Goal: Task Accomplishment & Management: Use online tool/utility

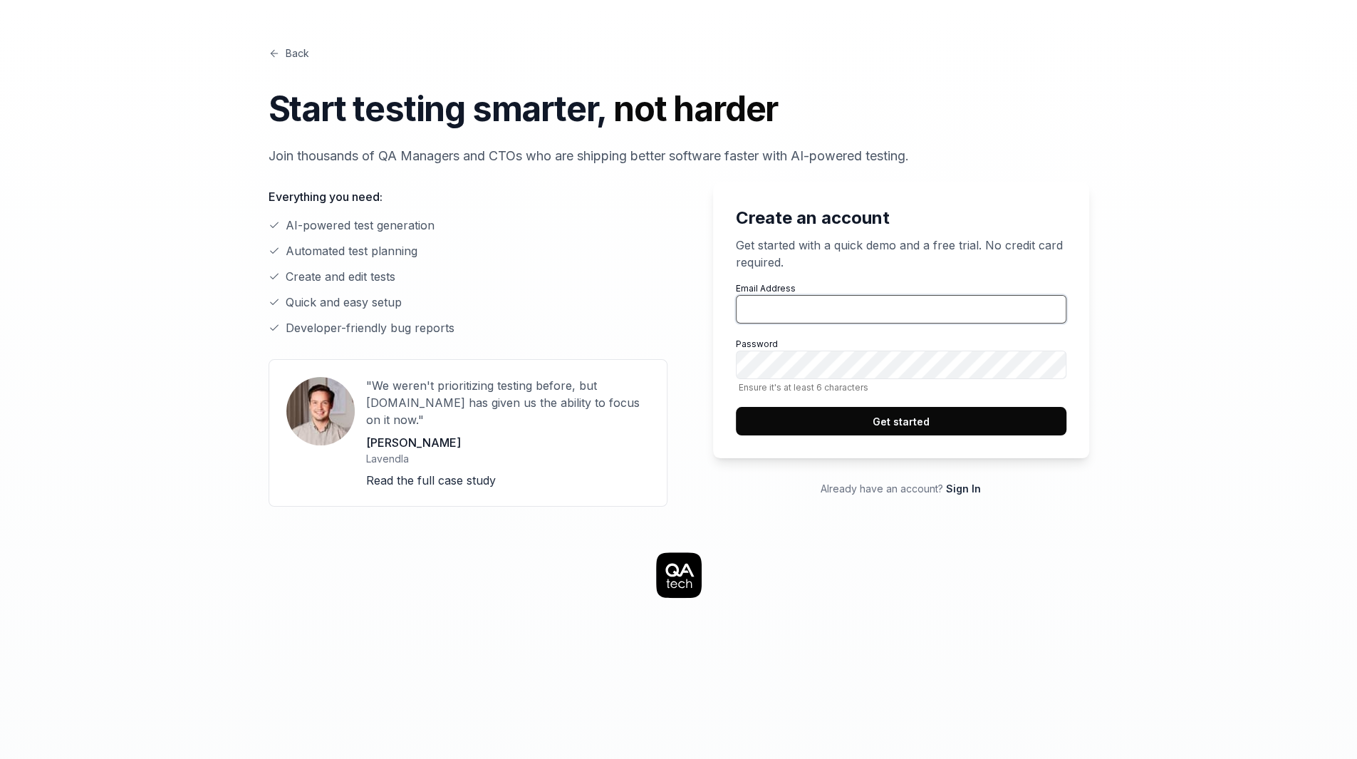
click at [811, 311] on input "Email Address" at bounding box center [901, 309] width 331 height 28
type input "[EMAIL_ADDRESS][DOMAIN_NAME]"
click at [710, 425] on div "Create an account Get started with a quick demo and a free trial. No credit car…" at bounding box center [889, 344] width 399 height 324
click at [888, 380] on label "Password Ensure it's at least 6 characters" at bounding box center [901, 365] width 331 height 55
click at [816, 515] on div "Back Start testing smarter, not harder Join thousands of QA Managers and CTOs w…" at bounding box center [679, 678] width 1094 height 1356
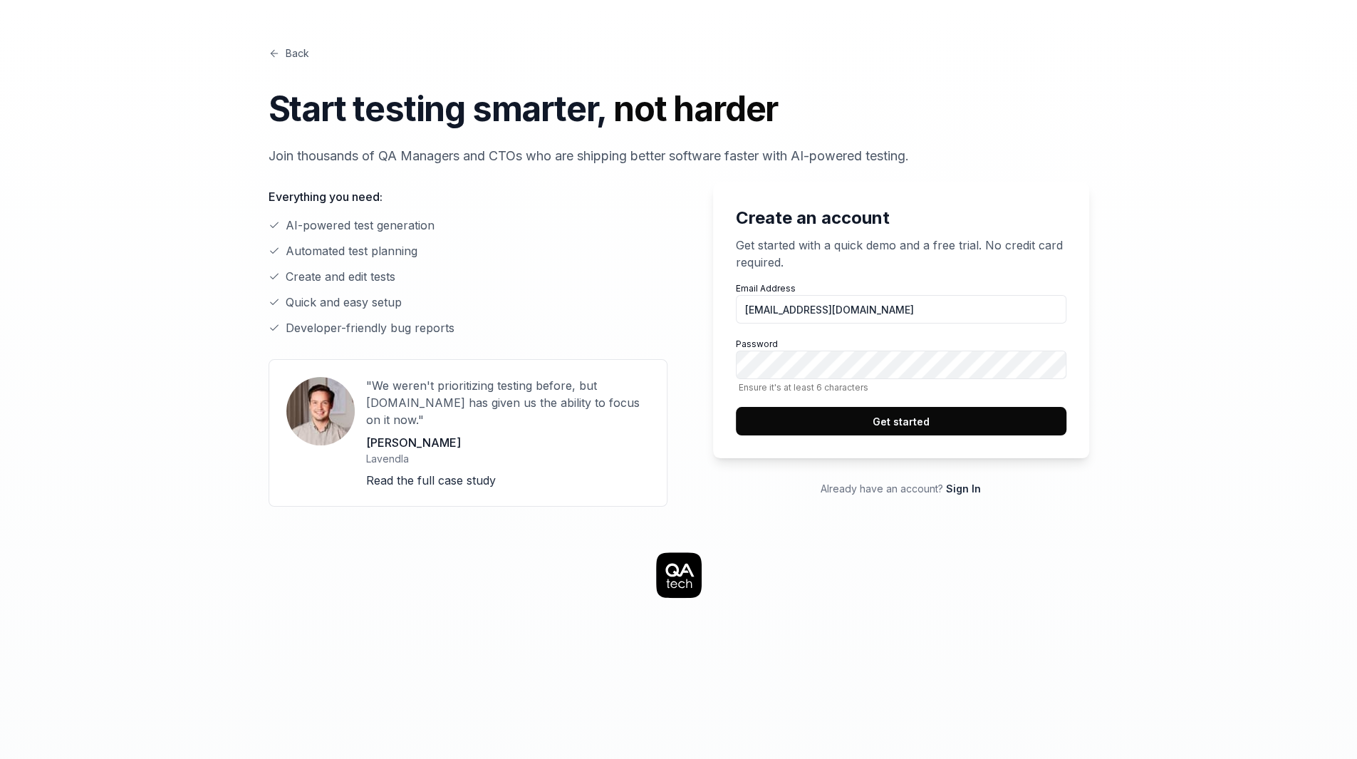
click at [853, 432] on button "Get started" at bounding box center [901, 421] width 331 height 28
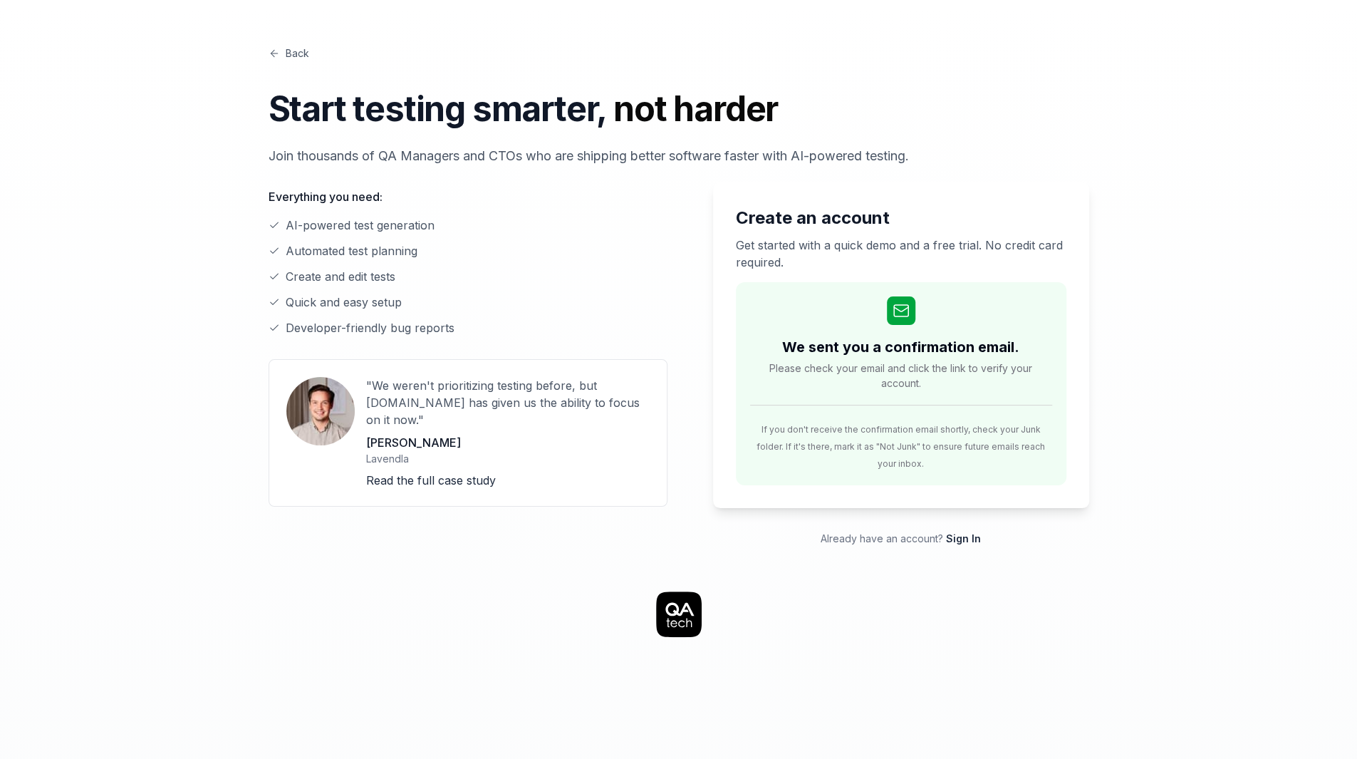
click at [1091, 152] on div "Back Start testing smarter, not harder Join thousands of QA Managers and CTOs w…" at bounding box center [679, 698] width 1094 height 1396
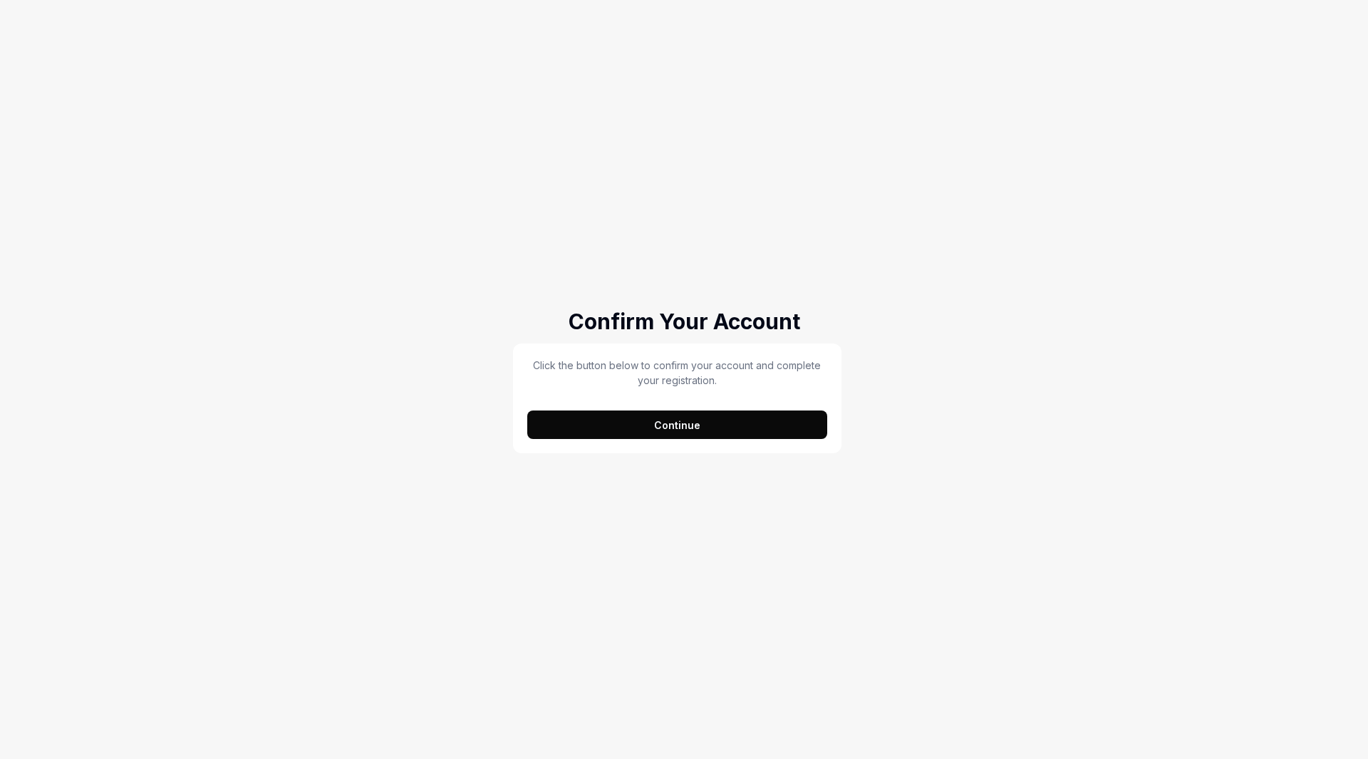
click at [643, 435] on button "Continue" at bounding box center [677, 424] width 300 height 28
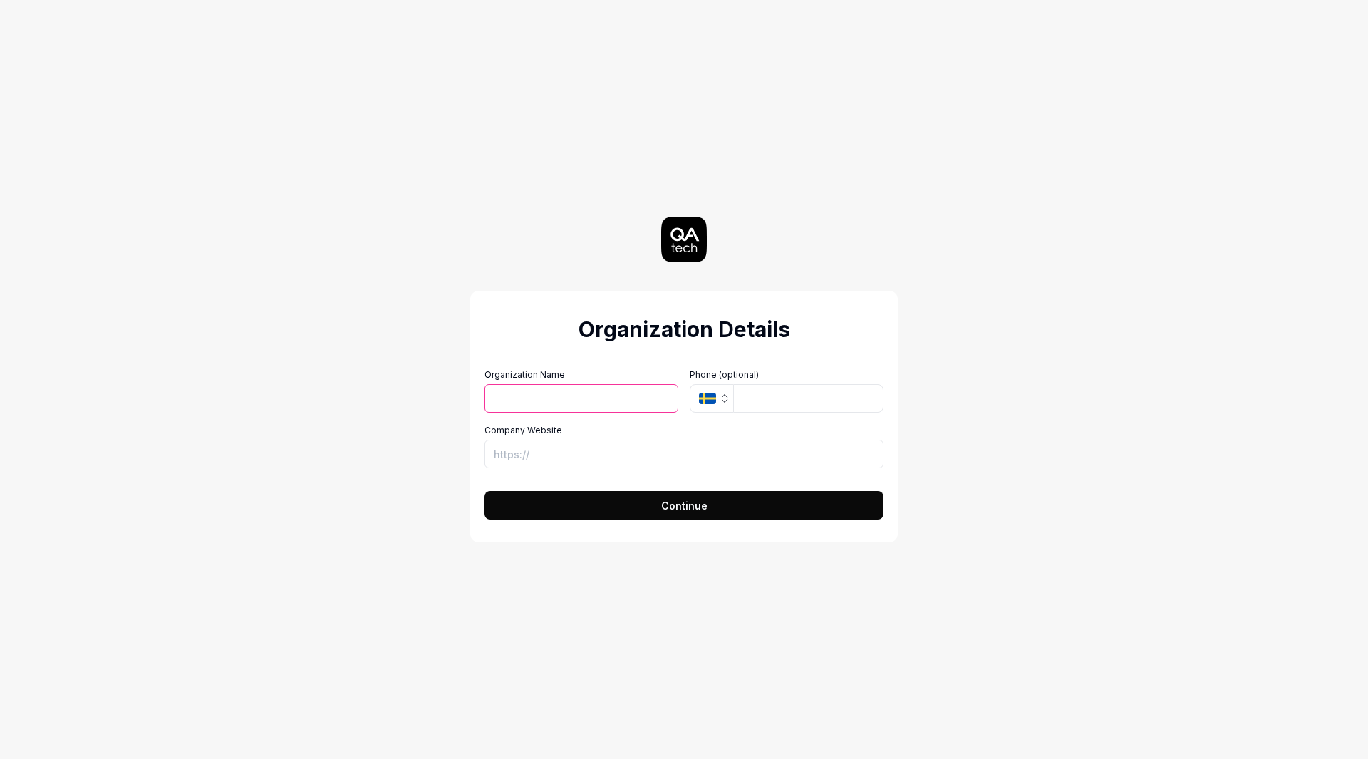
click at [593, 404] on input "Organization Name" at bounding box center [581, 398] width 194 height 28
type input "vv"
click at [648, 502] on button "Continue" at bounding box center [683, 505] width 399 height 28
type input "vv"
click at [581, 462] on input "Company Website" at bounding box center [683, 454] width 399 height 28
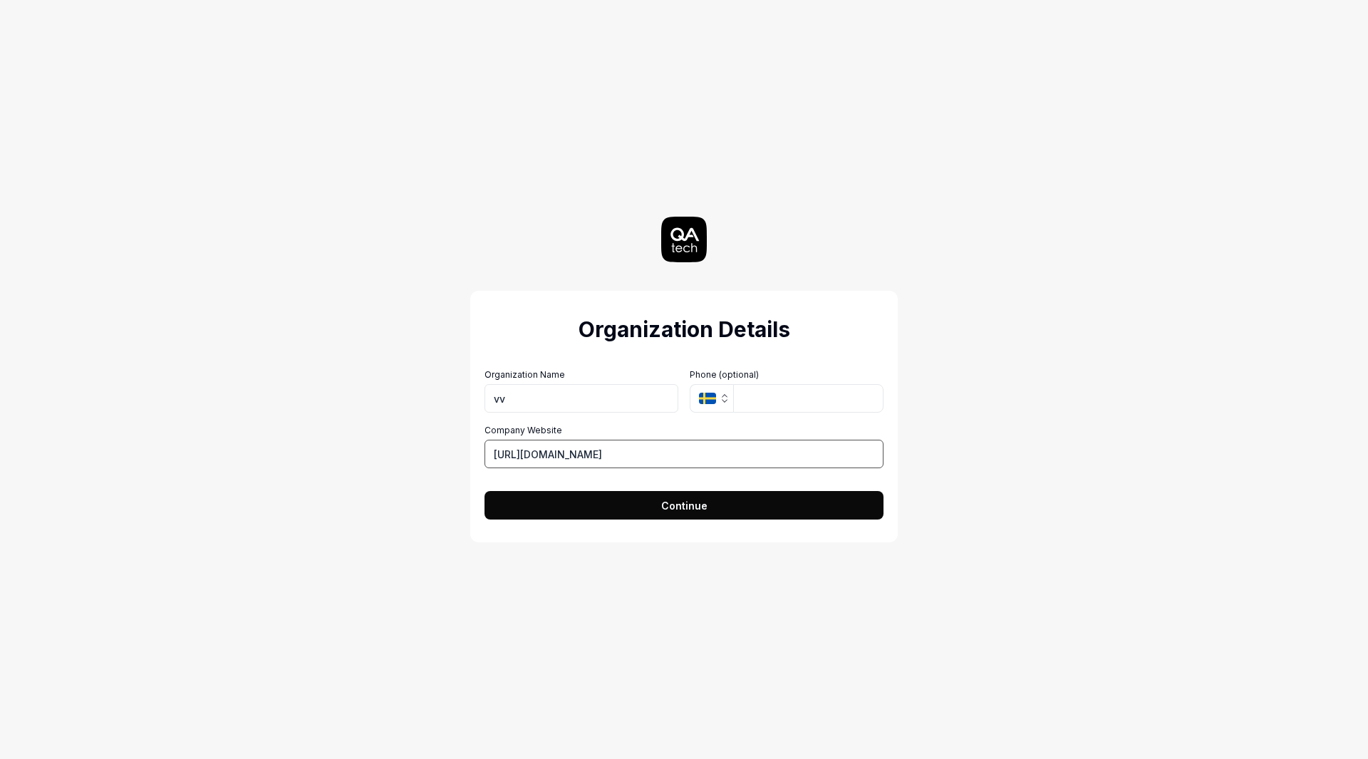
type input "https://vv.com"
click at [598, 506] on button "Continue" at bounding box center [683, 505] width 399 height 28
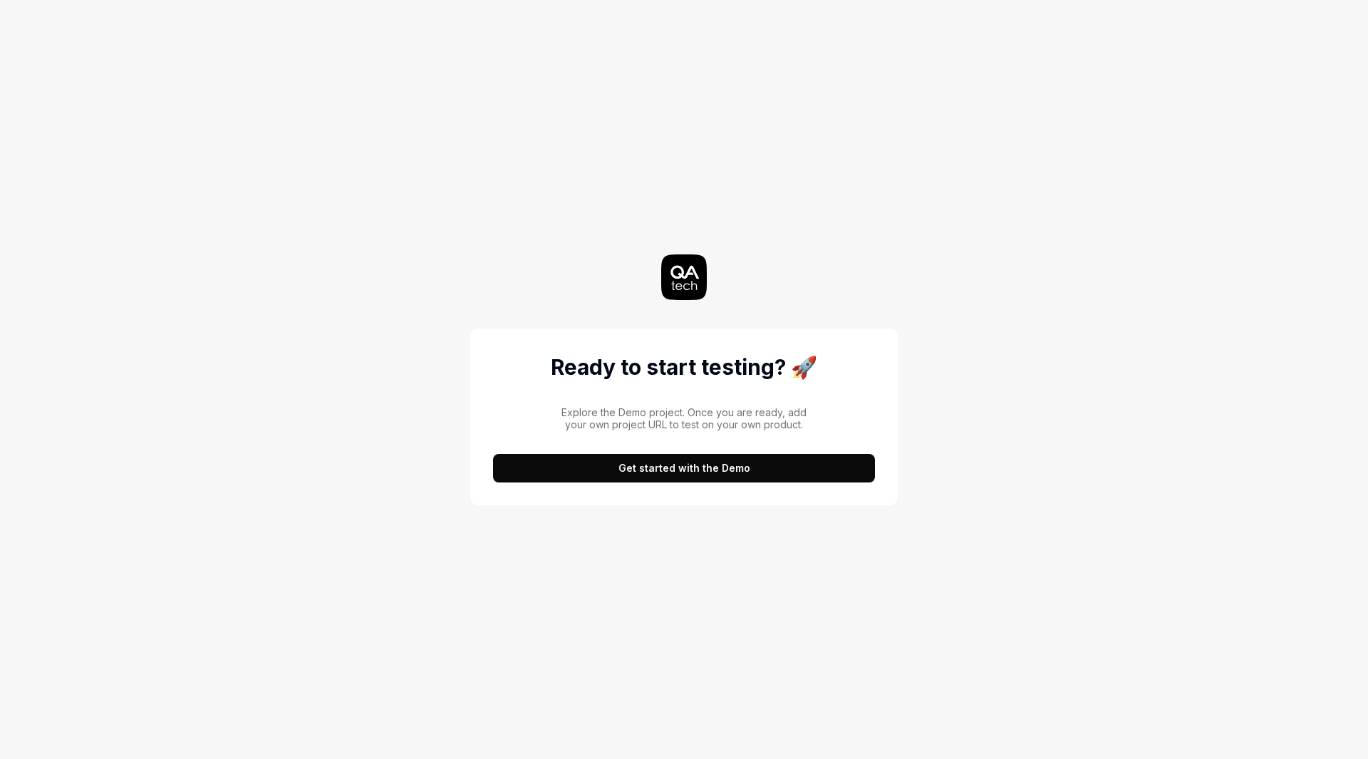
click at [614, 467] on button "Get started with the Demo" at bounding box center [684, 468] width 382 height 28
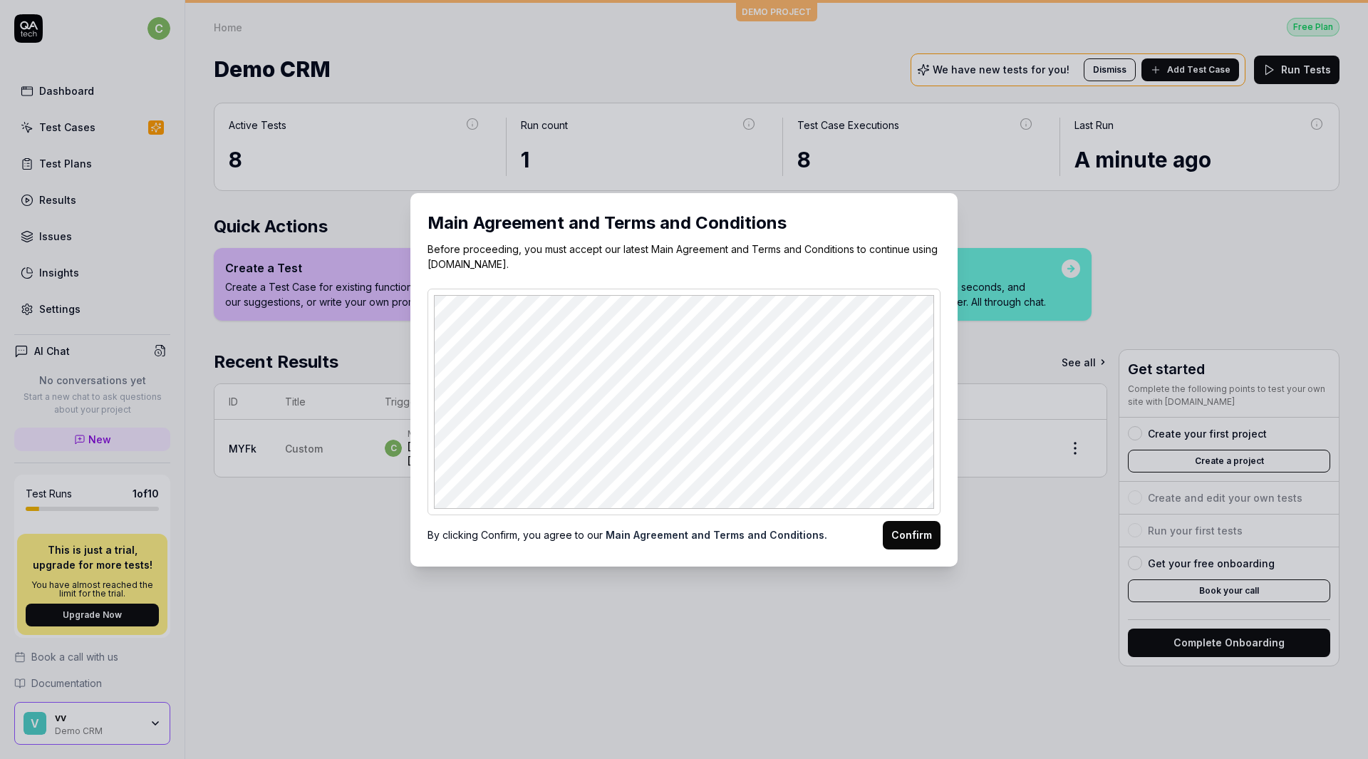
click at [908, 521] on button "Confirm" at bounding box center [912, 535] width 58 height 28
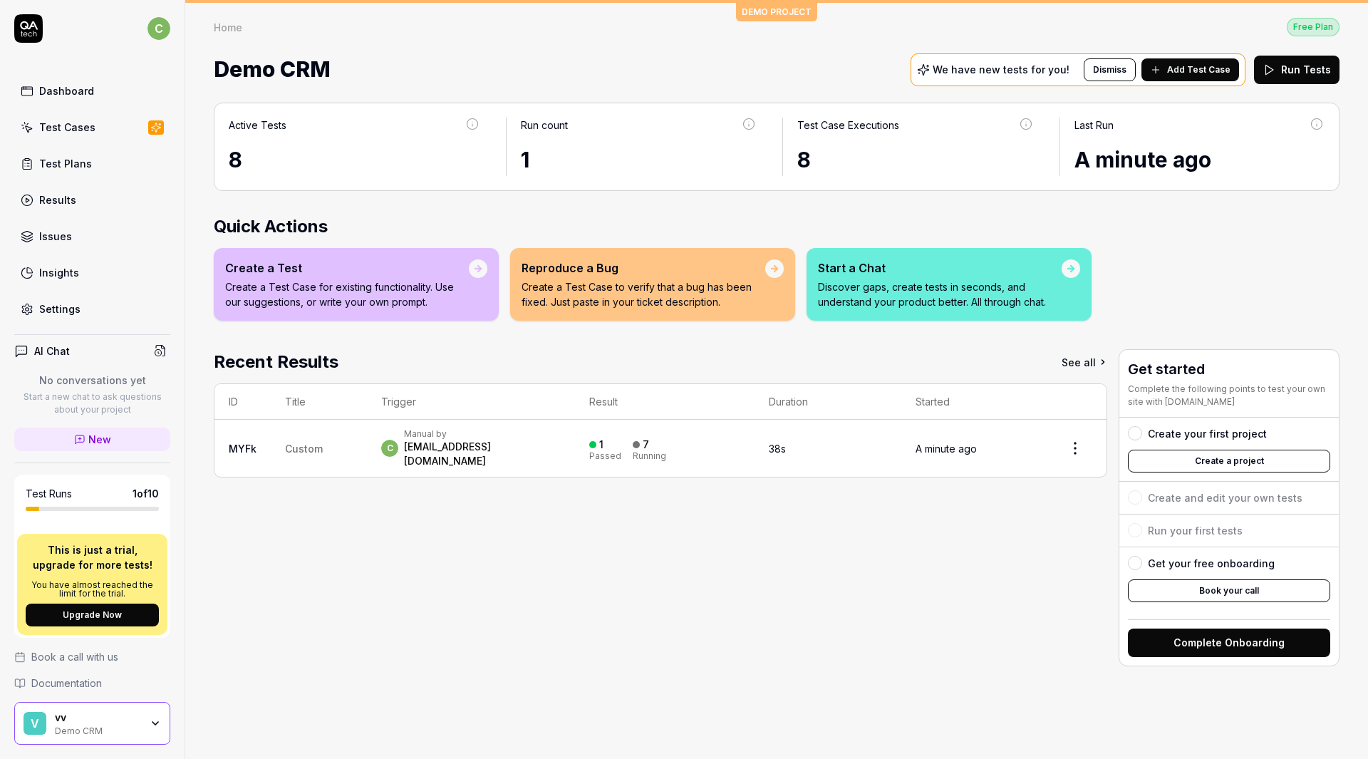
click at [1182, 63] on span "Add Test Case" at bounding box center [1198, 69] width 63 height 13
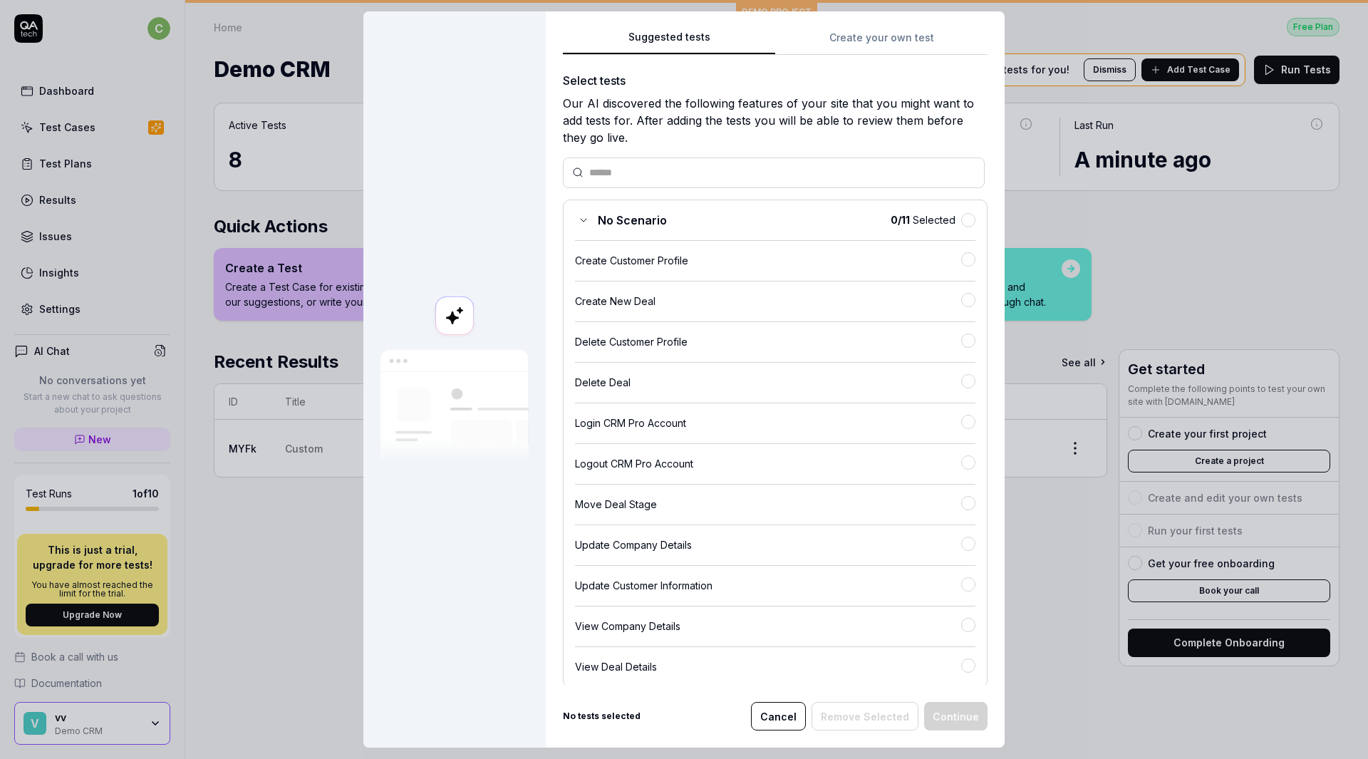
click at [786, 726] on button "Cancel" at bounding box center [778, 716] width 55 height 28
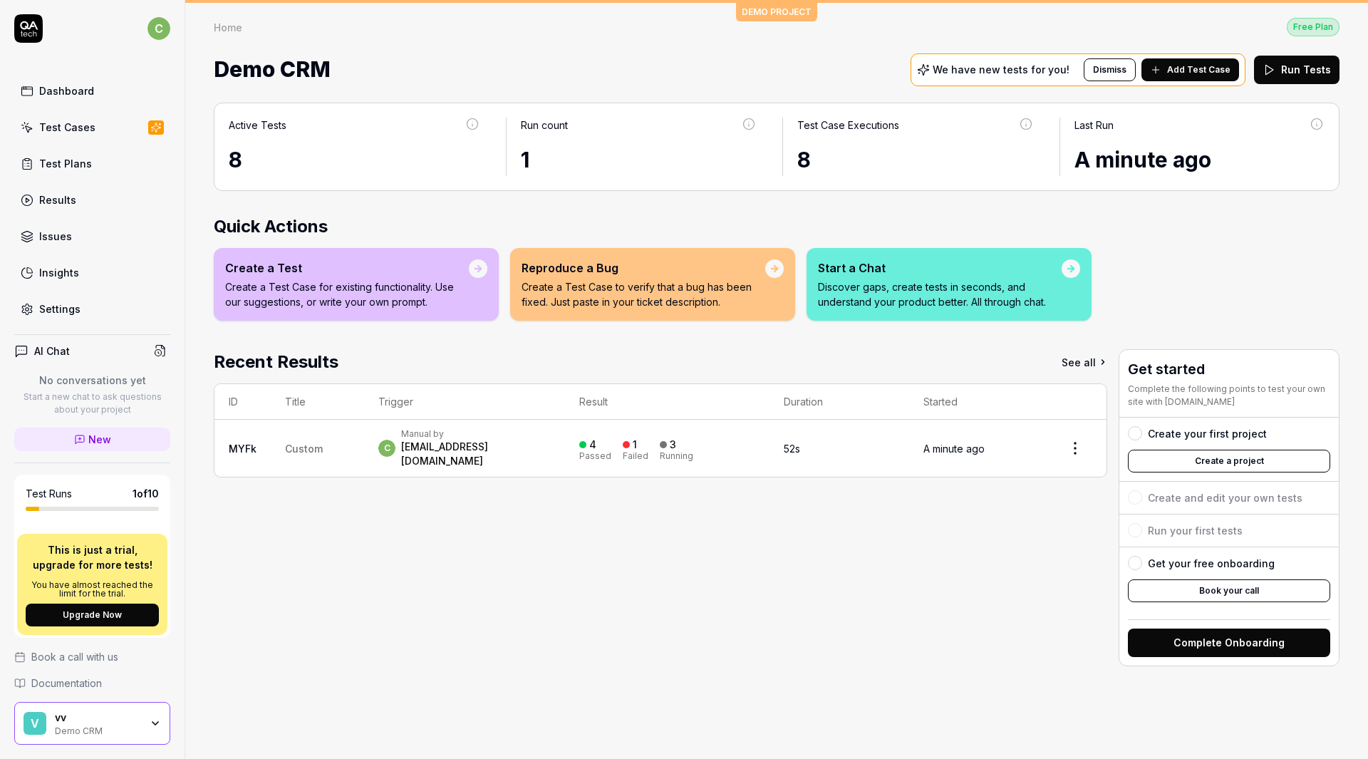
click at [1175, 450] on button "Create a project" at bounding box center [1229, 461] width 202 height 23
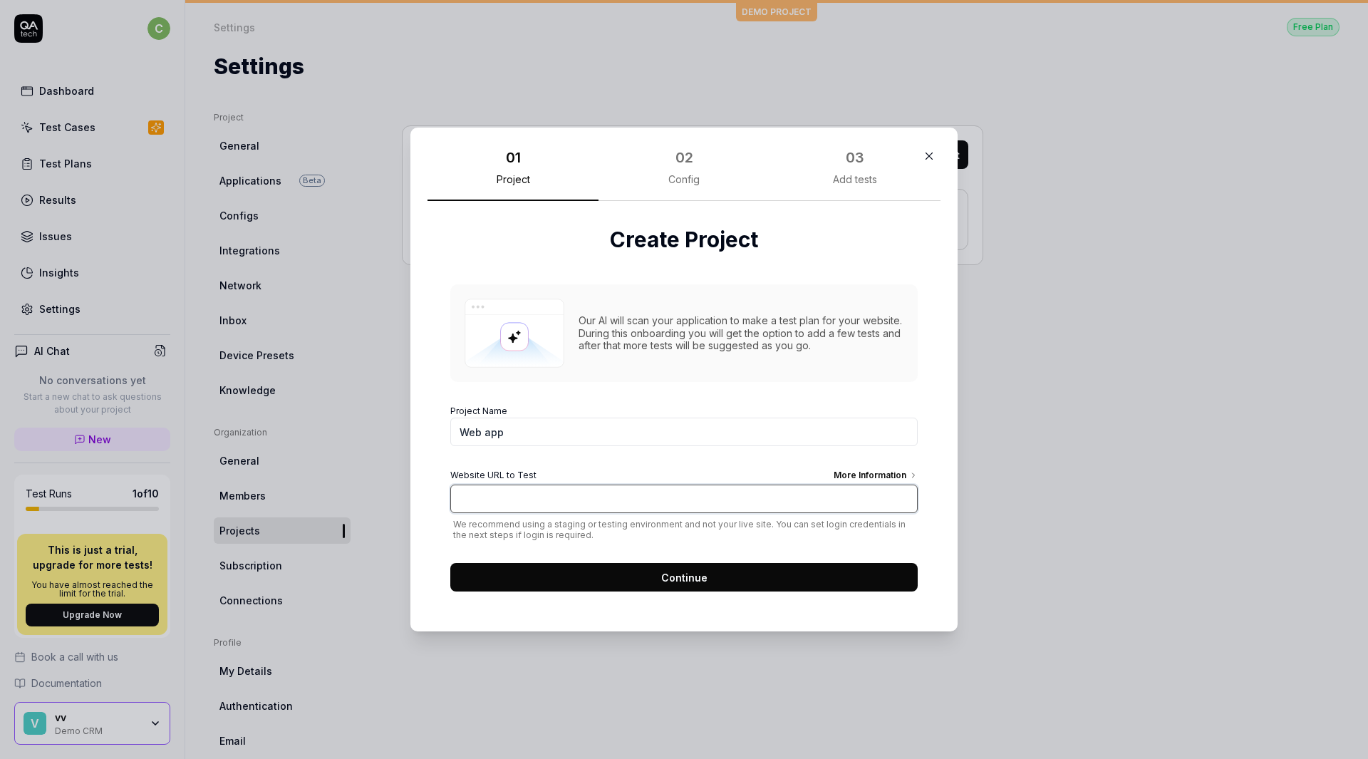
click at [635, 484] on input "Website URL to Test More Information" at bounding box center [683, 498] width 467 height 28
type input "https://www.bing.com"
click button "Continue" at bounding box center [683, 577] width 467 height 28
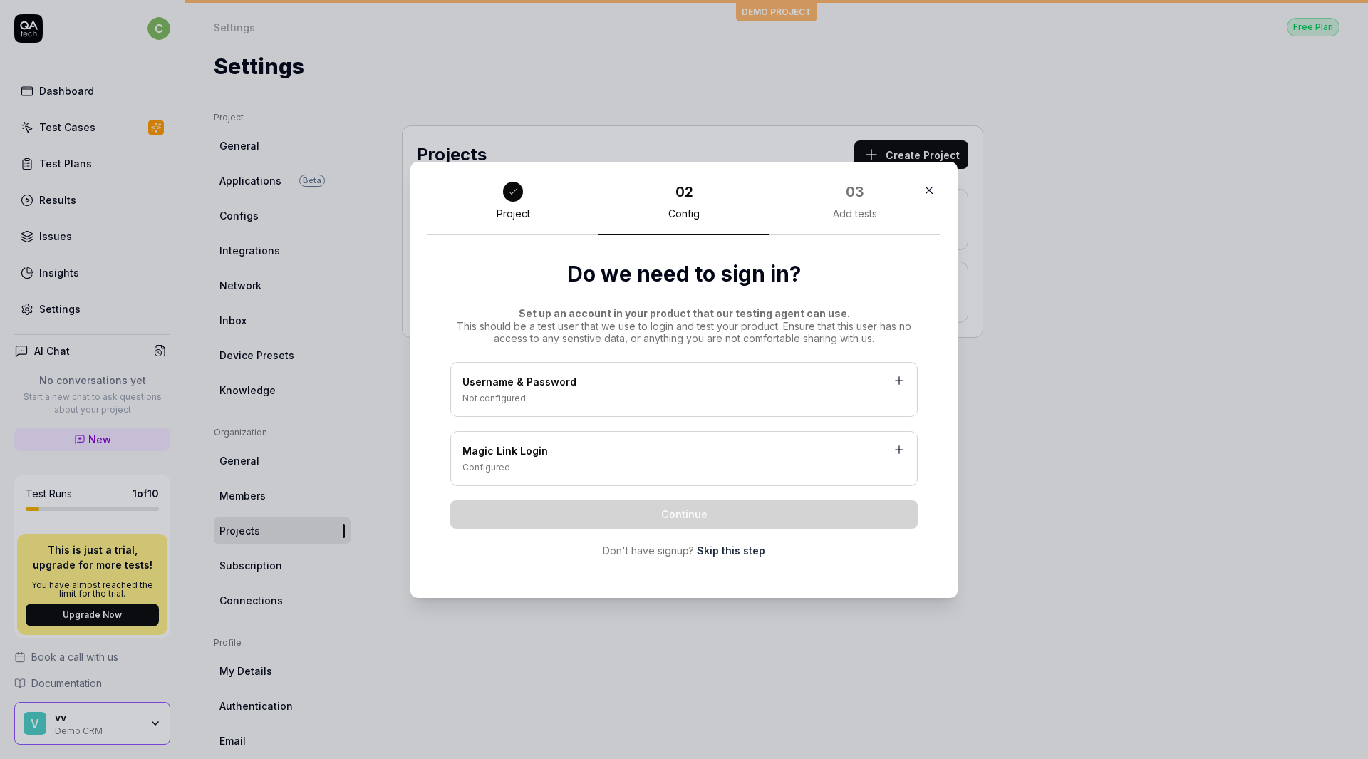
click at [724, 551] on link "Skip this step" at bounding box center [731, 550] width 68 height 15
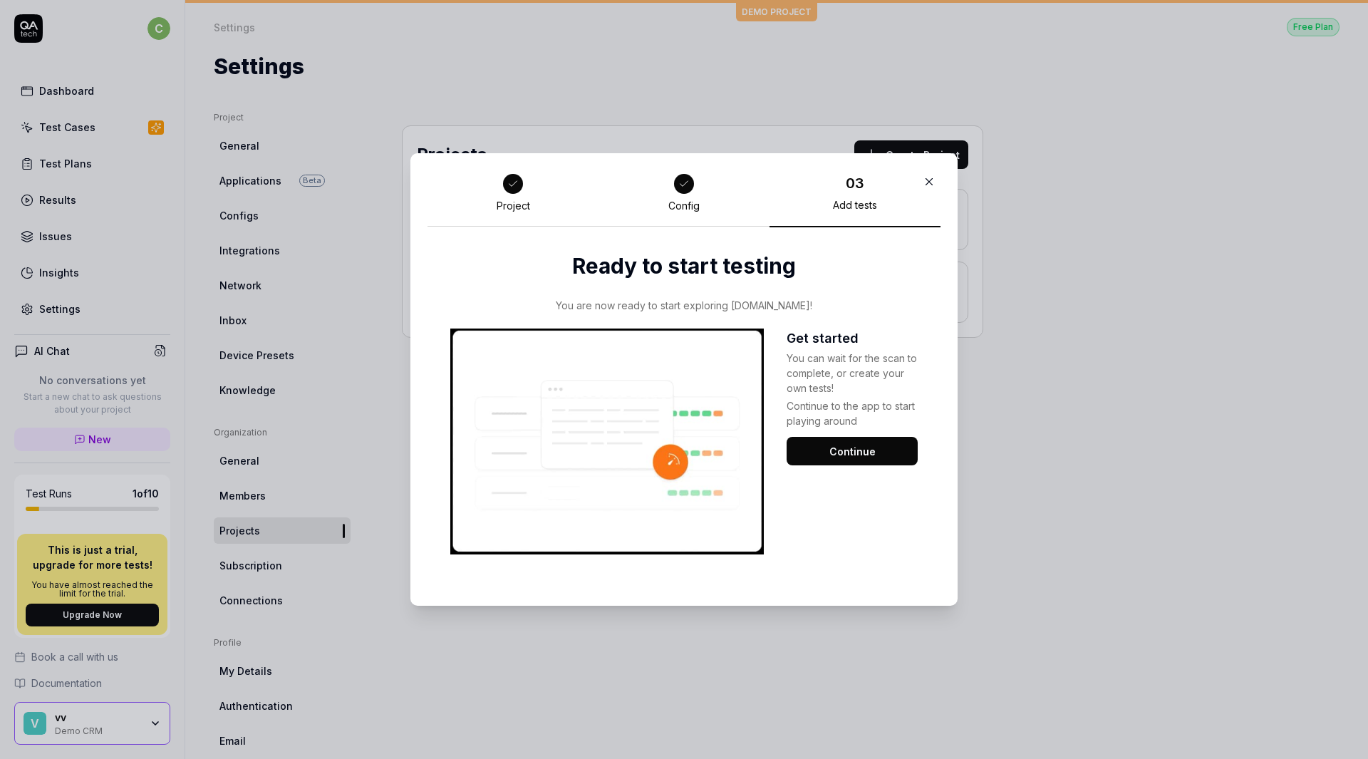
click at [841, 452] on button "Continue" at bounding box center [851, 451] width 131 height 28
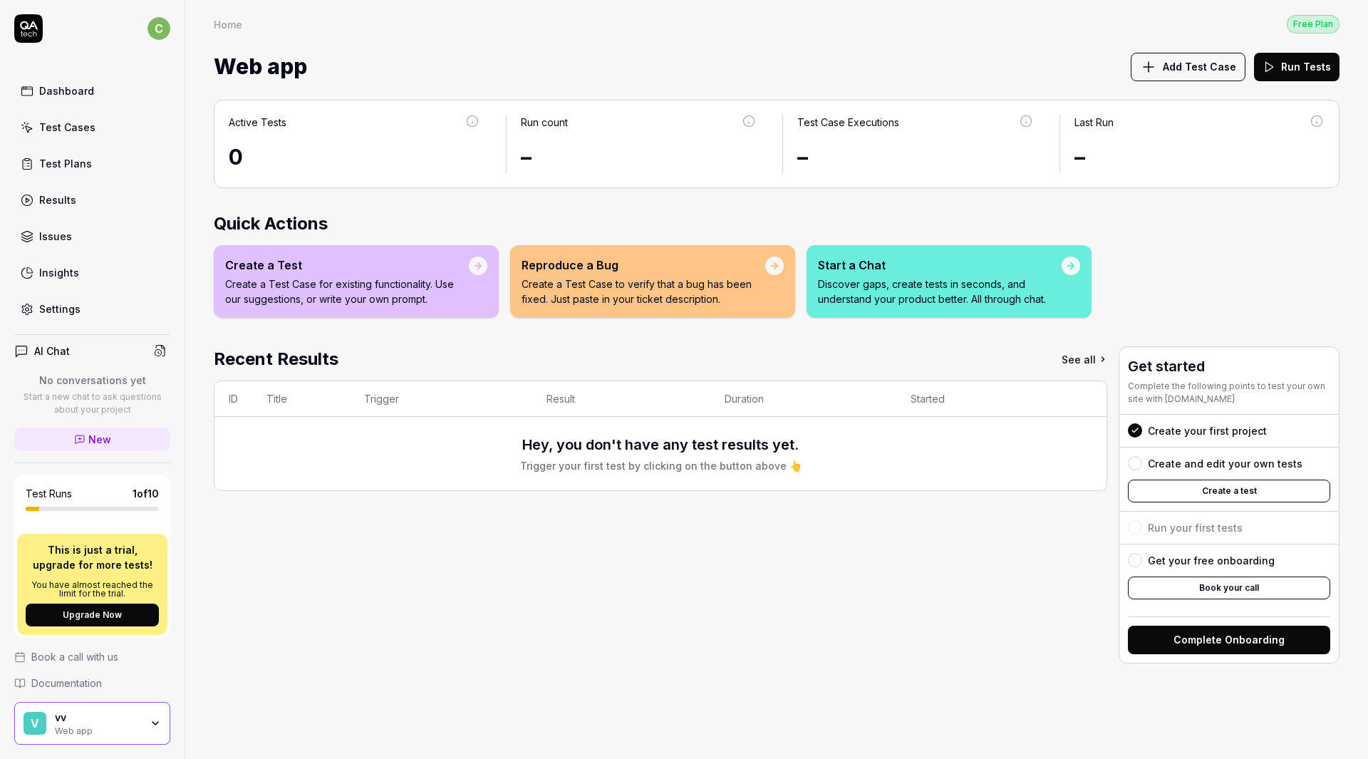
click at [1195, 53] on button "Add Test Case" at bounding box center [1188, 67] width 115 height 28
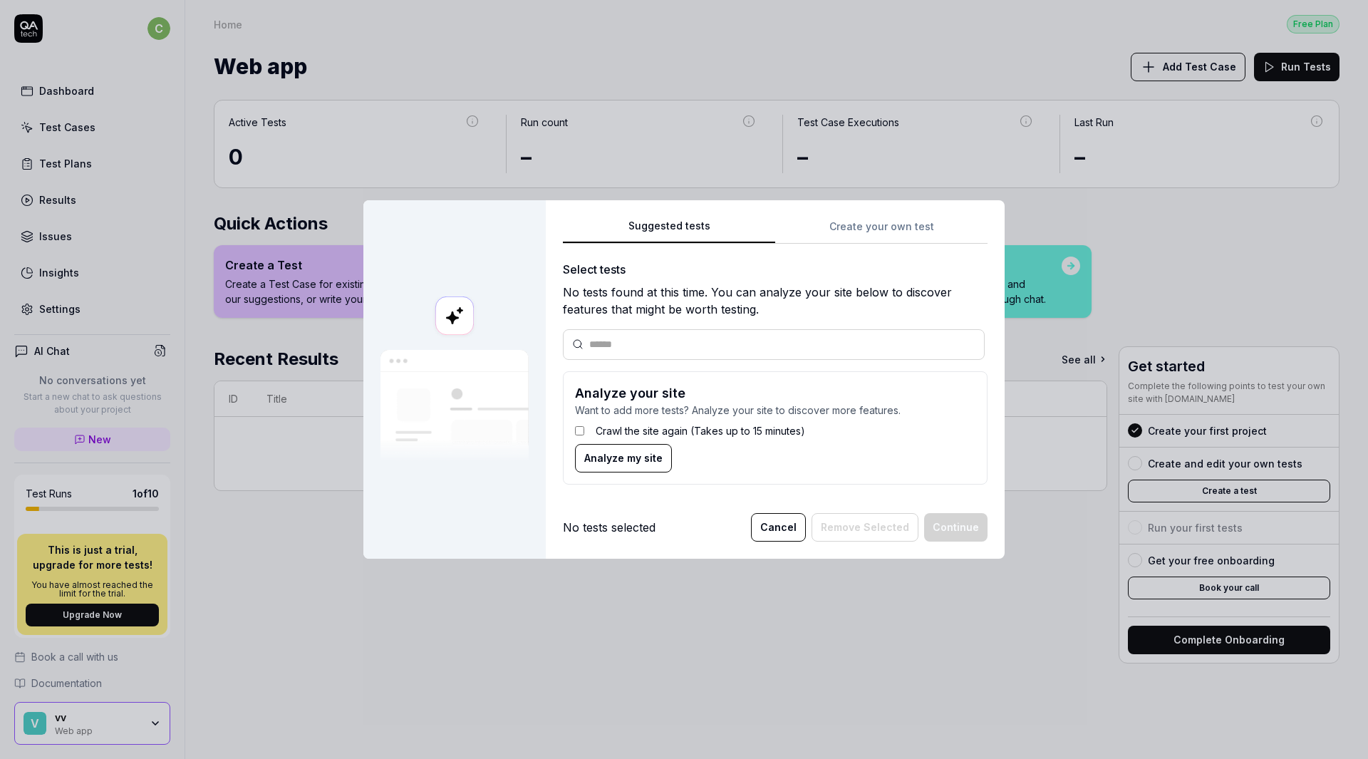
click at [584, 451] on span "Analyze my site" at bounding box center [623, 457] width 78 height 15
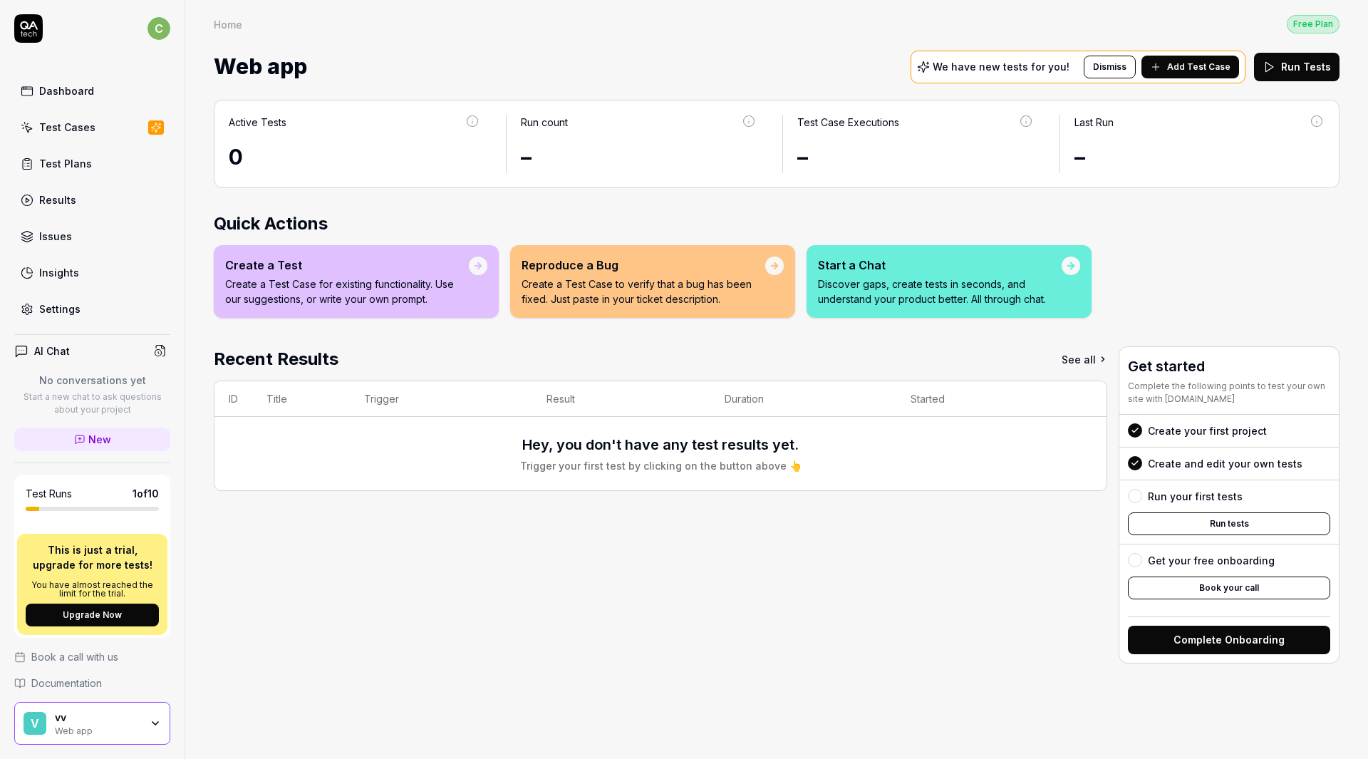
click at [1197, 61] on span "Add Test Case" at bounding box center [1198, 67] width 63 height 13
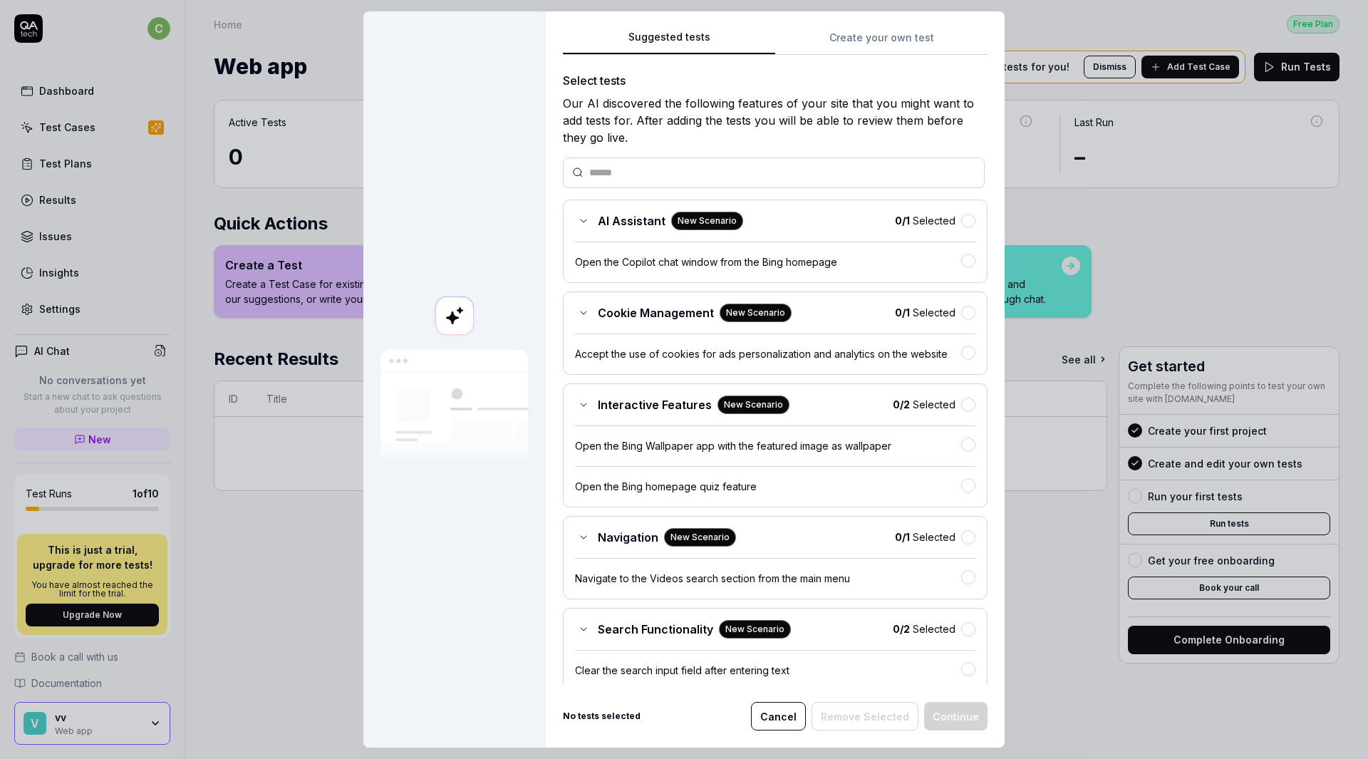
scroll to position [142, 0]
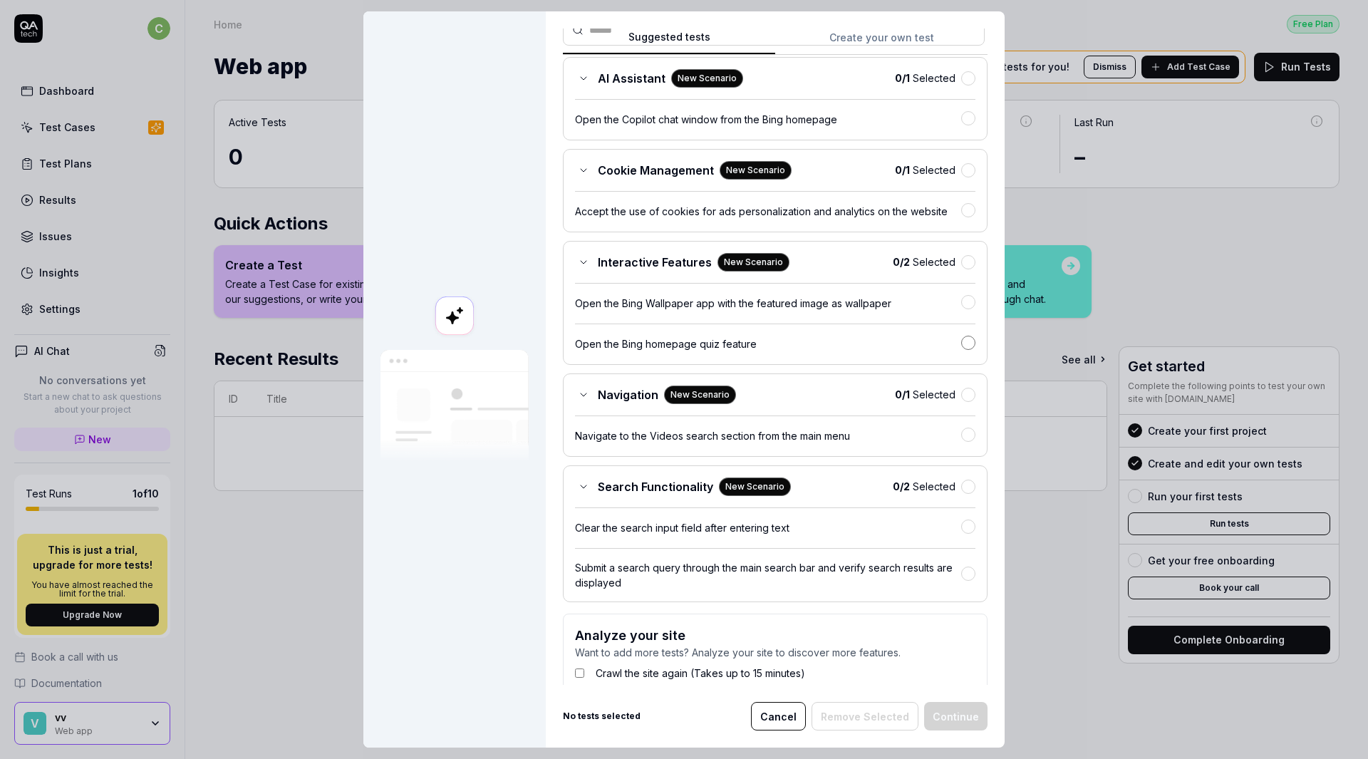
click at [961, 336] on button "button" at bounding box center [968, 343] width 14 height 14
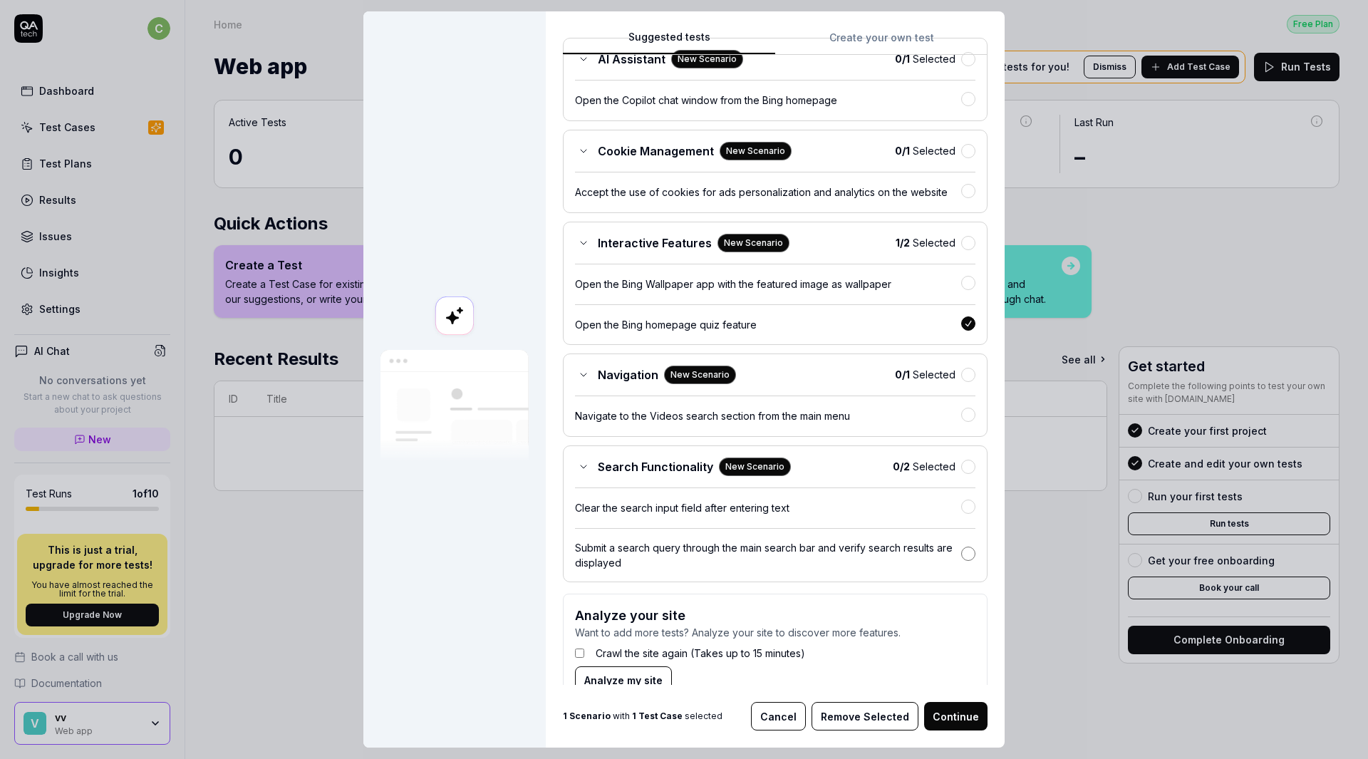
click at [961, 546] on button "button" at bounding box center [968, 553] width 14 height 14
click at [939, 718] on button "Continue" at bounding box center [955, 716] width 63 height 28
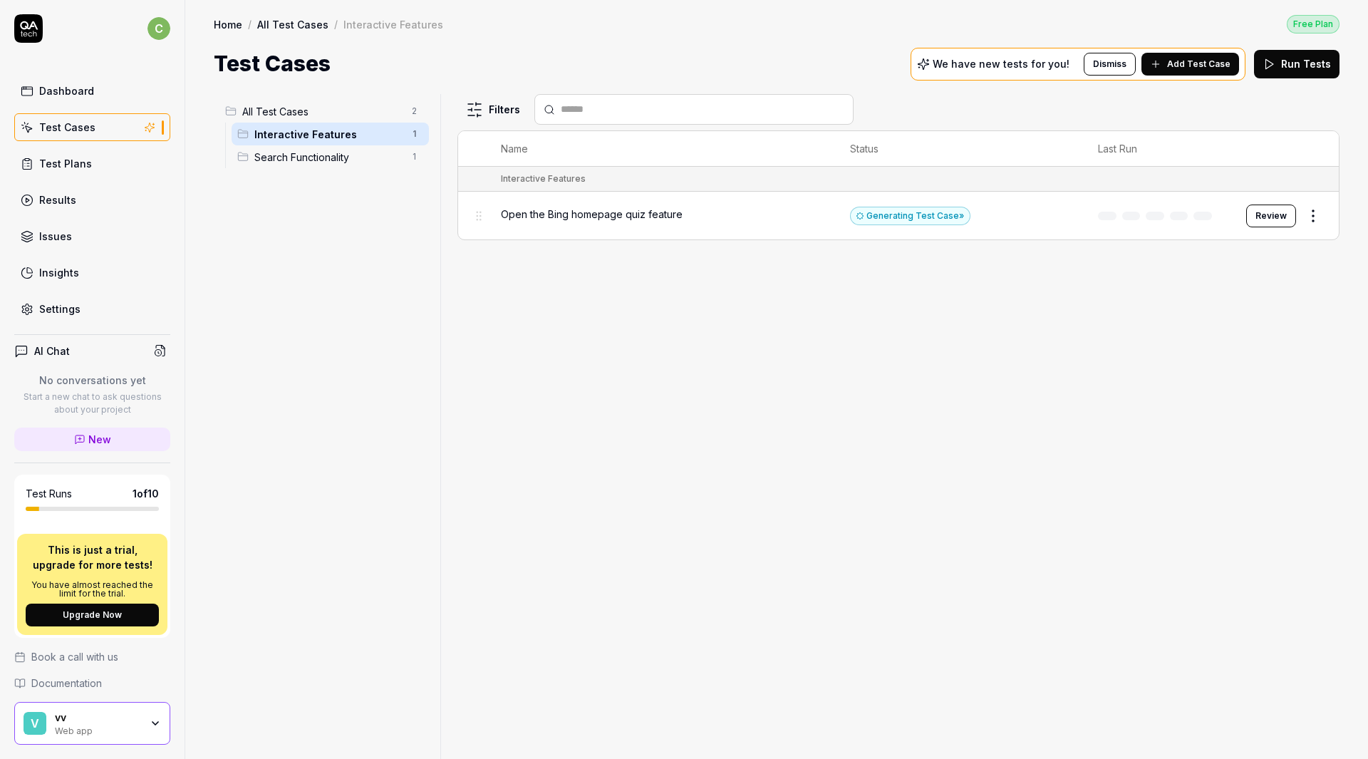
click at [768, 559] on div "Filters Name Status Last Run Interactive Features Open the Bing homepage quiz f…" at bounding box center [898, 426] width 882 height 665
drag, startPoint x: 799, startPoint y: 544, endPoint x: 1311, endPoint y: 399, distance: 532.2
click at [1311, 399] on div "Filters Name Status Last Run Interactive Features Open the Bing homepage quiz f…" at bounding box center [898, 426] width 882 height 665
click at [1314, 182] on html "c Dashboard Test Cases Test Plans Results Issues Insights Settings AI Chat No c…" at bounding box center [684, 379] width 1368 height 759
click at [962, 333] on html "c Dashboard Test Cases Test Plans Results Issues Insights Settings AI Chat No c…" at bounding box center [684, 379] width 1368 height 759
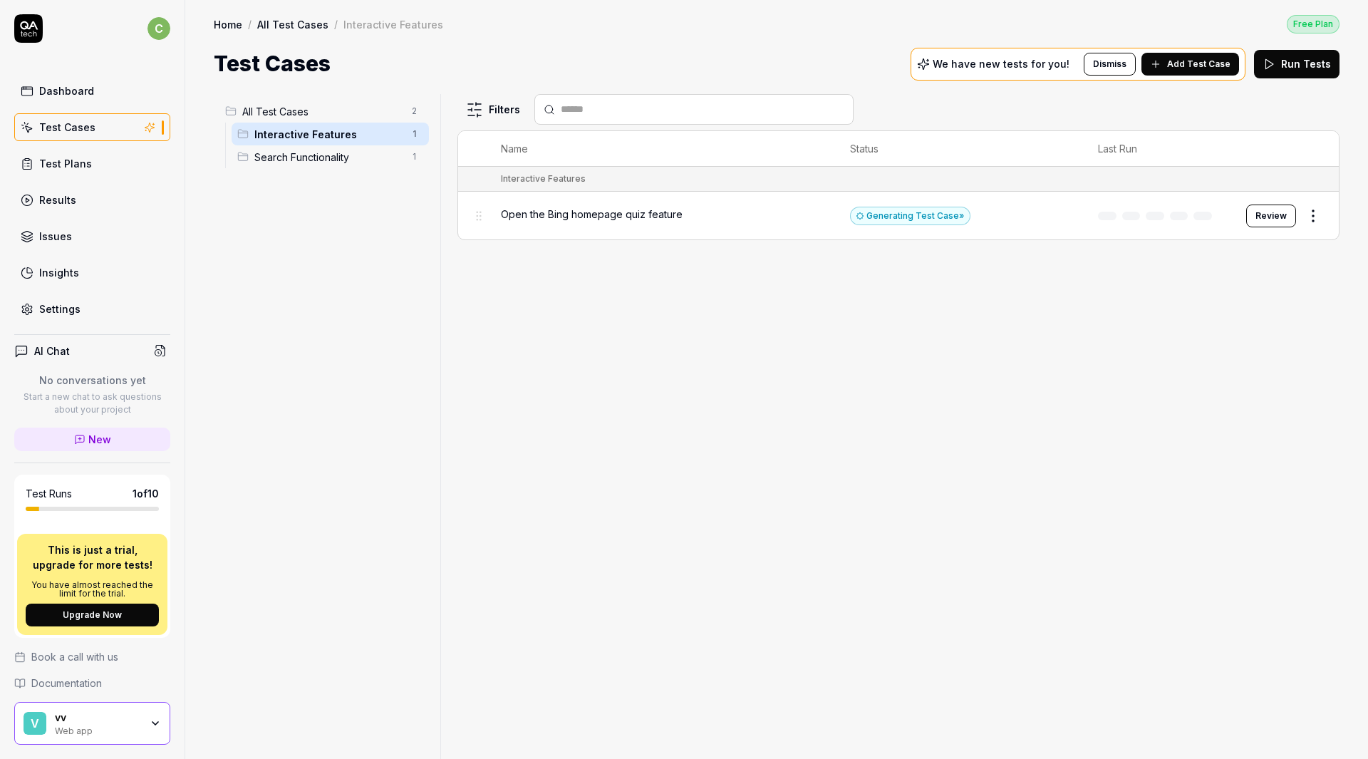
click at [1276, 204] on button "Review" at bounding box center [1271, 215] width 50 height 23
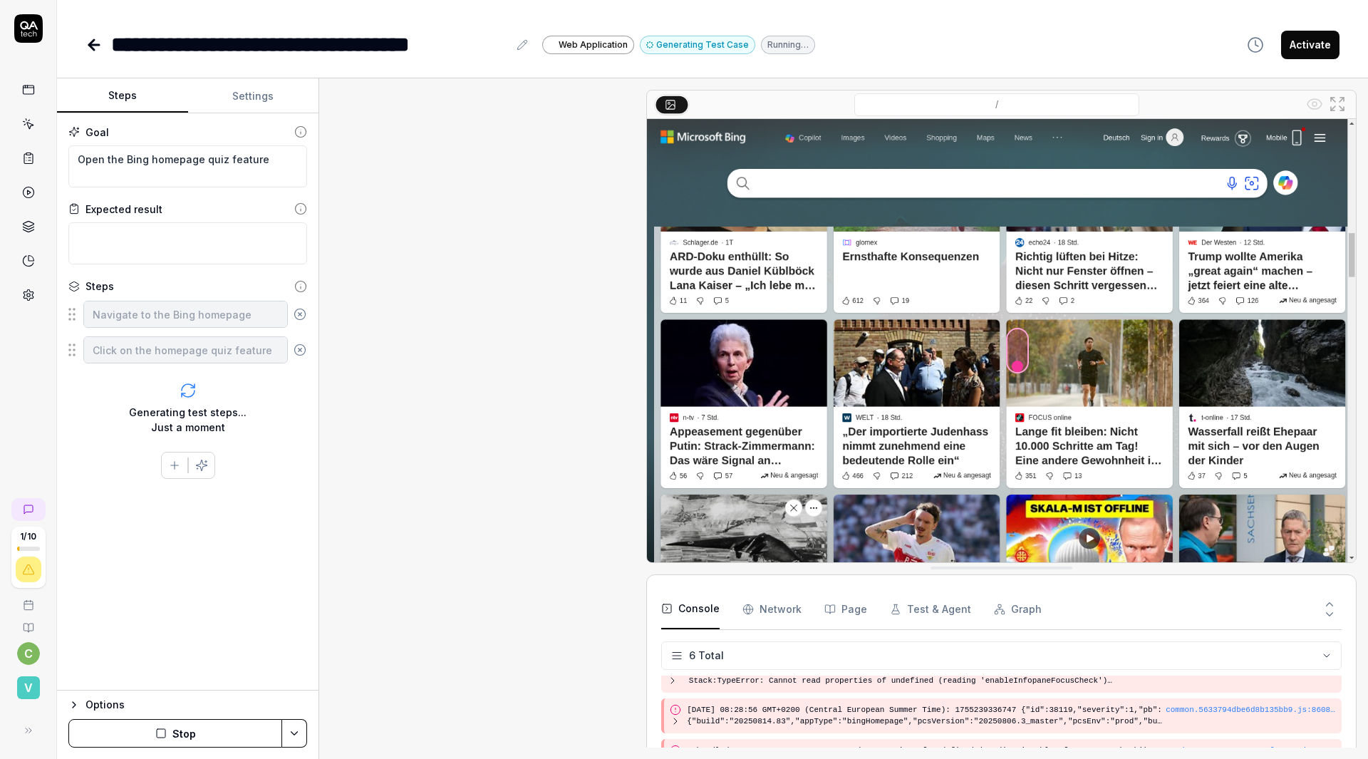
scroll to position [180, 0]
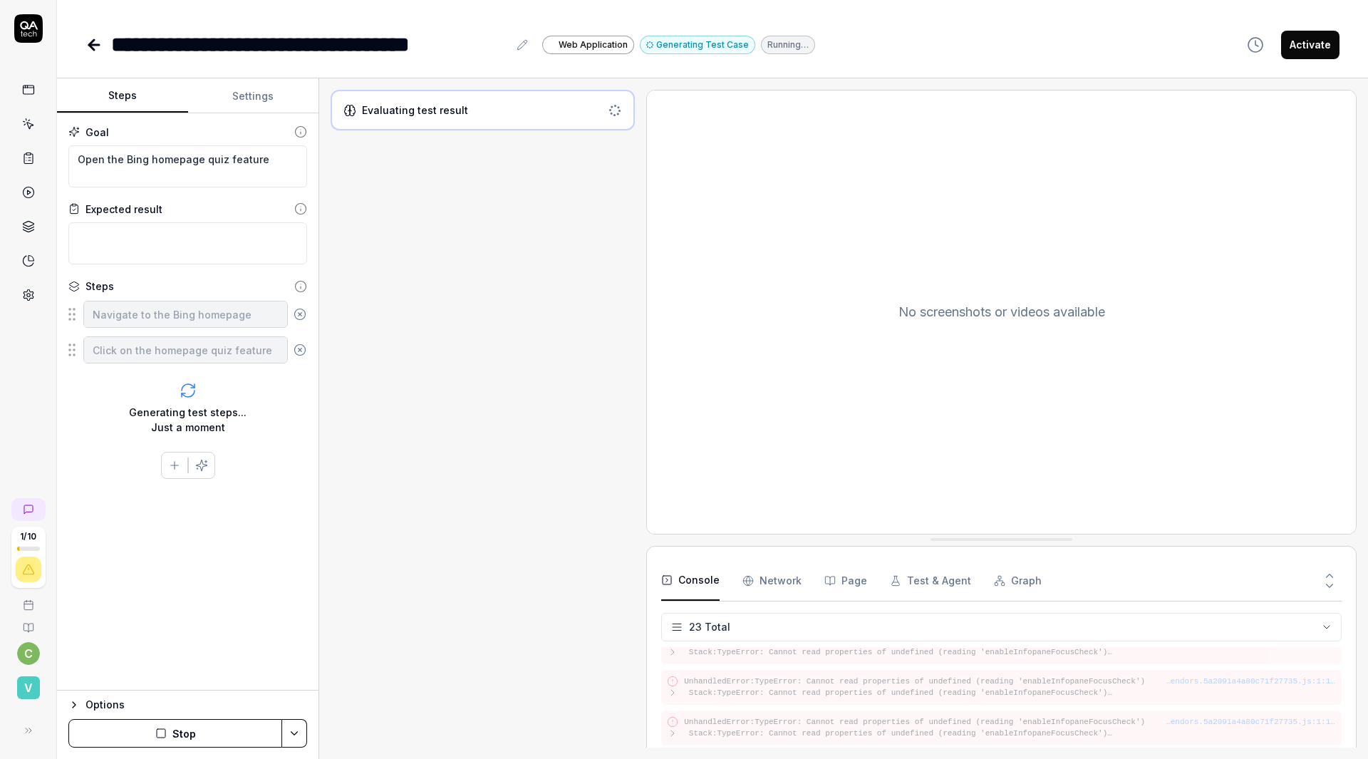
scroll to position [806, 0]
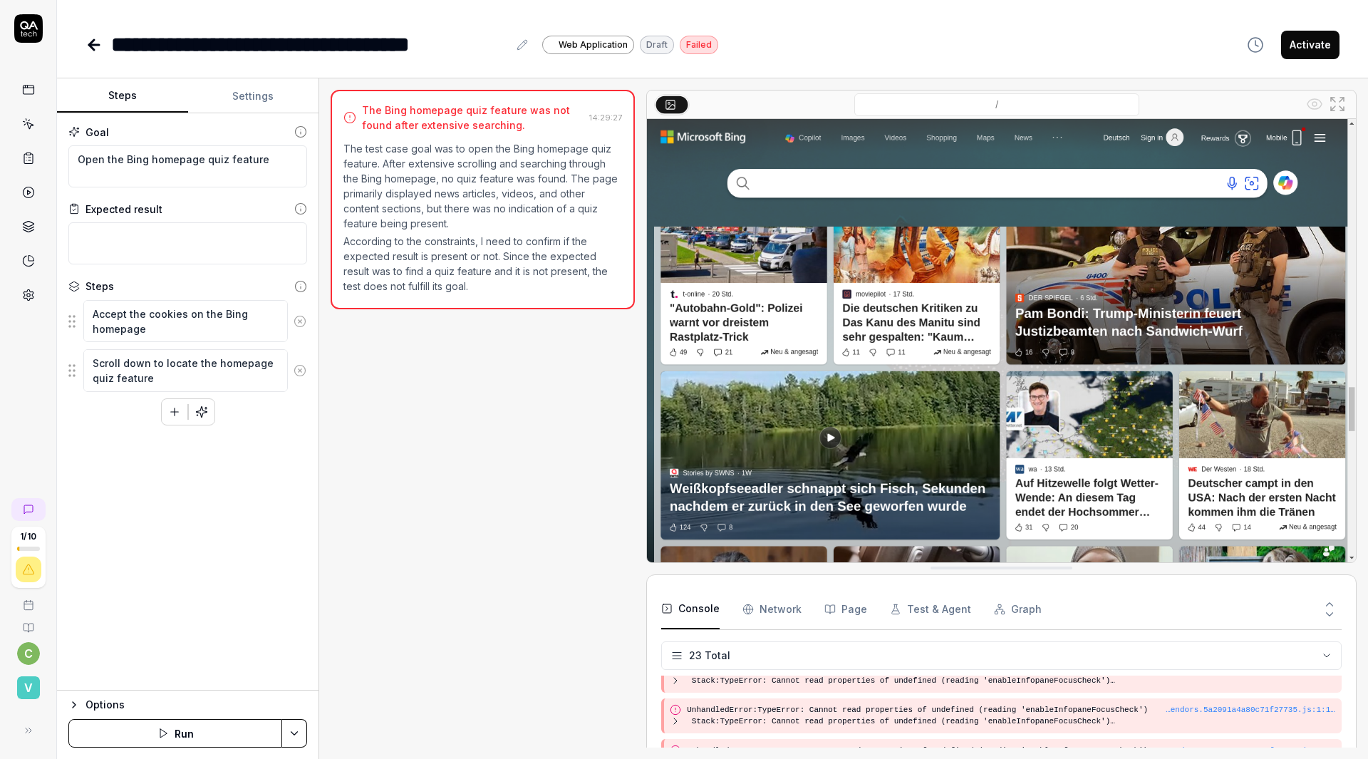
click at [1299, 33] on button "Activate" at bounding box center [1310, 45] width 58 height 28
click at [85, 36] on icon at bounding box center [93, 44] width 17 height 17
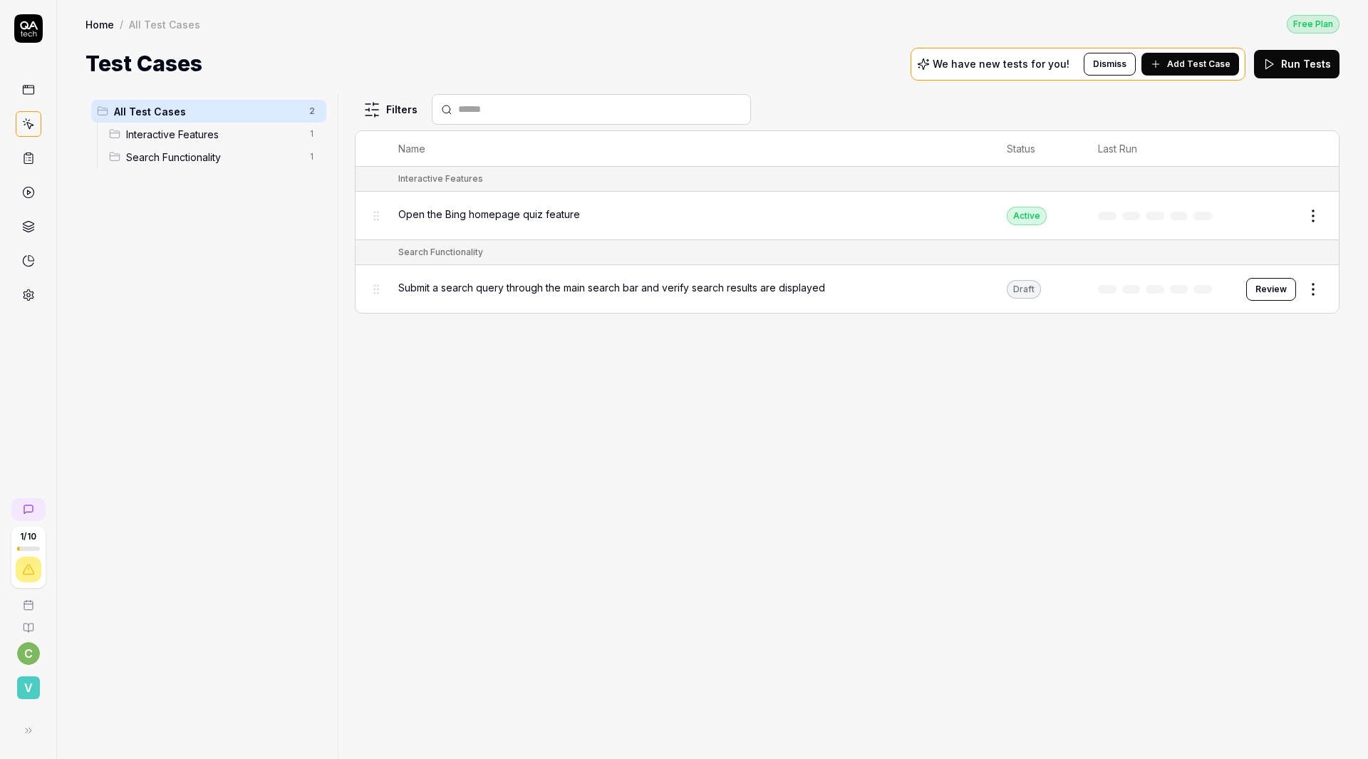
click at [1274, 278] on button "Review" at bounding box center [1271, 289] width 50 height 23
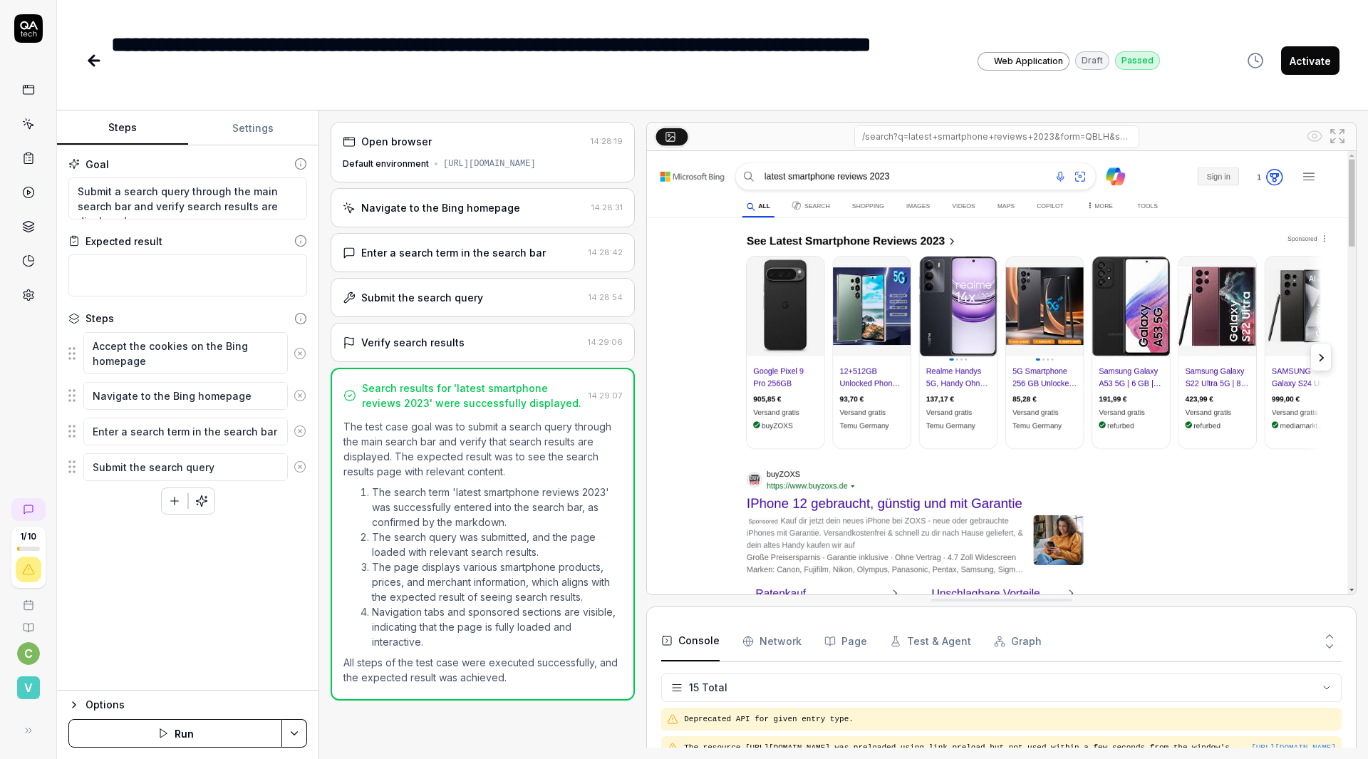
scroll to position [469, 0]
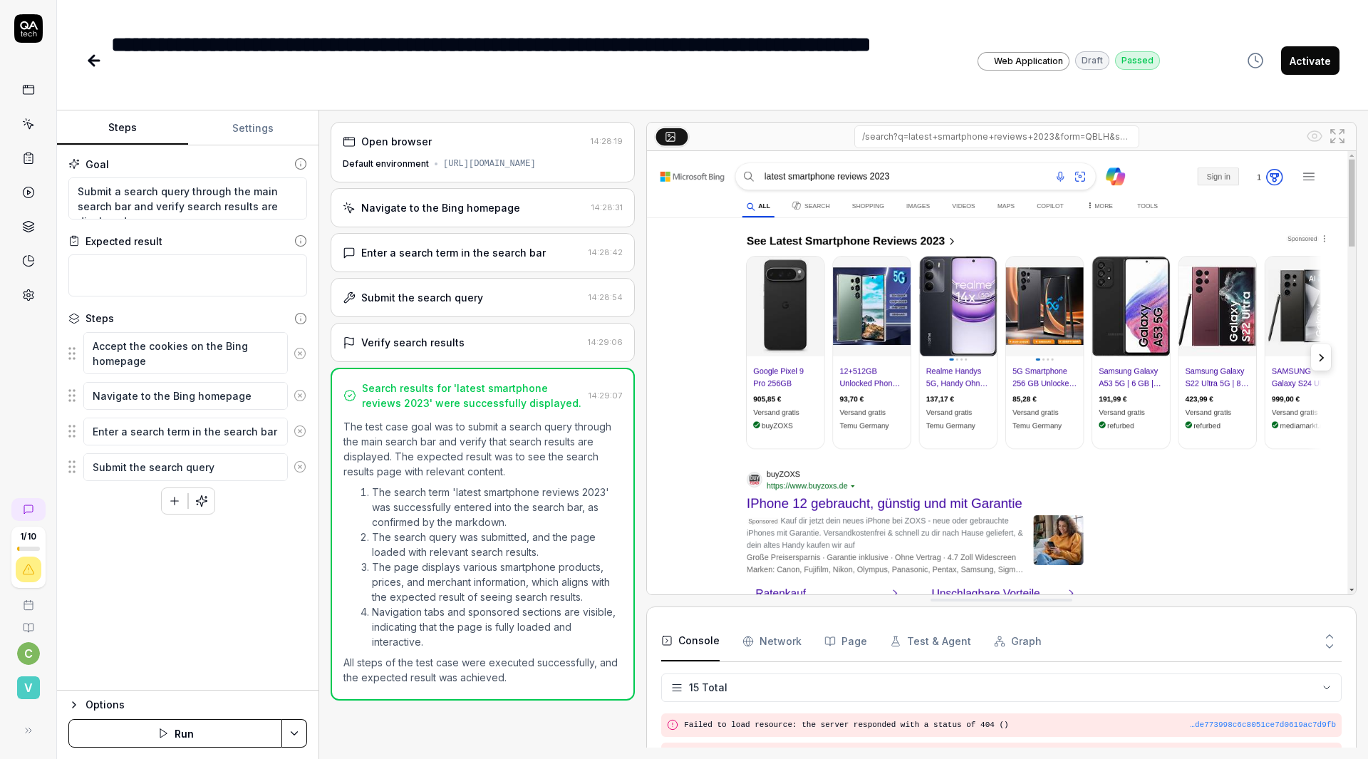
click at [137, 742] on button "Run" at bounding box center [175, 733] width 214 height 28
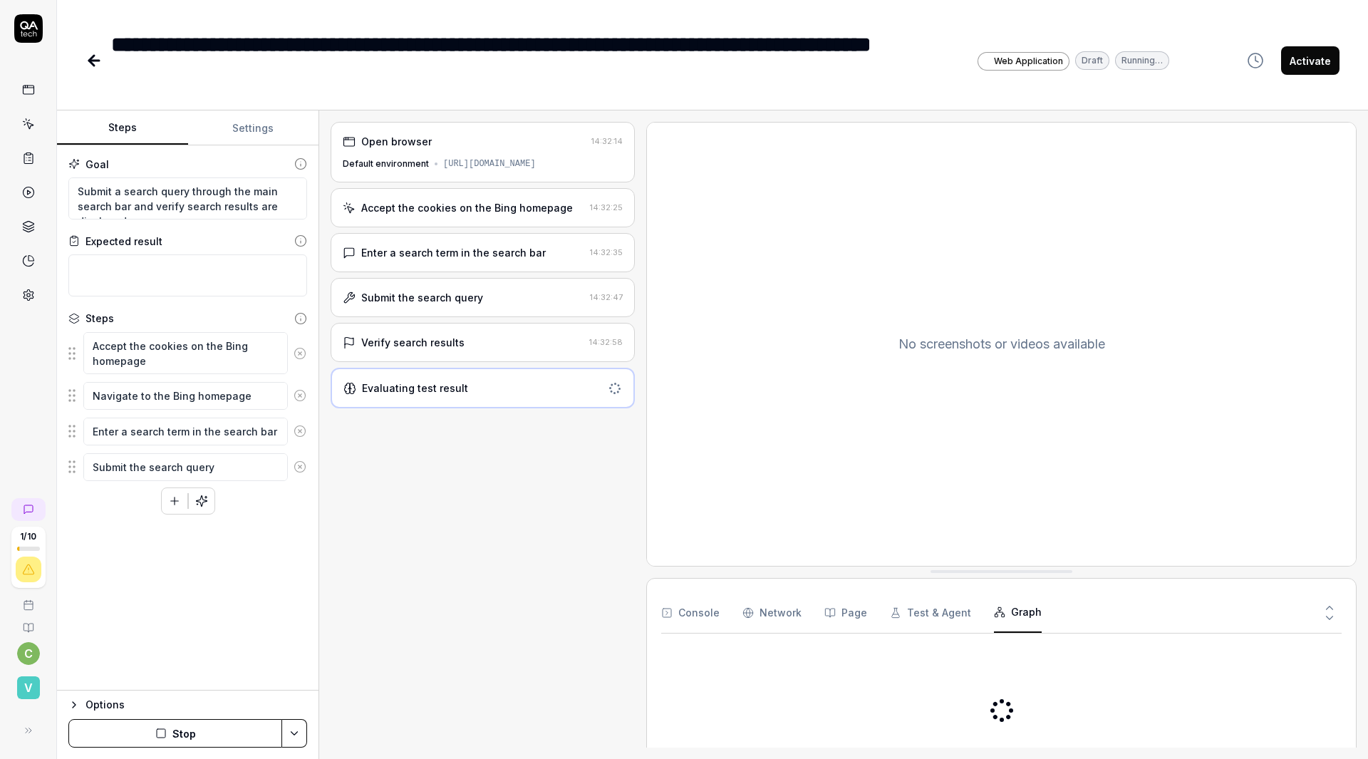
click at [994, 622] on button "Graph" at bounding box center [1018, 613] width 48 height 40
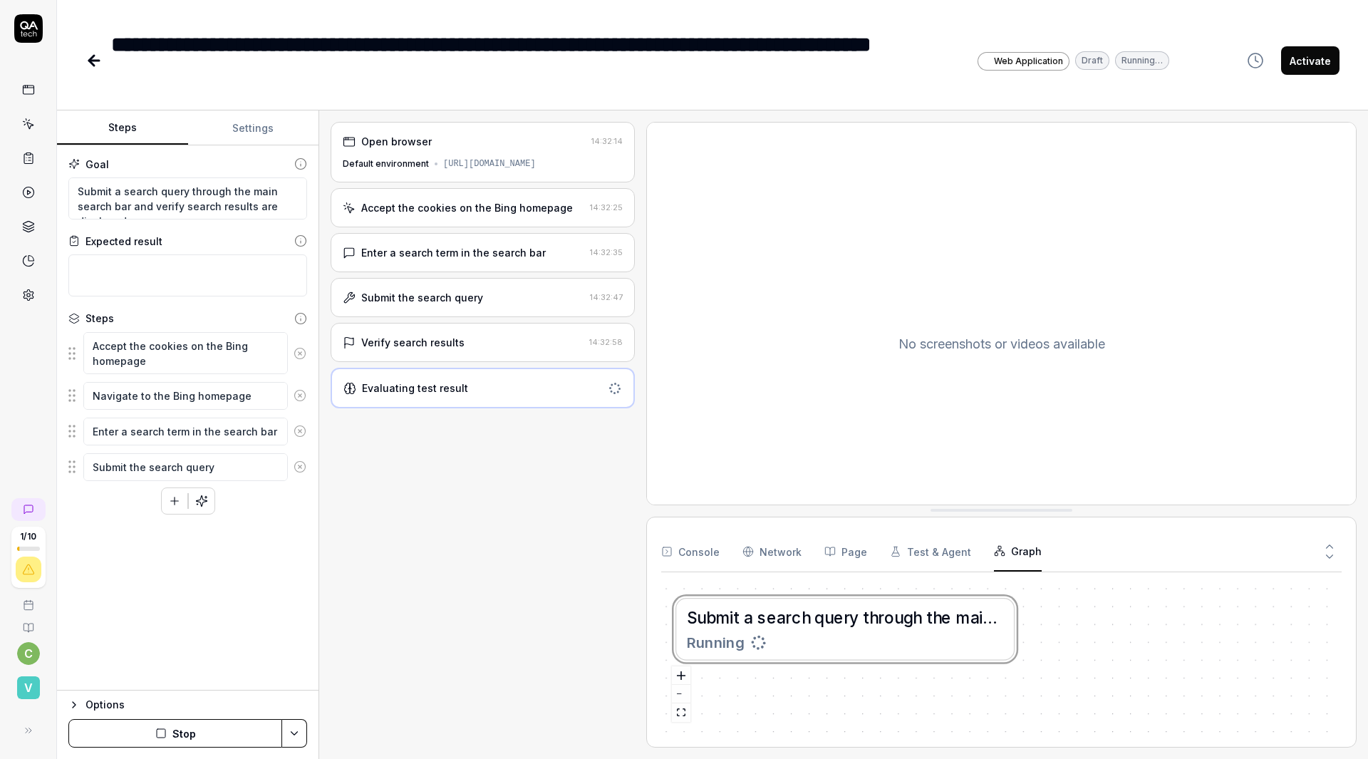
drag, startPoint x: 936, startPoint y: 581, endPoint x: 936, endPoint y: 499, distance: 81.2
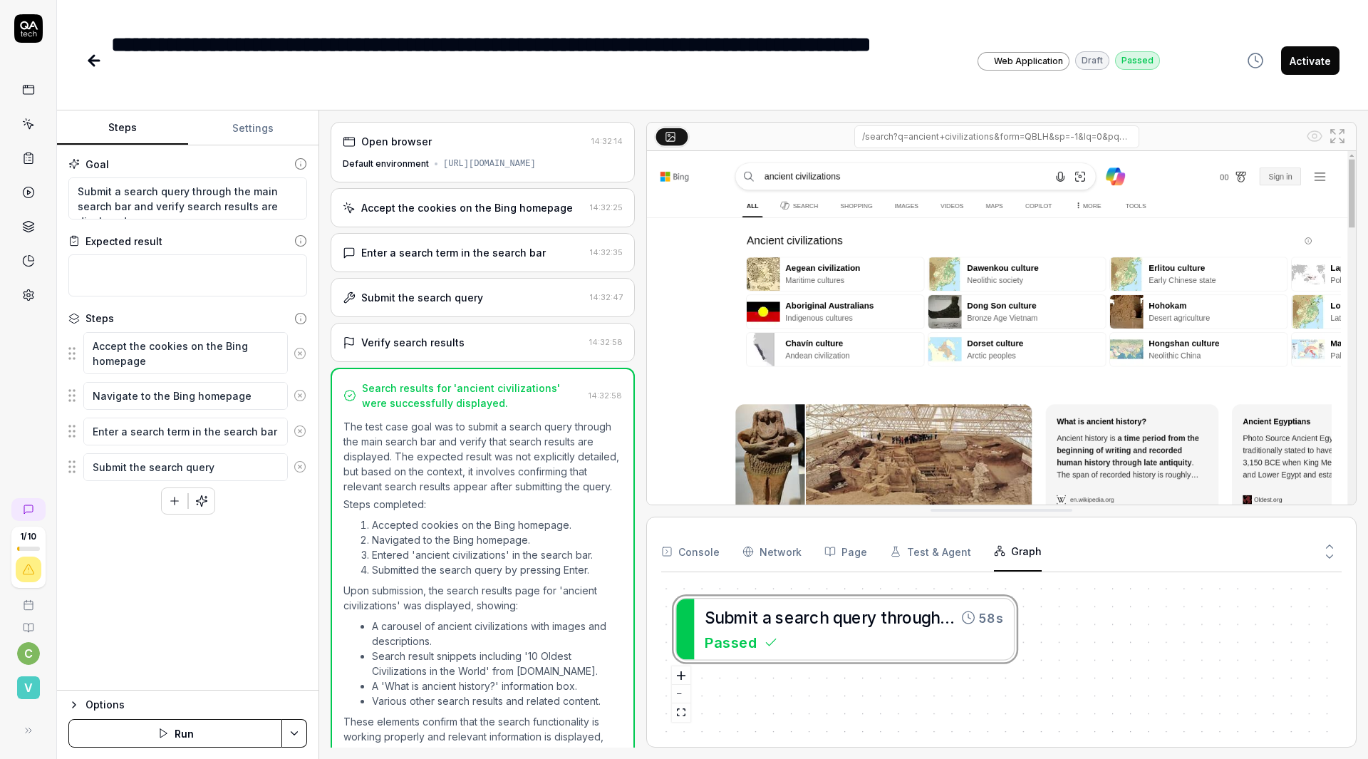
click at [682, 539] on button "Console" at bounding box center [690, 551] width 58 height 40
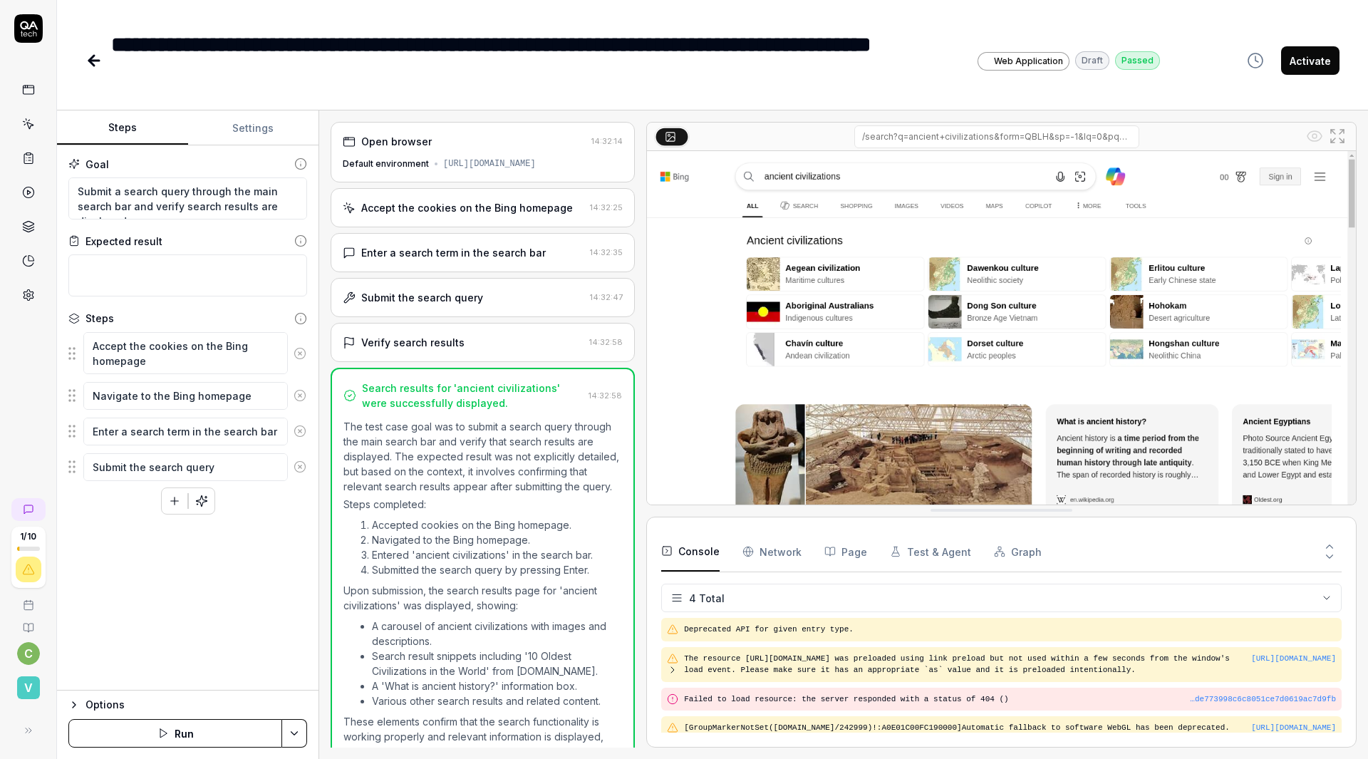
scroll to position [3, 0]
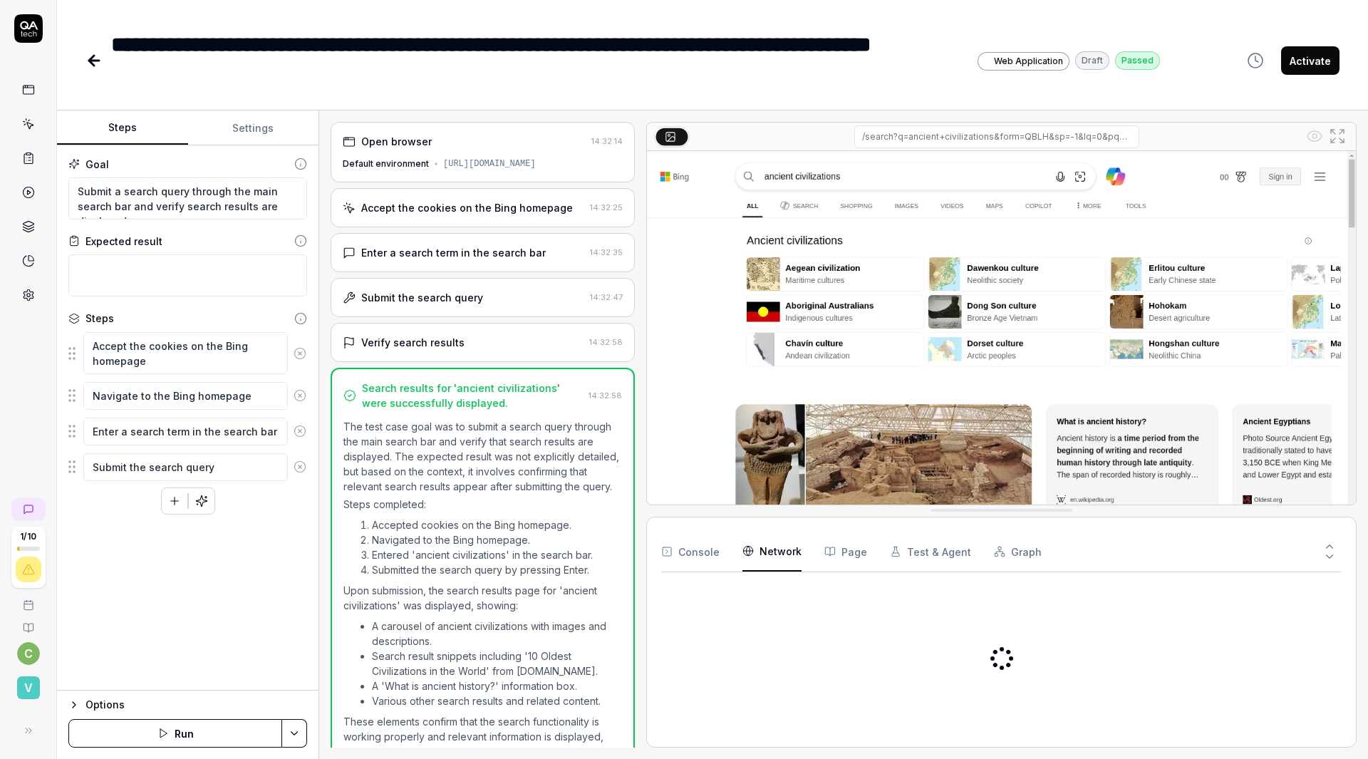
click at [742, 531] on Requests "Network" at bounding box center [771, 551] width 59 height 40
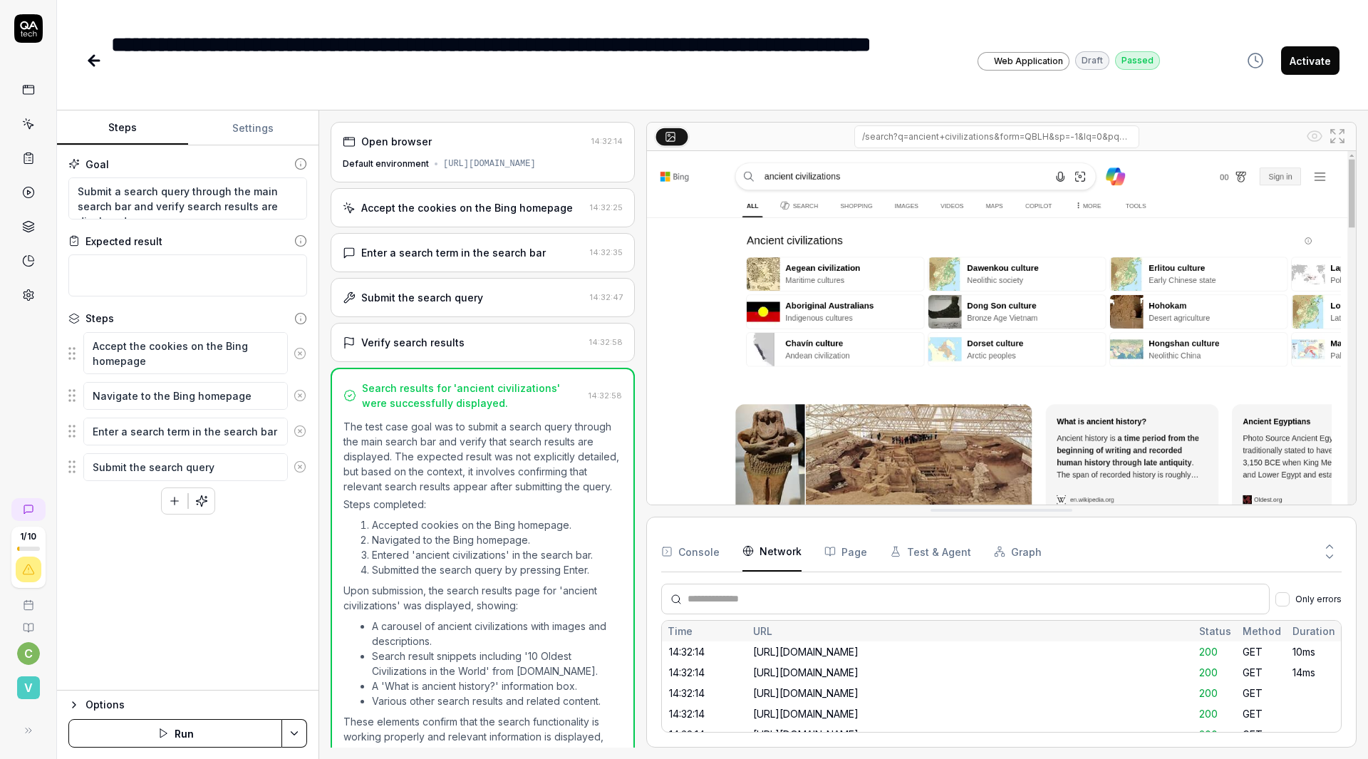
scroll to position [3962, 0]
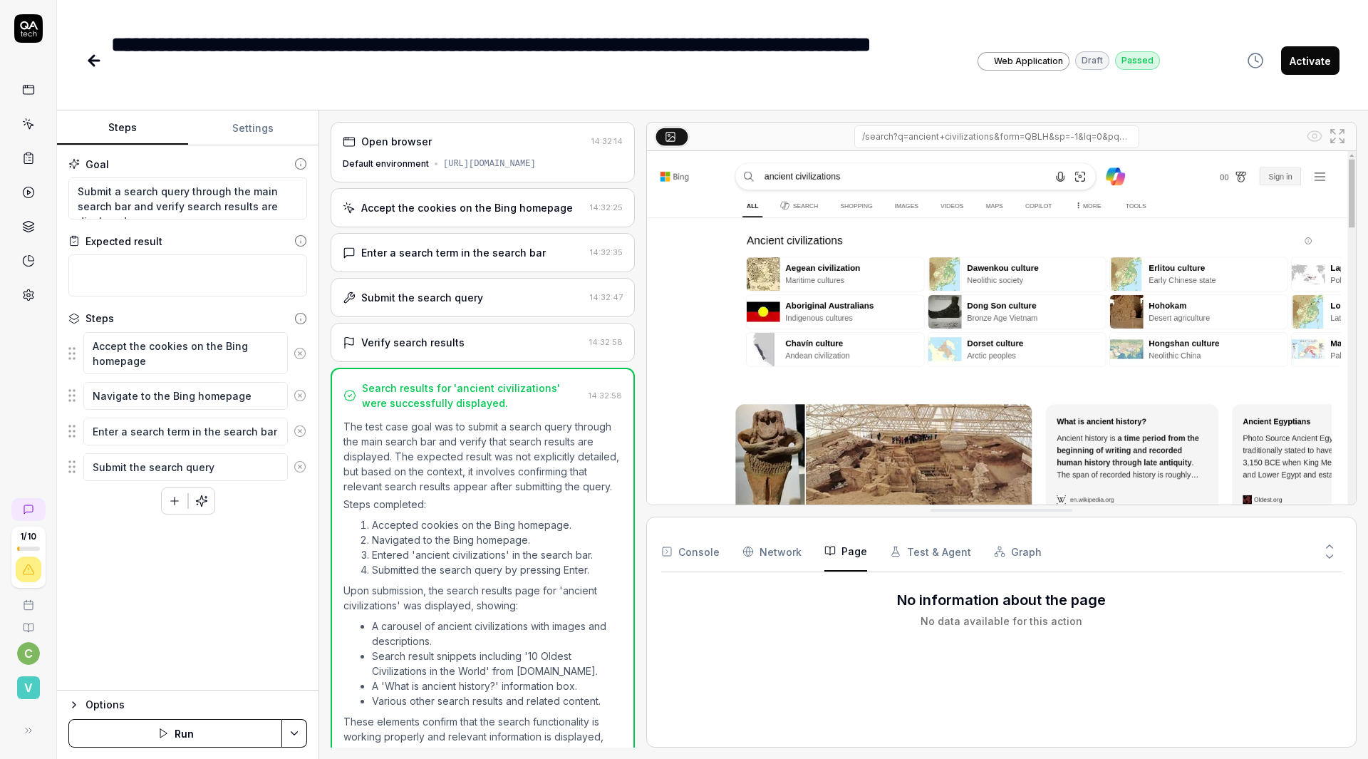
click at [824, 540] on button "Page" at bounding box center [845, 551] width 43 height 40
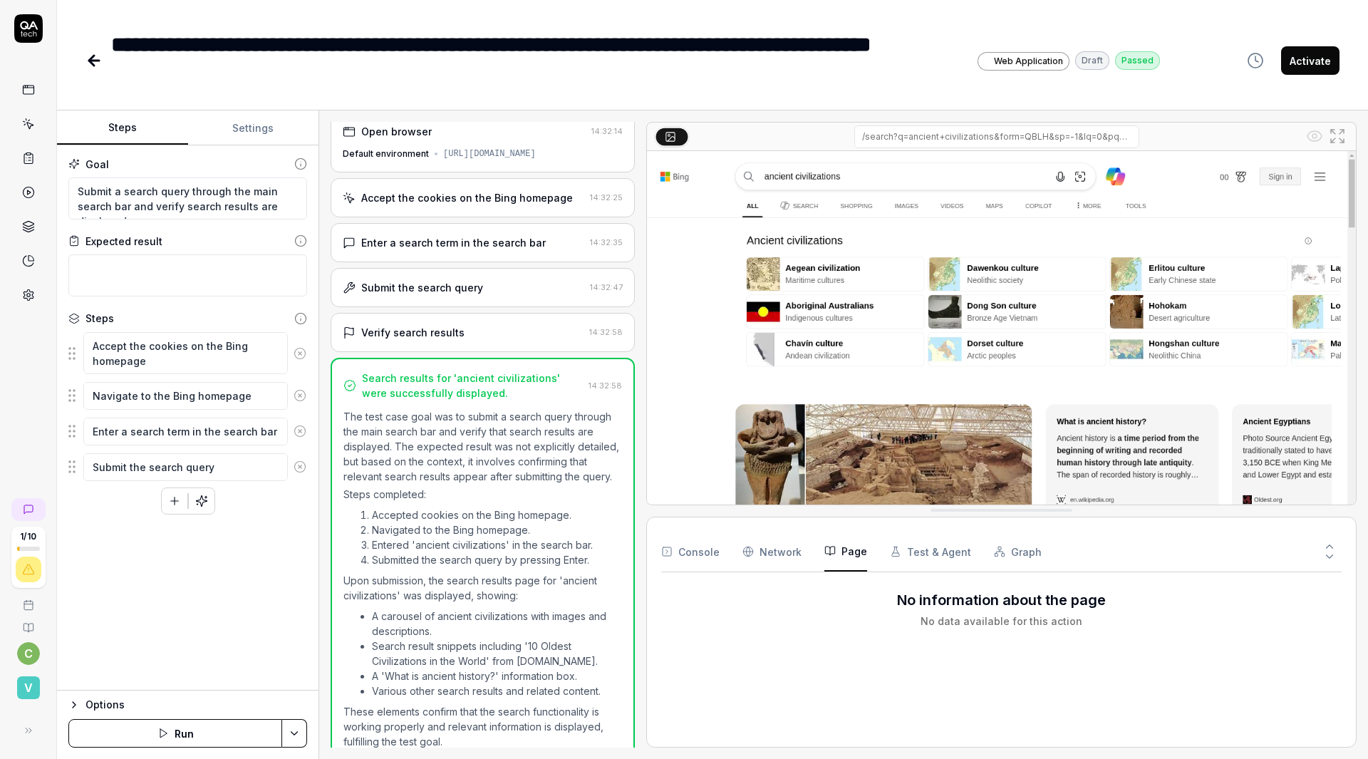
click at [89, 61] on icon at bounding box center [94, 61] width 10 height 0
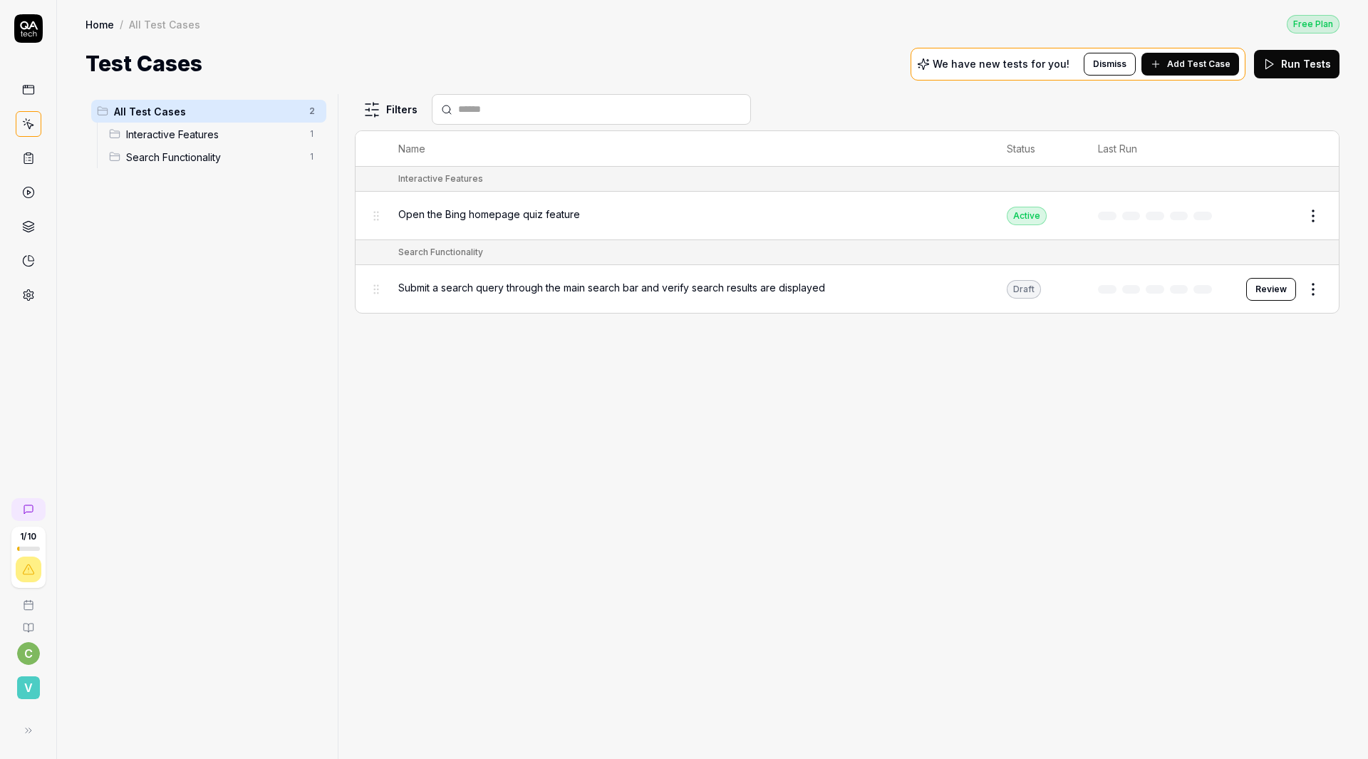
click at [543, 207] on div "Open the Bing homepage quiz feature" at bounding box center [688, 214] width 580 height 15
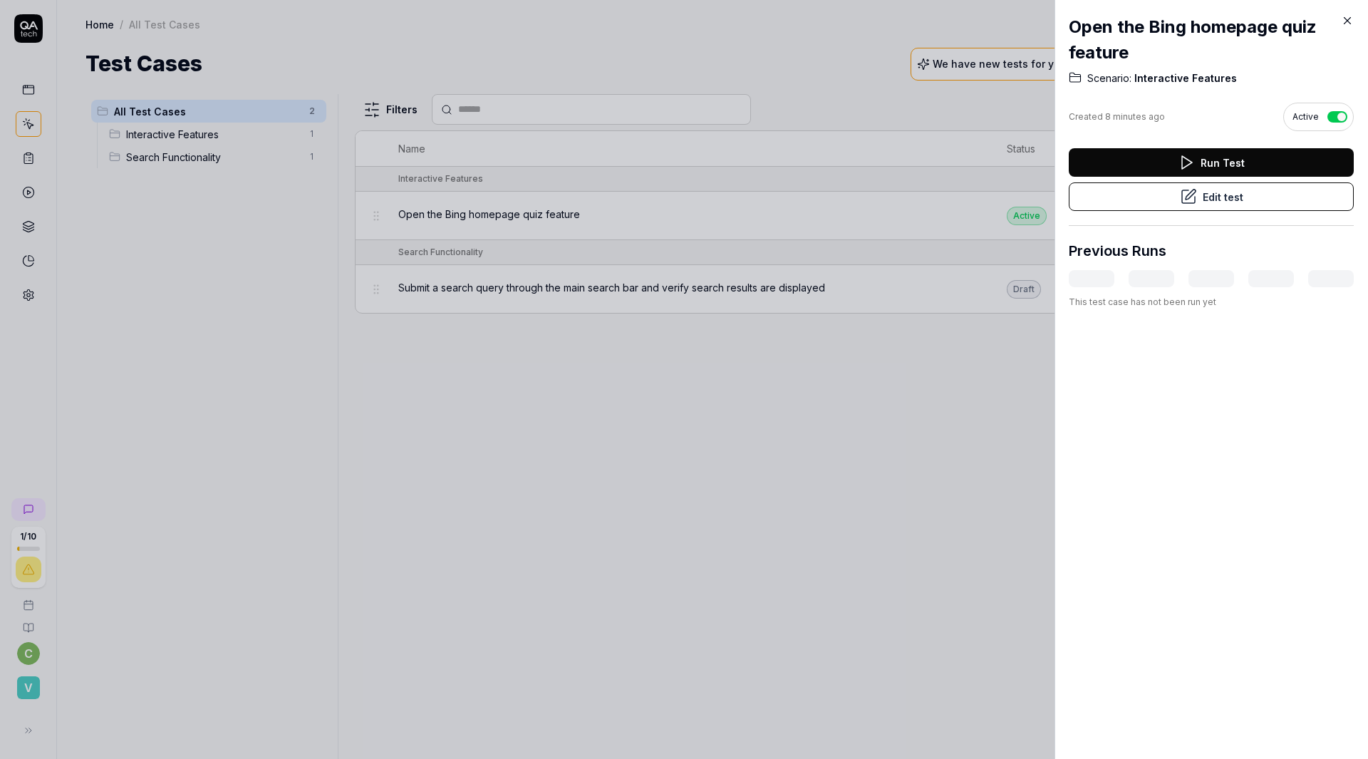
click at [1218, 155] on button "Run Test" at bounding box center [1211, 162] width 285 height 28
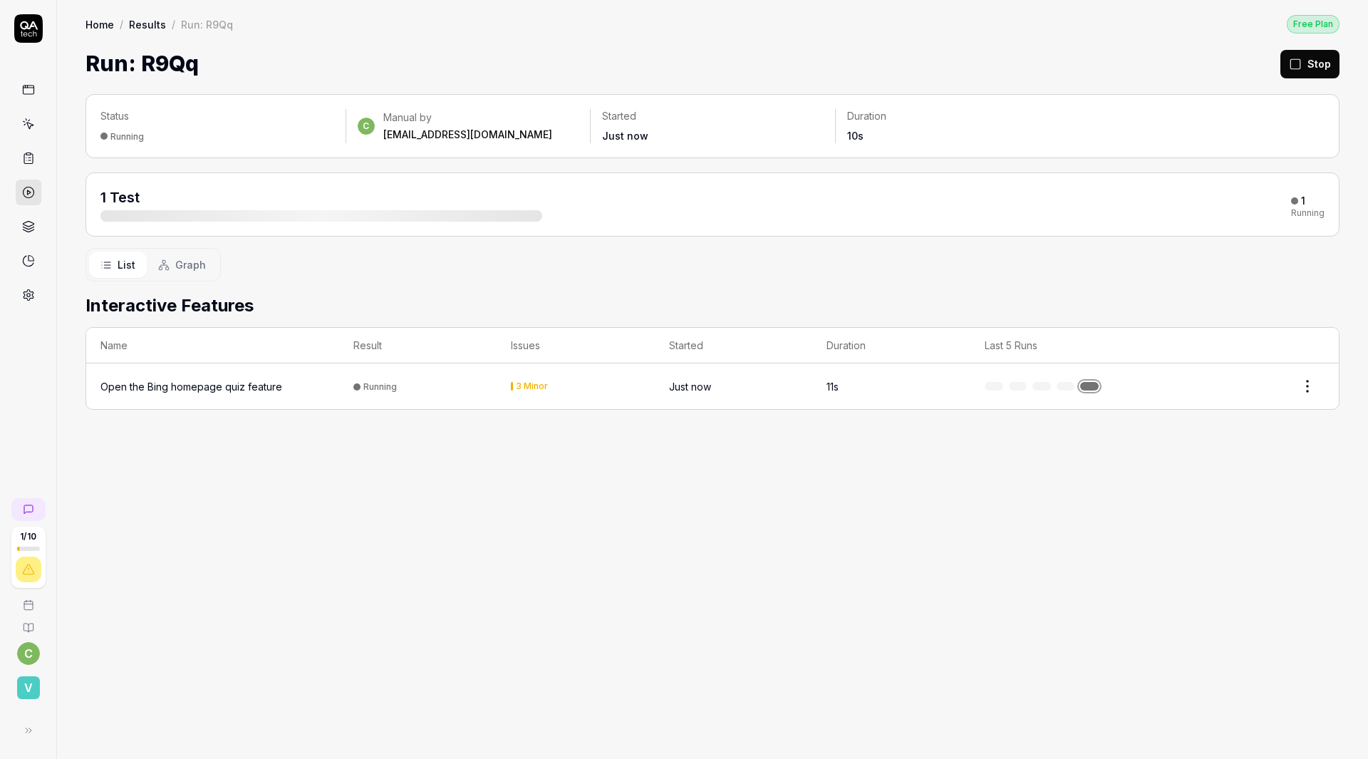
click at [285, 210] on div at bounding box center [321, 215] width 442 height 11
click at [194, 379] on div "Open the Bing homepage quiz feature" at bounding box center [191, 386] width 182 height 15
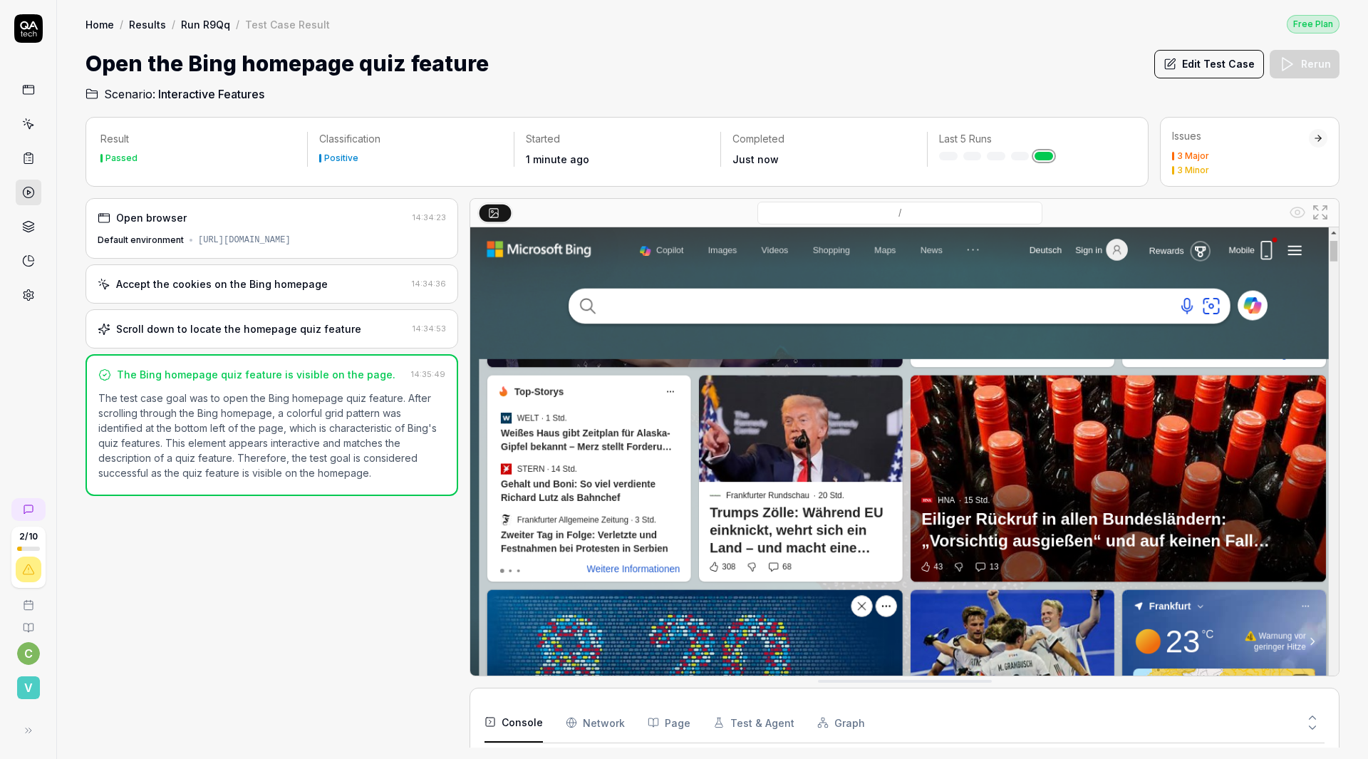
scroll to position [78, 0]
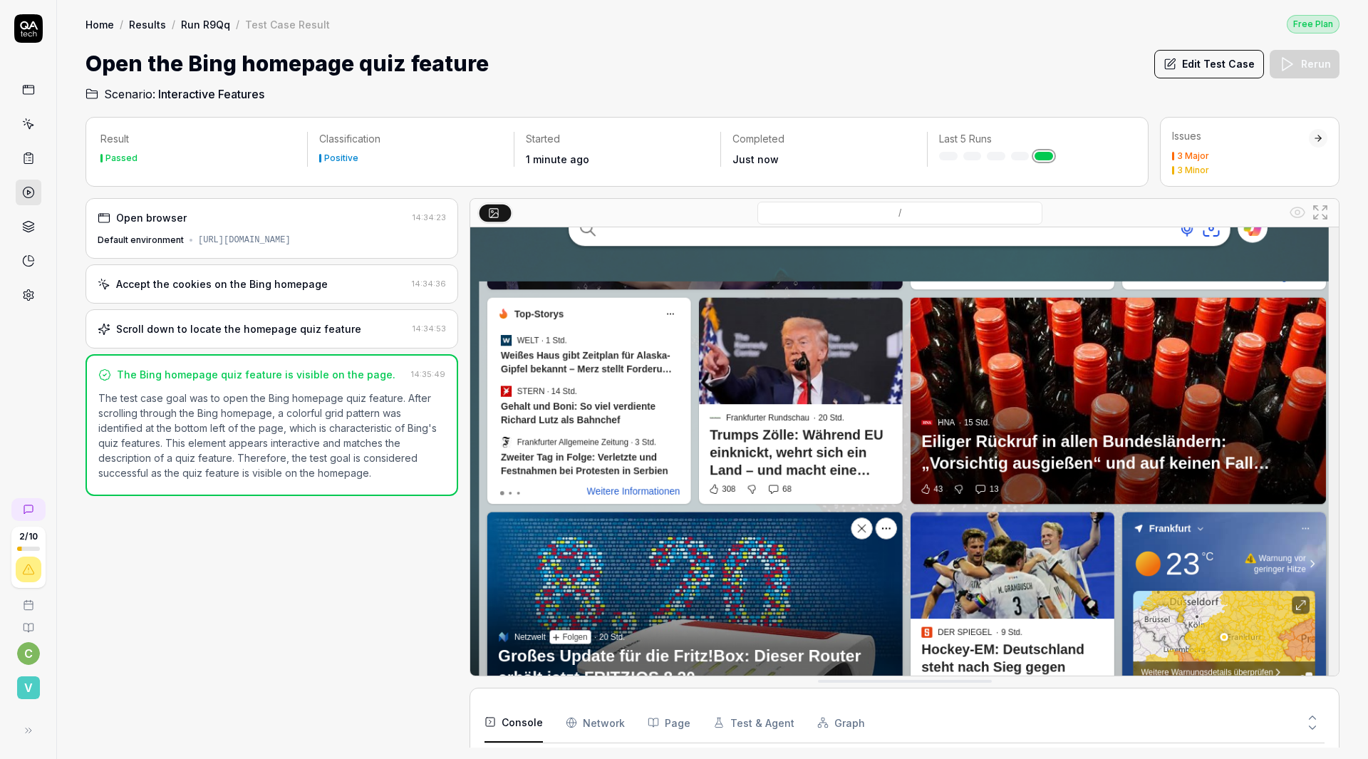
click at [1323, 129] on div at bounding box center [1318, 138] width 19 height 19
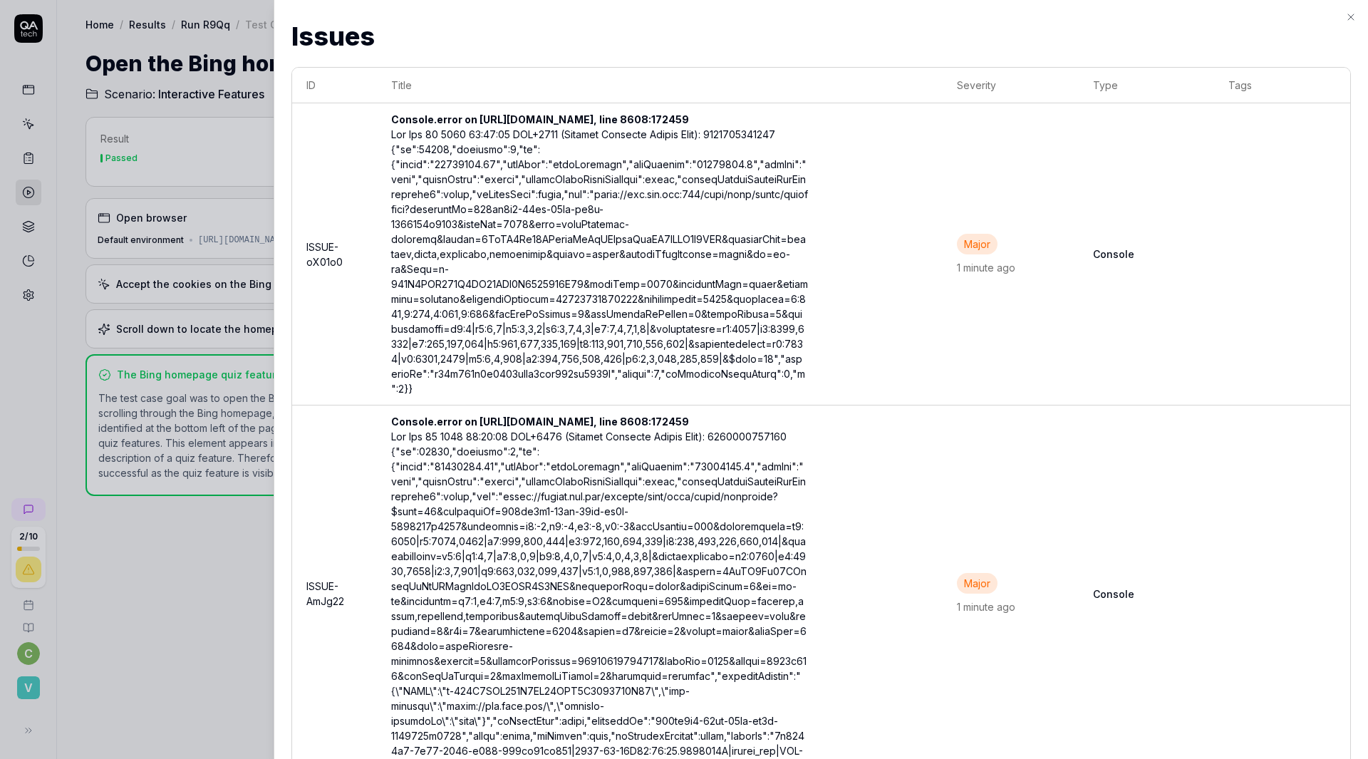
click at [1215, 371] on td "Console" at bounding box center [1147, 254] width 136 height 302
click at [647, 317] on div at bounding box center [599, 261] width 417 height 269
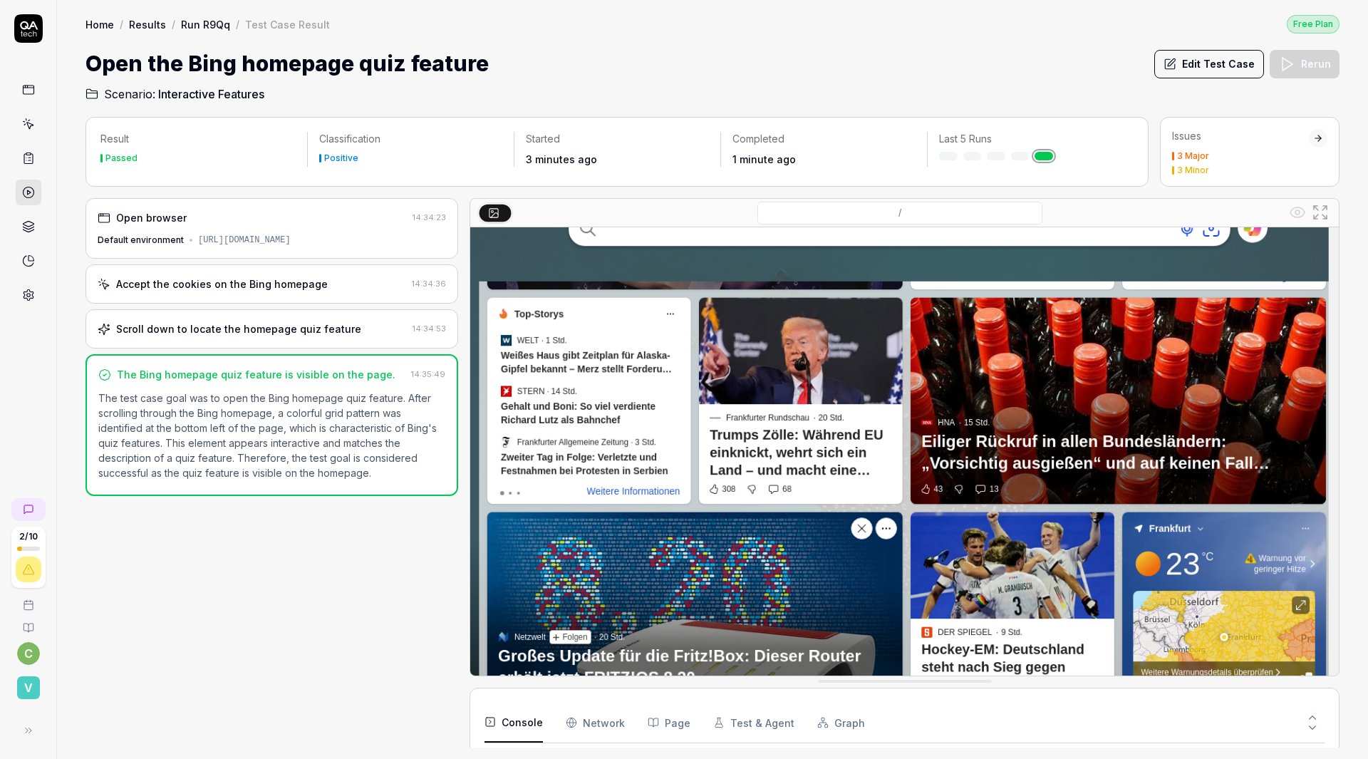
scroll to position [412, 0]
click at [1198, 142] on div "Issues 3 Major 3 Minor" at bounding box center [1250, 152] width 180 height 70
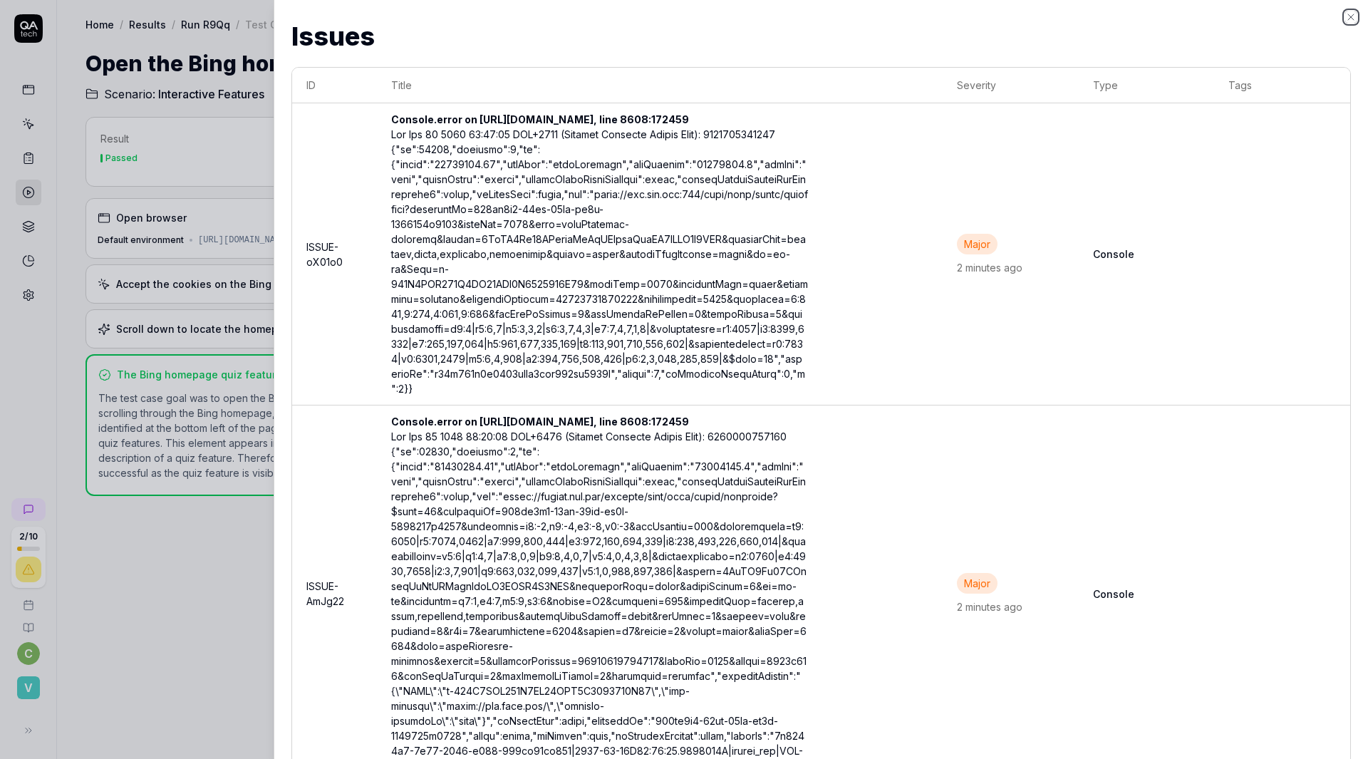
click at [1352, 16] on icon "button" at bounding box center [1350, 16] width 11 height 11
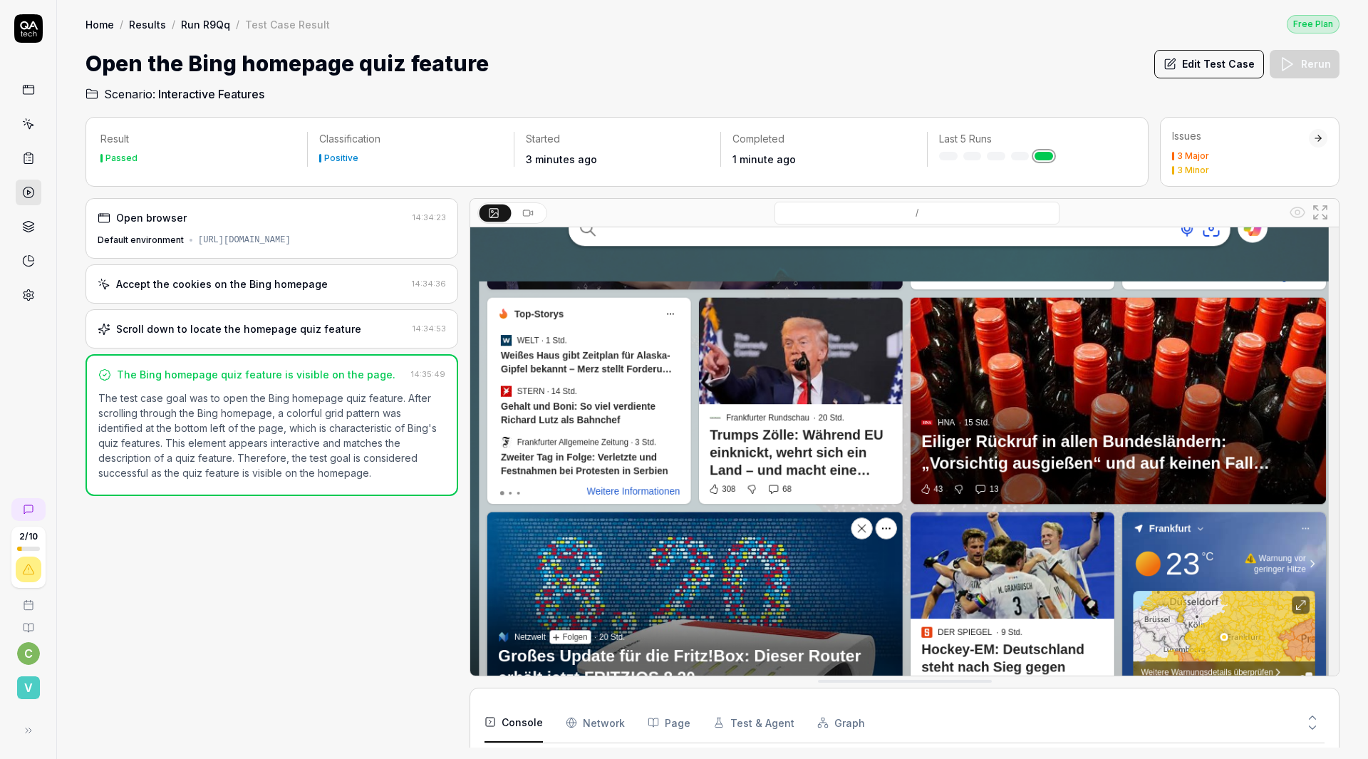
click at [218, 198] on div "Open browser 14:34:23 Default environment https://www.bing.com" at bounding box center [271, 228] width 373 height 61
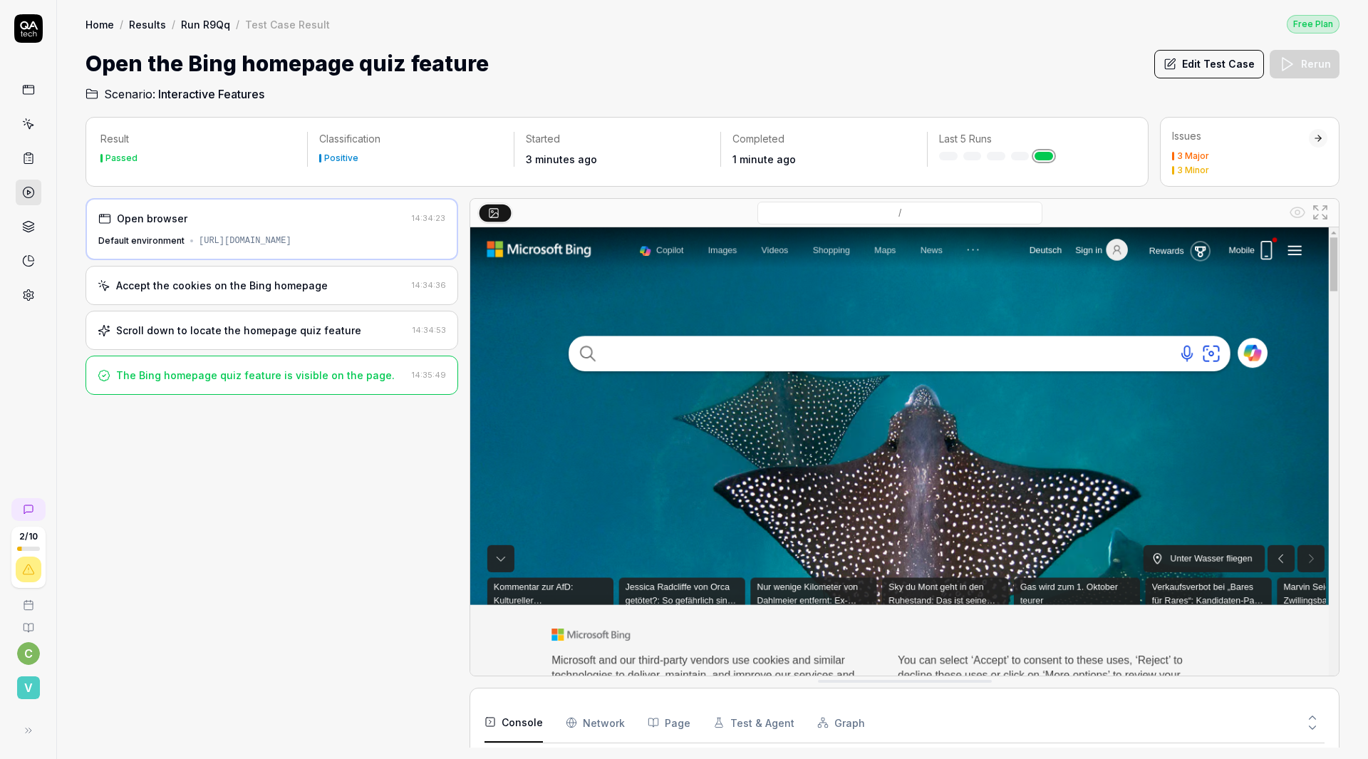
click at [188, 278] on div "Accept the cookies on the Bing homepage" at bounding box center [222, 285] width 212 height 15
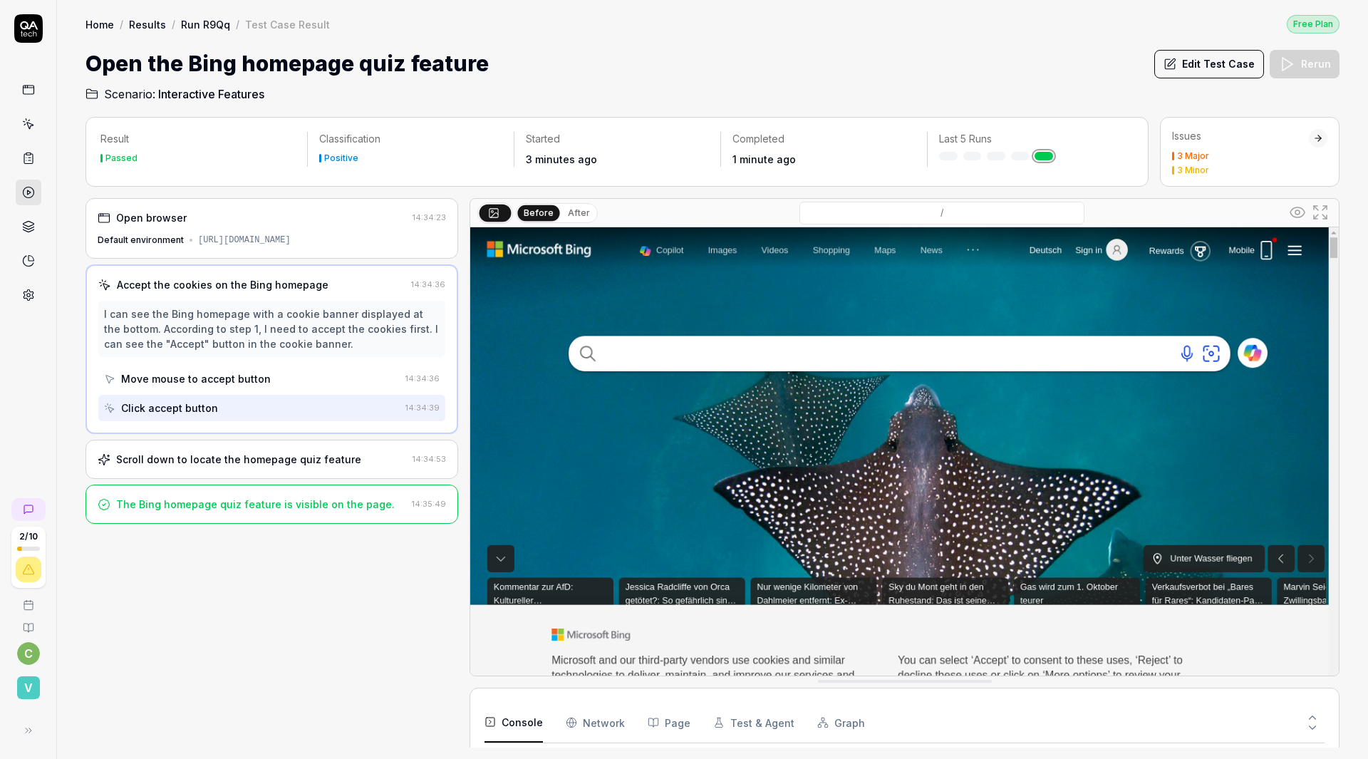
click at [141, 452] on div "Scroll down to locate the homepage quiz feature" at bounding box center [238, 459] width 245 height 15
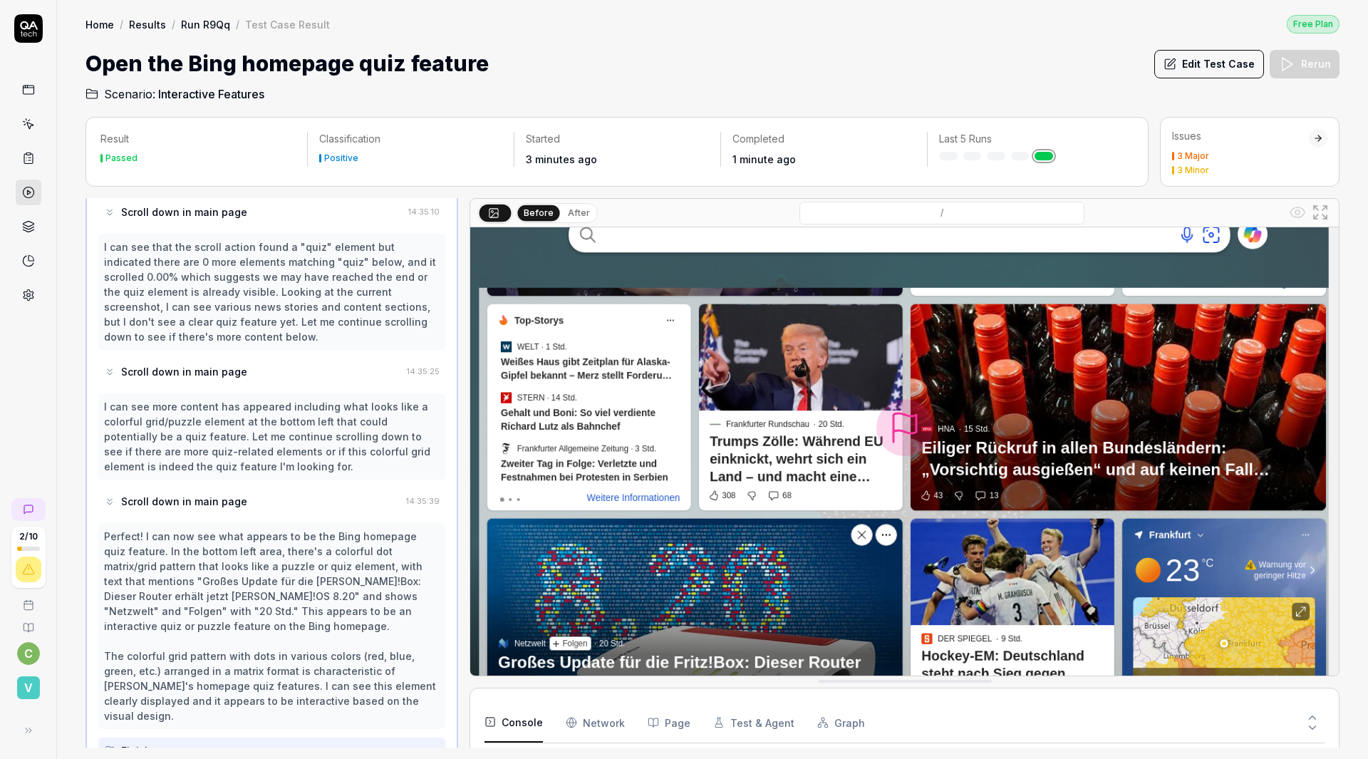
scroll to position [78, 0]
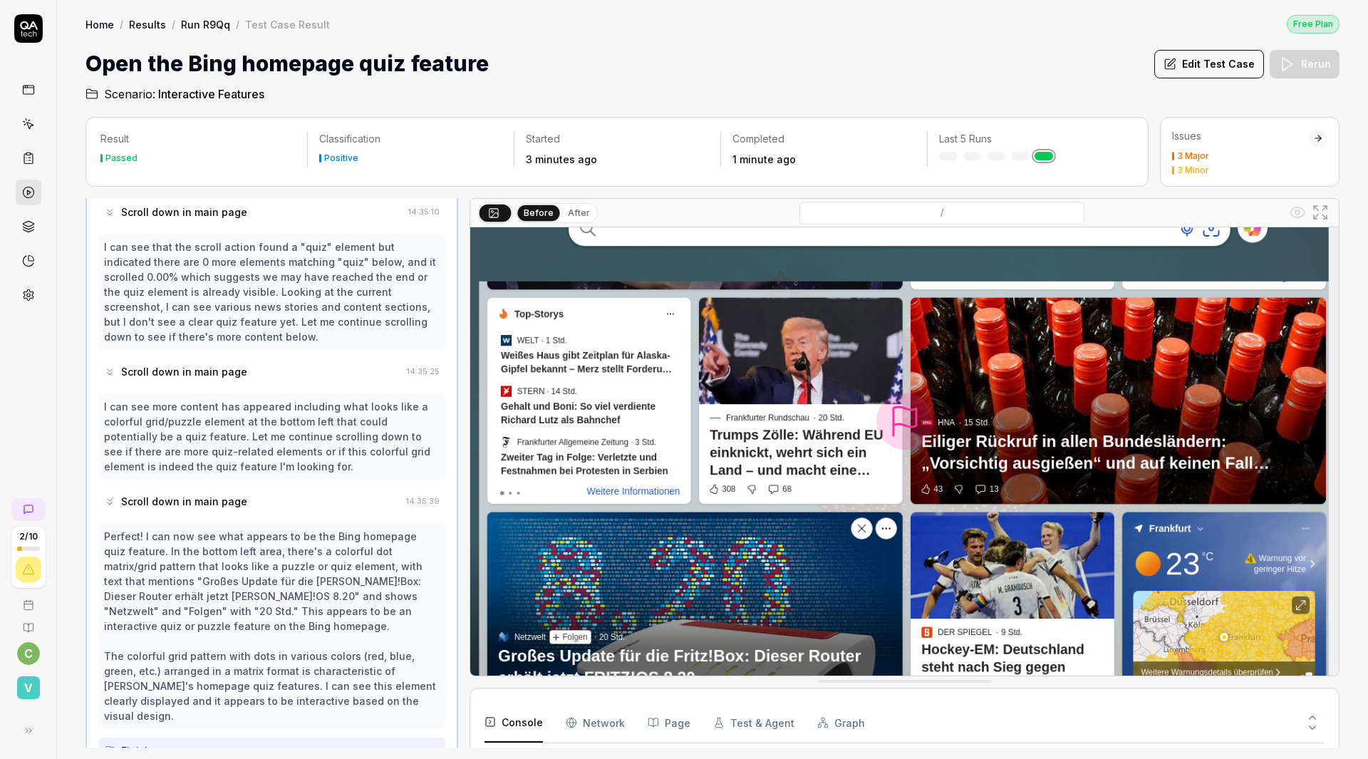
click at [893, 398] on img at bounding box center [904, 421] width 868 height 543
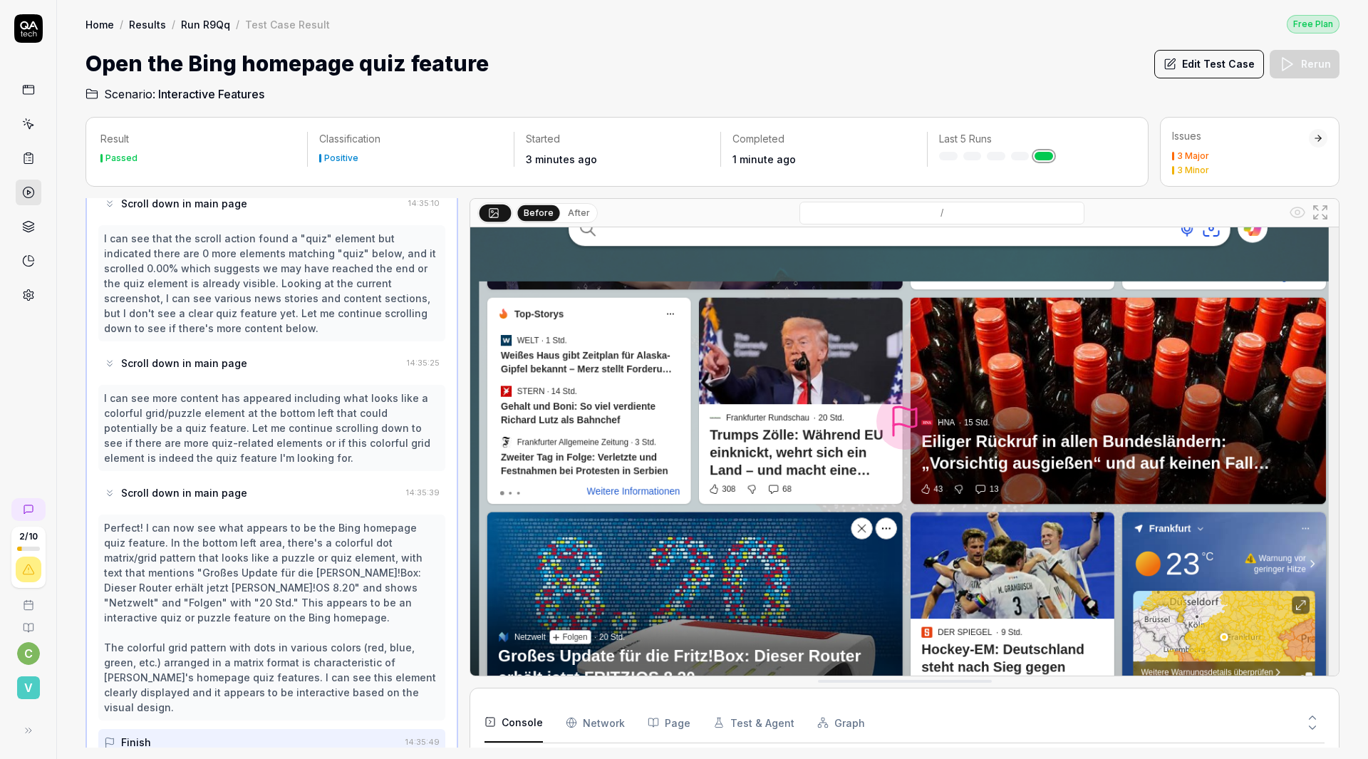
click at [1240, 50] on button "Edit Test Case" at bounding box center [1209, 64] width 110 height 28
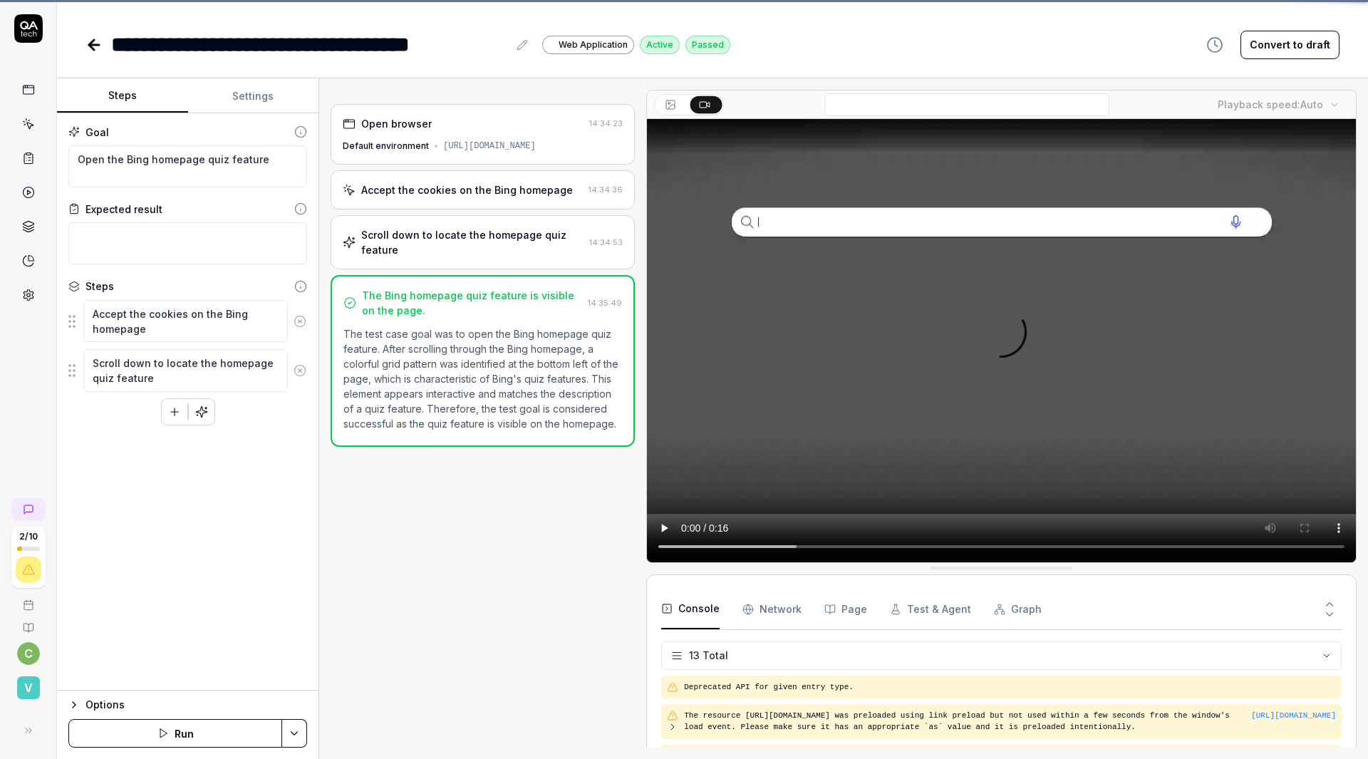
scroll to position [101, 0]
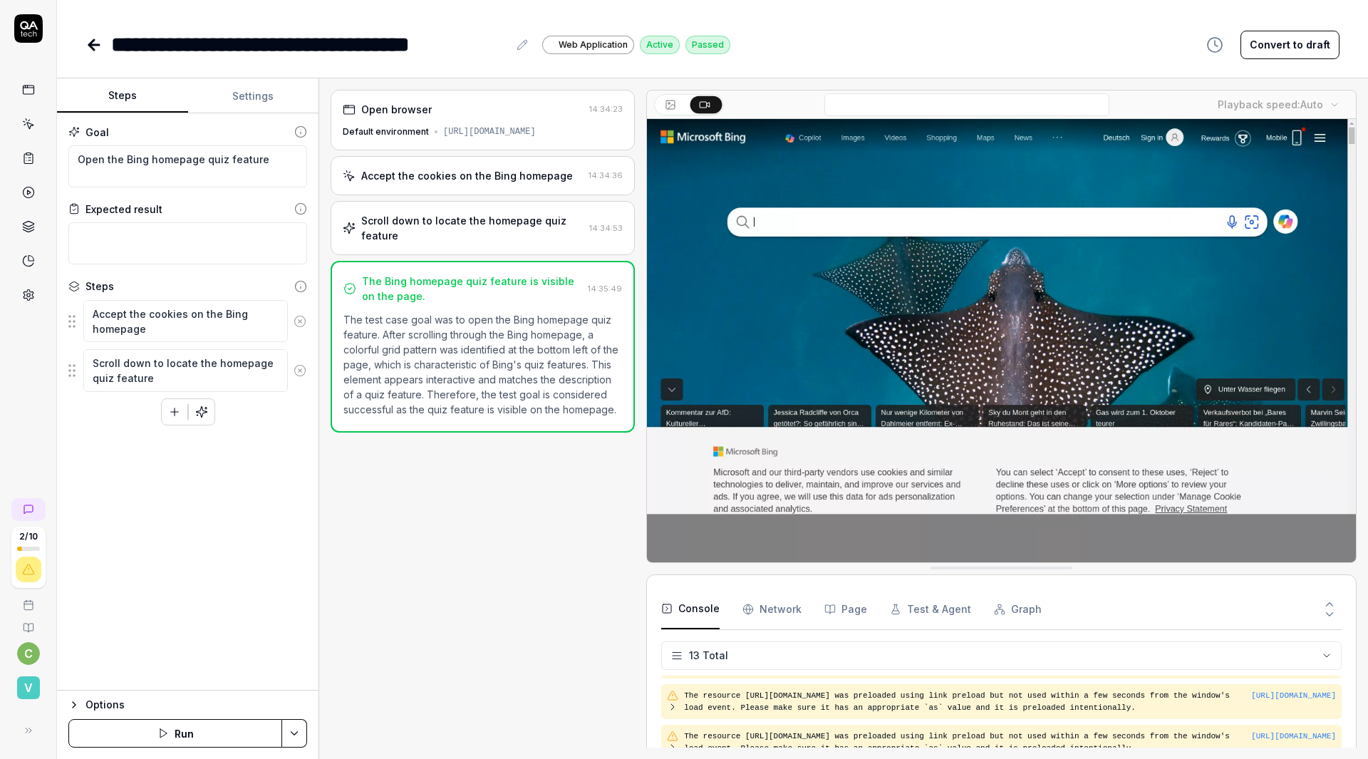
scroll to position [412, 0]
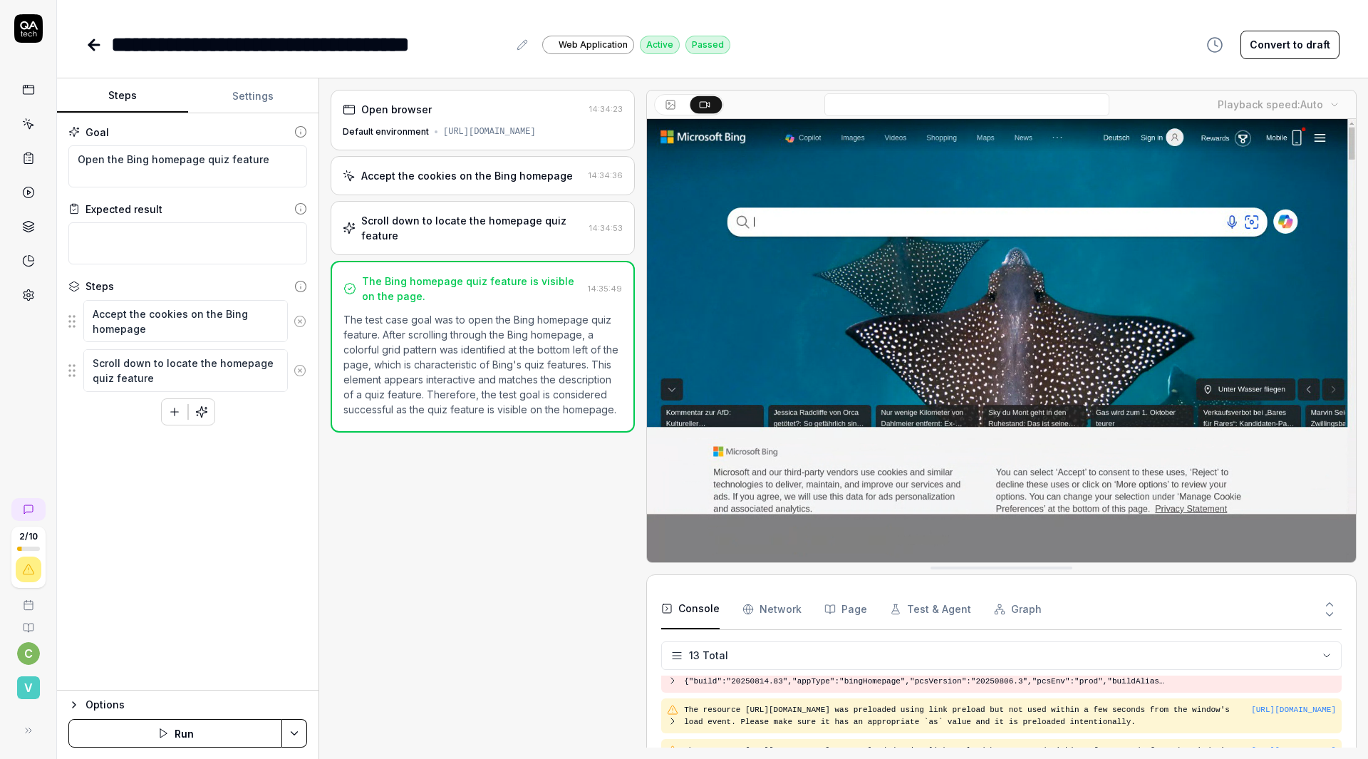
click at [85, 36] on icon at bounding box center [93, 44] width 17 height 17
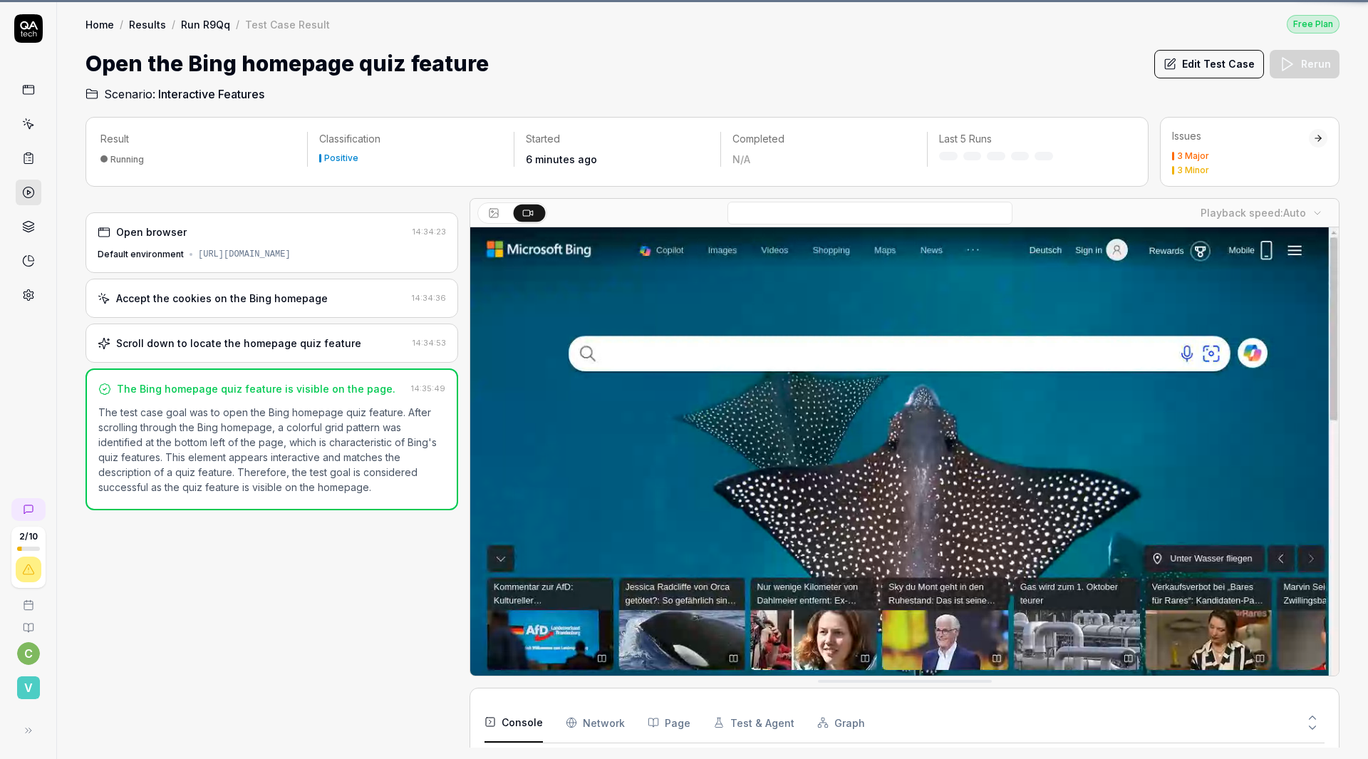
scroll to position [412, 0]
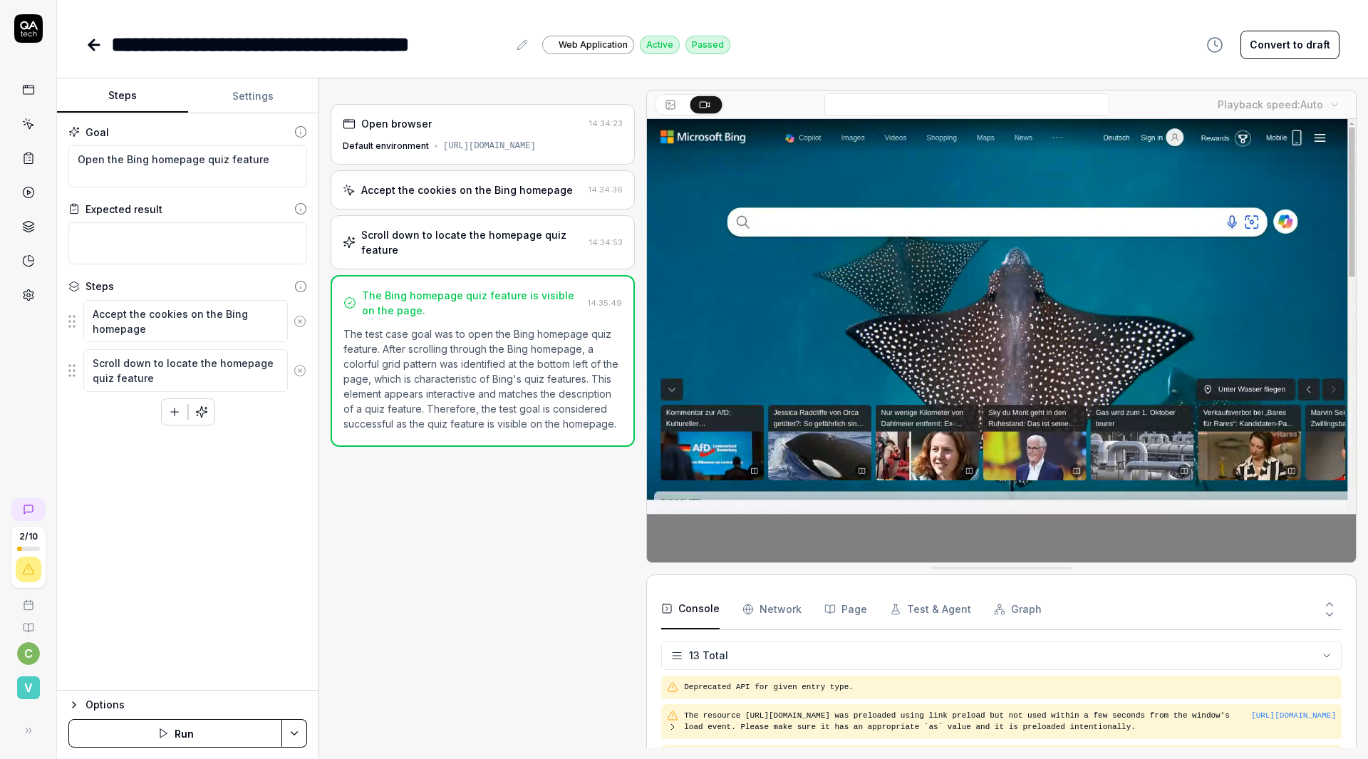
scroll to position [412, 0]
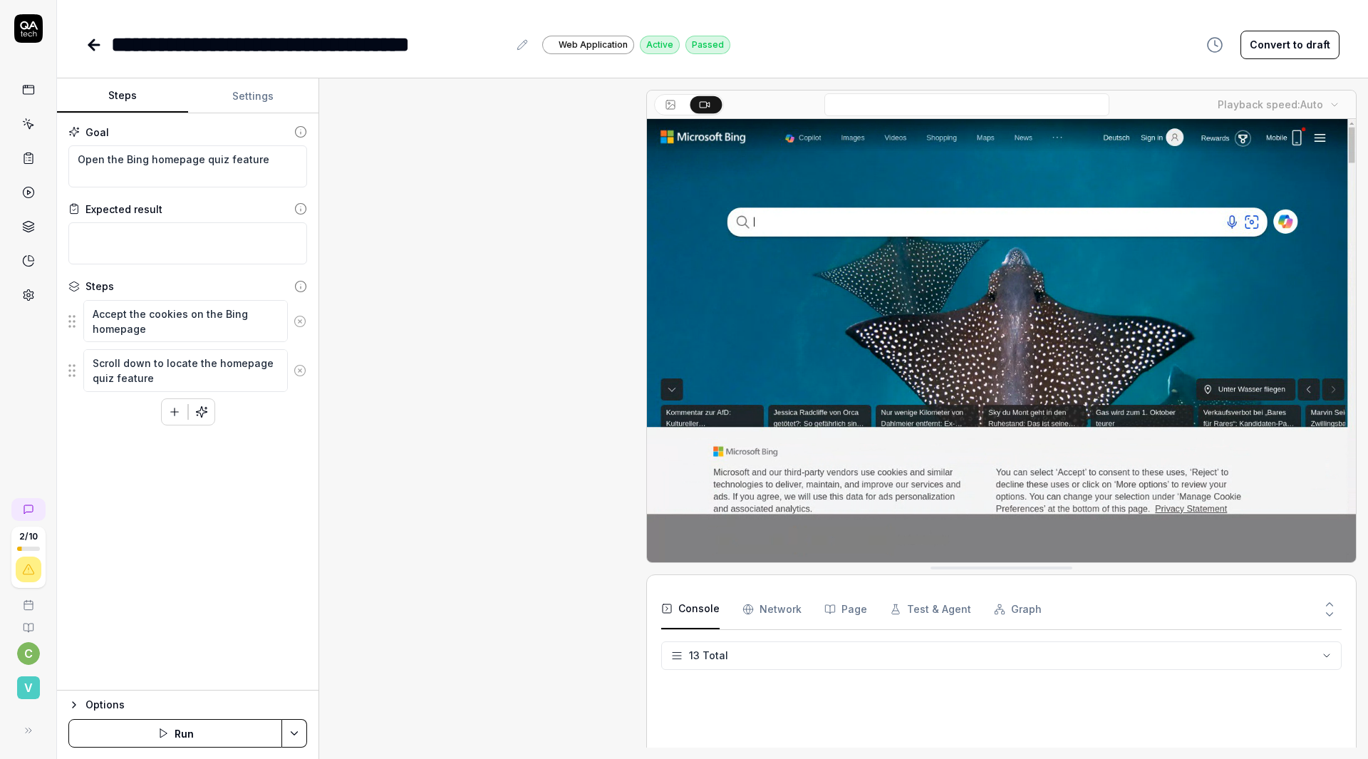
type textarea "*"
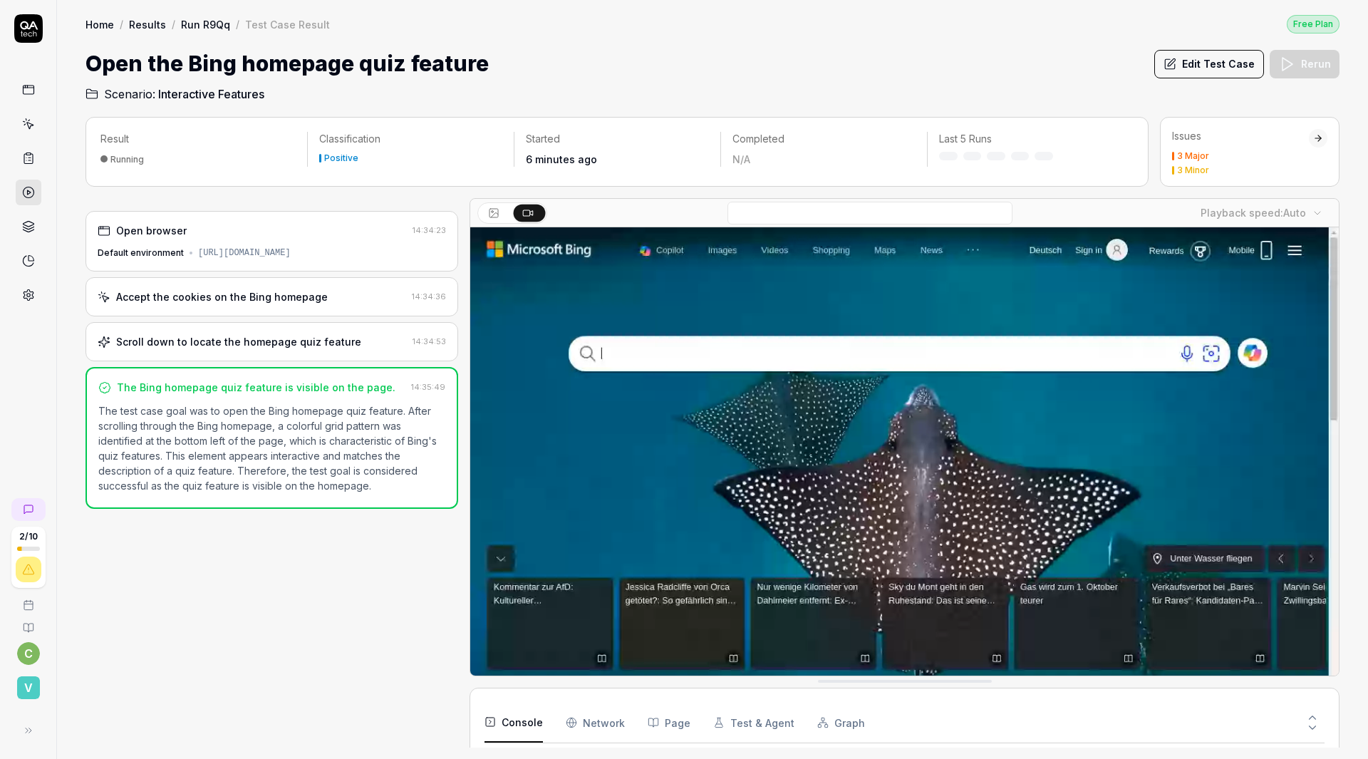
scroll to position [412, 0]
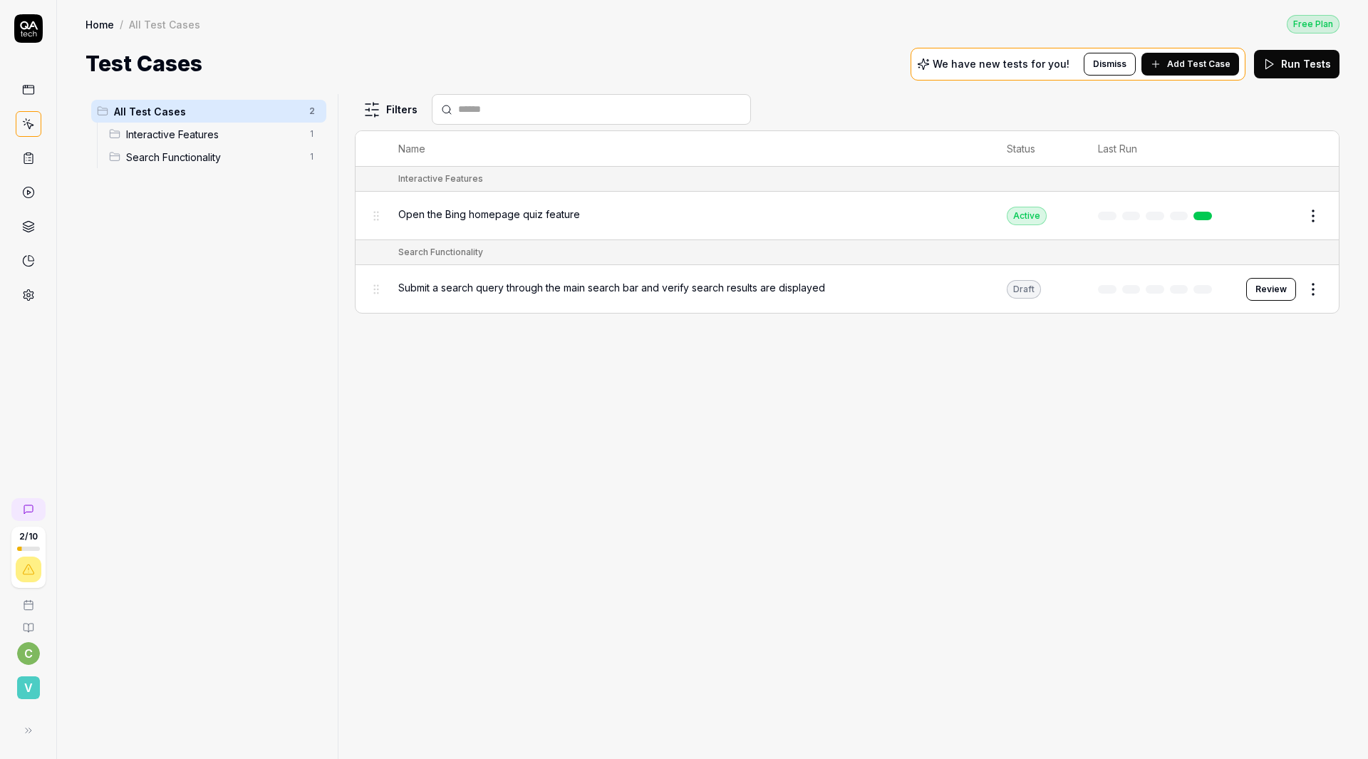
click at [126, 127] on span "Interactive Features" at bounding box center [213, 134] width 175 height 15
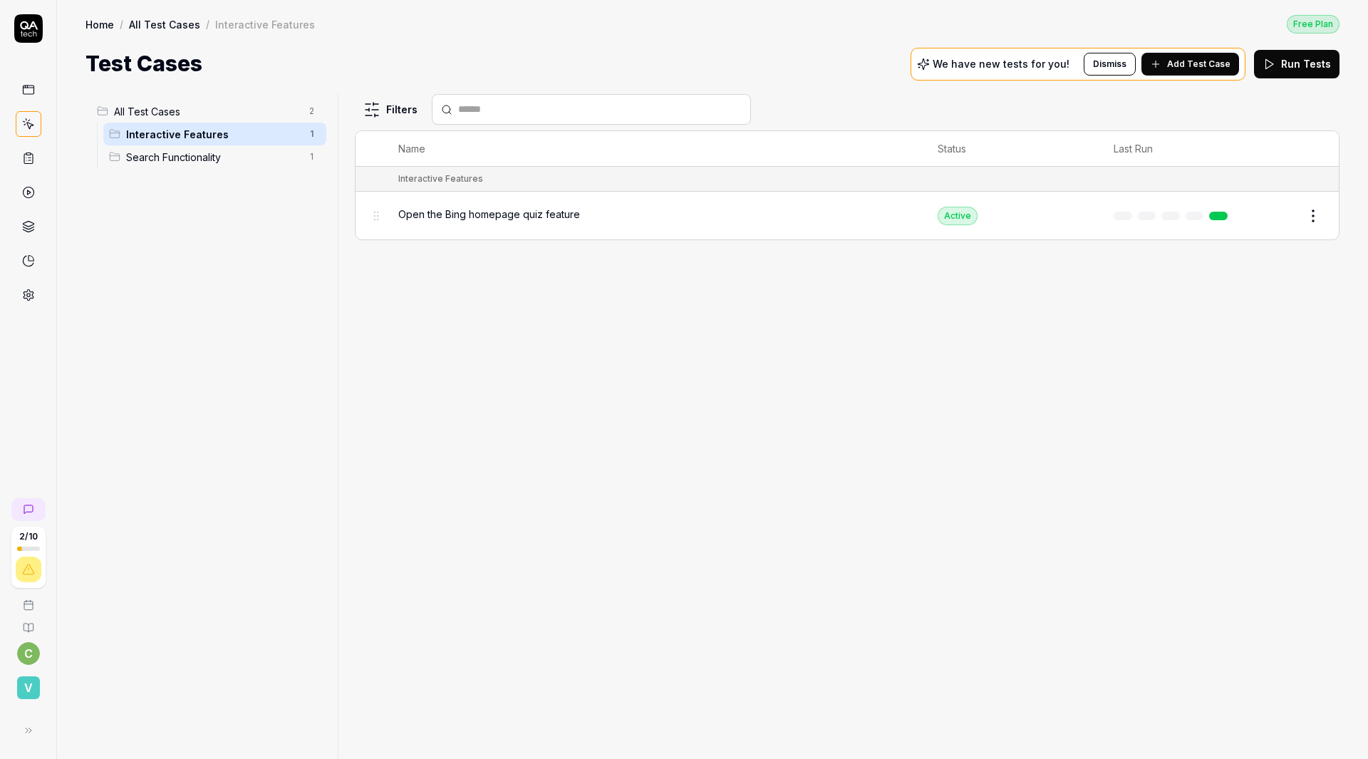
click at [1204, 58] on span "Add Test Case" at bounding box center [1198, 64] width 63 height 13
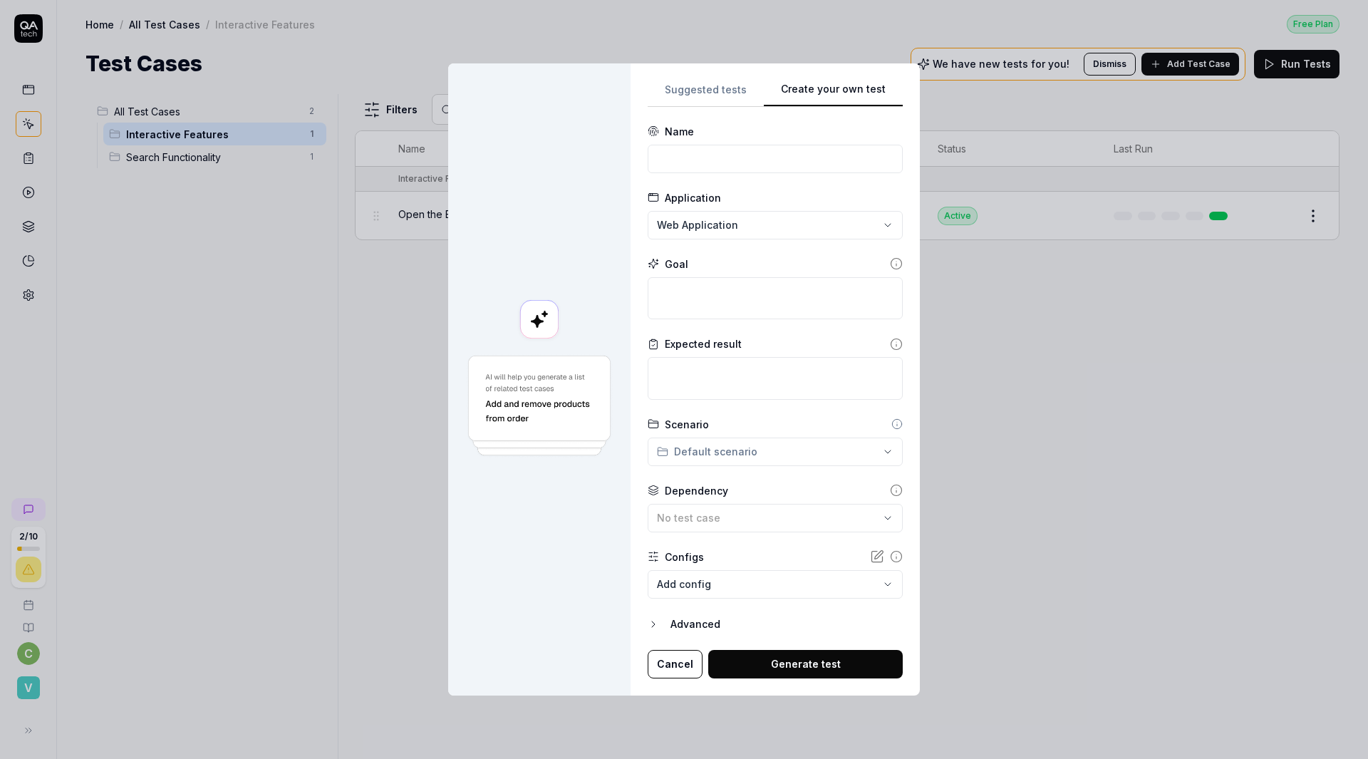
click at [811, 39] on div "**********" at bounding box center [684, 379] width 1368 height 759
click at [658, 150] on input at bounding box center [775, 159] width 255 height 28
type input "Submitt a feedback on quiz feature"
click at [654, 307] on textarea at bounding box center [775, 298] width 255 height 42
click at [648, 301] on textarea at bounding box center [775, 298] width 255 height 42
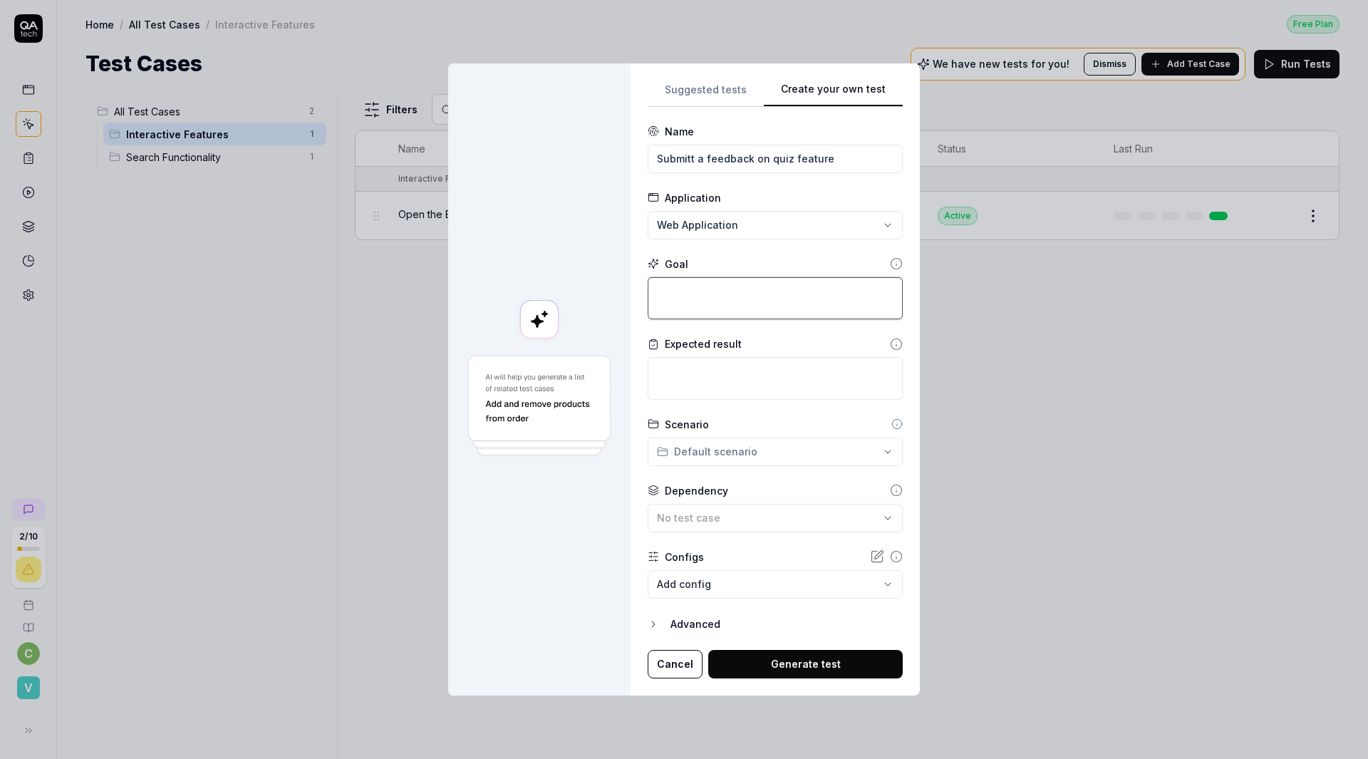
type textarea "*"
type textarea "O"
type textarea "*"
type textarea "On"
type textarea "*"
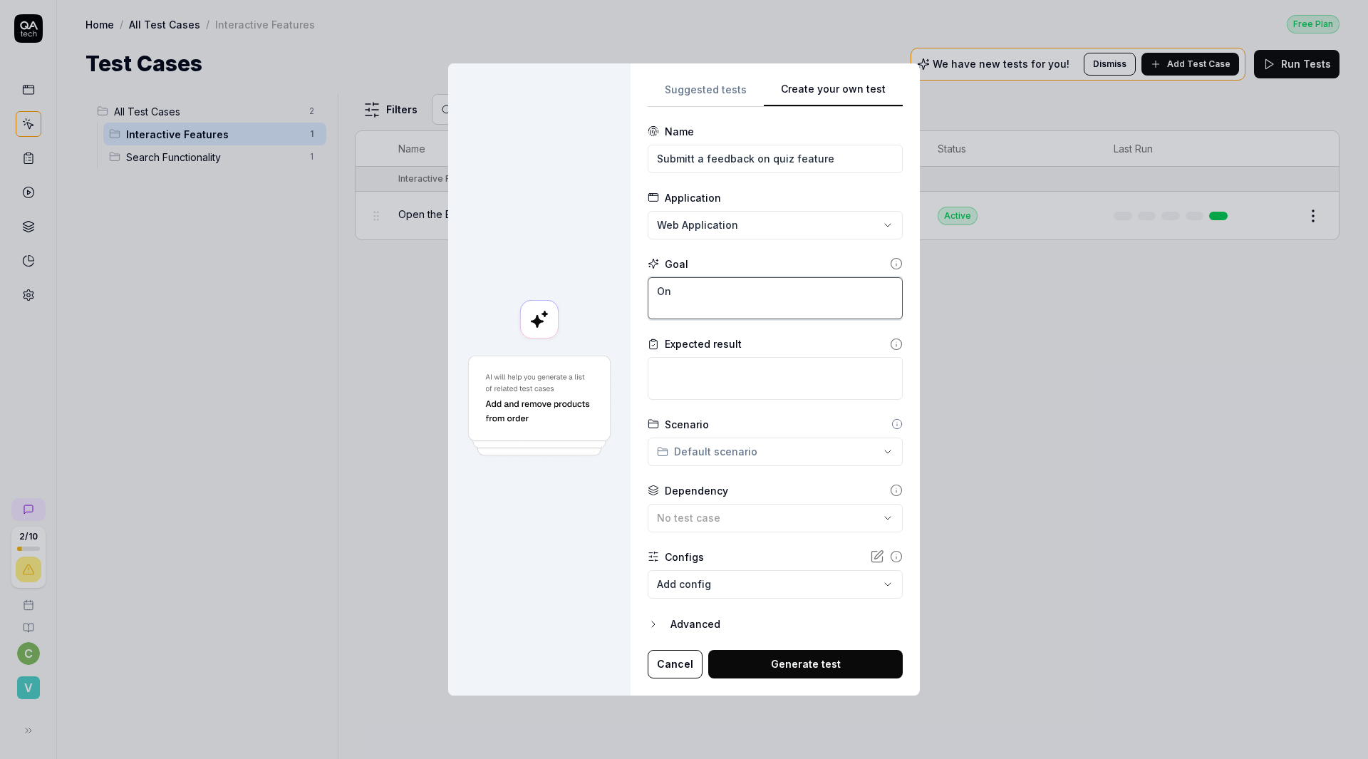
type textarea "On B"
type textarea "*"
type textarea "On Bi"
type textarea "*"
type textarea "On B"
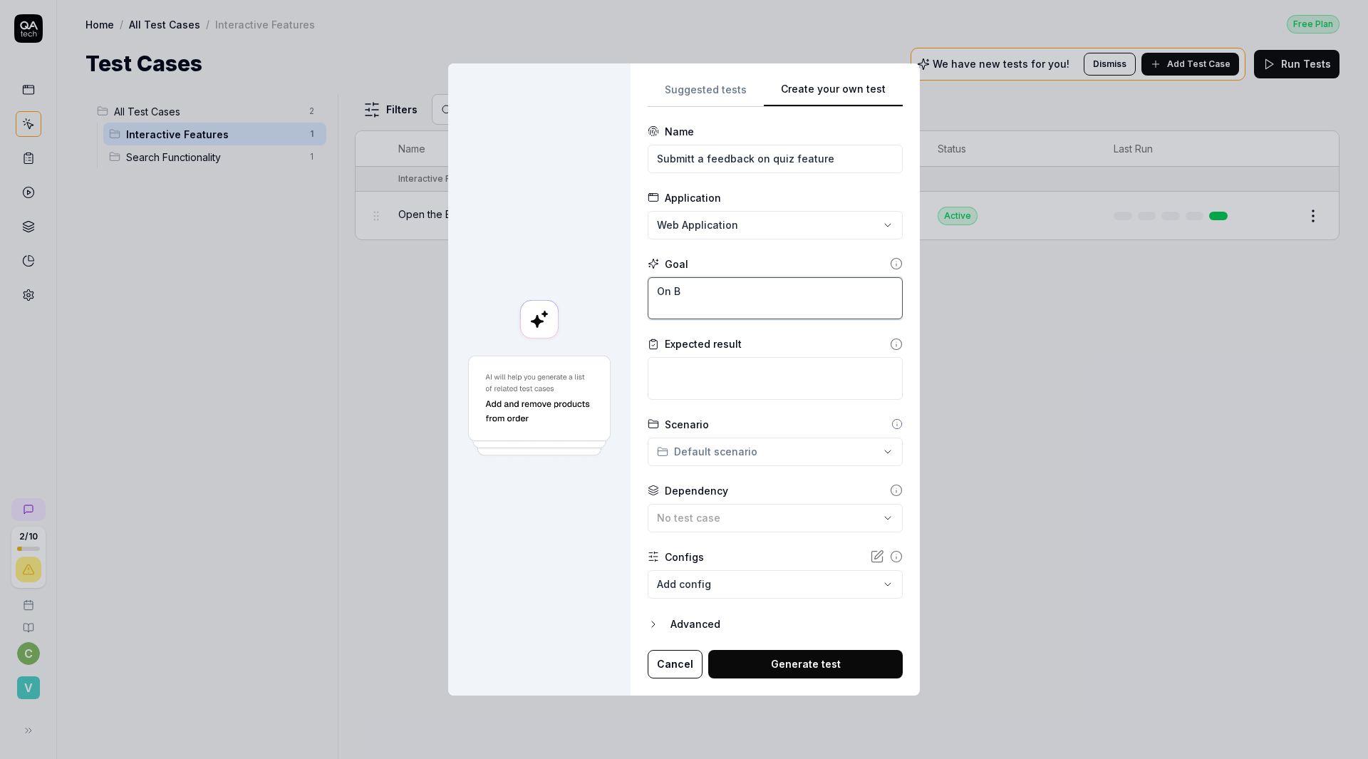
type textarea "*"
type textarea "On"
type textarea "*"
type textarea "On"
type textarea "*"
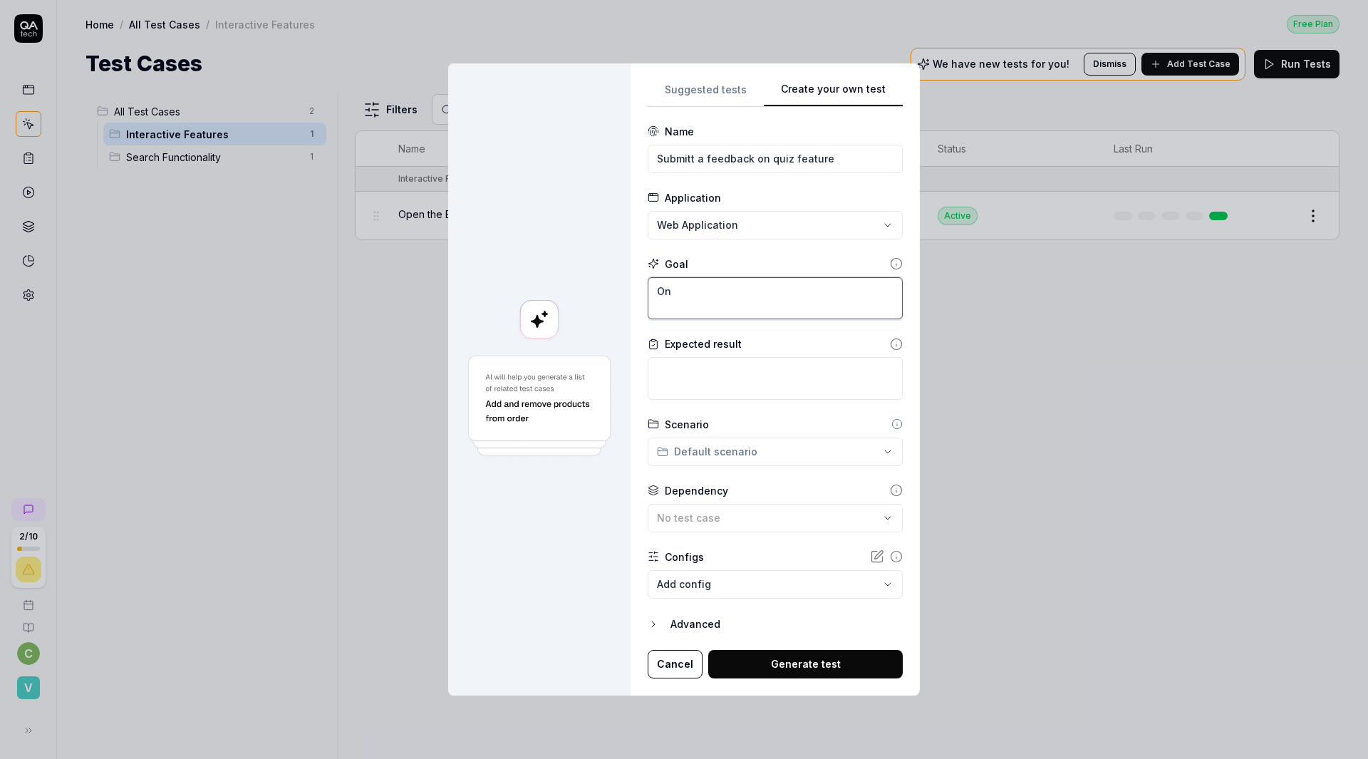
type textarea "O"
type textarea "*"
type textarea "O"
type textarea "*"
type textarea "C"
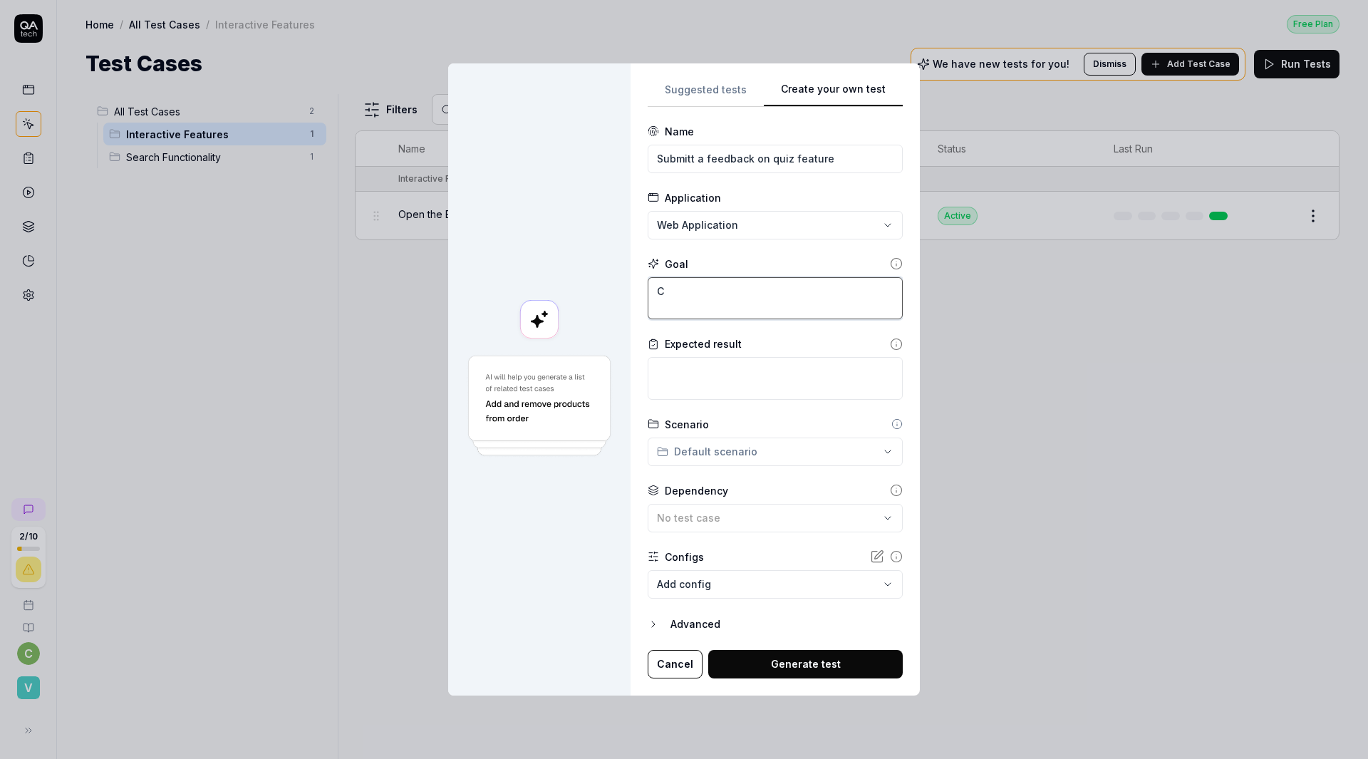
type textarea "*"
type textarea "Cl"
type textarea "*"
type textarea "Cli"
type textarea "*"
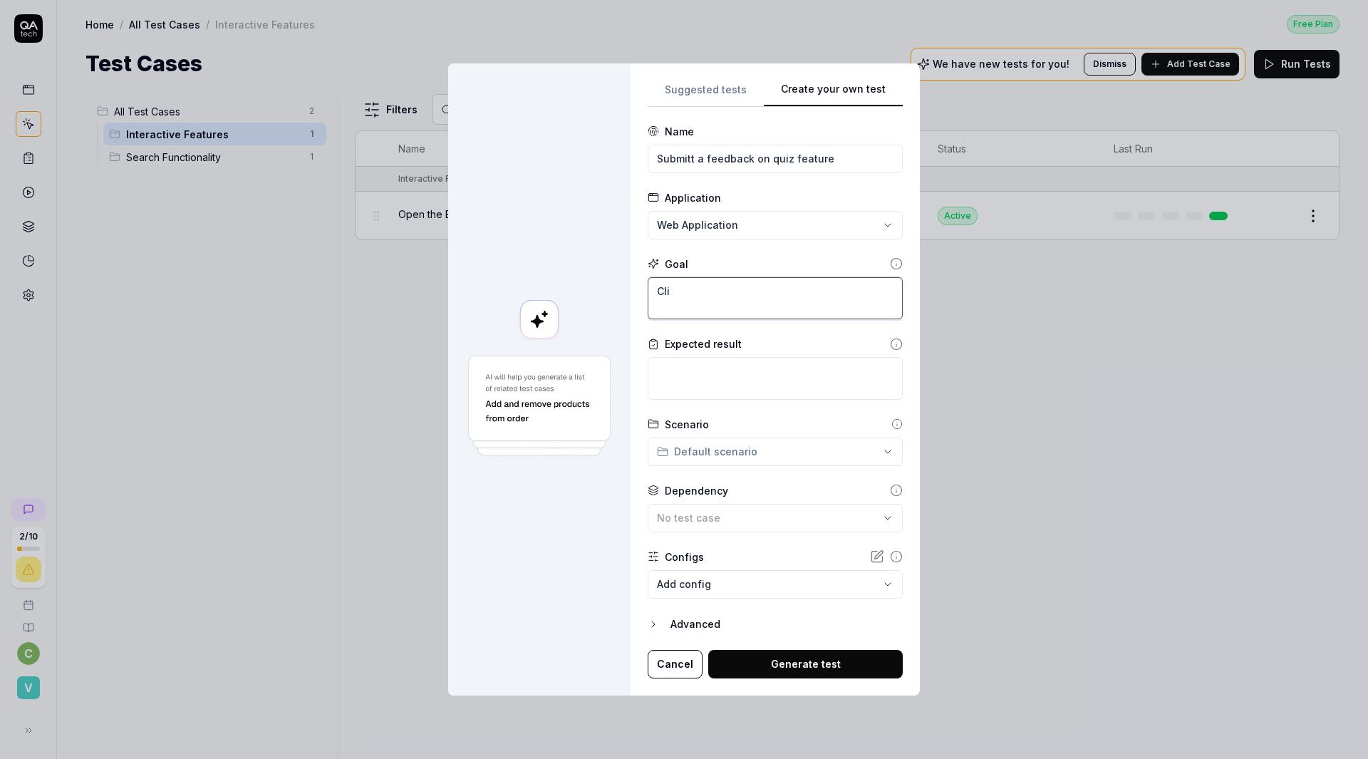
type textarea "Clic"
type textarea "*"
type textarea "Click"
type textarea "*"
type textarea "Click"
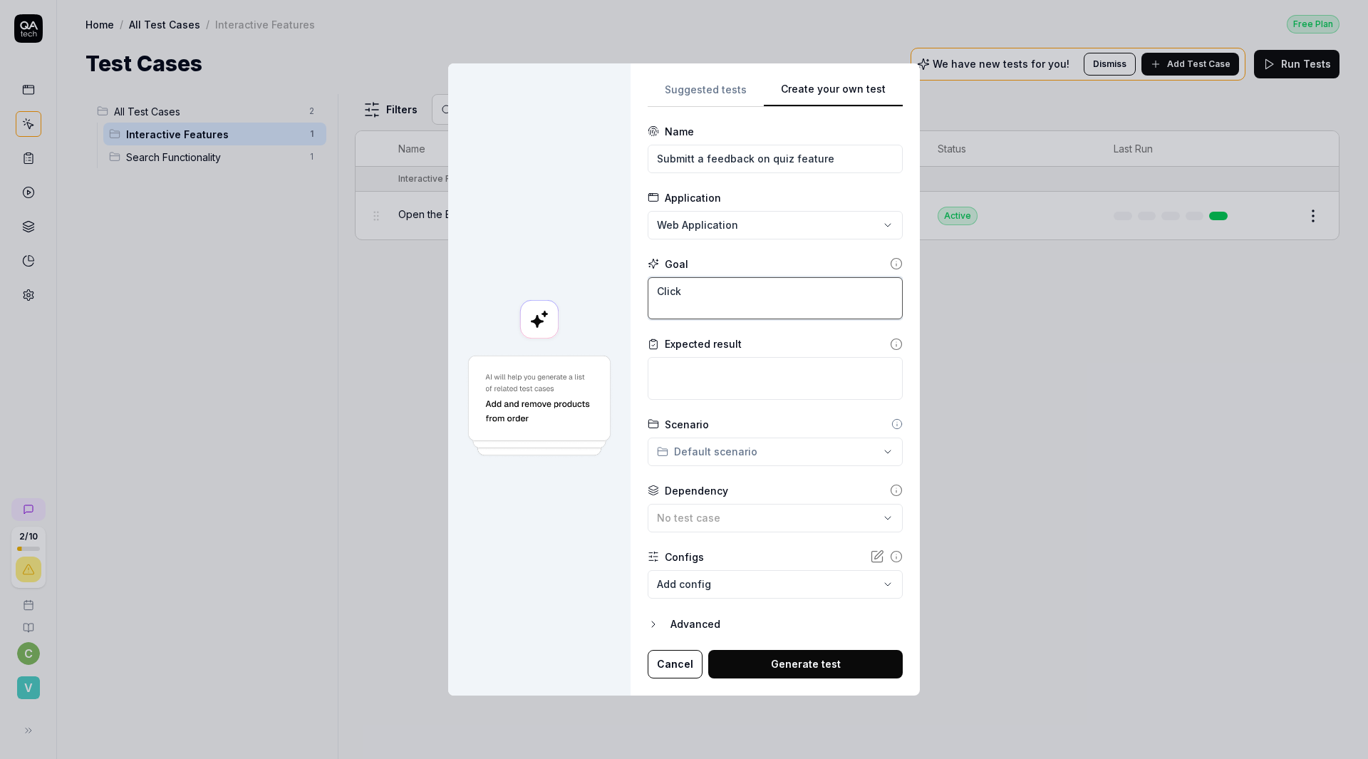
type textarea "*"
type textarea "Click t"
type textarea "*"
type textarea "Click to"
type textarea "*"
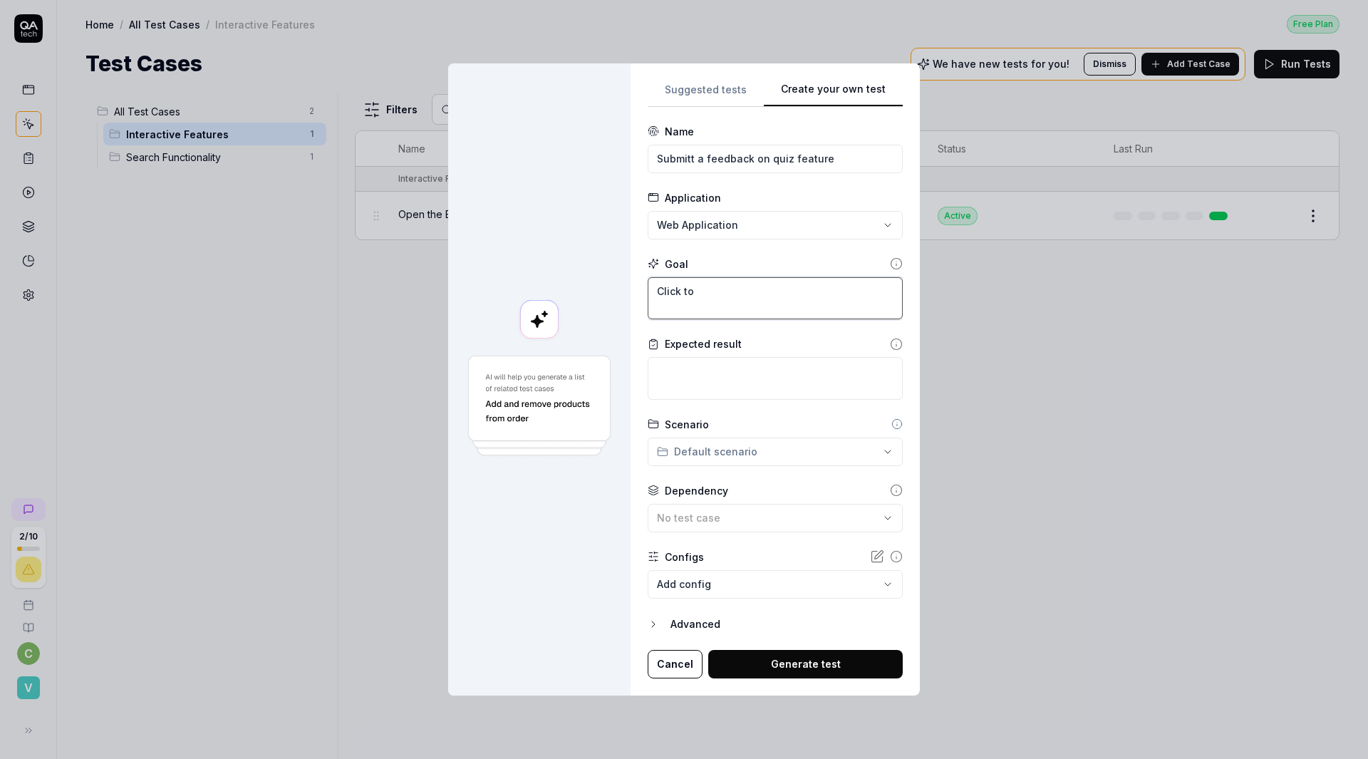
type textarea "Click to"
type textarea "*"
type textarea "Click to o"
type textarea "*"
type textarea "Click to op"
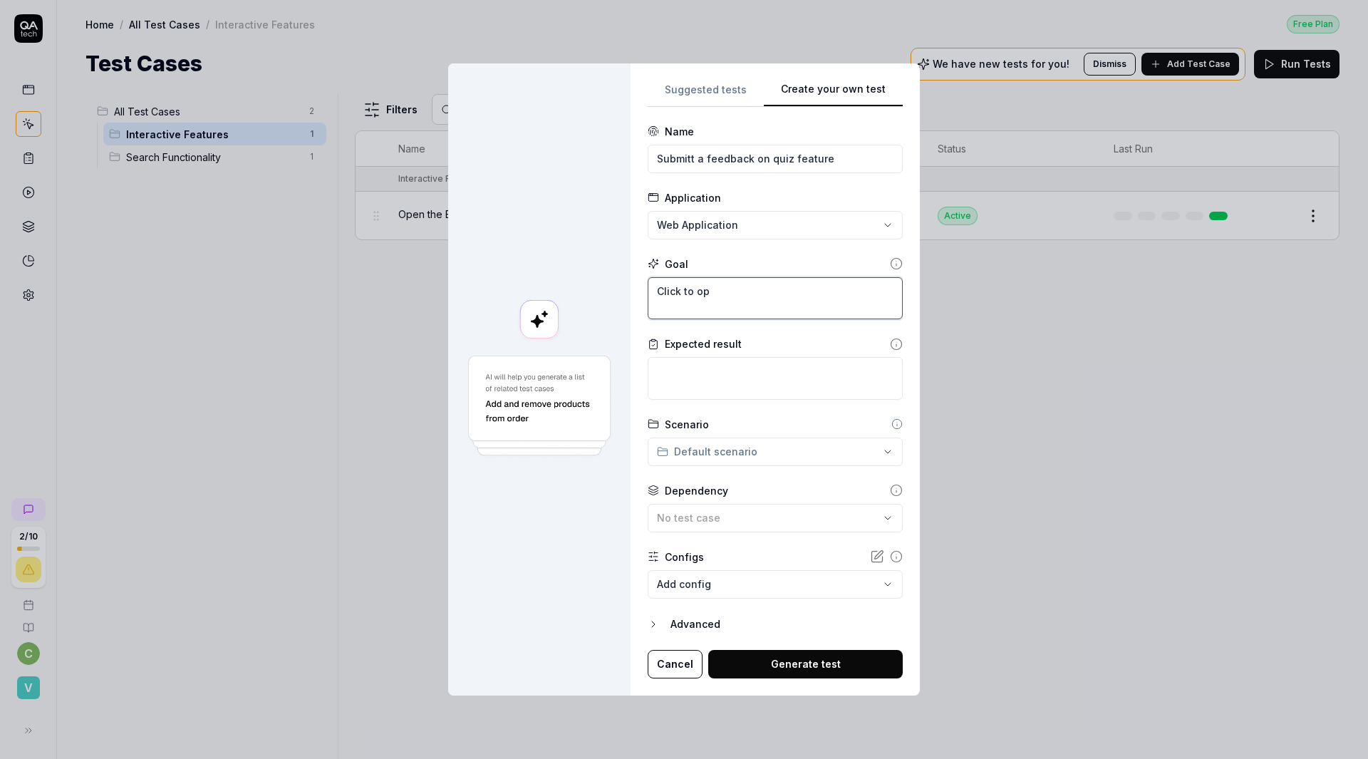
type textarea "*"
type textarea "Click to ope"
type textarea "*"
type textarea "Click to open"
type textarea "*"
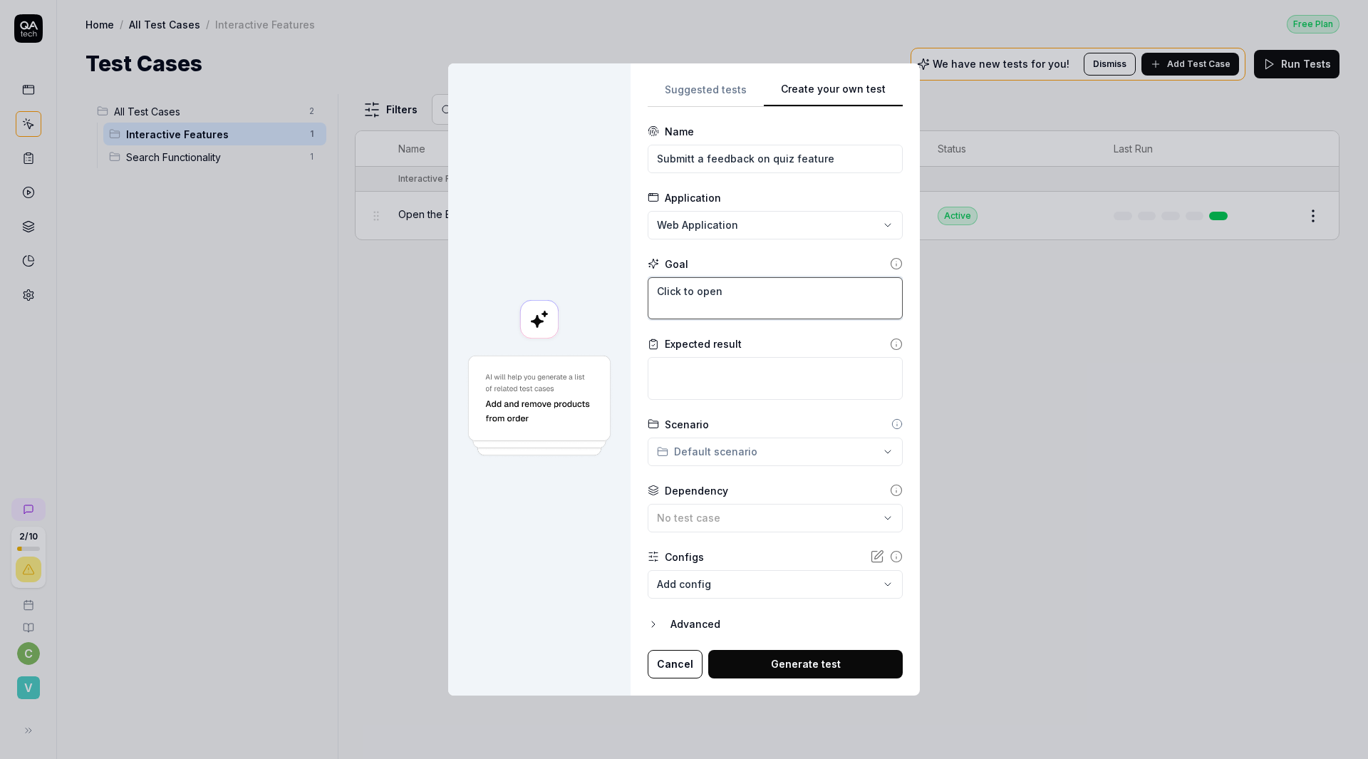
type textarea "Click to open"
type textarea "*"
type textarea "Click to open th"
type textarea "*"
type textarea "Click to open the"
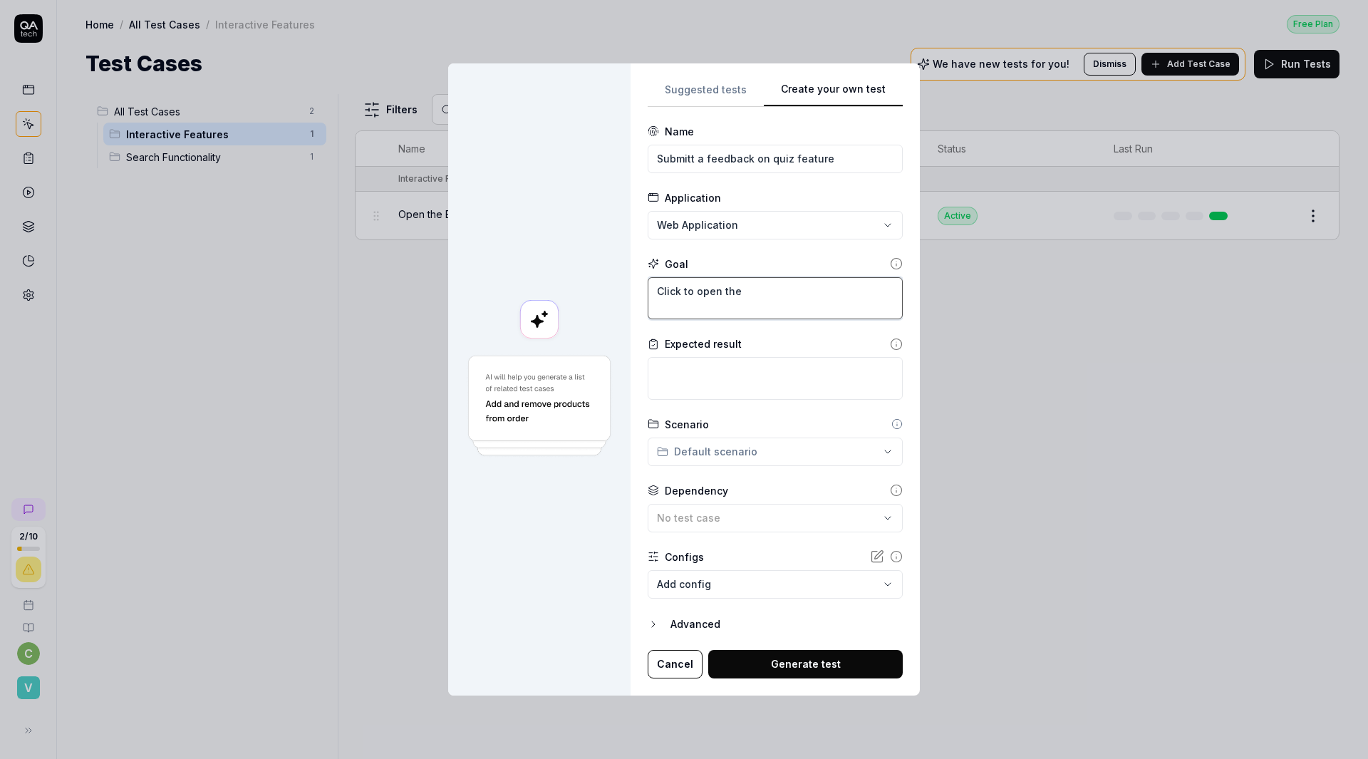
type textarea "*"
type textarea "Click to open the"
type textarea "*"
type textarea "Click to open the f"
type textarea "*"
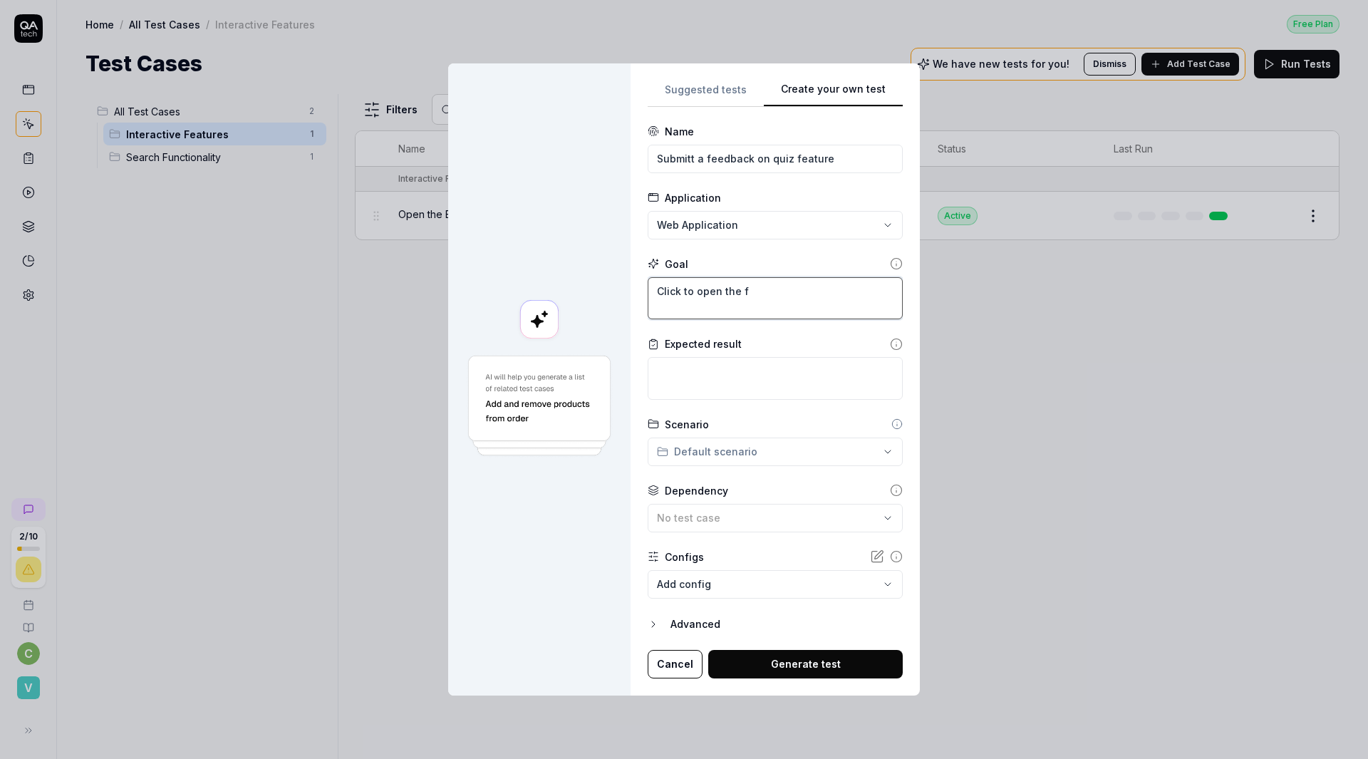
type textarea "Click to open the fe"
type textarea "*"
type textarea "Click to open the fee"
type textarea "*"
type textarea "Click to open the feed"
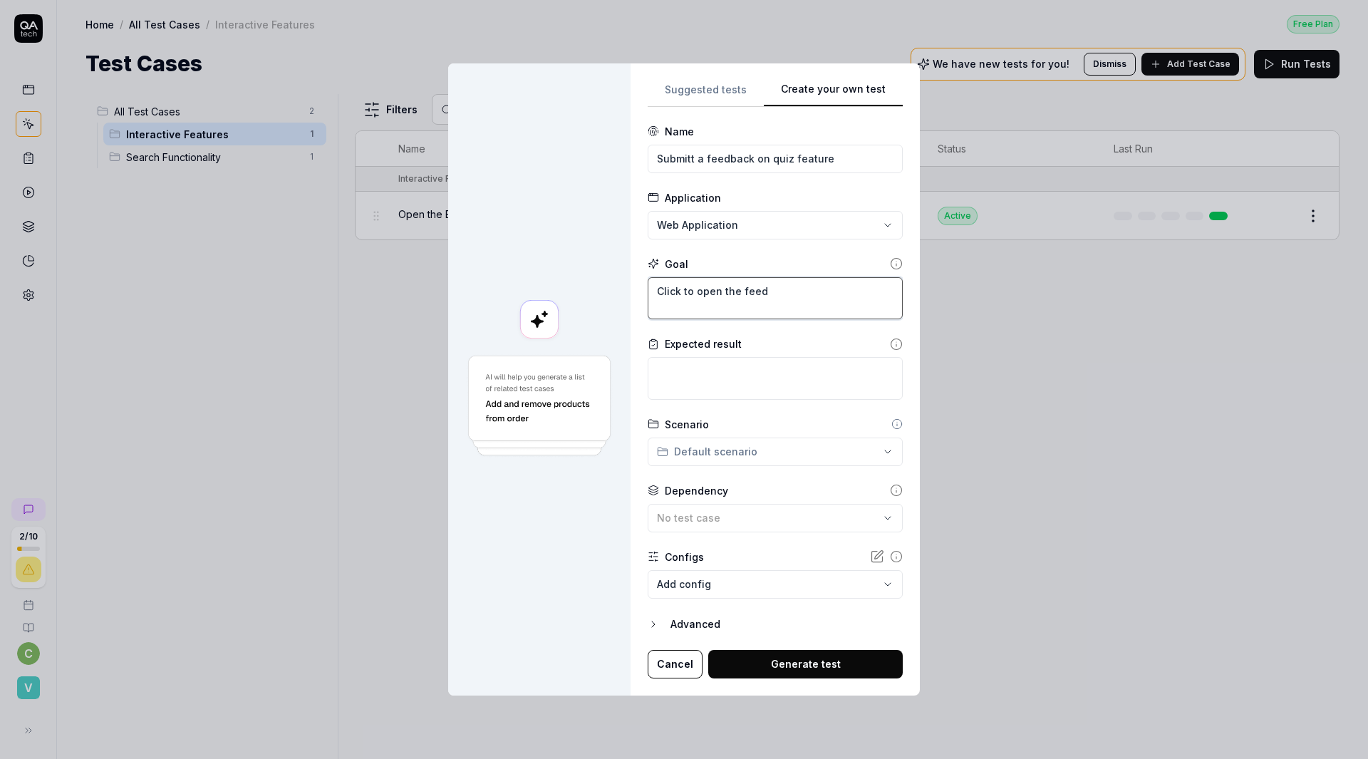
type textarea "*"
type textarea "Click to open the feedb"
type textarea "*"
type textarea "Click to open the feedba"
type textarea "*"
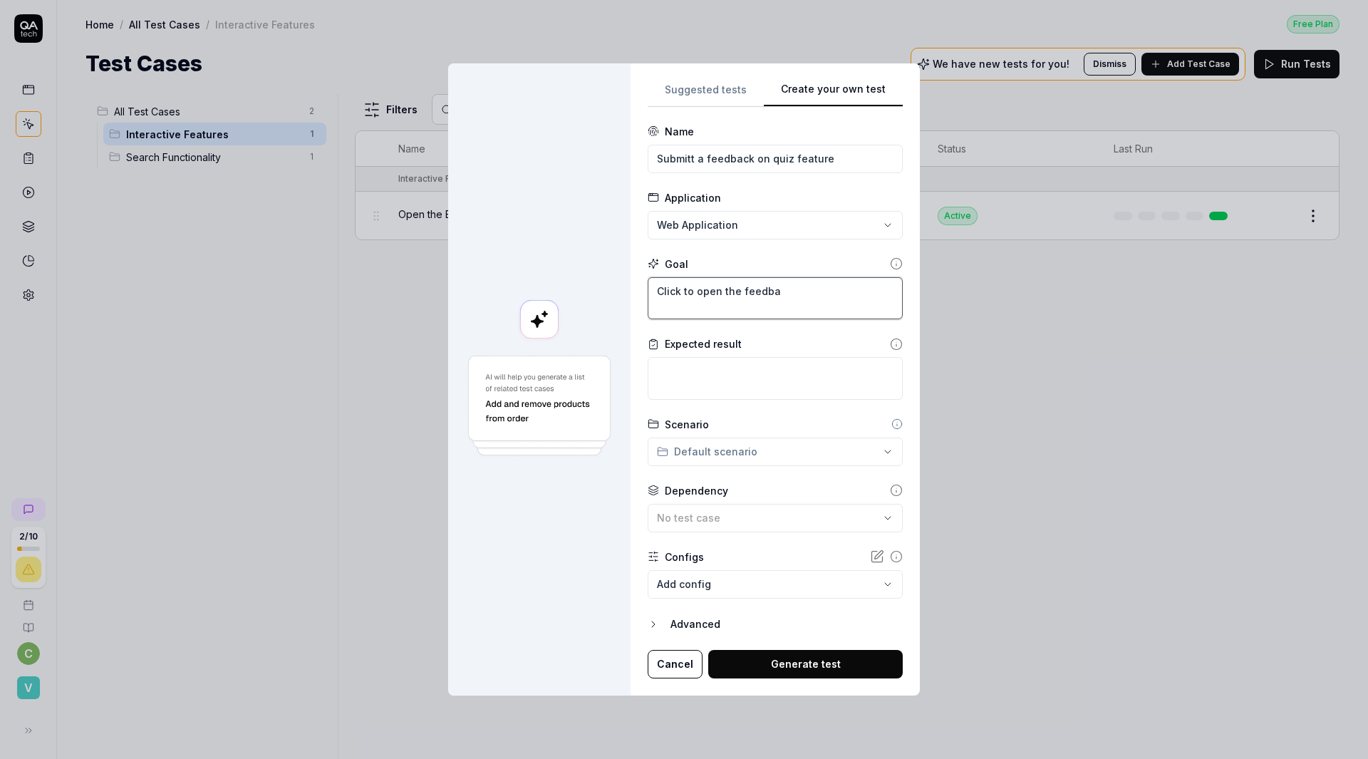
type textarea "Click to open the feedbac"
type textarea "*"
type textarea "Click to open the feedback"
type textarea "*"
type textarea "Click to open the feedback"
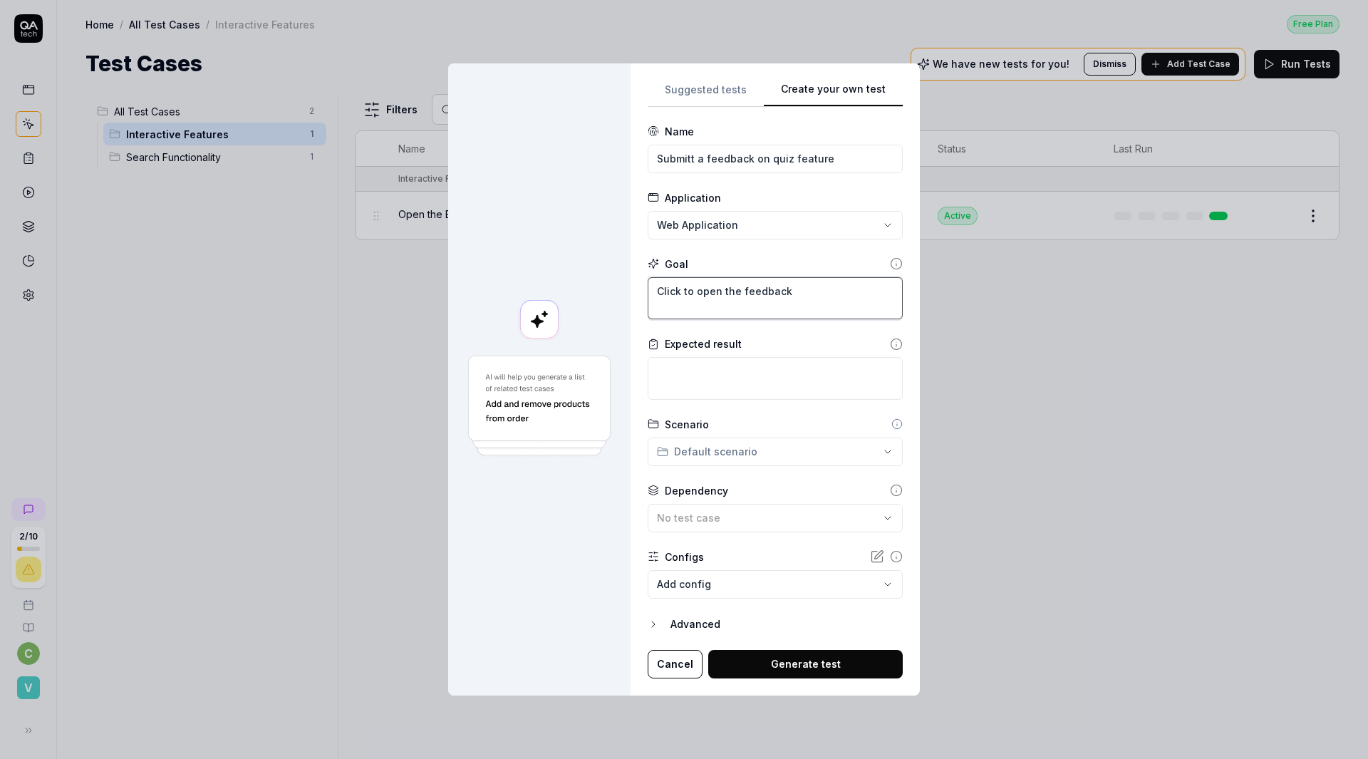
type textarea "*"
type textarea "Click to open the feedback f"
type textarea "*"
type textarea "Click to open the feedback fe"
type textarea "*"
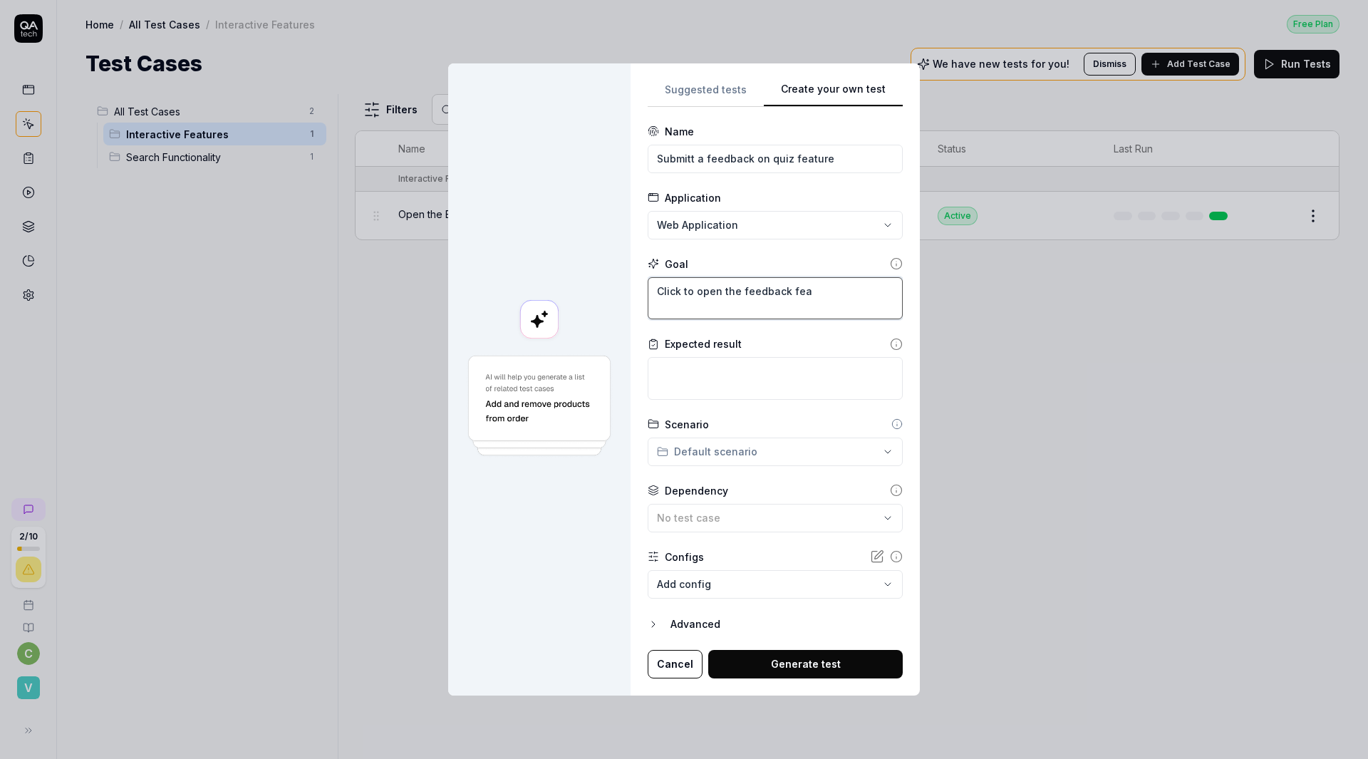
type textarea "Click to open the feedback feat"
type textarea "*"
type textarea "Click to open the feedback featu"
type textarea "*"
type textarea "Click to open the feedback featur"
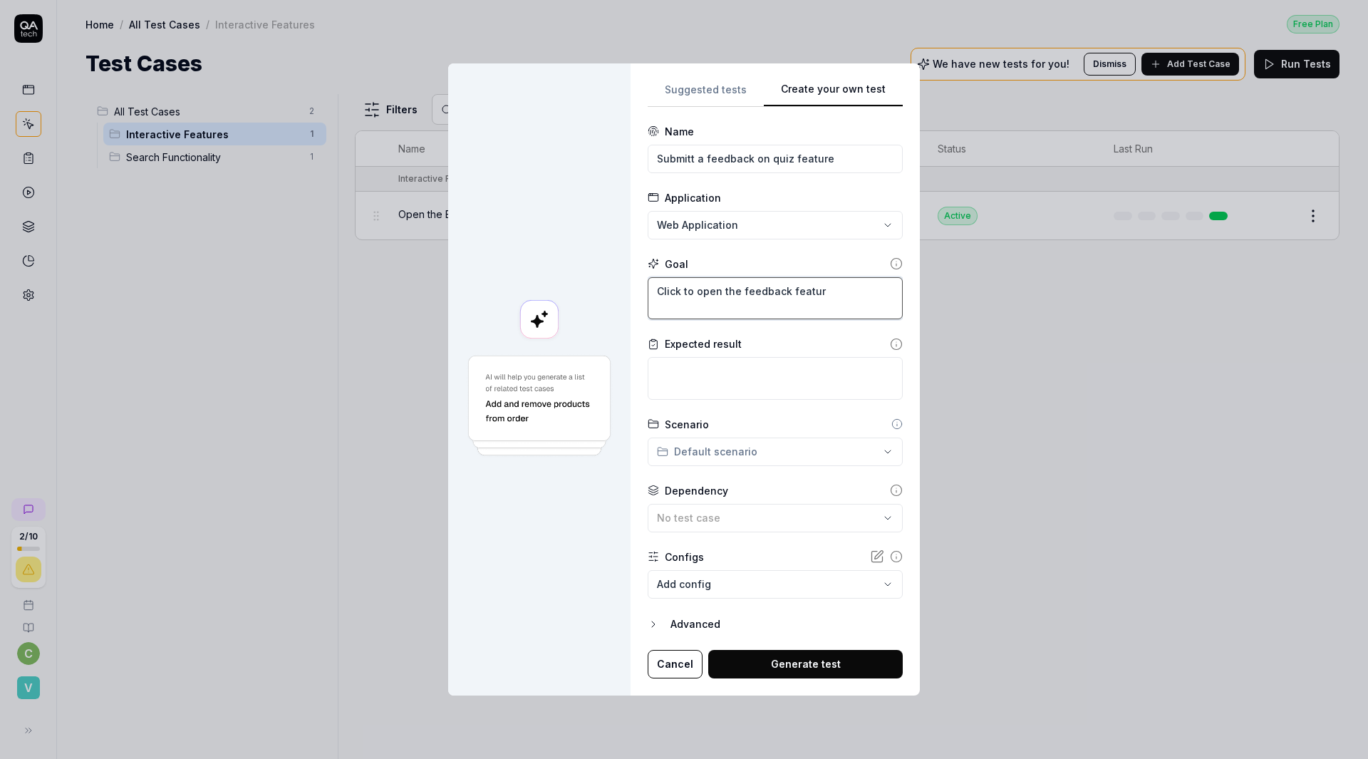
type textarea "*"
type textarea "Click to open the feedback feature"
type textarea "*"
type textarea "Click to open the feedback feature,"
type textarea "*"
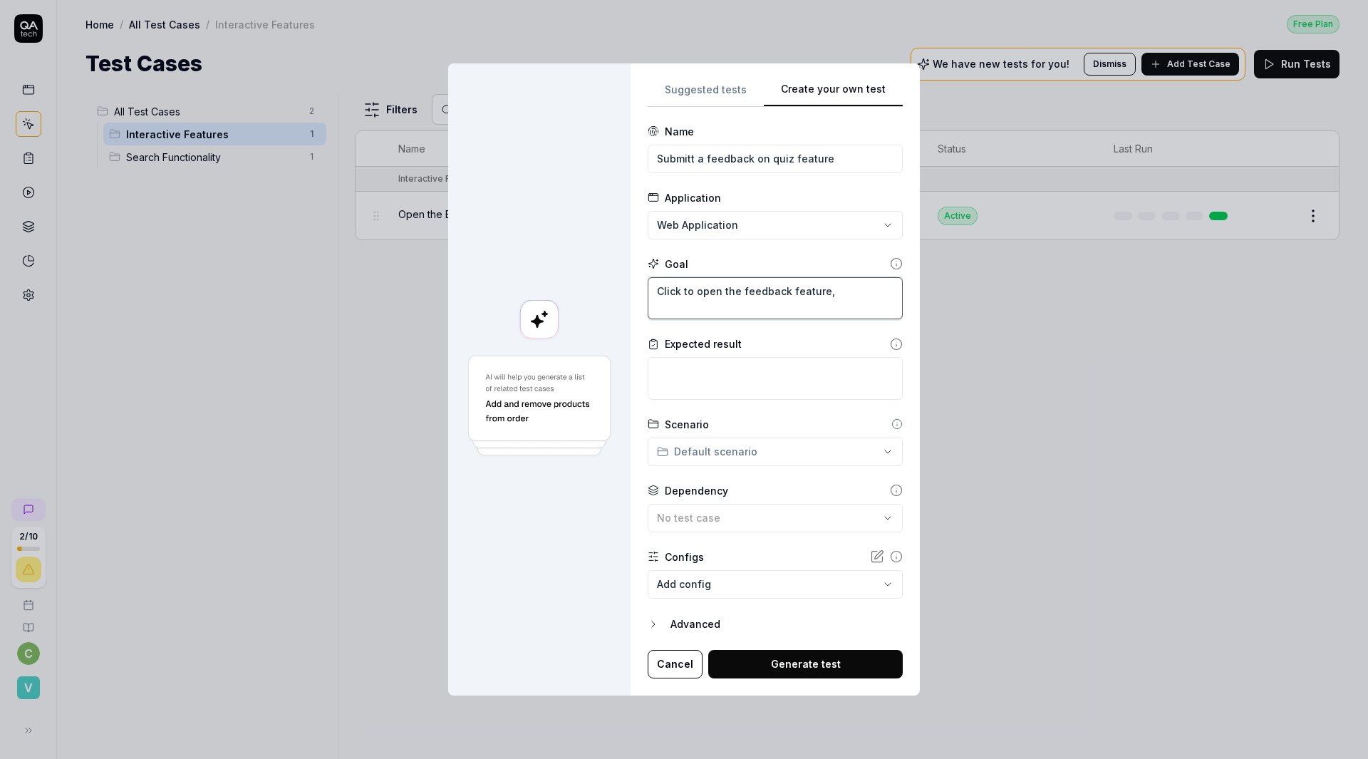
type textarea "Click to open the feedback feature,"
type textarea "*"
type textarea "Click to open the feedback feature, a"
type textarea "*"
type textarea "Click to open the feedback feature, an"
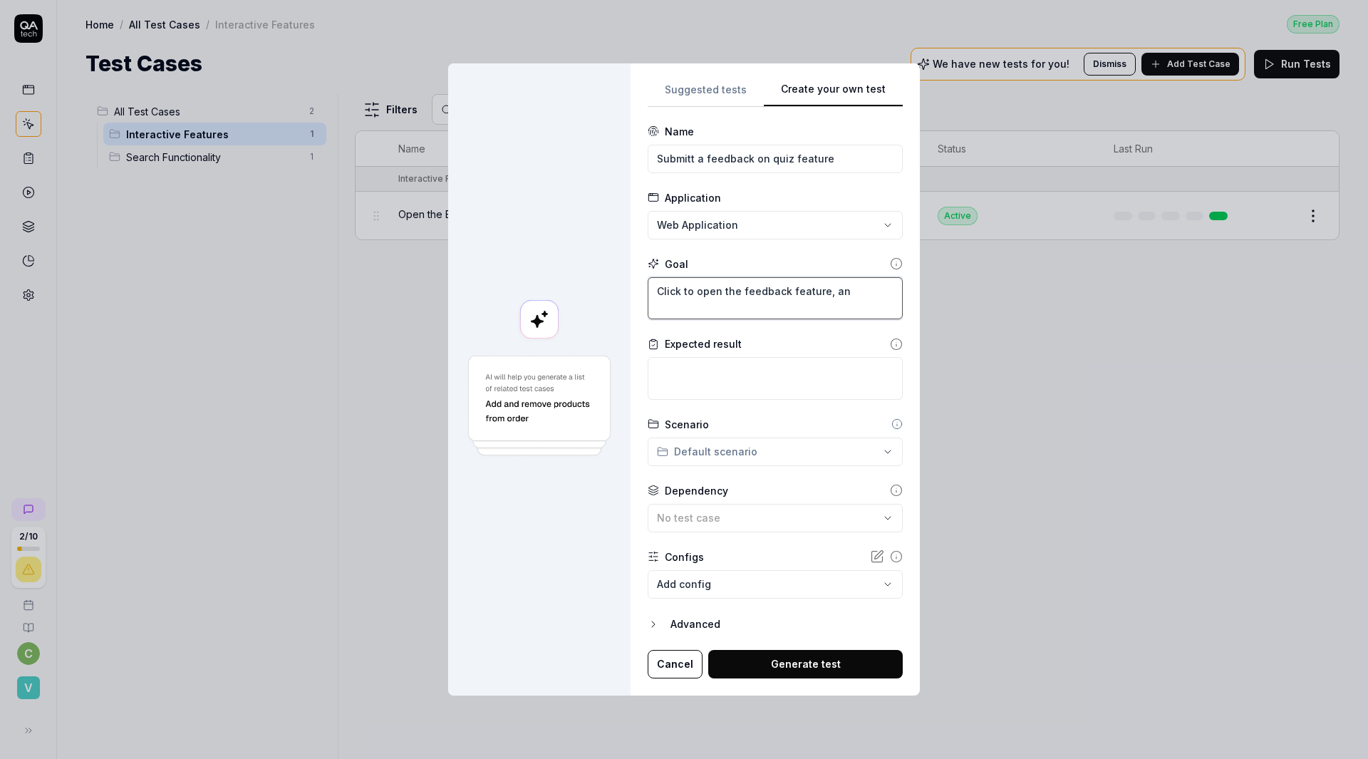
type textarea "*"
type textarea "Click to open the feedback feature, and"
type textarea "*"
type textarea "Click to open the feedback feature, and s"
type textarea "*"
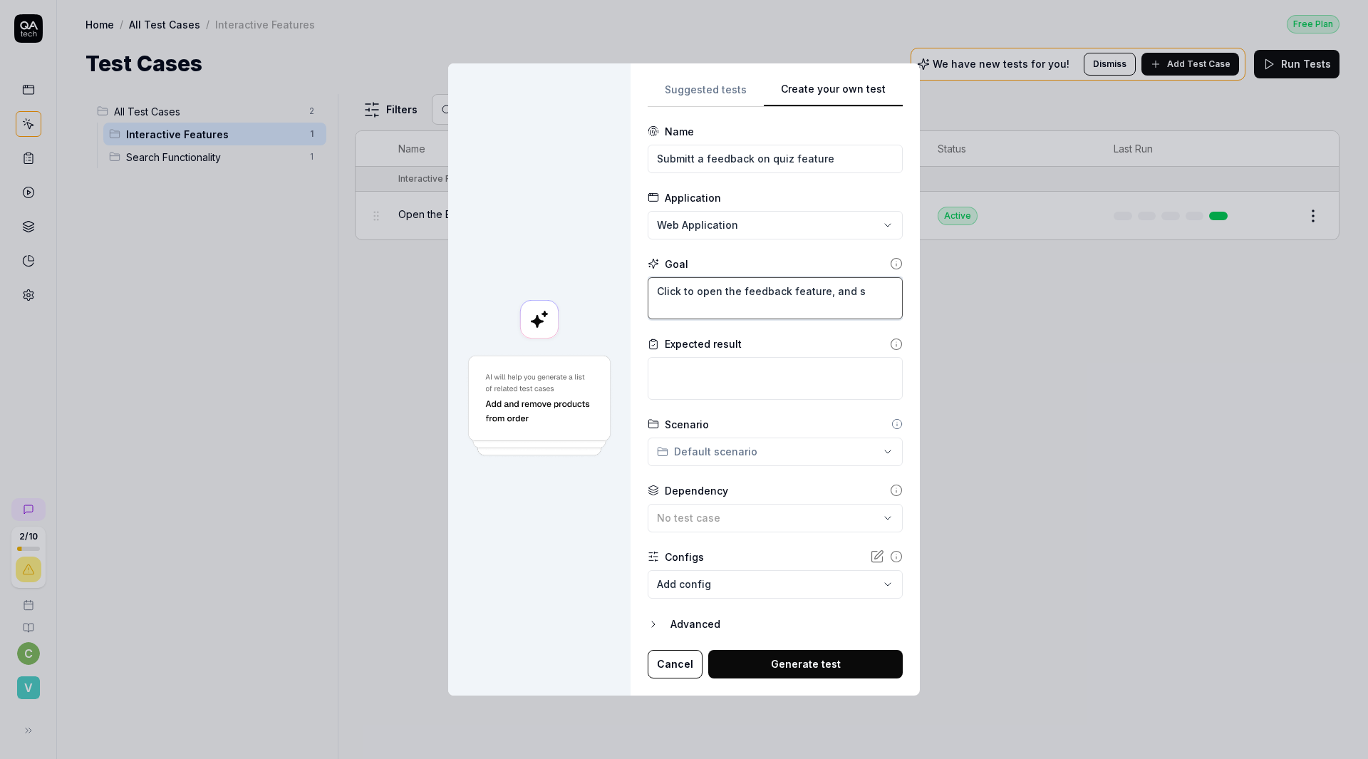
type textarea "Click to open the feedback feature, and su"
type textarea "*"
type textarea "Click to open the feedback feature, and sub"
type textarea "*"
type textarea "Click to open the feedback feature, and subm"
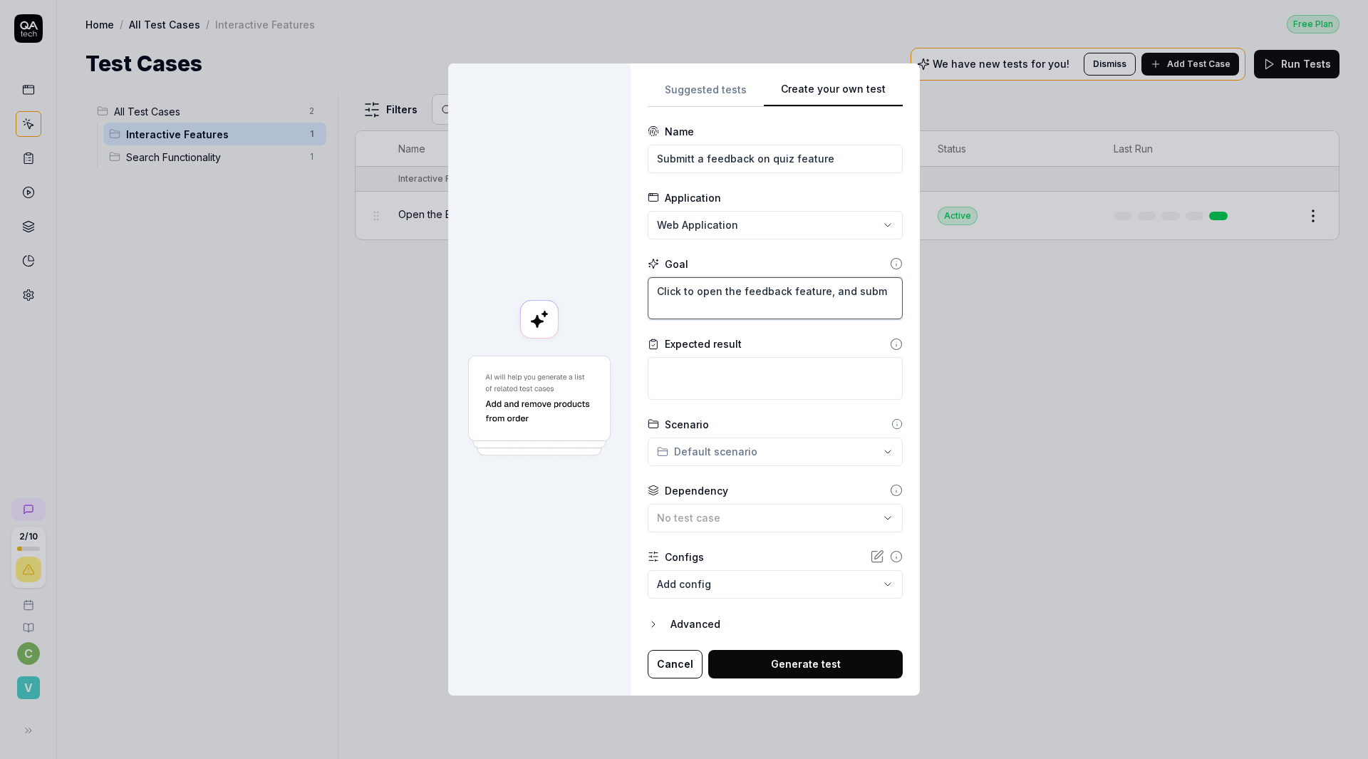
type textarea "*"
type textarea "Click to open the feedback feature, and submi"
type textarea "*"
type textarea "Click to open the feedback feature, and submit"
type textarea "*"
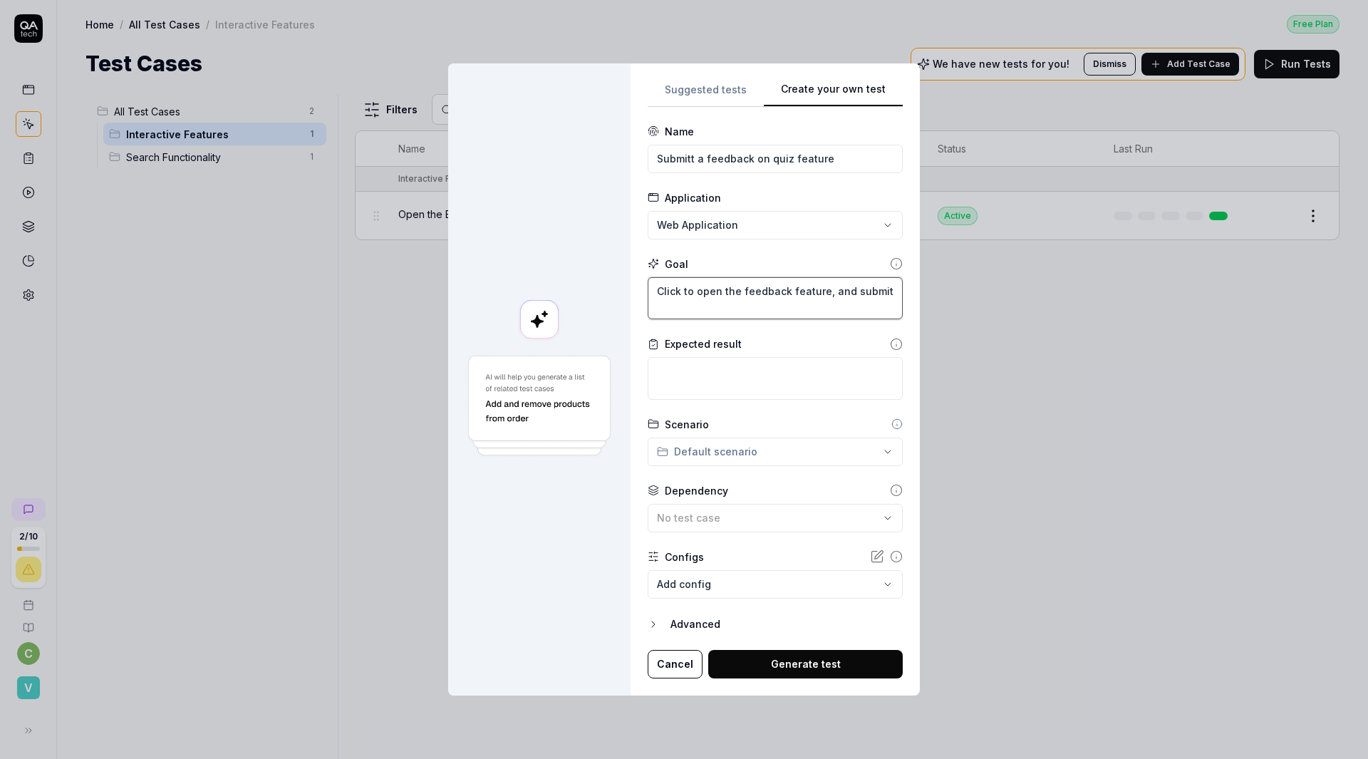
type textarea "Click to open the feedback feature, and submit"
type textarea "*"
type textarea "Click to open the feedback feature, and submit a"
type textarea "*"
type textarea "Click to open the feedback feature, and submit a"
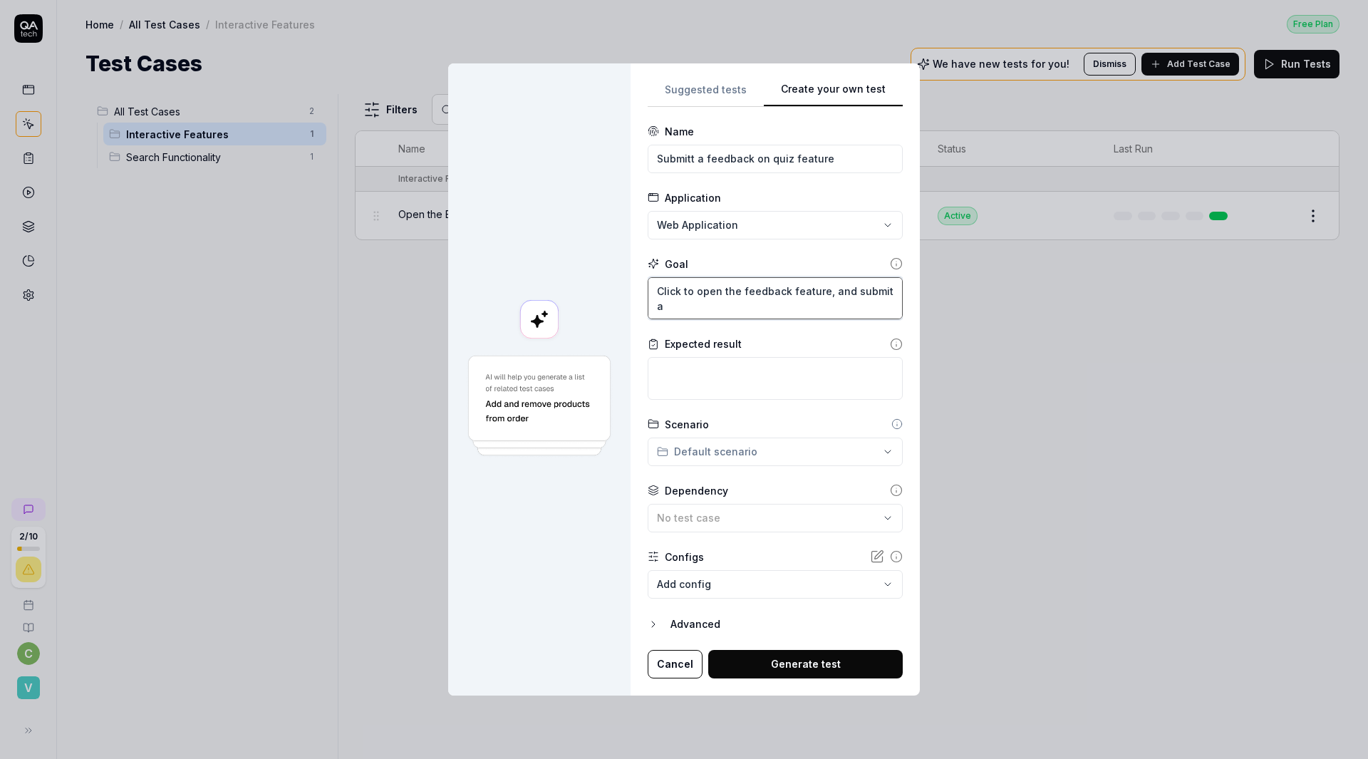
type textarea "*"
type textarea "Click to open the feedback feature, and submit a f"
type textarea "*"
type textarea "Click to open the feedback feature, and submit a fe"
type textarea "*"
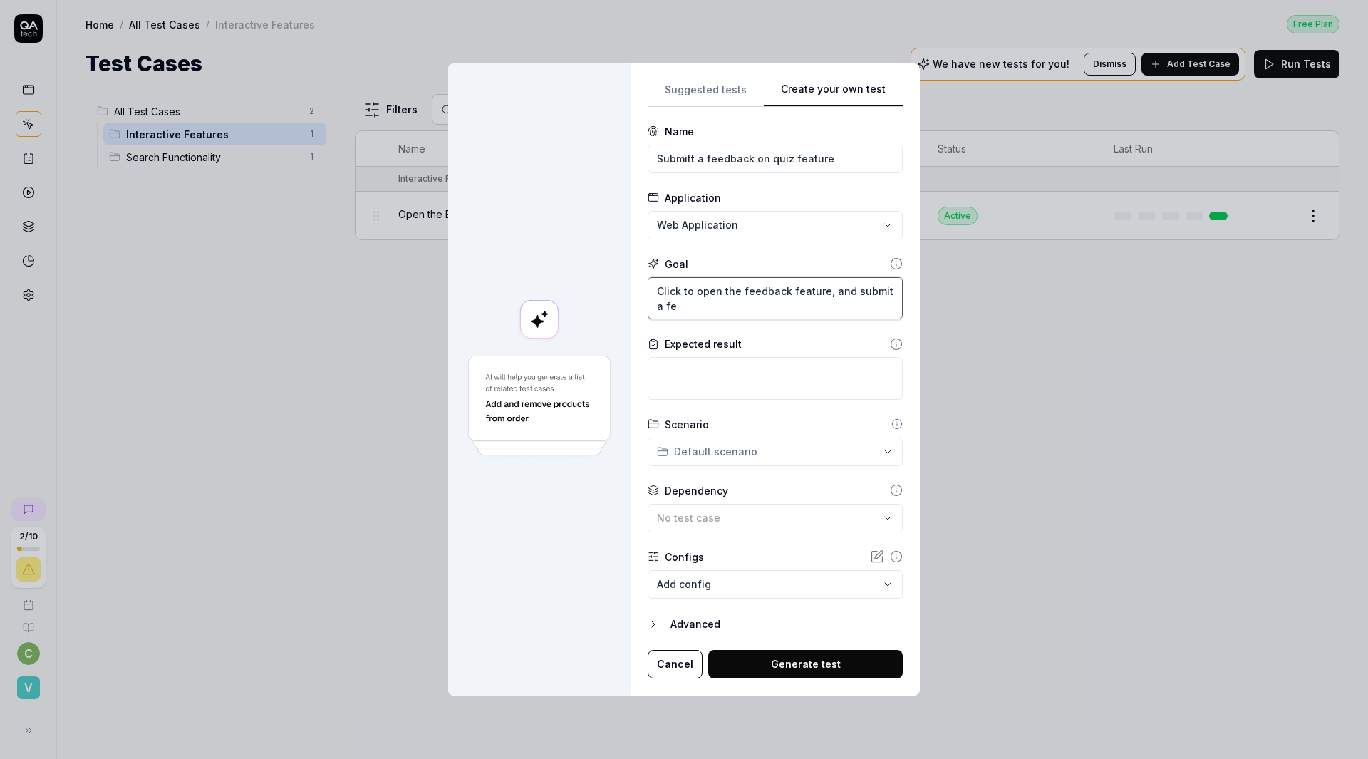
type textarea "Click to open the feedback feature, and submit a fee"
type textarea "*"
type textarea "Click to open the feedback feature, and submit a feed"
type textarea "*"
type textarea "Click to open the feedback feature, and submit a feedb"
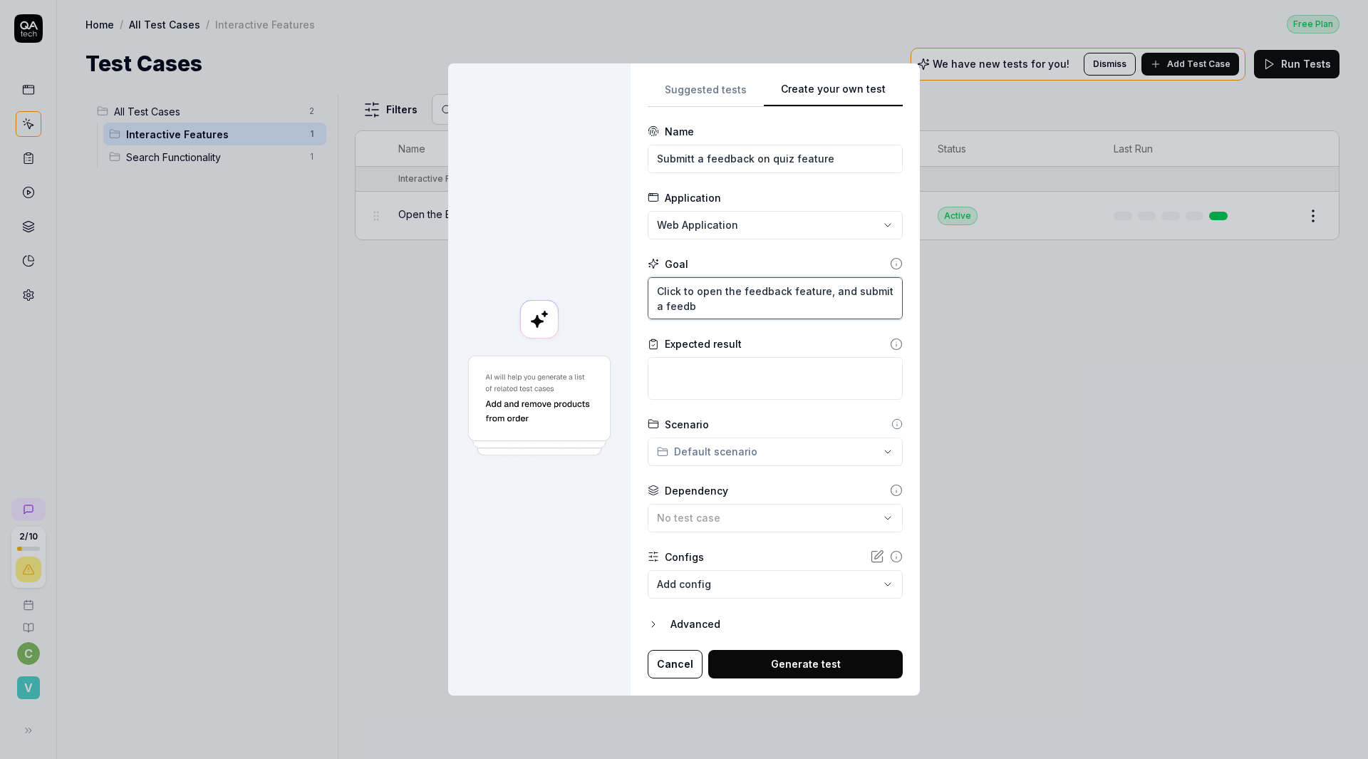
type textarea "*"
type textarea "Click to open the feedback feature, and submit a feedba"
type textarea "*"
type textarea "Click to open the feedback feature, and submit a feedbac"
type textarea "*"
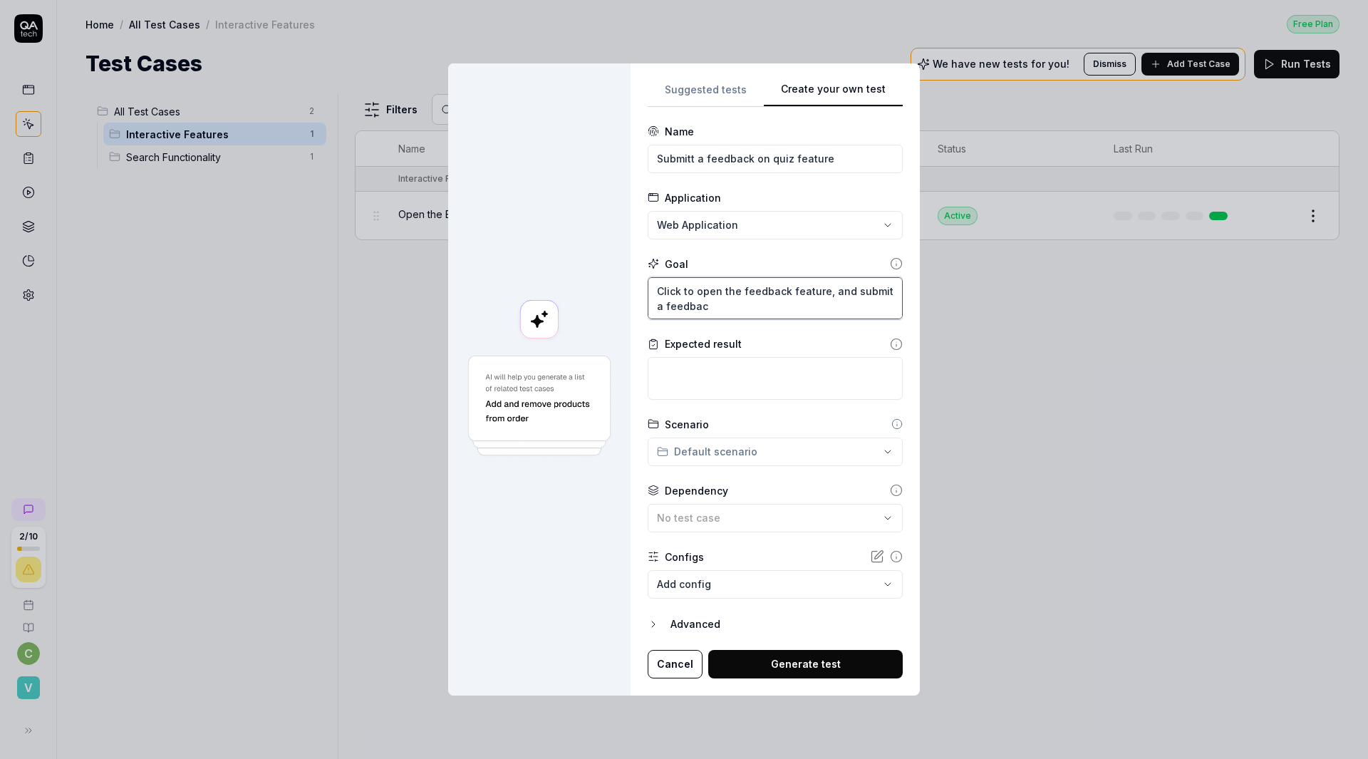
type textarea "Click to open the feedback feature, and submit a feedback"
type textarea "*"
type textarea "Click to open the feedback feature, and submit a feedback"
type textarea "*"
type textarea "Click to open the feedback feature, and submit a feedback f"
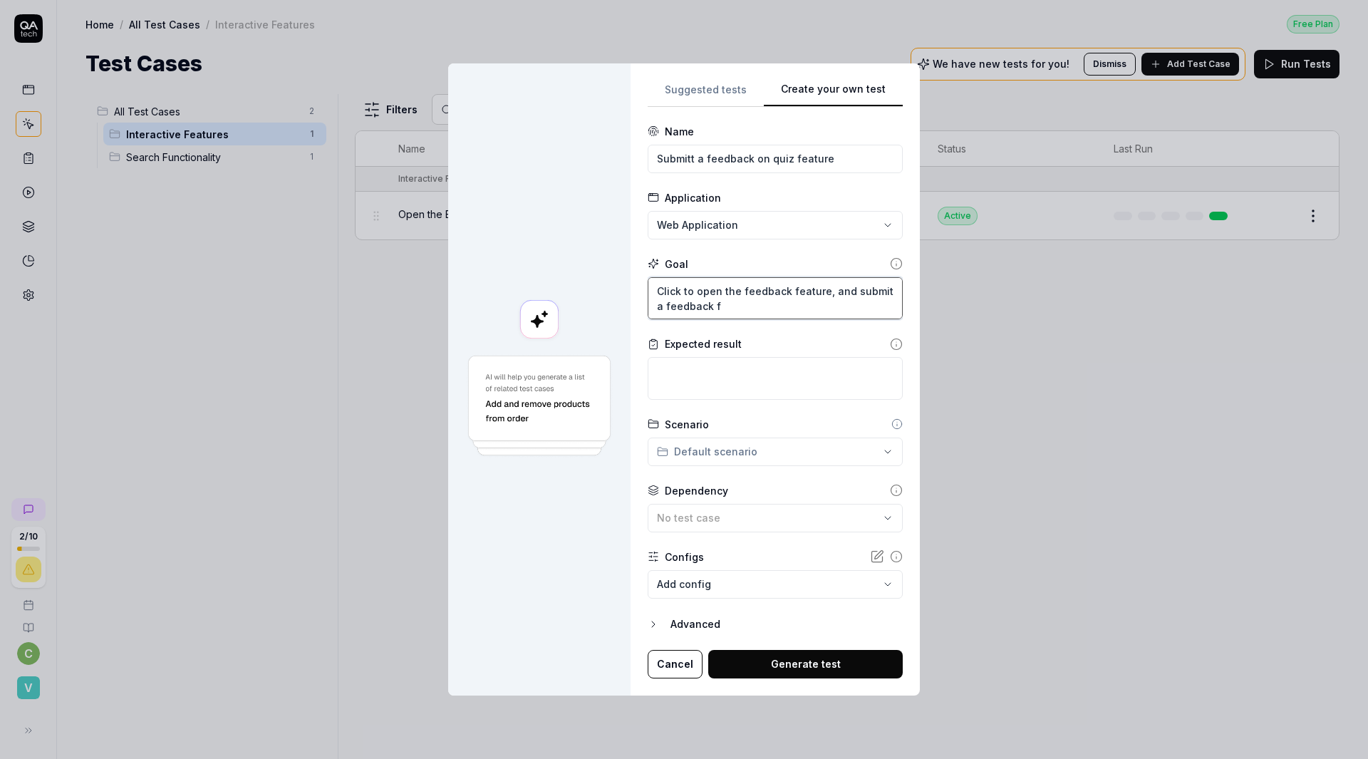
type textarea "*"
type textarea "Click to open the feedback feature, and submit a feedback for"
type textarea "*"
type textarea "Click to open the feedback feature, and submit a feedback for t"
type textarea "*"
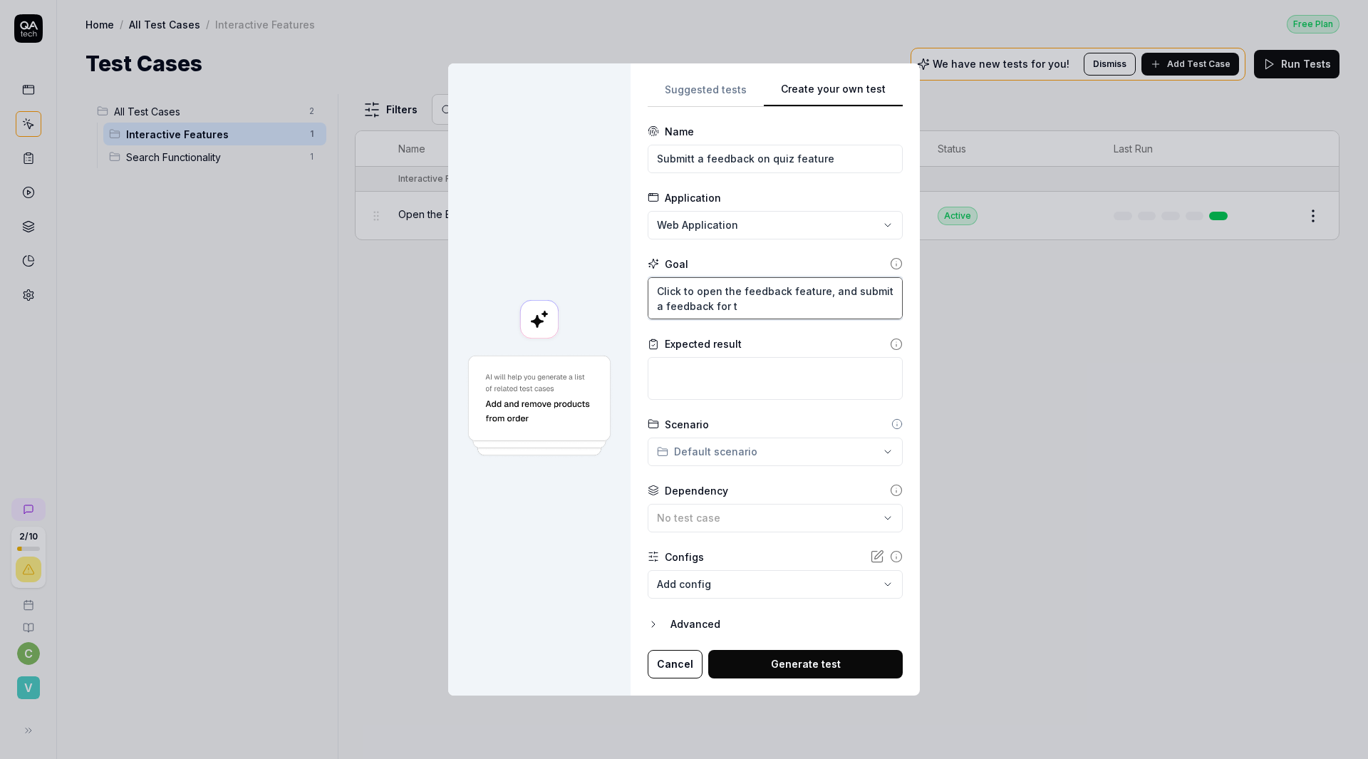
type textarea "Click to open the feedback feature, and submit a feedback for th"
type textarea "*"
type textarea "Click to open the feedback feature, and submit a feedback for the"
type textarea "*"
type textarea "Click to open the feedback feature, and submit a feedback for the"
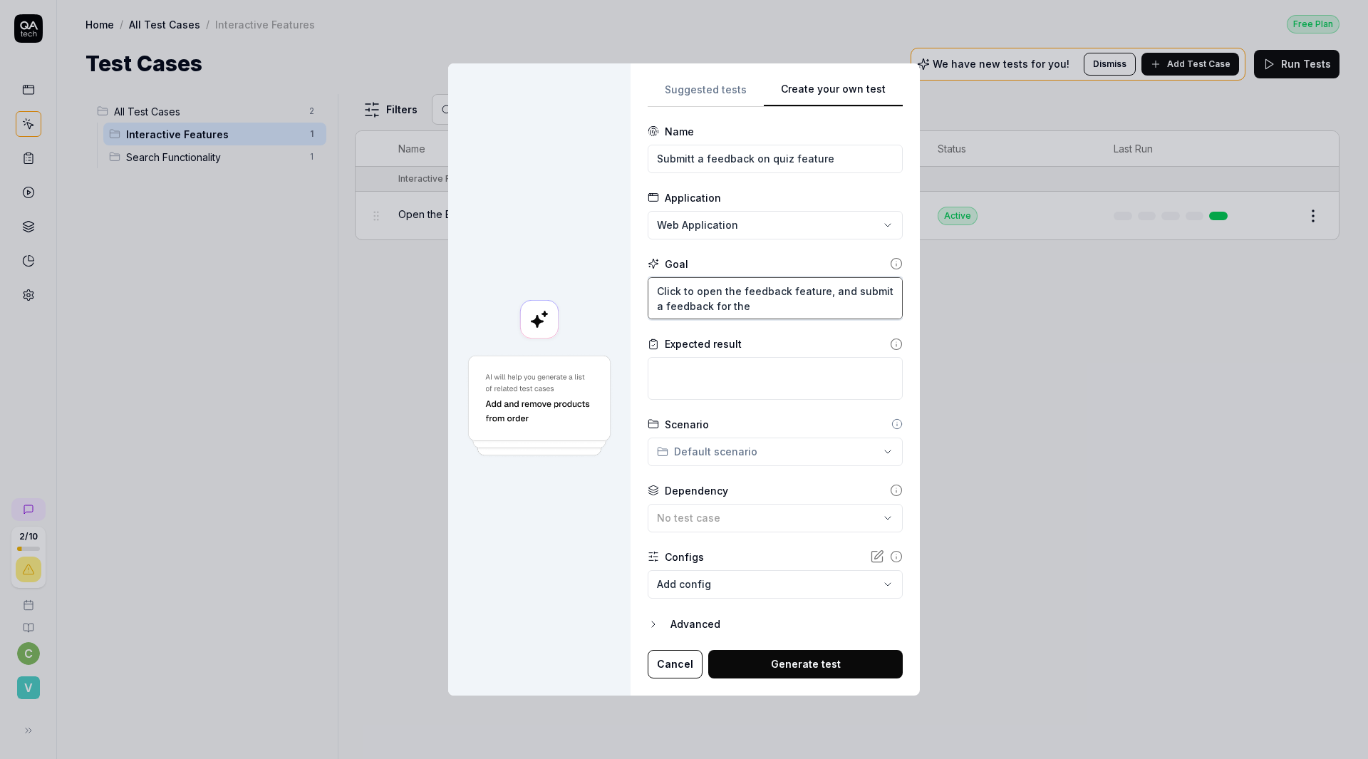
type textarea "*"
type textarea "Click to open the feedback feature, and submit a feedback for the q"
type textarea "*"
type textarea "Click to open the feedback feature, and submit a feedback for the qu"
type textarea "*"
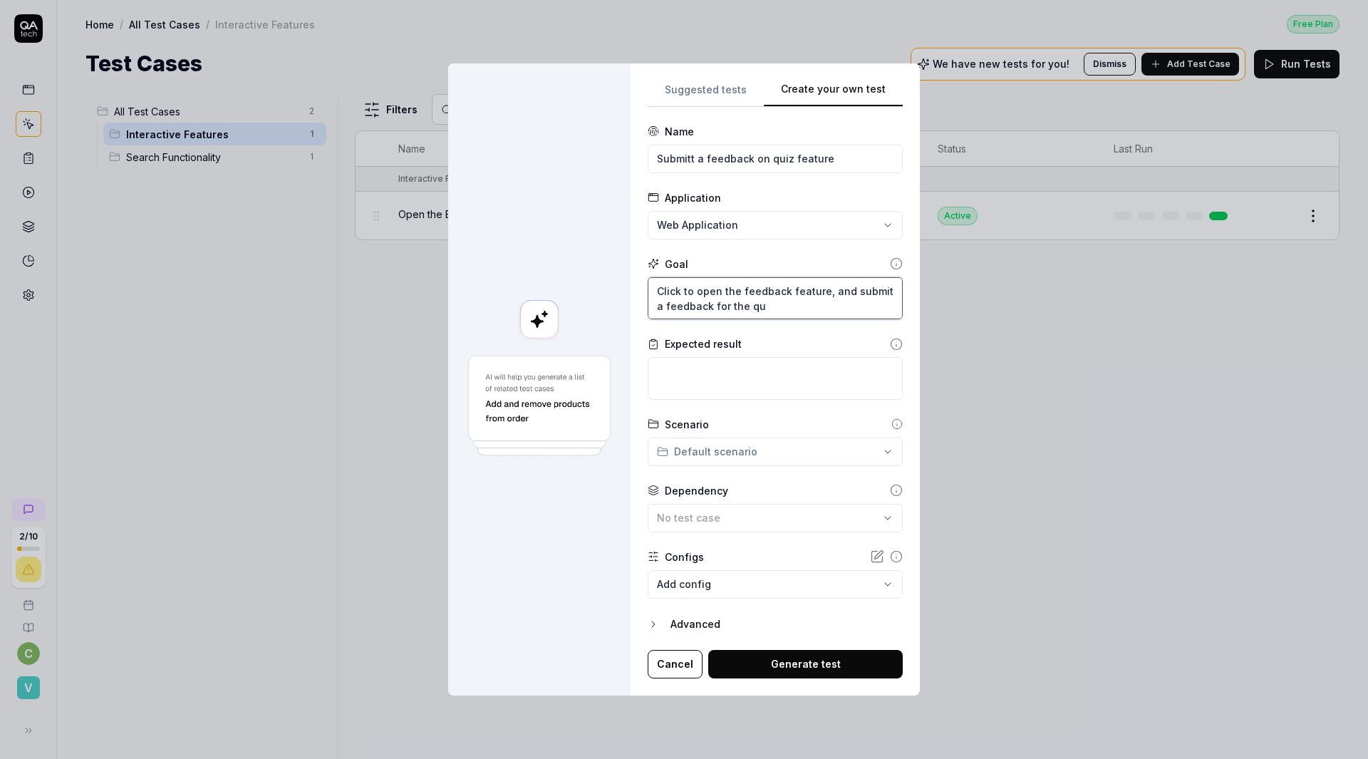
type textarea "Click to open the feedback feature, and submit a feedback for the quz"
type textarea "*"
type textarea "Click to open the feedback feature, and submit a feedback for the quze"
type textarea "*"
type textarea "Click to open the feedback feature, and submit a feedback for the quze"
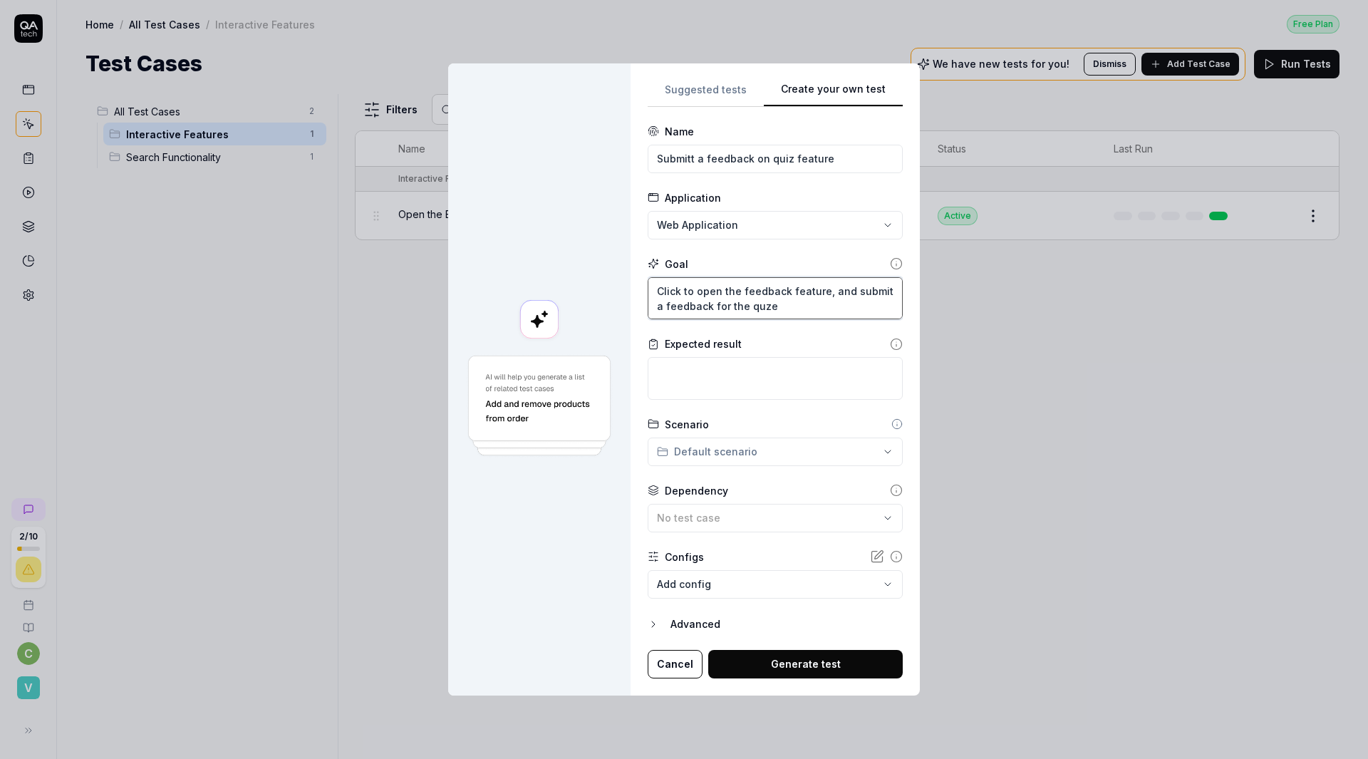
type textarea "*"
type textarea "Click to open the feedback feature, and submit a feedback for the quze f"
type textarea "*"
type textarea "Click to open the feedback feature, and submit a feedback for the quze fe"
type textarea "*"
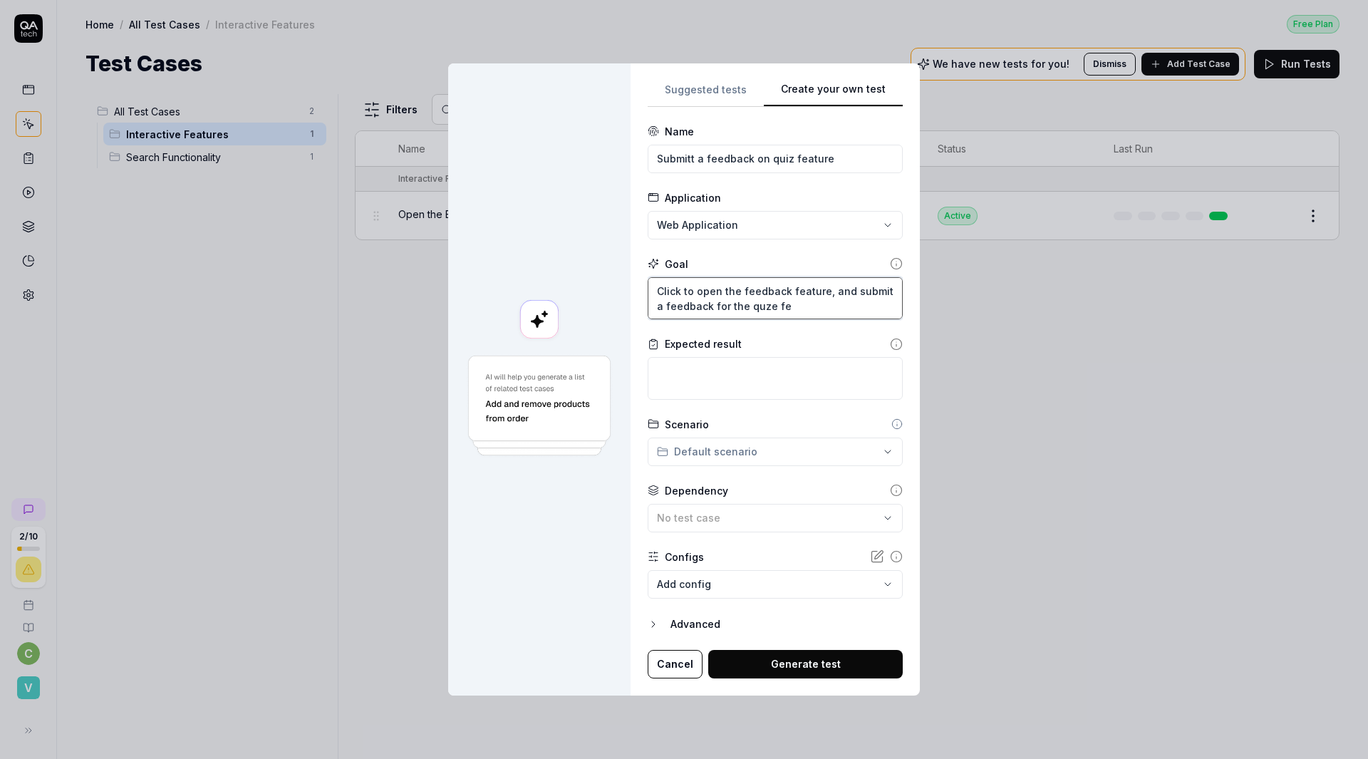
type textarea "Click to open the feedback feature, and submit a feedback for the quze fea"
type textarea "*"
type textarea "Click to open the feedback feature, and submit a feedback for the quze fe"
type textarea "*"
type textarea "Click to open the feedback feature, and submit a feedback for the quze f"
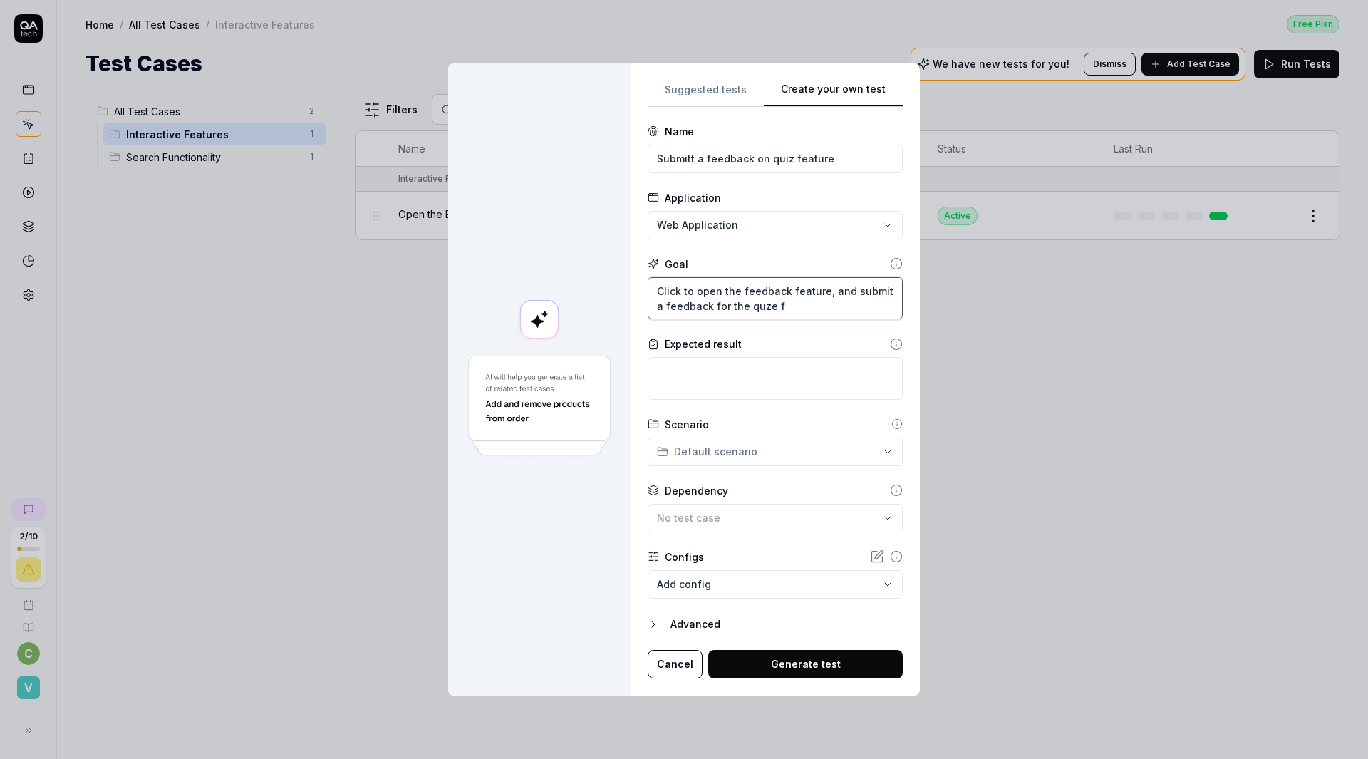
type textarea "*"
type textarea "Click to open the feedback feature, and submit a feedback for the quze"
type textarea "*"
type textarea "Click to open the feedback feature, and submit a feedback for the quze"
type textarea "*"
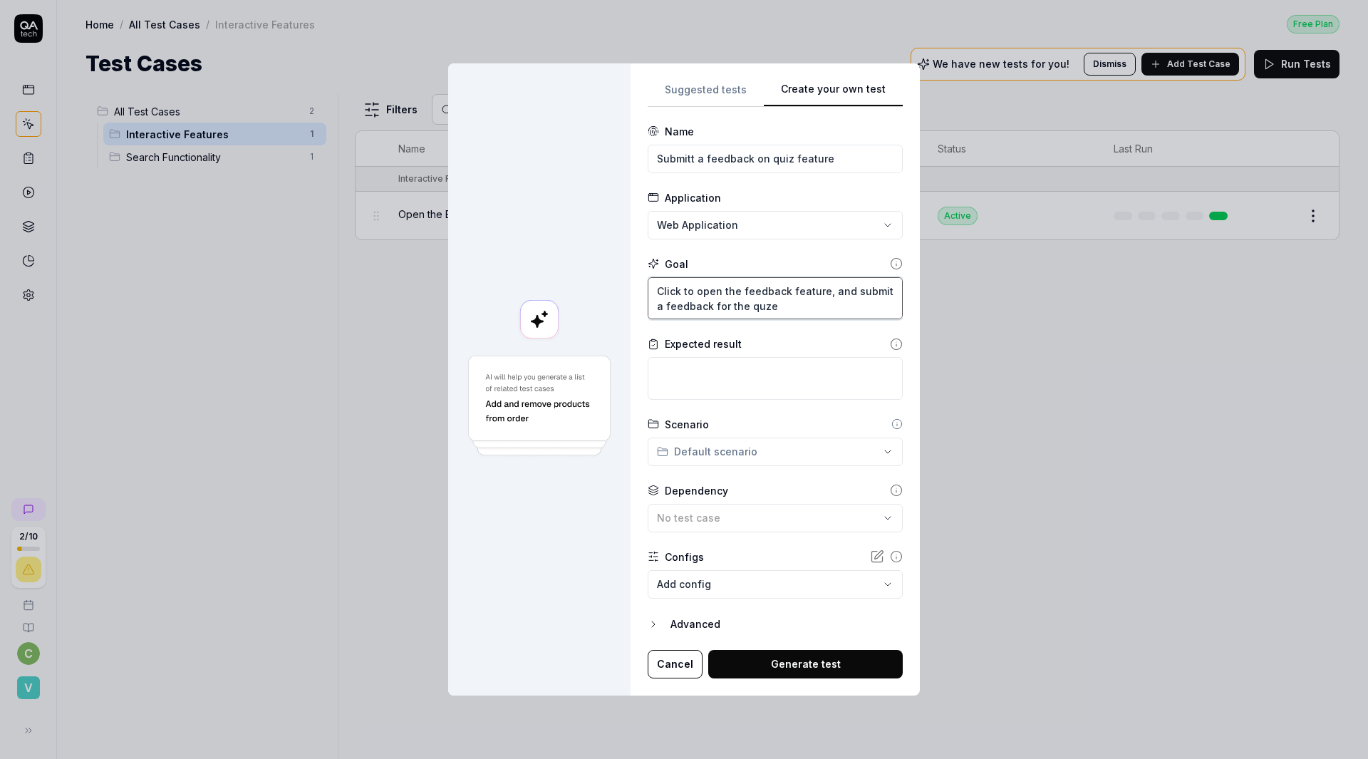
type textarea "Click to open the feedback feature, and submit a feedback for the quz"
type textarea "*"
type textarea "Click to open the feedback feature, and submit a feedback for the qu"
type textarea "*"
type textarea "Click to open the feedback feature, and submit a feedback for the q"
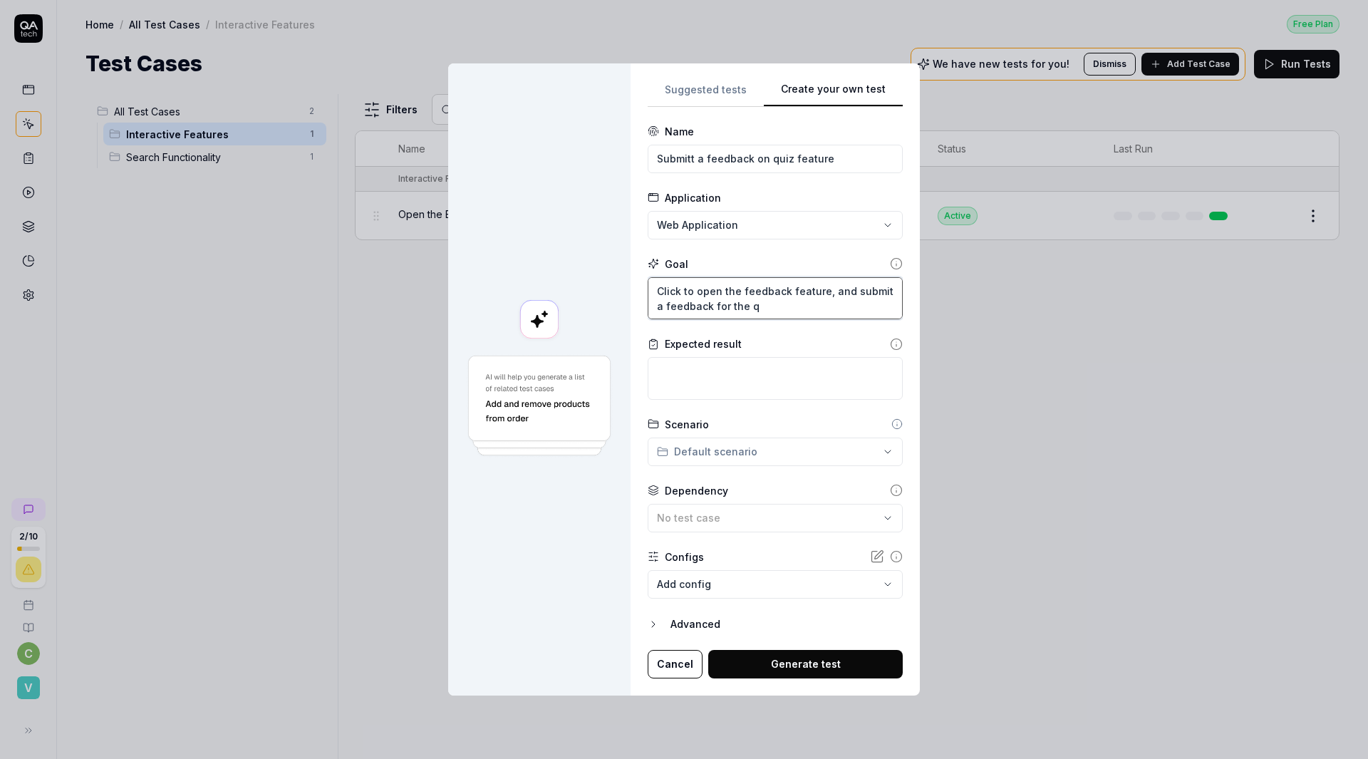
type textarea "*"
type textarea "Click to open the feedback feature, and submit a feedback for the qi"
type textarea "*"
type textarea "Click to open the feedback feature, and submit a feedback for the qiz"
type textarea "*"
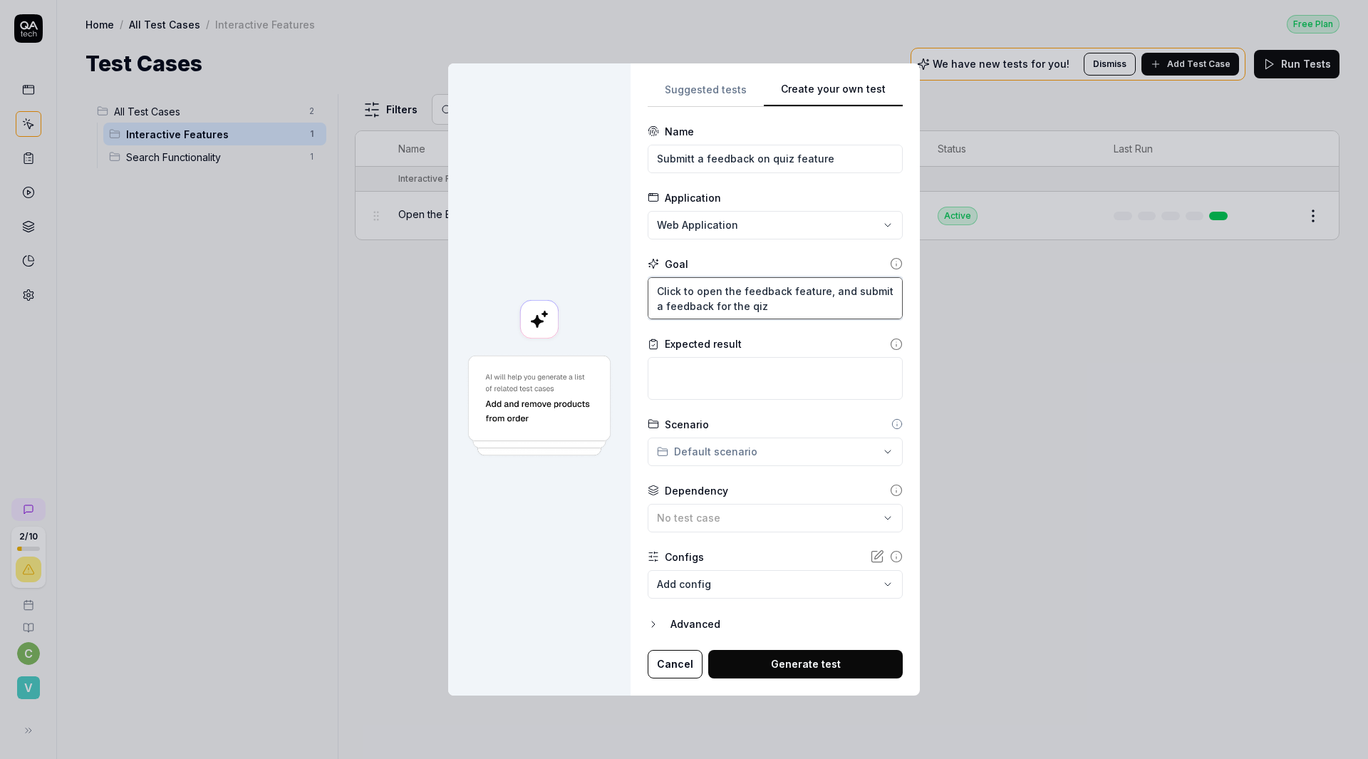
type textarea "Click to open the feedback feature, and submit a feedback for the qize"
type textarea "*"
type textarea "Click to open the feedback feature, and submit a feedback for the qiz"
type textarea "*"
type textarea "Click to open the feedback feature, and submit a feedback for the qi"
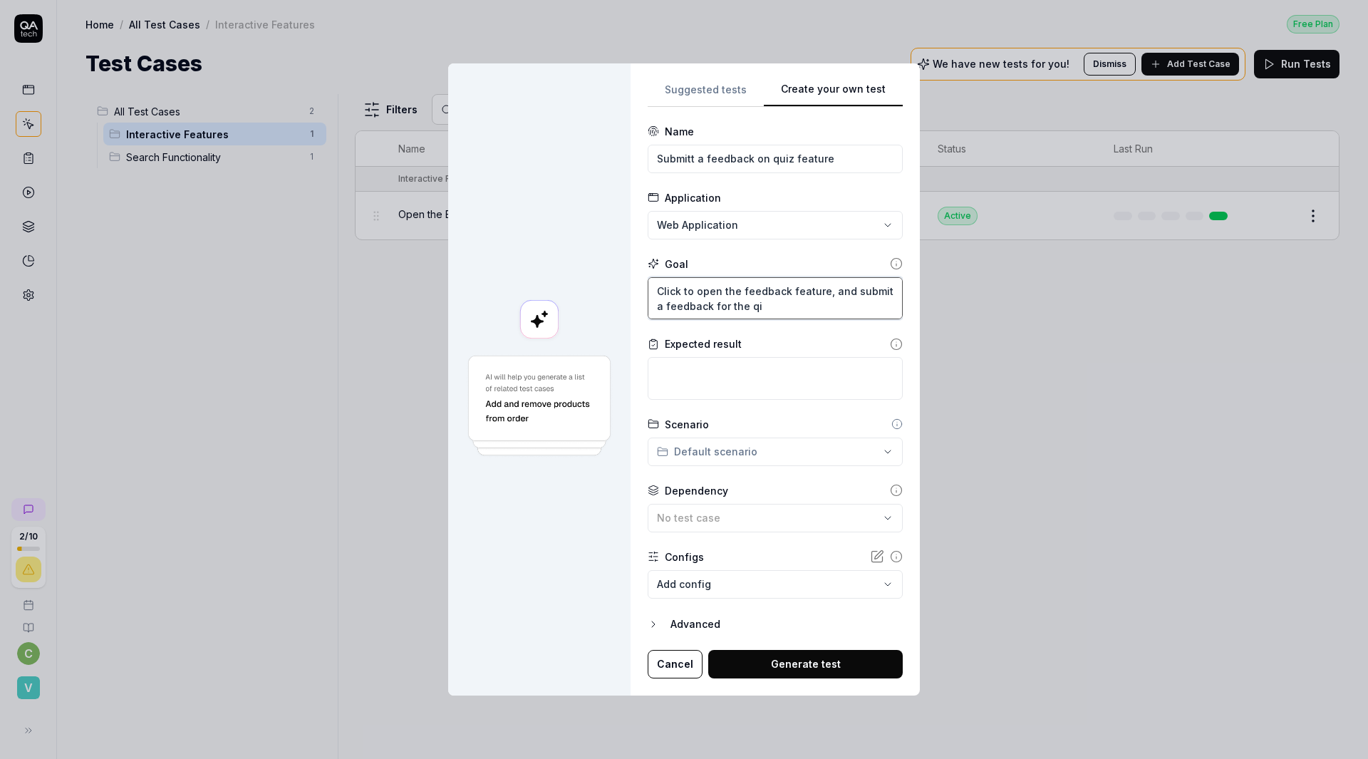
type textarea "*"
type textarea "Click to open the feedback feature, and submit a feedback for the q"
type textarea "*"
type textarea "Click to open the feedback feature, and submit a feedback for the"
type textarea "*"
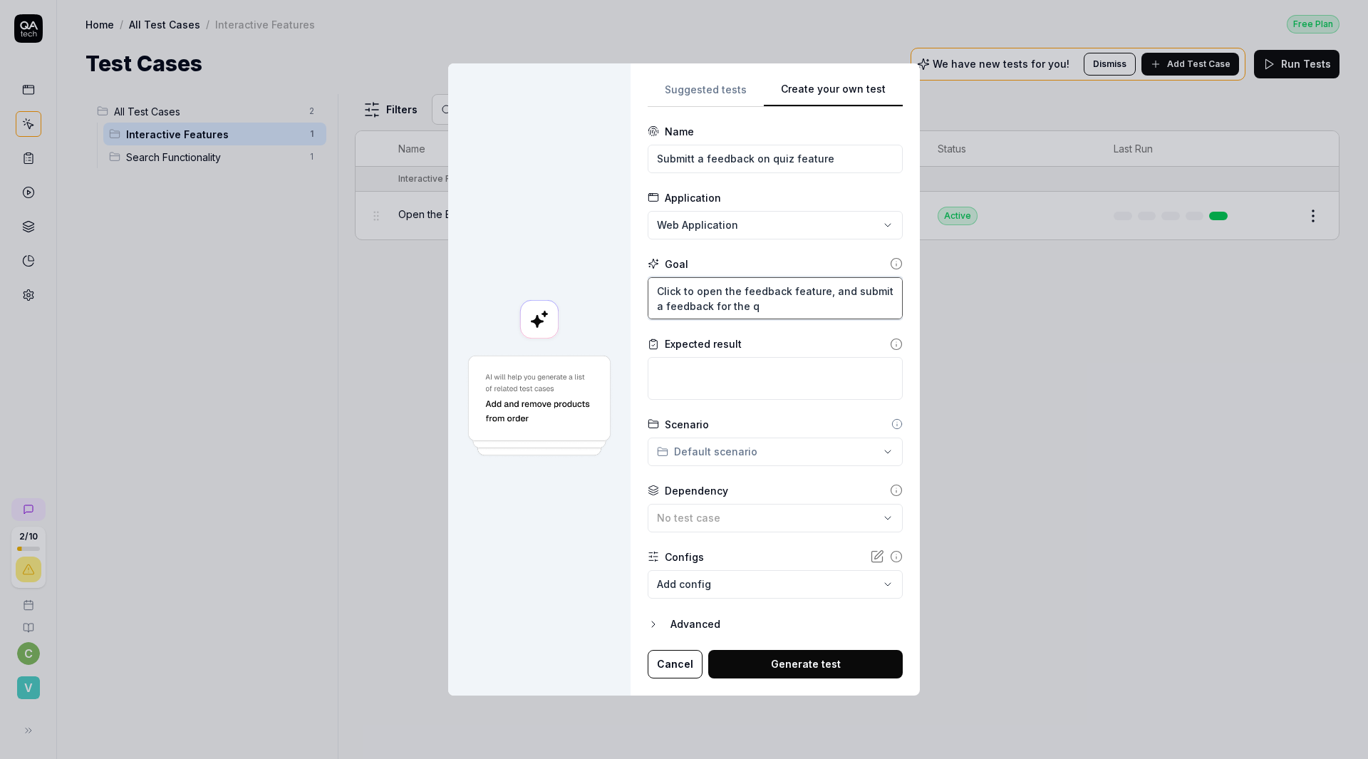
type textarea "Click to open the feedback feature, and submit a feedback for the qu"
type textarea "*"
type textarea "Click to open the feedback feature, and submit a feedback for the qui"
type textarea "*"
type textarea "Click to open the feedback feature, and submit a feedback for the quiz"
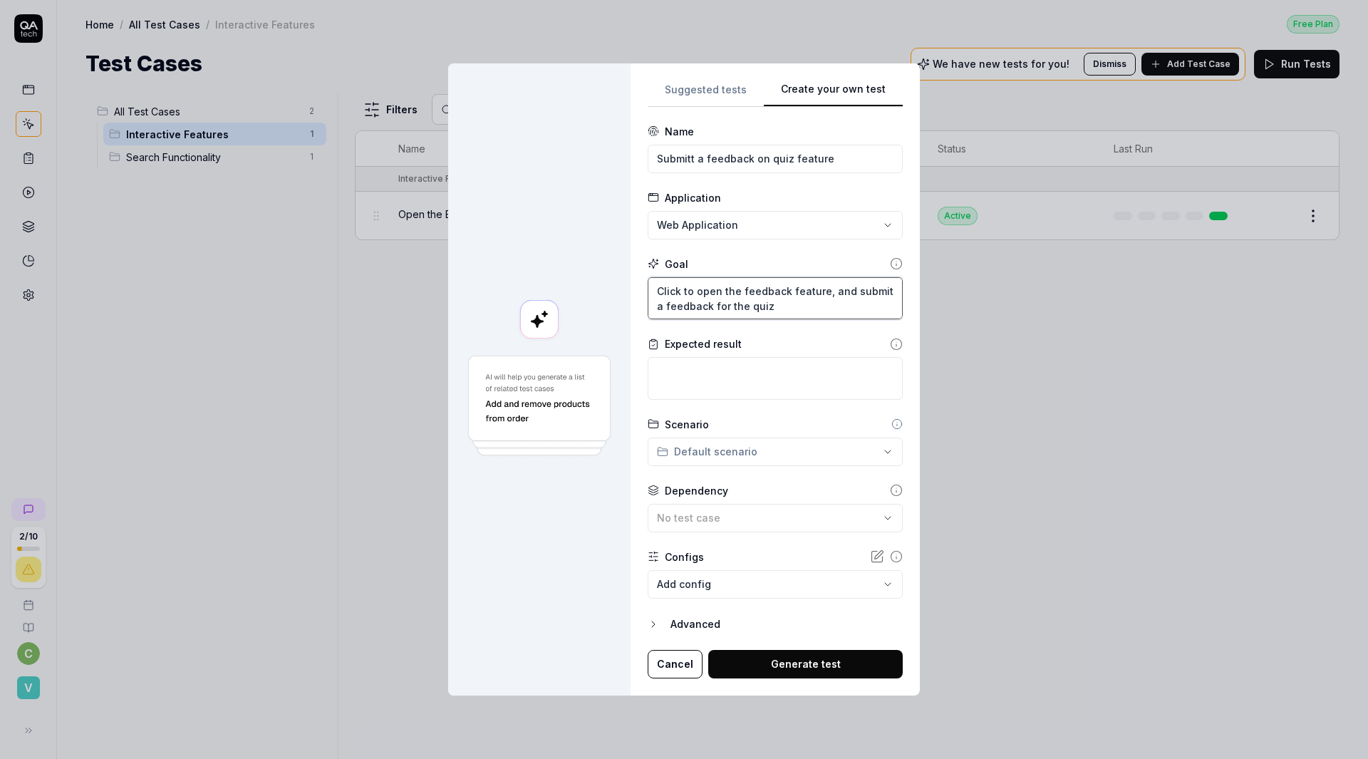
type textarea "*"
type textarea "Click to open the feedback feature, and submit a feedback for the quize"
type textarea "*"
type textarea "Click to open the feedback feature, and submit a feedback for the quize"
type textarea "*"
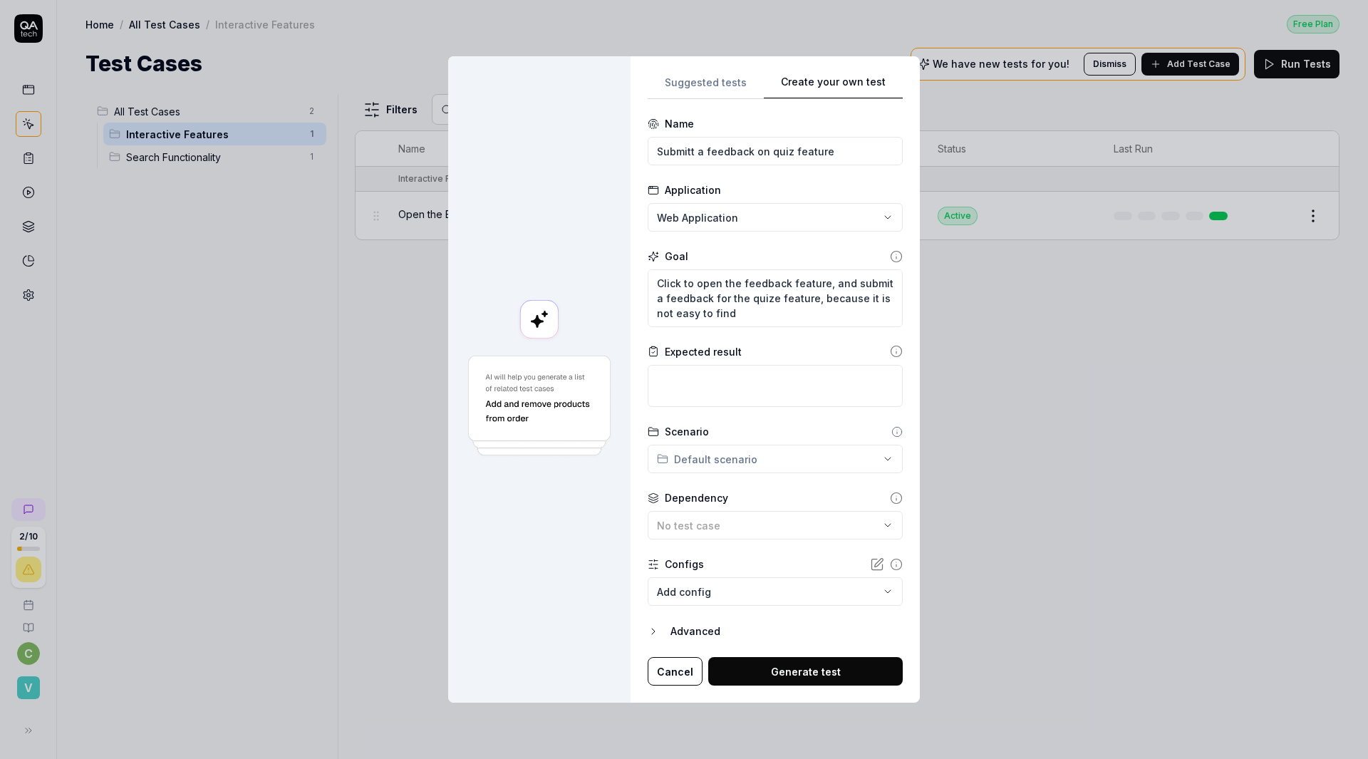
click at [708, 669] on button "Generate test" at bounding box center [805, 671] width 194 height 28
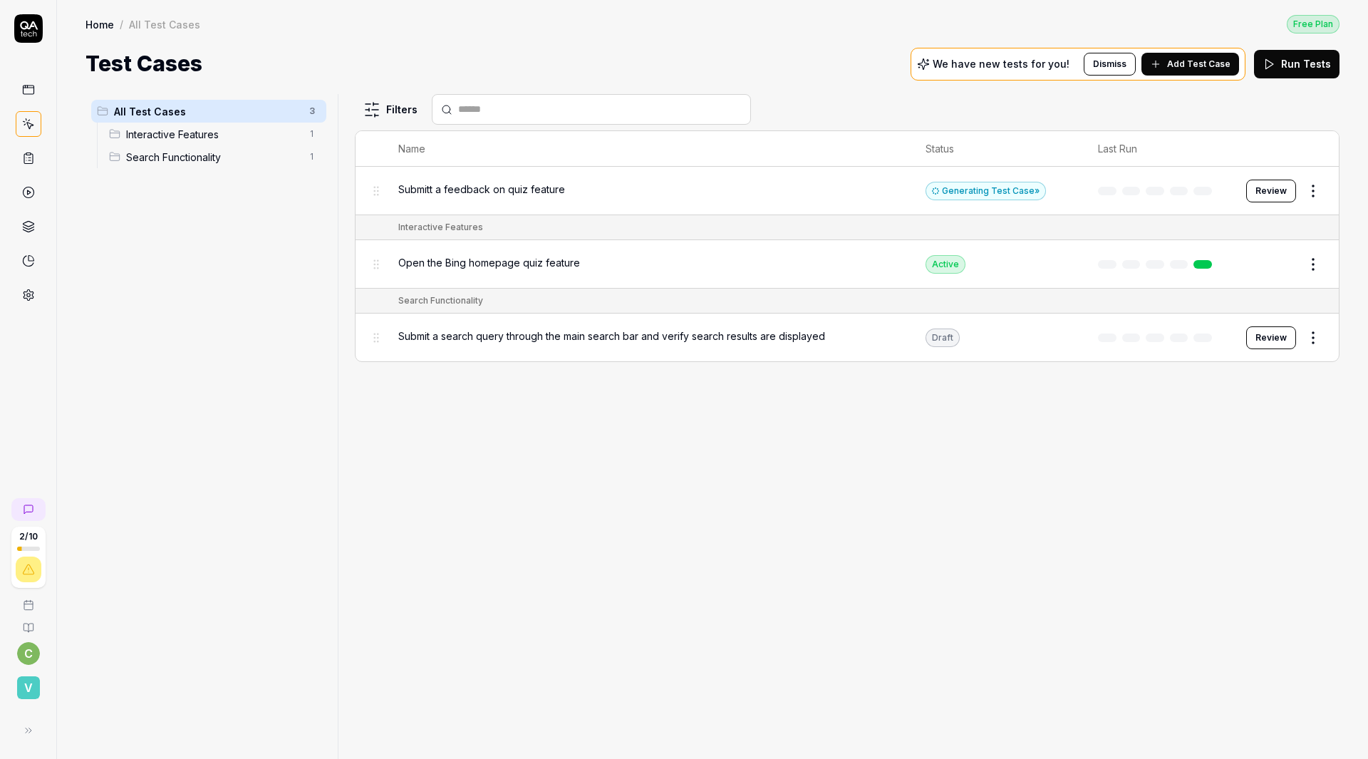
click at [1253, 180] on button "Review" at bounding box center [1271, 191] width 50 height 23
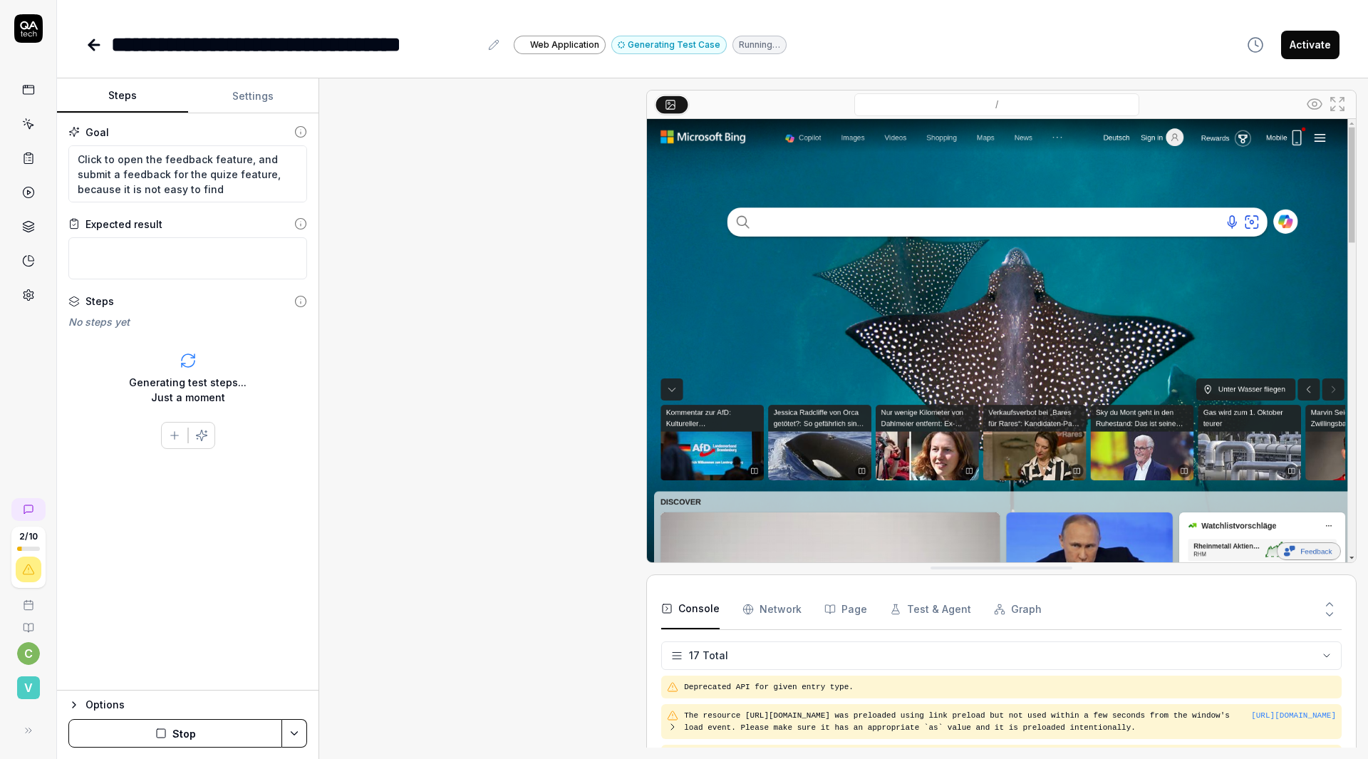
scroll to position [574, 0]
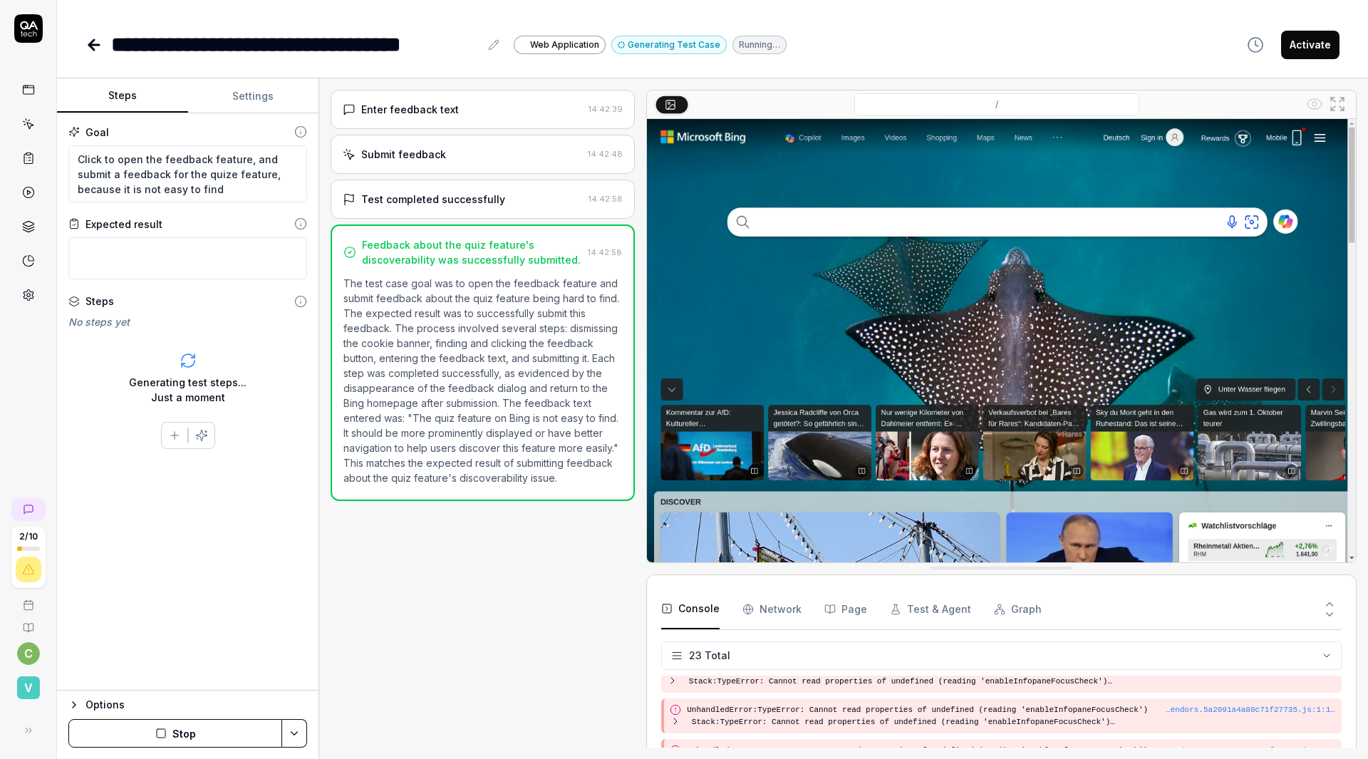
scroll to position [818, 0]
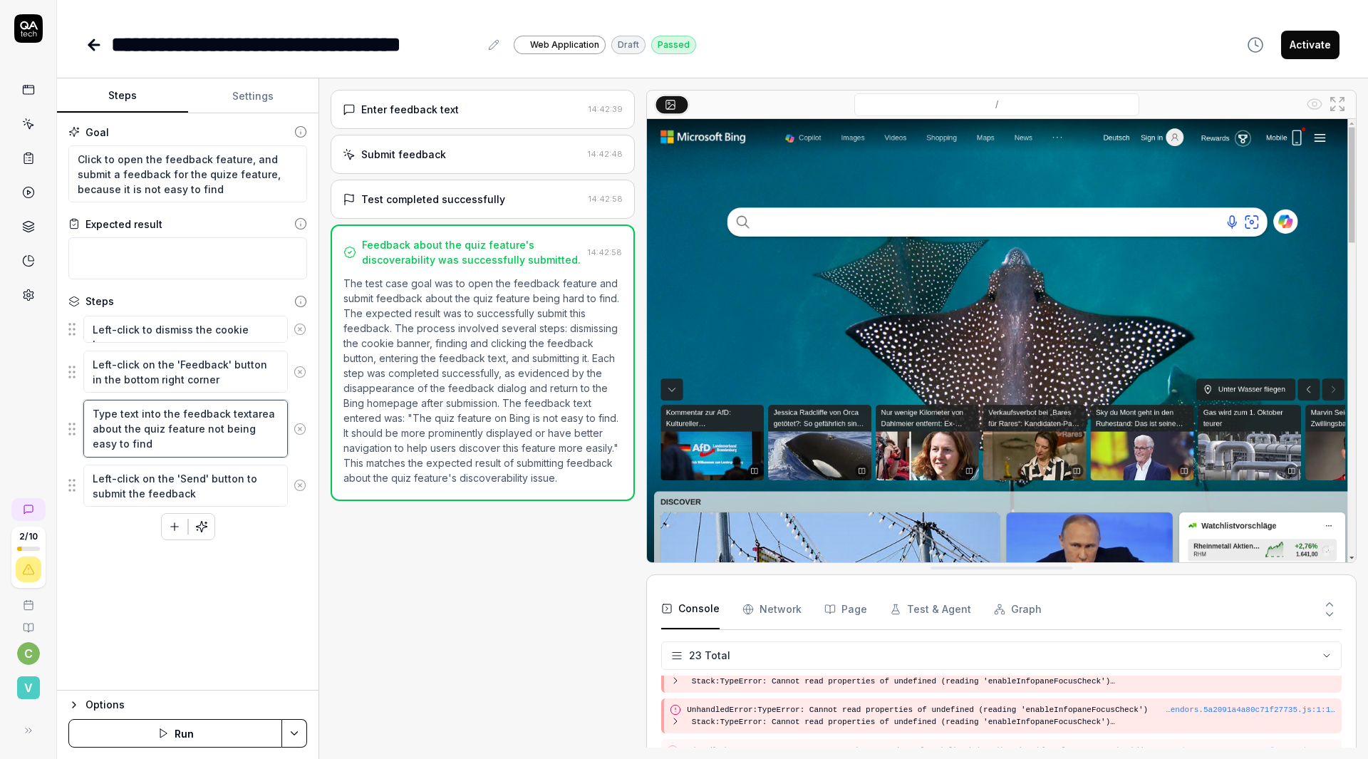
click at [135, 400] on textarea "Type text into the feedback textarea about the quiz feature not being easy to f…" at bounding box center [185, 428] width 204 height 57
click at [108, 316] on textarea "Left-click to dismiss the cookie banner" at bounding box center [185, 329] width 204 height 27
click at [427, 102] on div "Enter feedback text" at bounding box center [463, 109] width 240 height 15
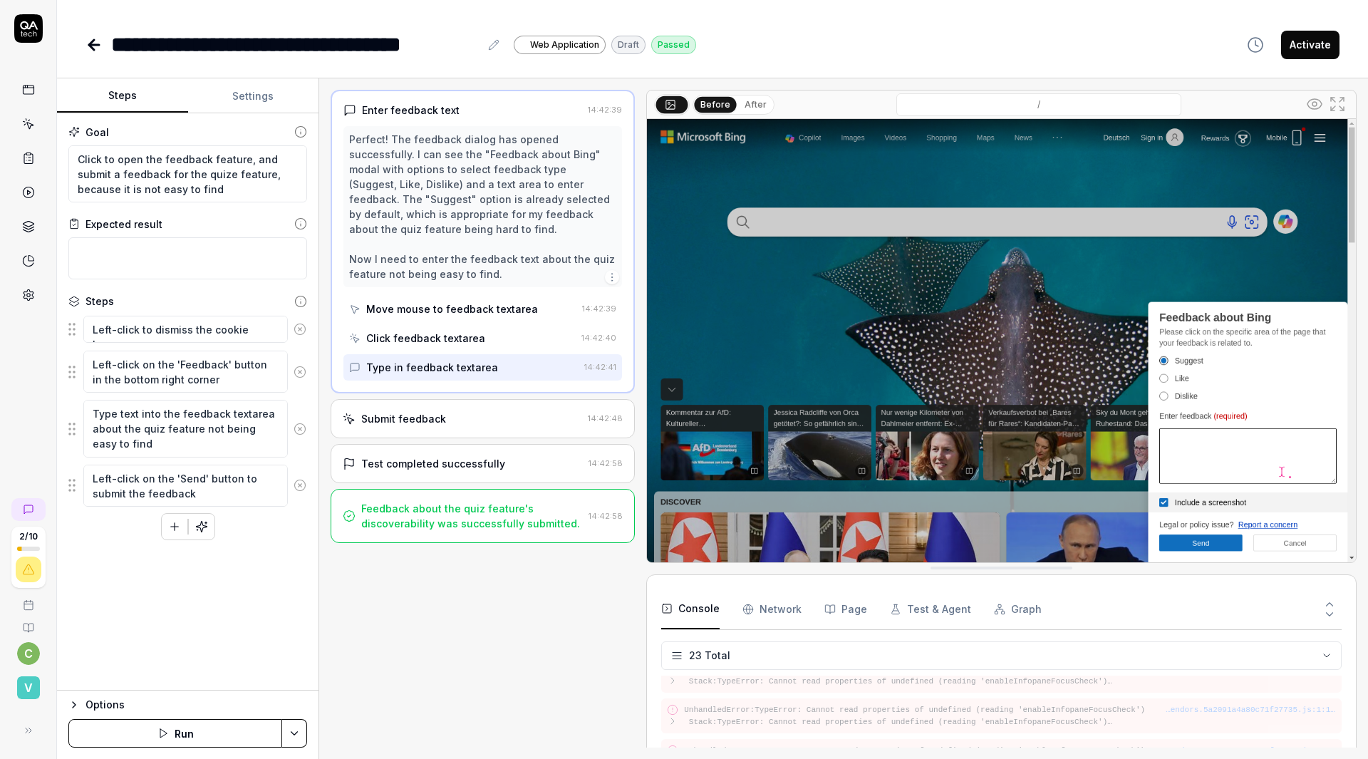
click at [360, 618] on div "Enter feedback text 14:42:39 Perfect! The feedback dialog has opened successful…" at bounding box center [483, 419] width 304 height 658
click at [128, 320] on textarea "Left-click to dismiss the cookie banner" at bounding box center [185, 329] width 204 height 27
click at [103, 353] on textarea "Left-click on the 'Feedback' button in the bottom right corner" at bounding box center [185, 372] width 204 height 42
click at [68, 358] on fieldset "Left-click to dismiss the cookie banner Left-click on the 'Feedback' button in …" at bounding box center [187, 410] width 239 height 193
click at [406, 411] on div "Submit feedback" at bounding box center [462, 418] width 239 height 15
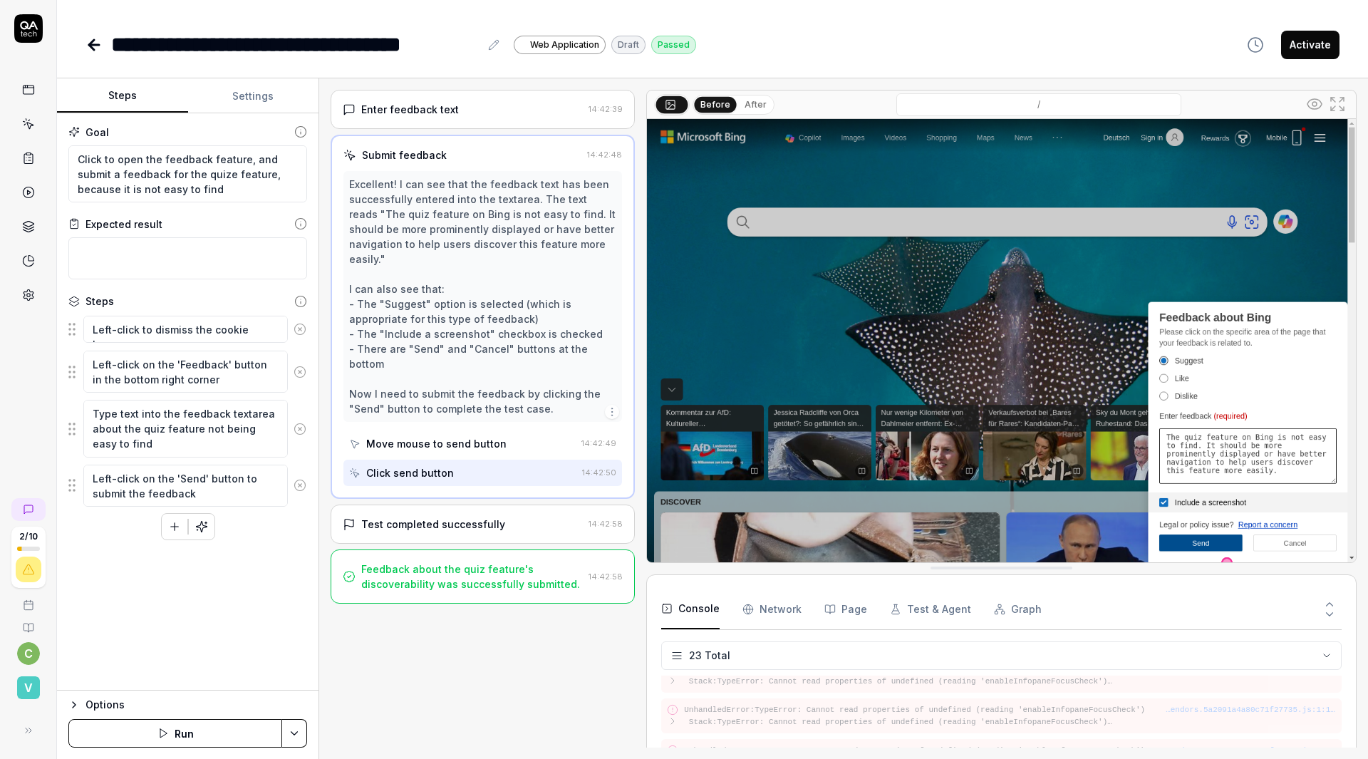
click at [396, 504] on div "Test completed successfully 14:42:58" at bounding box center [483, 523] width 304 height 39
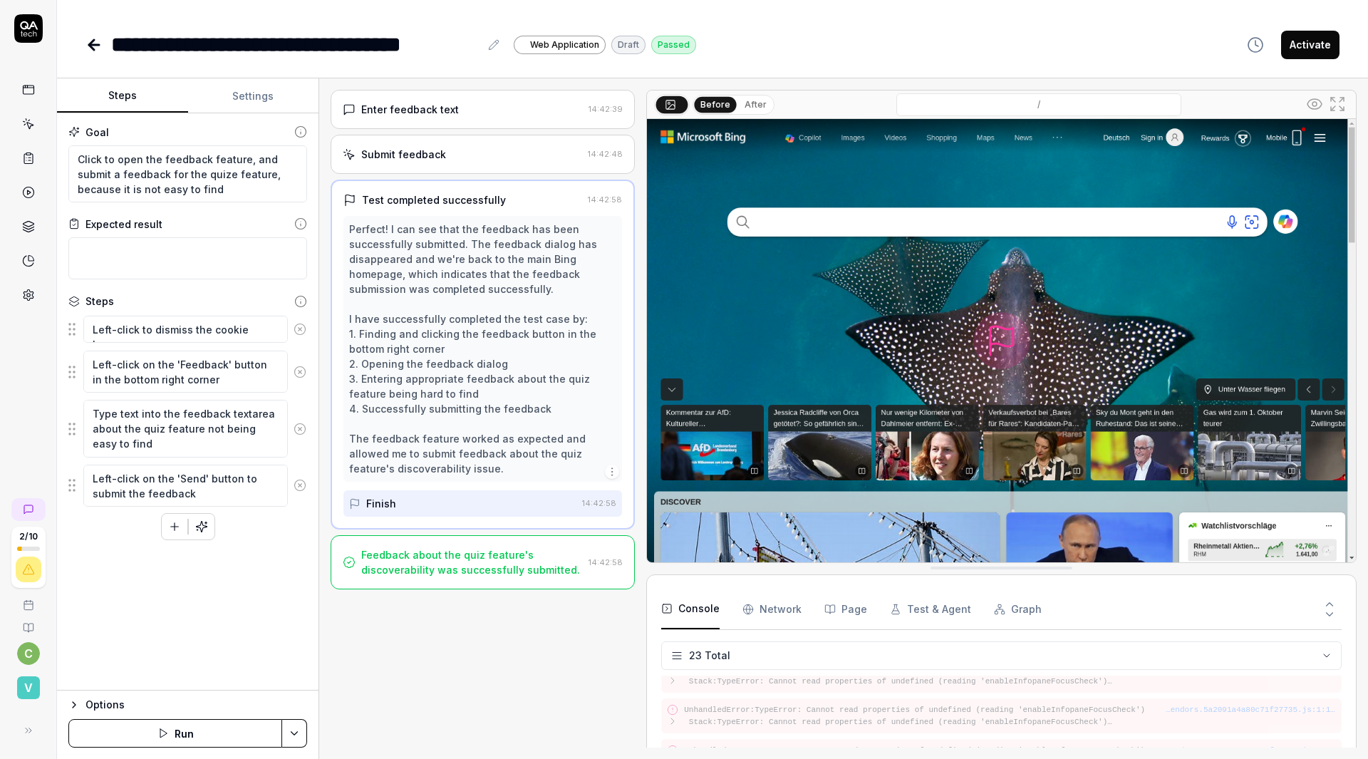
click at [1260, 36] on icon "button" at bounding box center [1255, 44] width 17 height 17
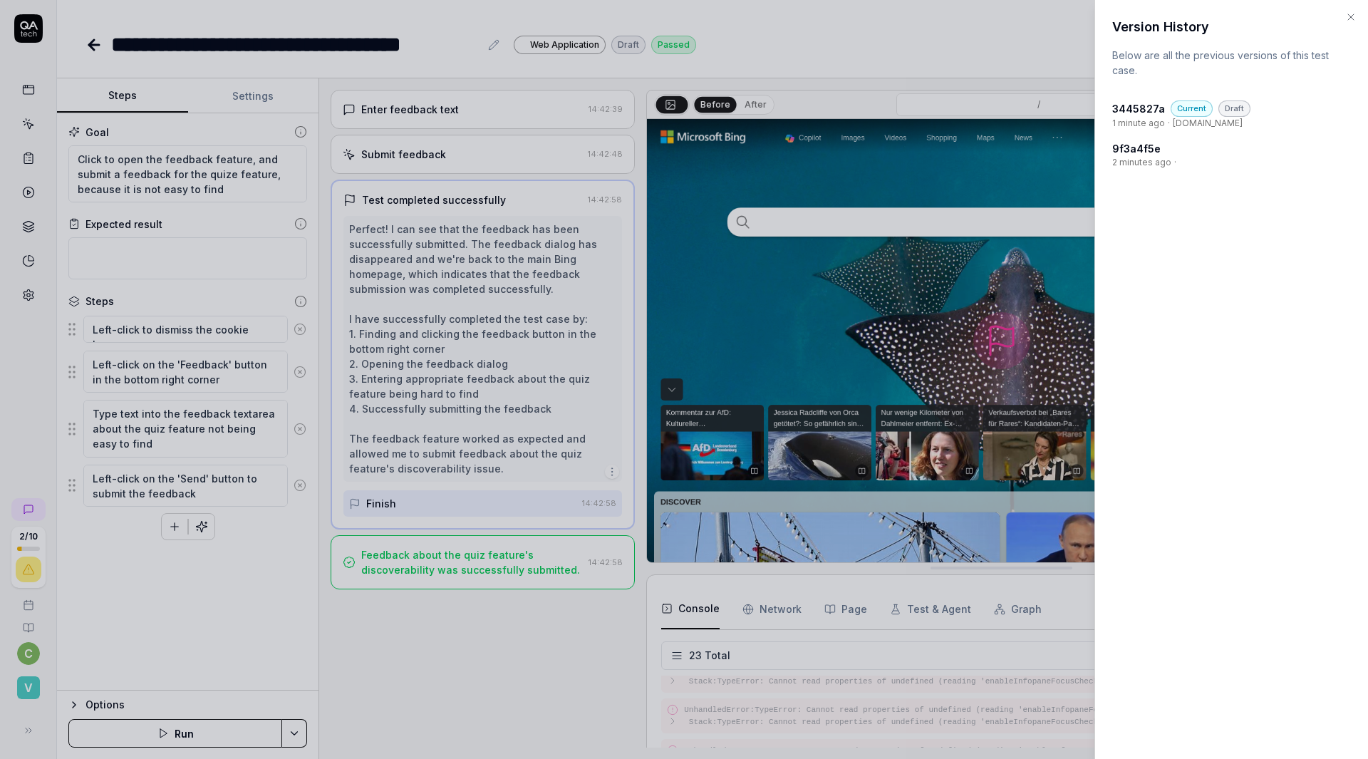
click at [815, 44] on div at bounding box center [684, 379] width 1368 height 759
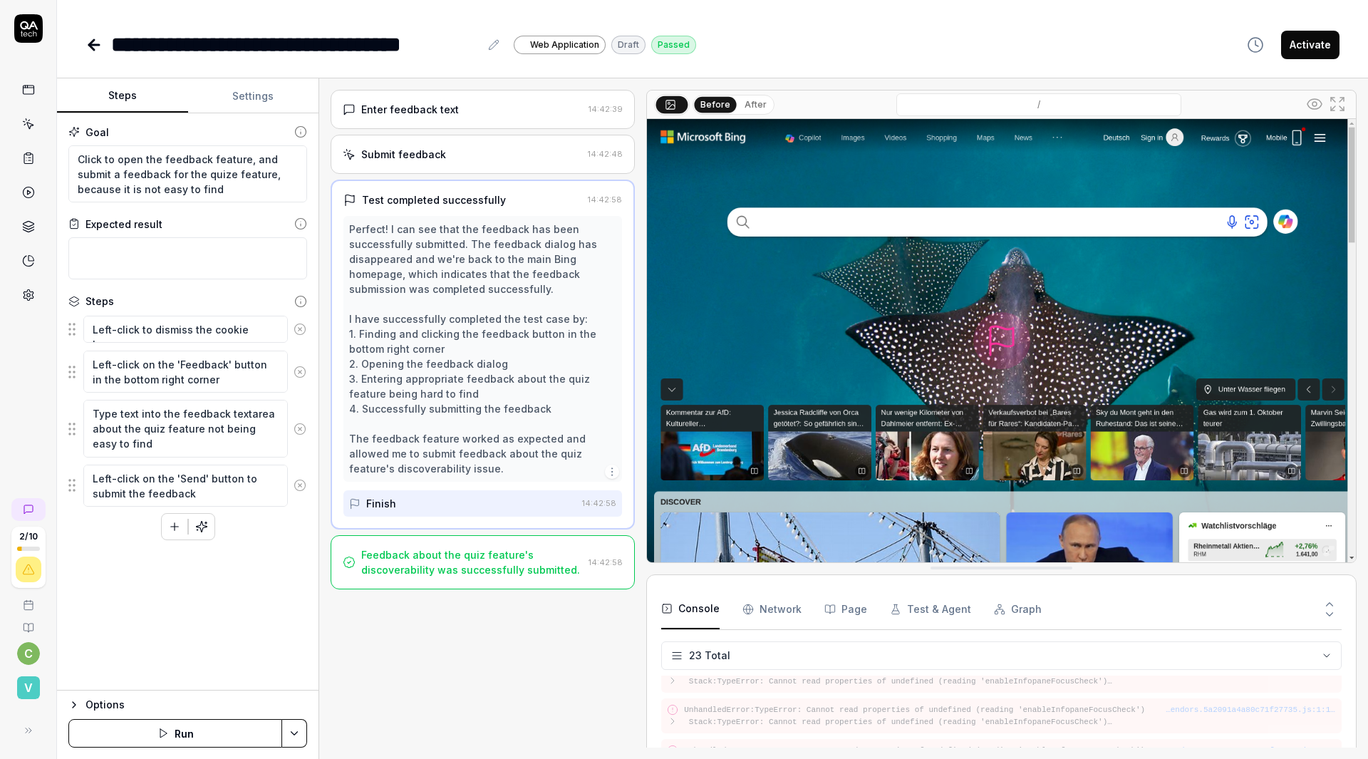
click at [85, 36] on icon at bounding box center [93, 44] width 17 height 17
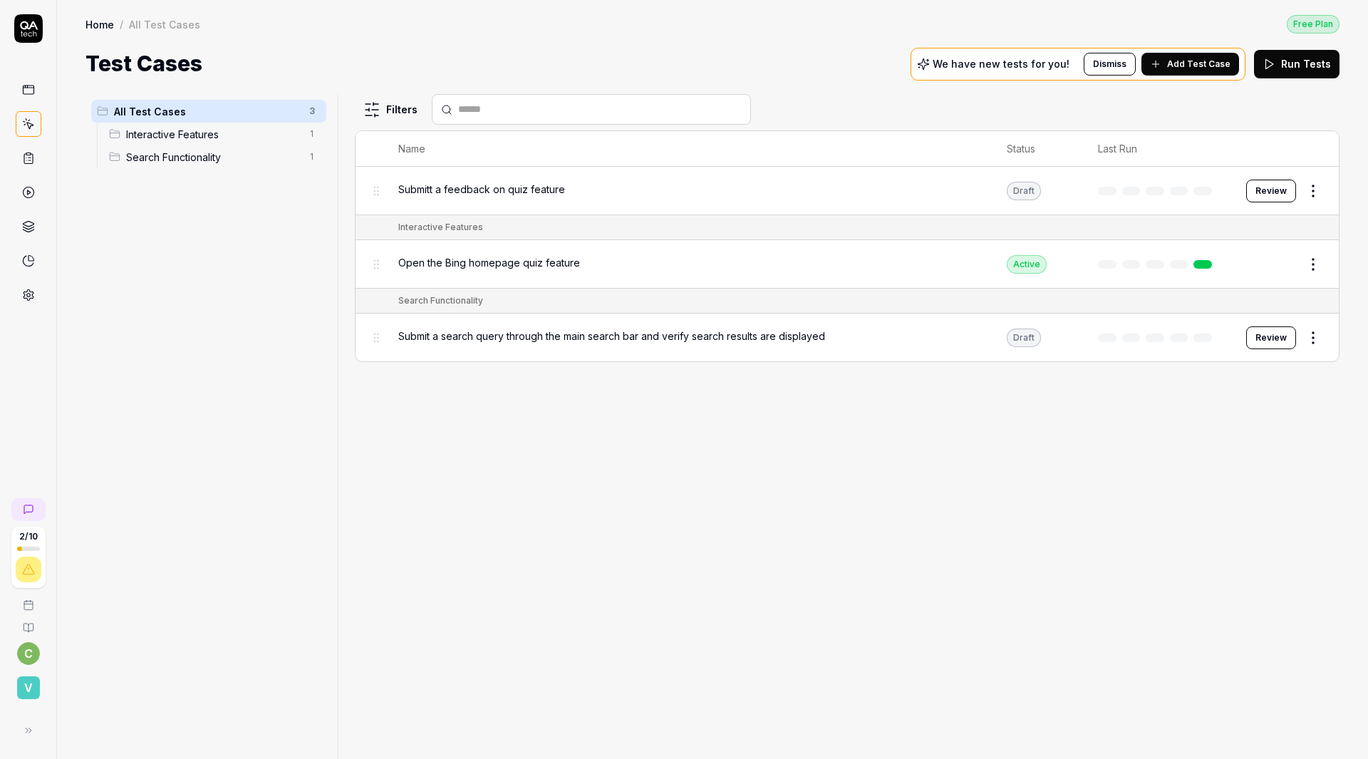
click at [1235, 53] on button "Add Test Case" at bounding box center [1190, 64] width 98 height 23
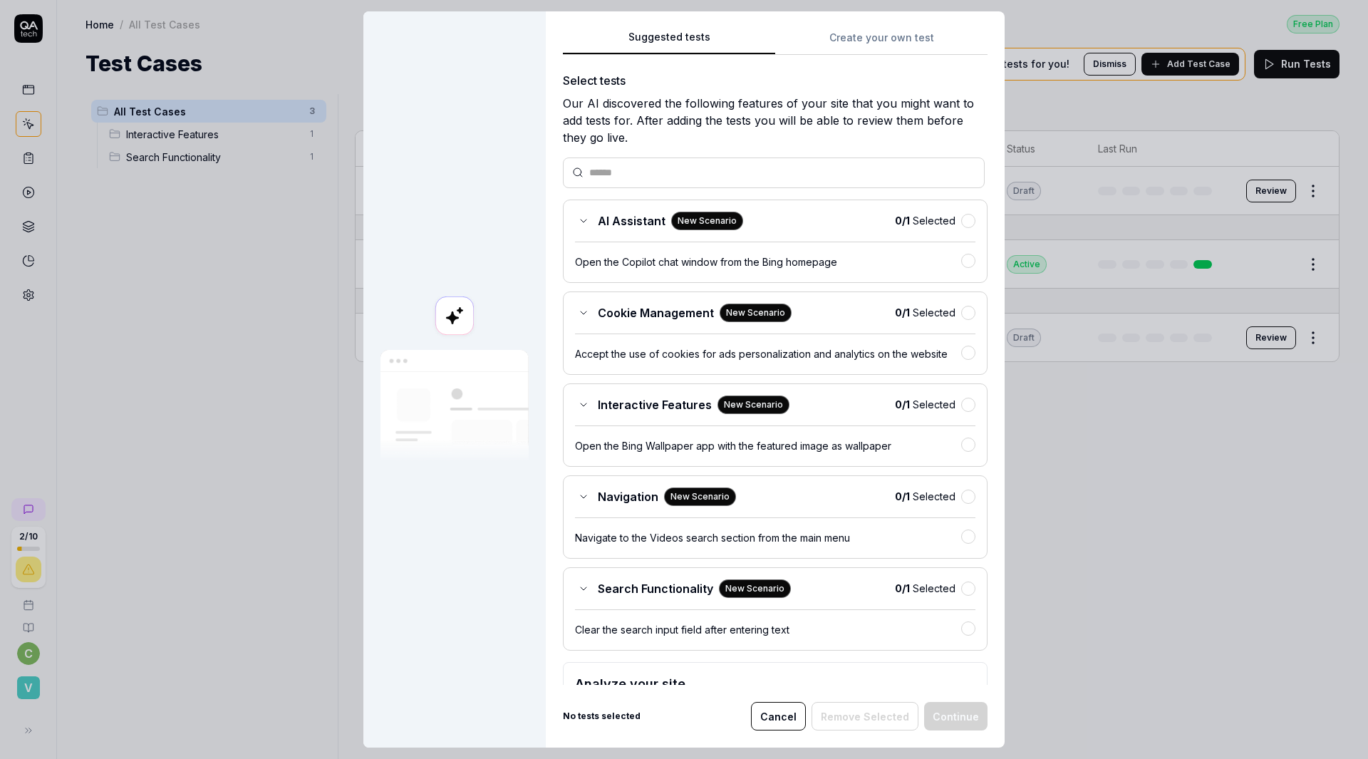
scroll to position [81, 0]
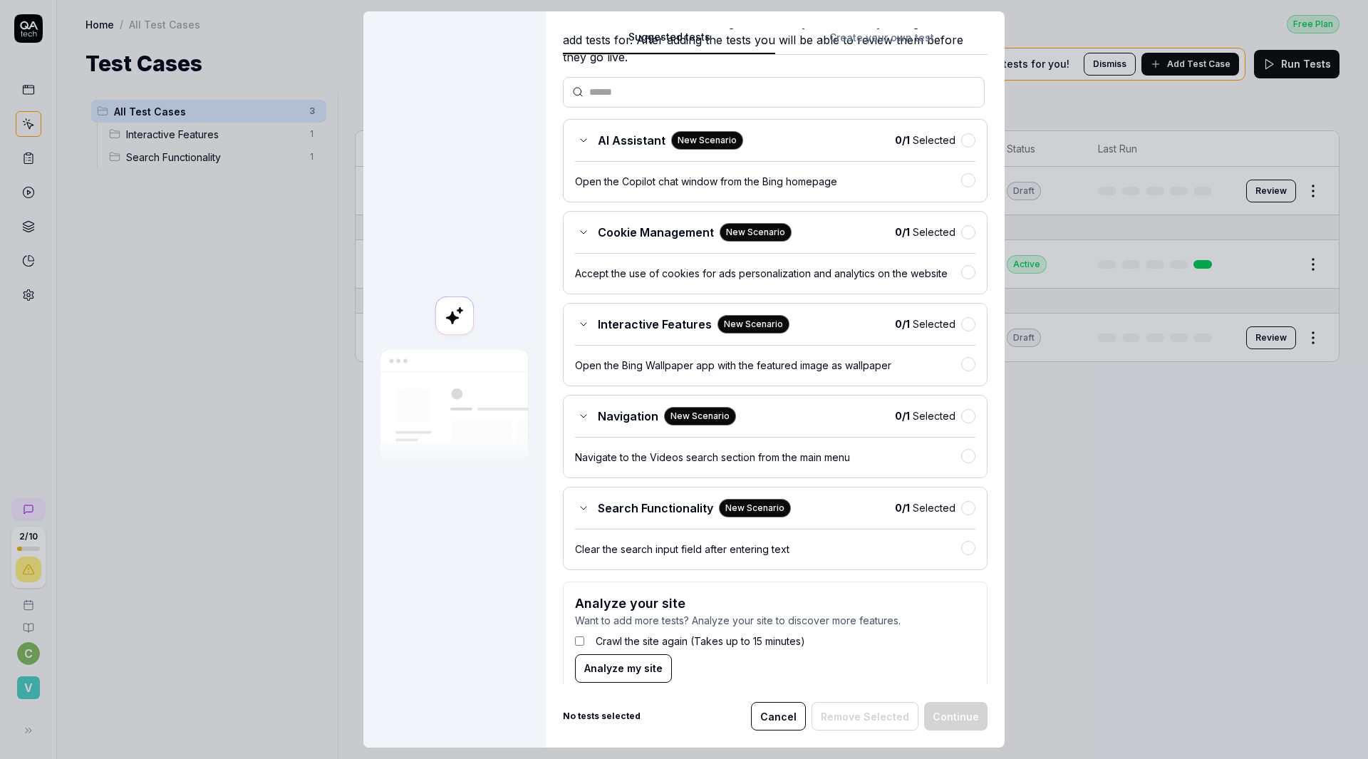
click at [778, 708] on button "Cancel" at bounding box center [778, 716] width 55 height 28
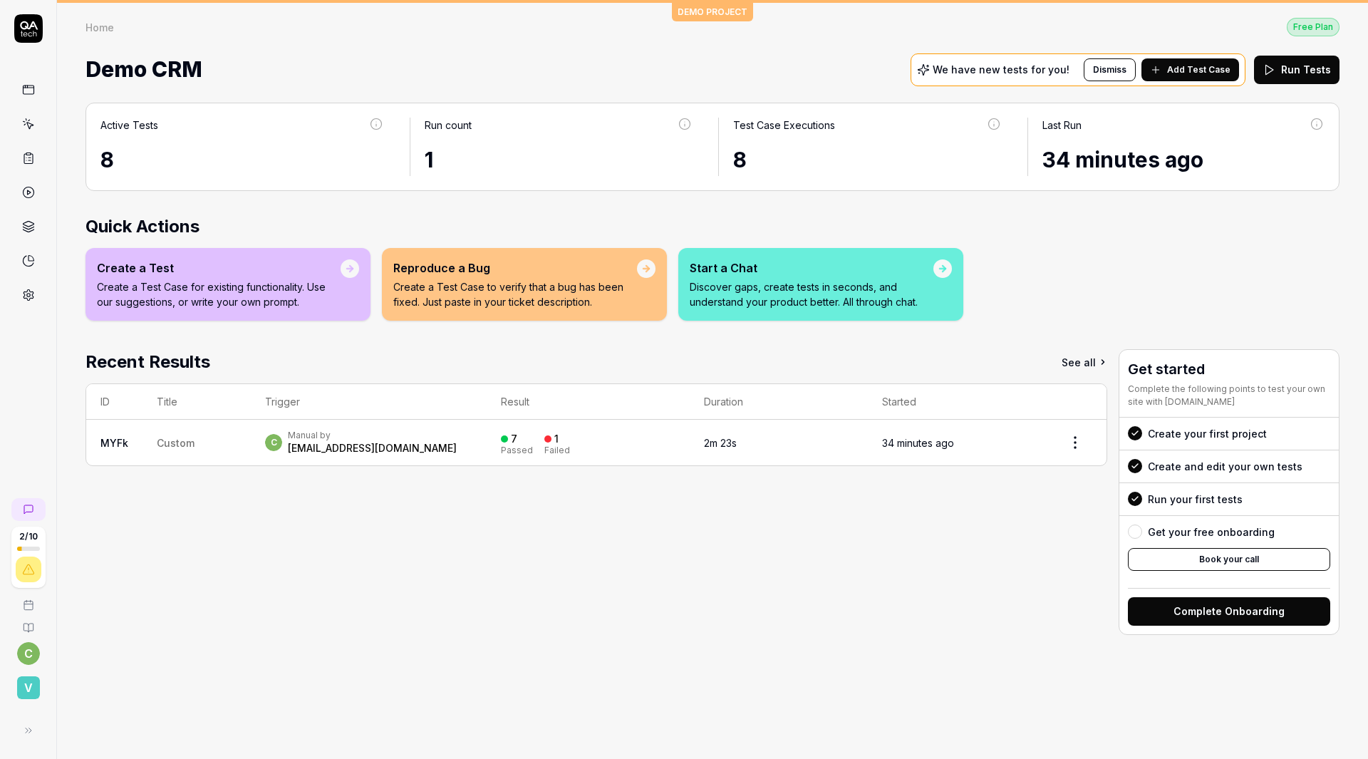
click at [1195, 426] on div "Create your first project" at bounding box center [1207, 433] width 119 height 15
click at [685, 11] on div "Home Free Plan Home Free Plan Demo CRM We have new tests for you! Dismiss Add T…" at bounding box center [712, 45] width 1311 height 85
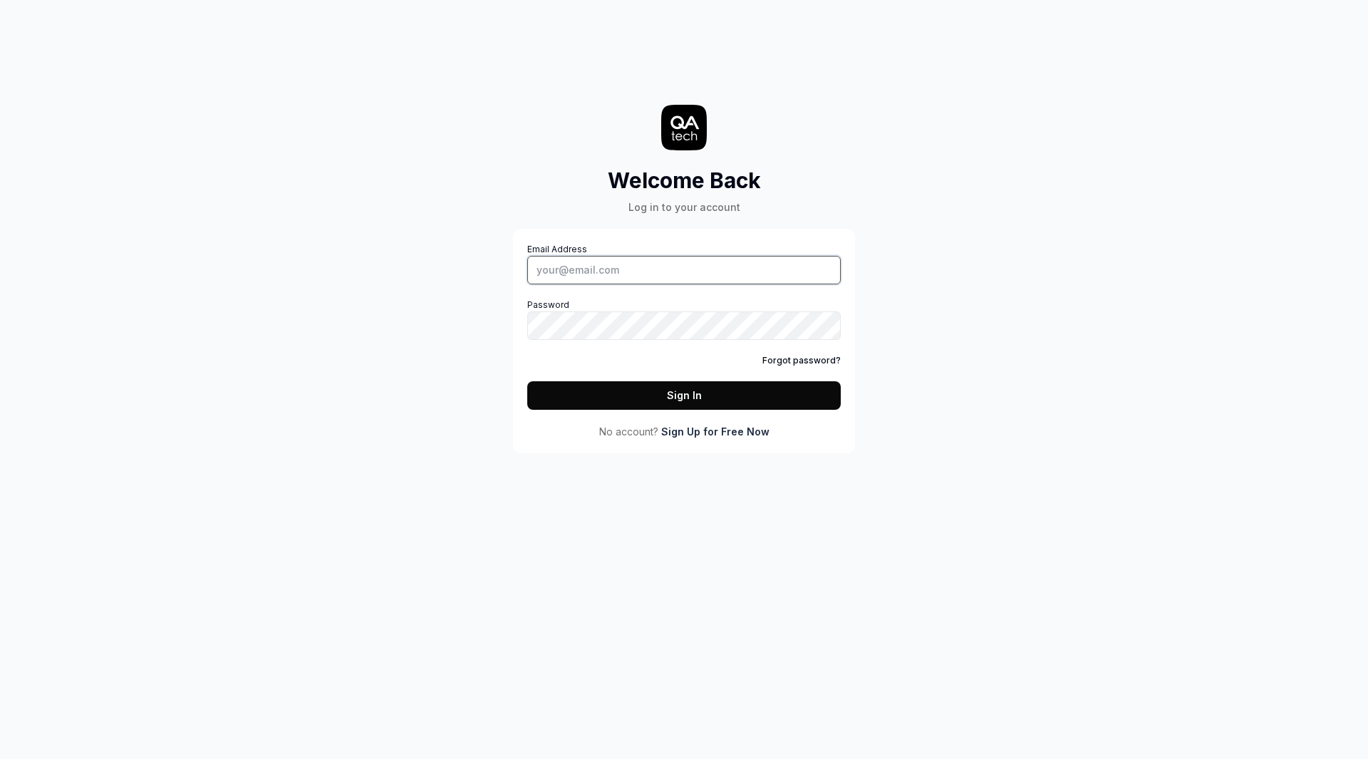
type input "[EMAIL_ADDRESS][DOMAIN_NAME]"
click at [668, 395] on button "Sign In" at bounding box center [683, 395] width 313 height 28
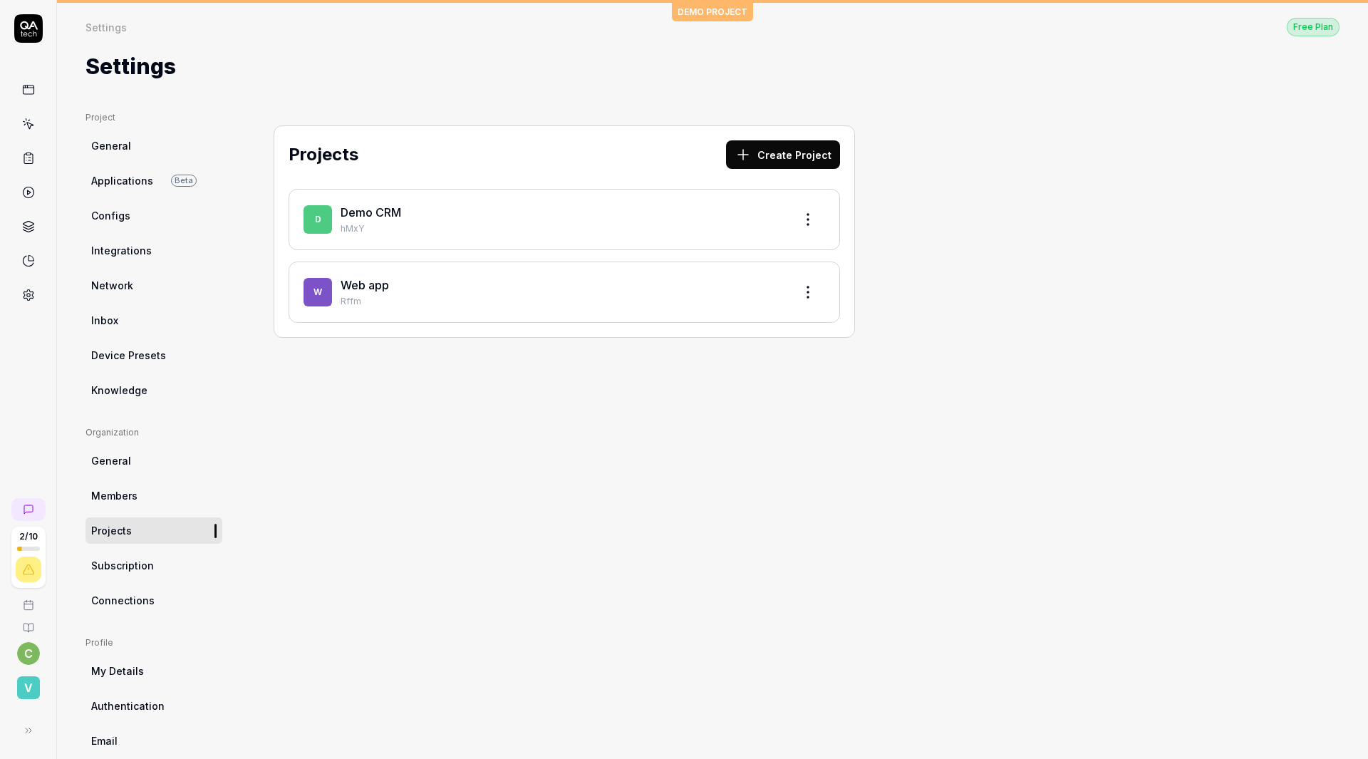
click at [726, 140] on button "Create Project" at bounding box center [783, 154] width 114 height 28
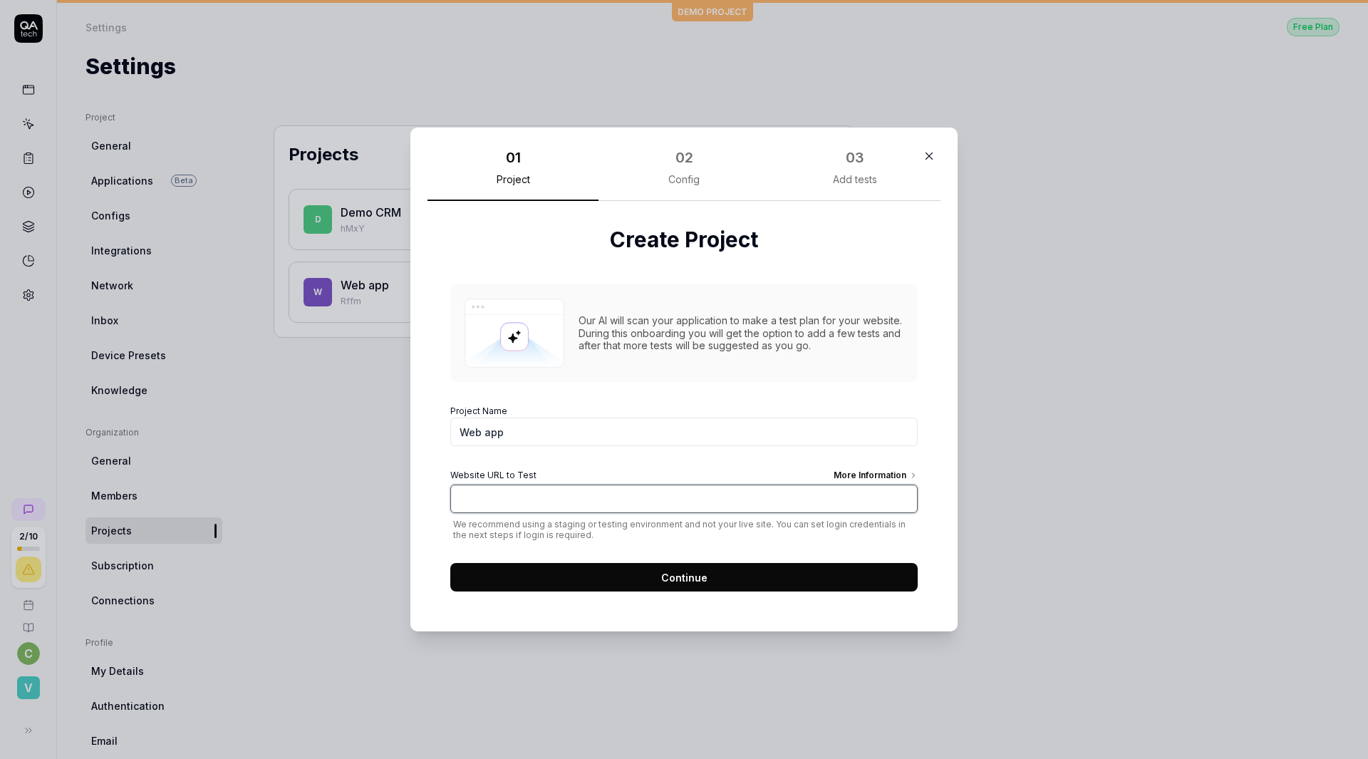
click at [510, 484] on input "Website URL to Test More Information" at bounding box center [683, 498] width 467 height 28
type input "[URL][DOMAIN_NAME]"
click at [900, 469] on div "More Information" at bounding box center [876, 477] width 84 height 16
click at [900, 484] on input "[URL][DOMAIN_NAME]" at bounding box center [683, 498] width 467 height 28
click at [687, 570] on span "Continue" at bounding box center [684, 577] width 46 height 15
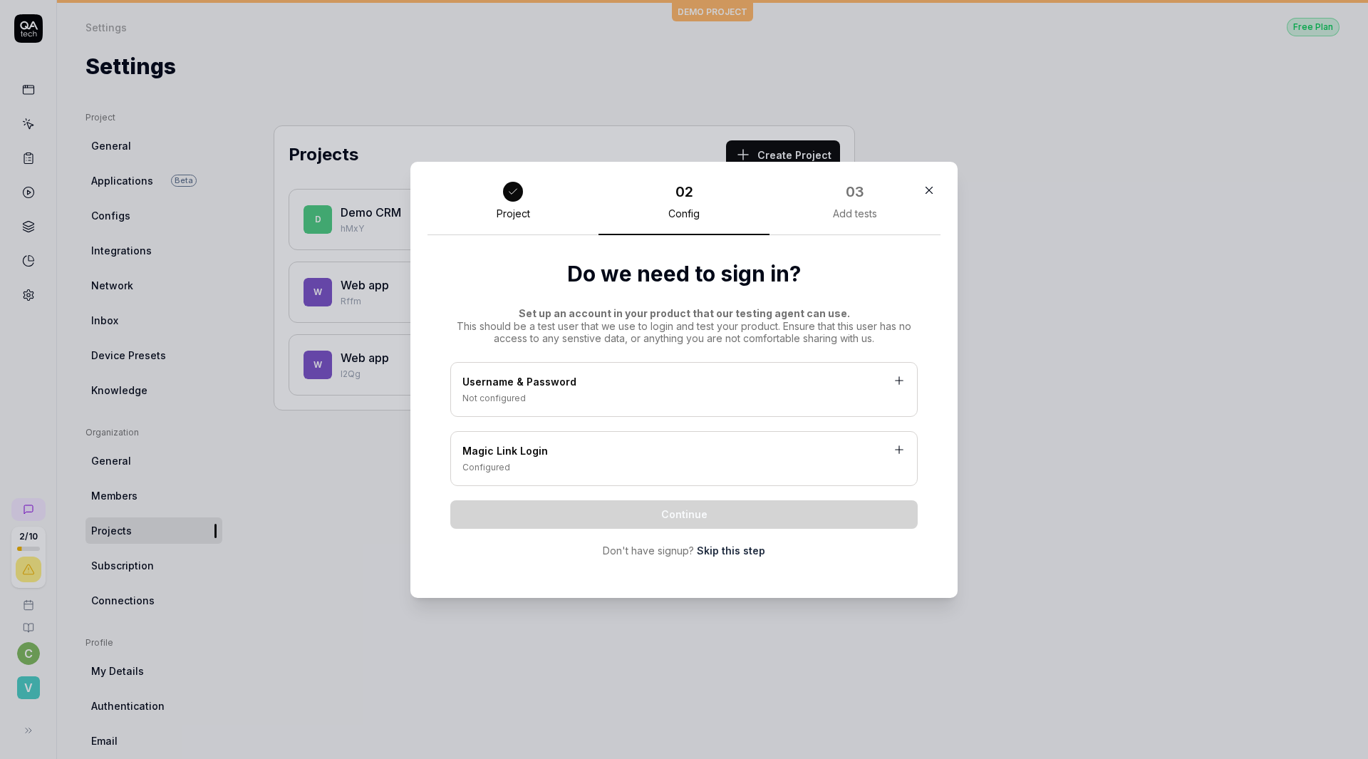
click at [735, 552] on link "Skip this step" at bounding box center [731, 550] width 68 height 15
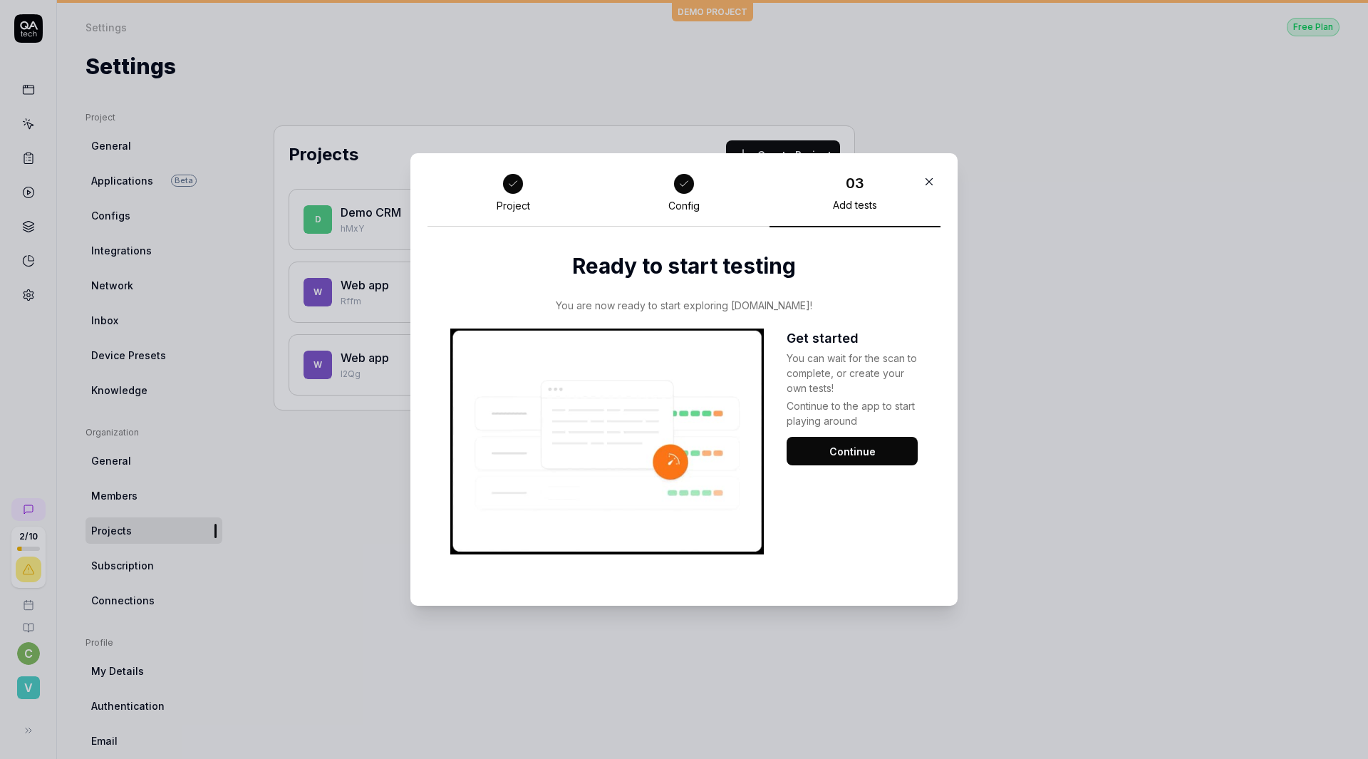
click at [819, 444] on button "Continue" at bounding box center [851, 451] width 131 height 28
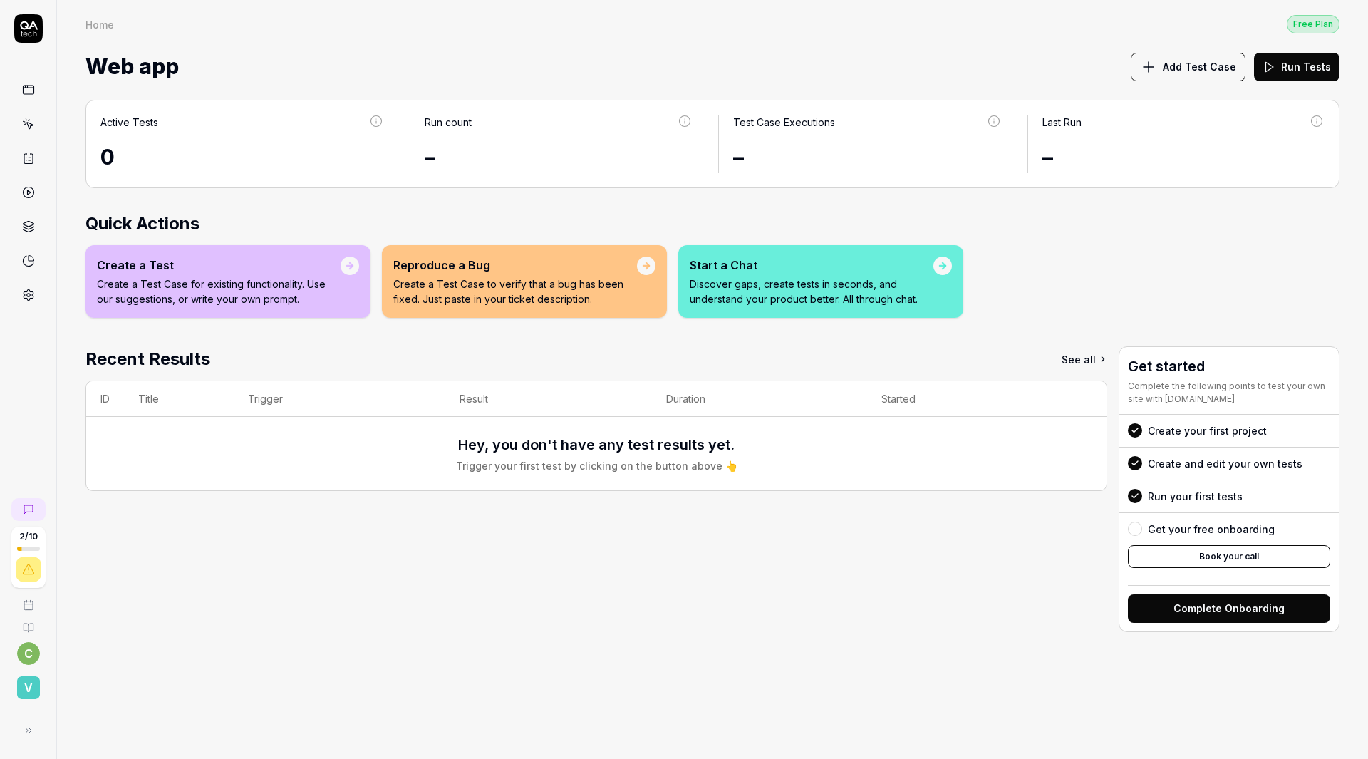
click at [97, 48] on span "Web app" at bounding box center [131, 67] width 93 height 38
click at [1204, 59] on span "Add Test Case" at bounding box center [1199, 66] width 73 height 15
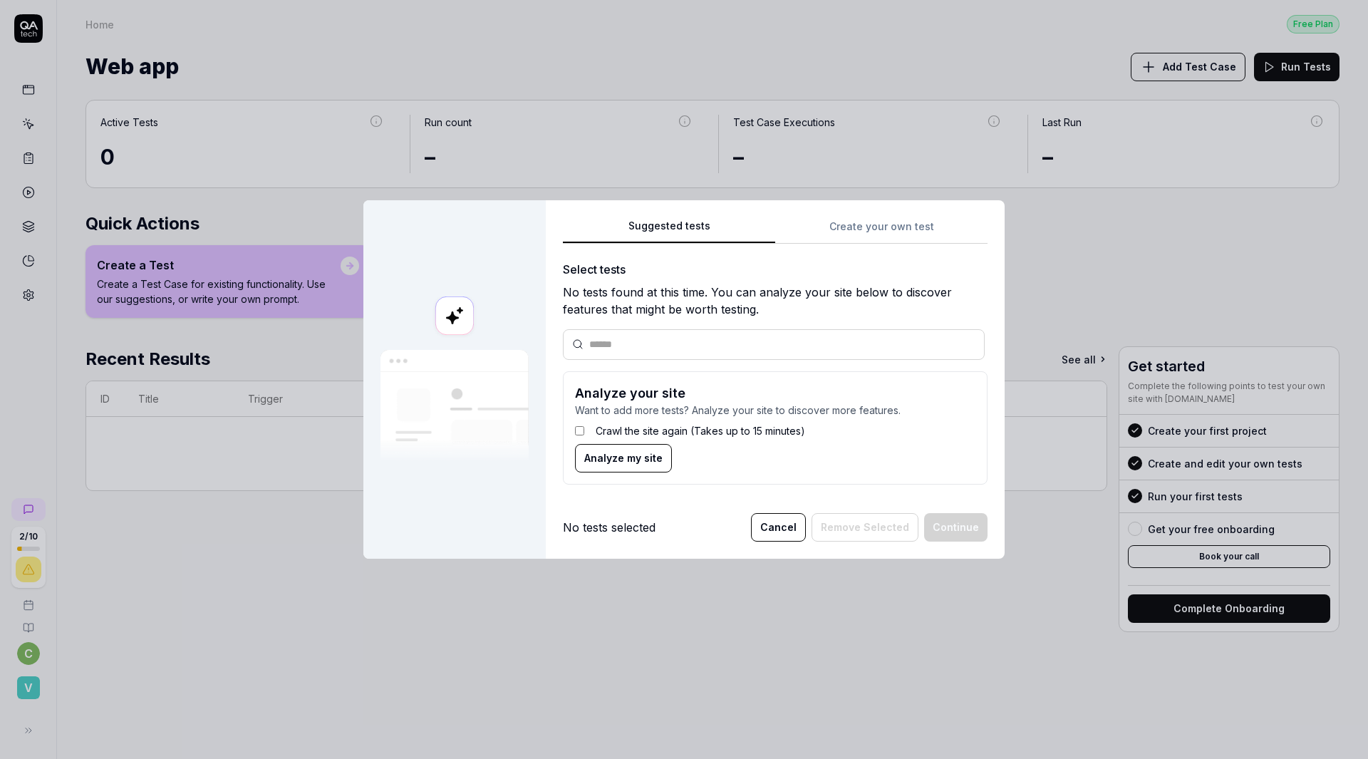
click at [856, 242] on div "Suggested tests Suggested tests Create your own test Select tests No tests foun…" at bounding box center [684, 379] width 1368 height 759
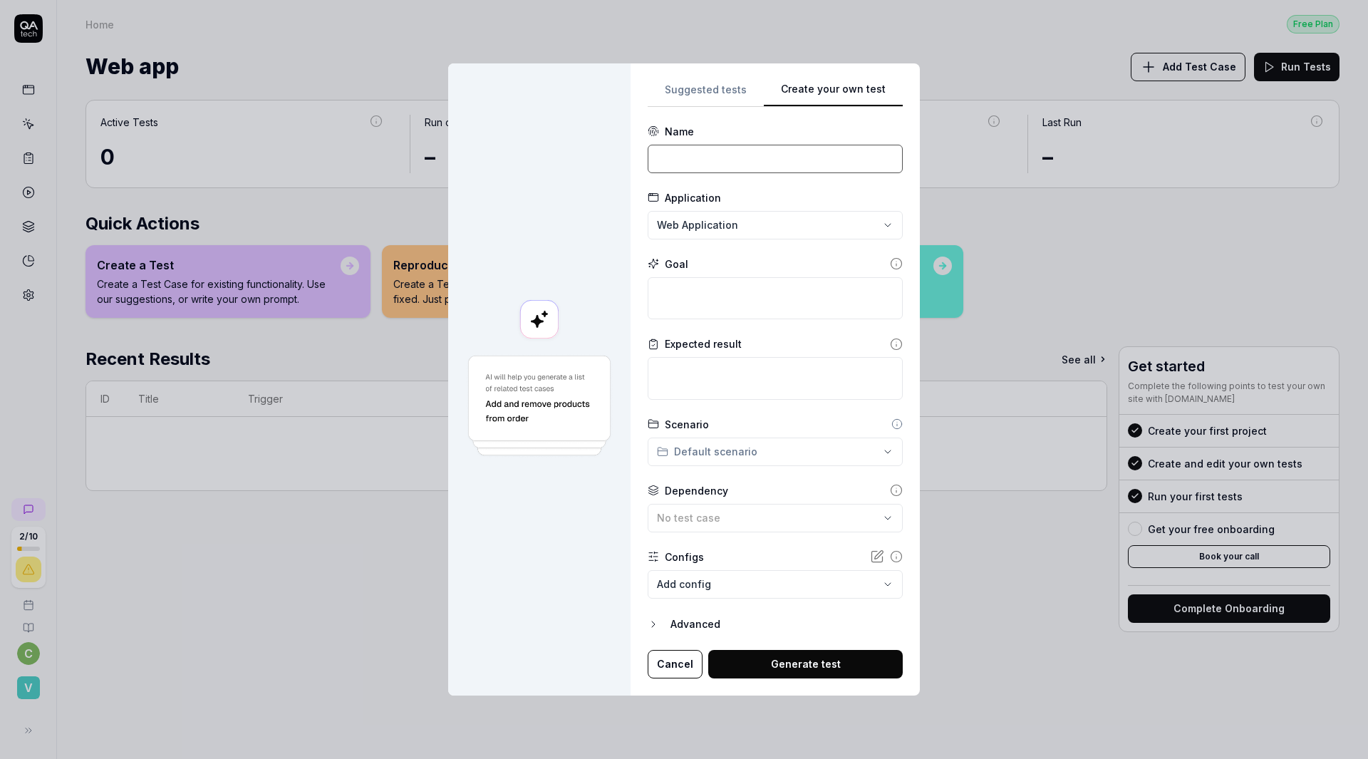
click at [648, 165] on input at bounding box center [775, 159] width 255 height 28
type input "A"
type input "Search 'ai testing' book, and add a paperback book with price between $20 and $…"
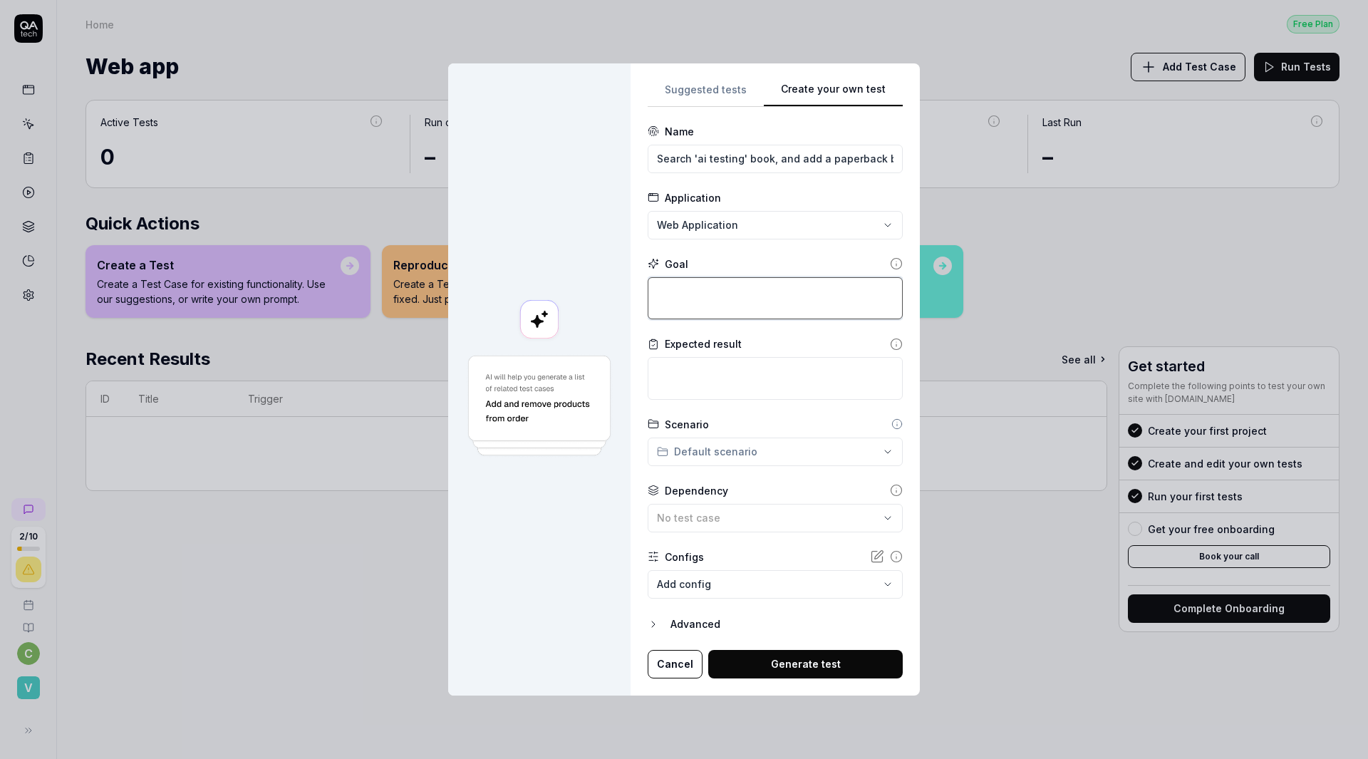
click at [648, 303] on textarea at bounding box center [775, 298] width 255 height 42
paste textarea "Search 'ai testing' book, and add a paperback book with price between $20 and $…"
type textarea "*"
type textarea "Search 'ai testing' book, and add a paperback book with price between $20 and $…"
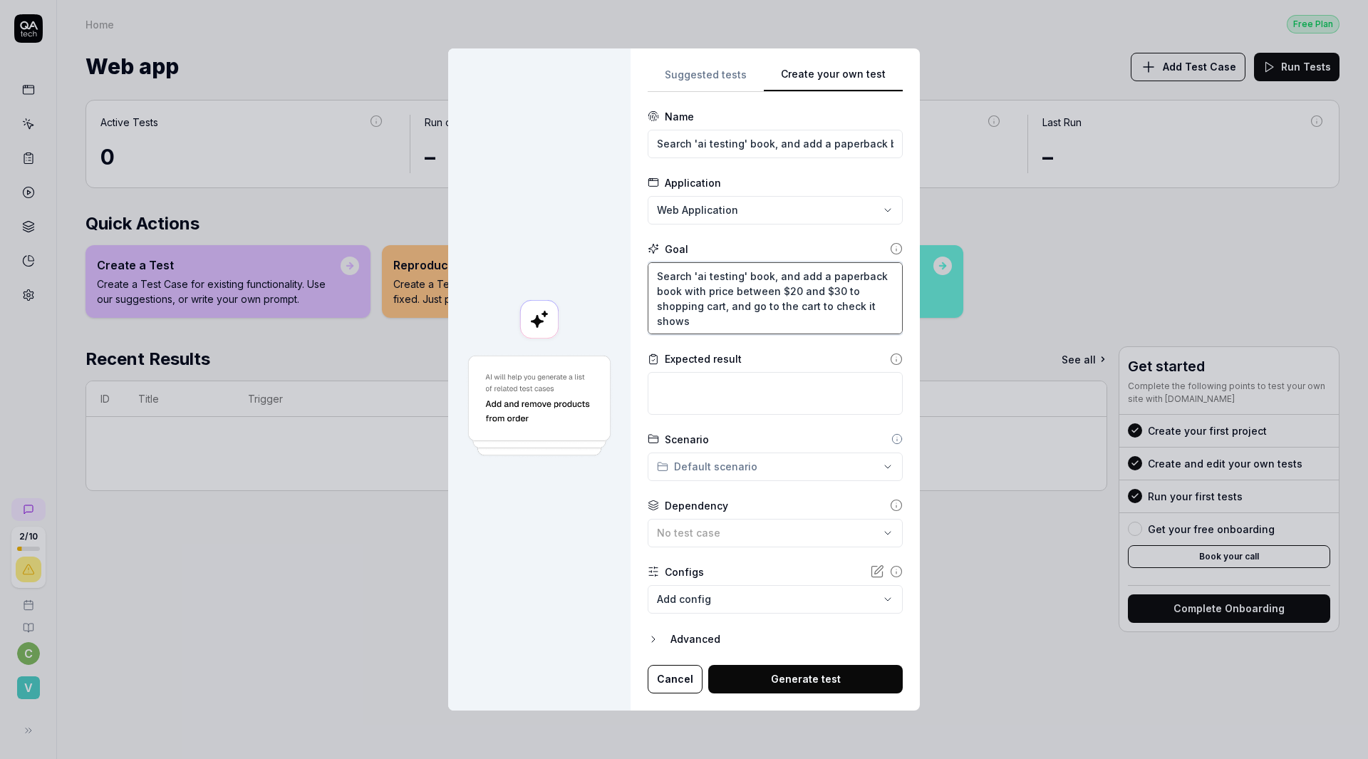
drag, startPoint x: 630, startPoint y: 306, endPoint x: 647, endPoint y: 320, distance: 21.7
click at [648, 320] on textarea "Search 'ai testing' book, and add a paperback book with price between $20 and $…" at bounding box center [775, 298] width 255 height 72
type textarea "*"
type textarea "Search 'ai testing' book, and add a paperback book with price between $20 and $…"
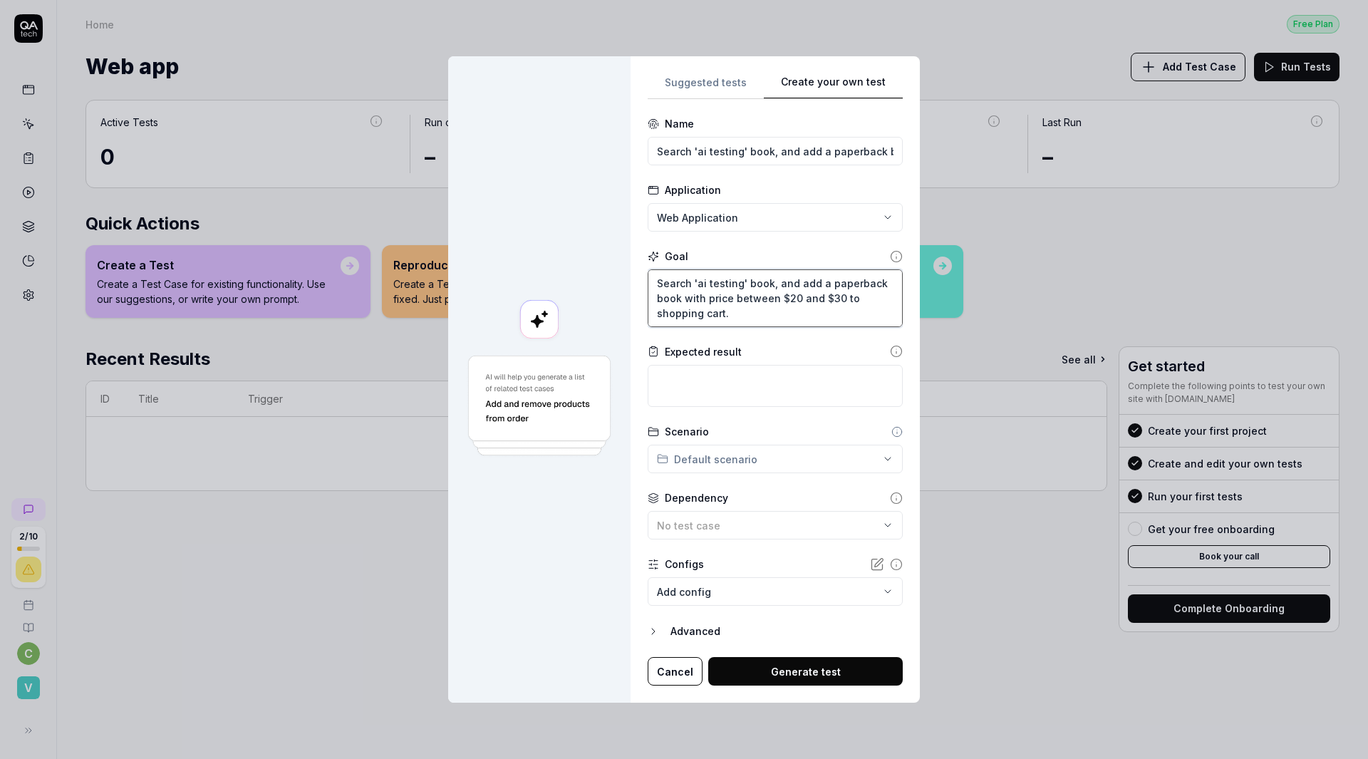
type textarea "*"
type textarea "Search 'ai testing' book, and add a paperback book with price between $20 and $…"
type textarea "*"
type textarea "Search 'ai testing' book, and add a paperback book with price between $20 and $…"
type textarea "*"
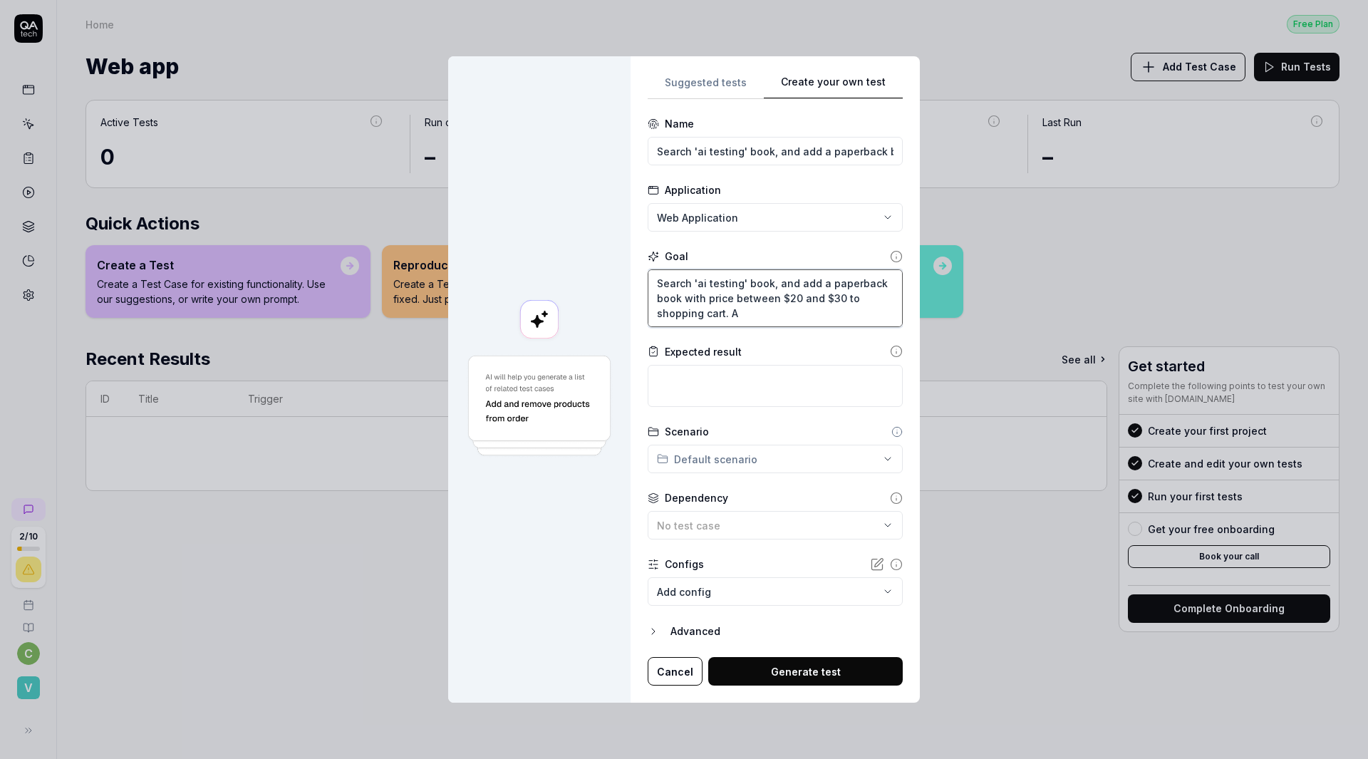
type textarea "Search 'ai testing' book, and add a paperback book with price between $20 and $…"
type textarea "*"
type textarea "Search 'ai testing' book, and add a paperback book with price between $20 and $…"
type textarea "*"
type textarea "Search 'ai testing' book, and add a paperback book with price between $20 and $…"
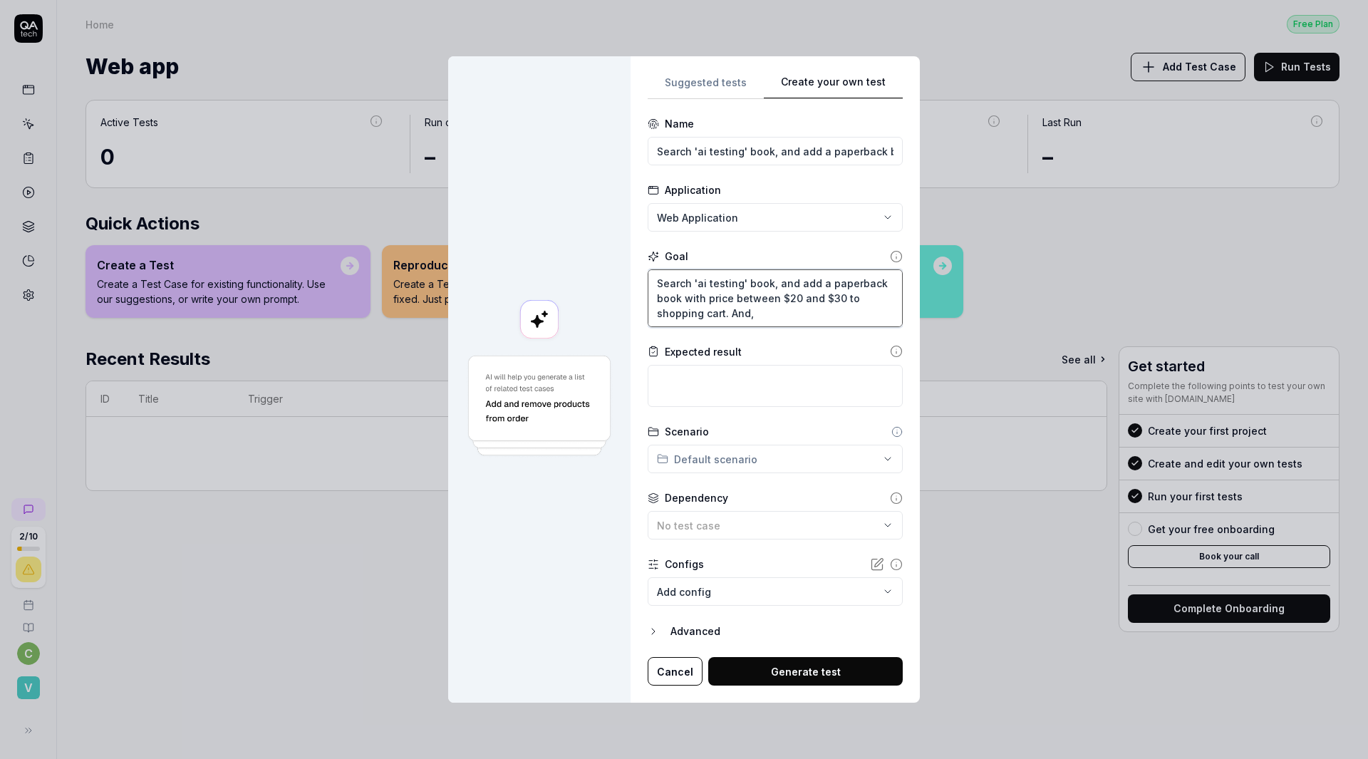
type textarea "*"
type textarea "Search 'ai testing' book, and add a paperback book with price between $20 and $…"
type textarea "*"
type textarea "Search 'ai testing' book, and add a paperback book with price between $20 and $…"
type textarea "*"
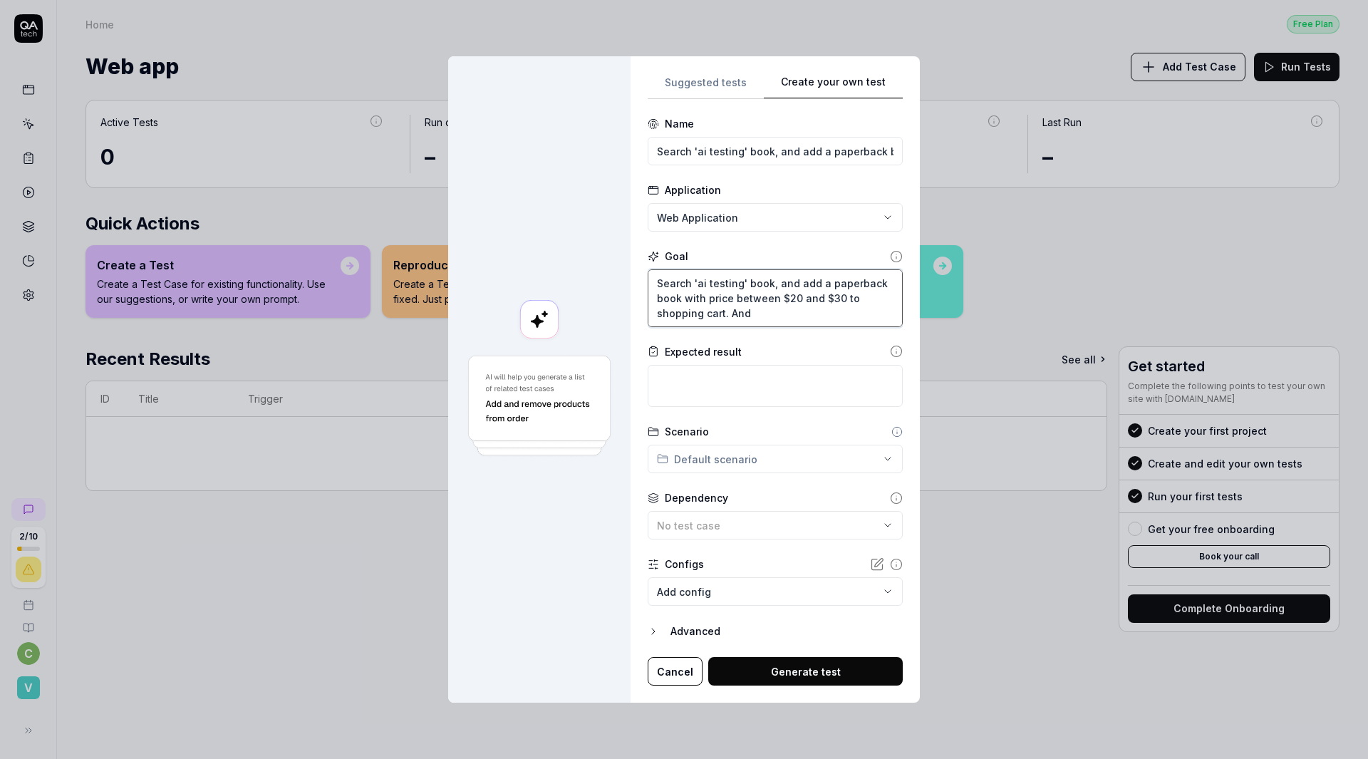
type textarea "Search 'ai testing' book, and add a paperback book with price between $20 and $…"
type textarea "*"
type textarea "Search 'ai testing' book, and add a paperback book with price between $20 and $…"
type textarea "*"
type textarea "Search 'ai testing' book, and add a paperback book with price between $20 and $…"
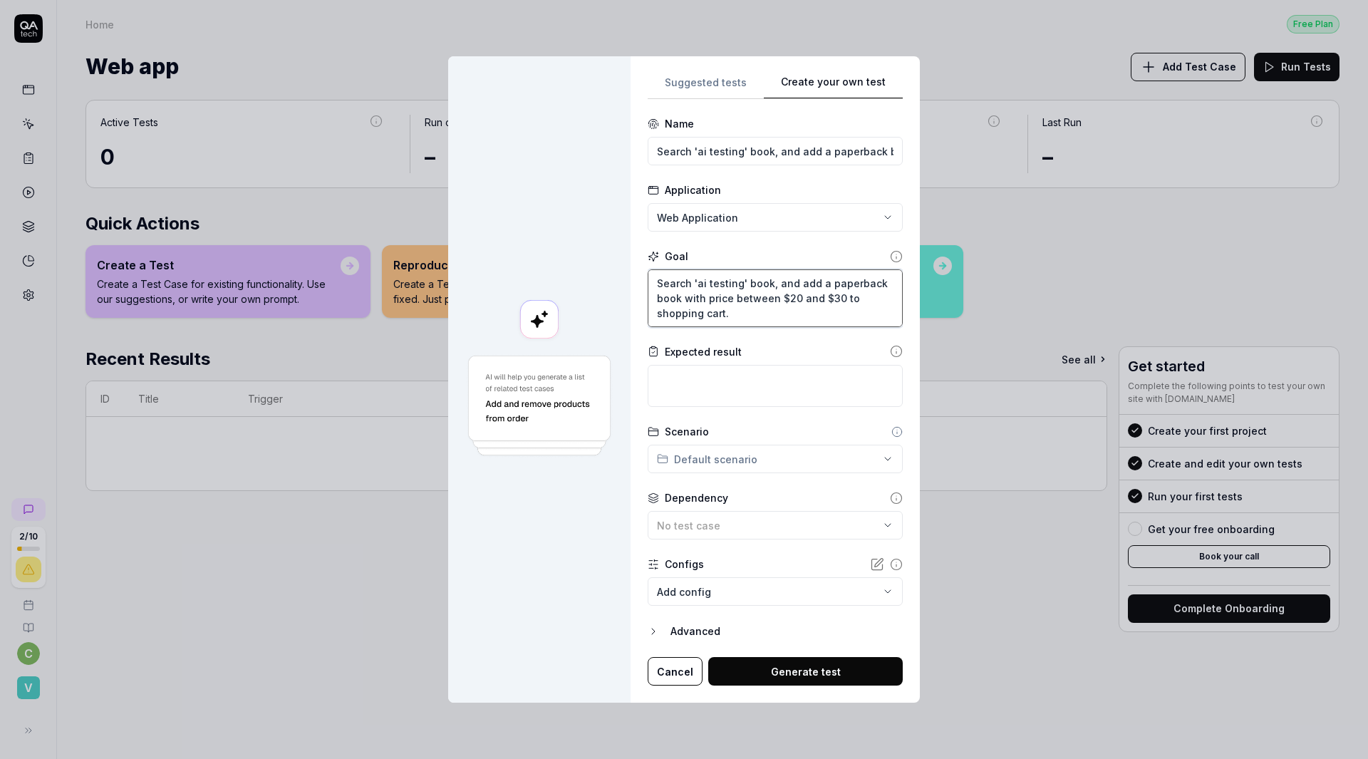
type textarea "*"
type textarea "Search 'ai testing' book, and add a paperback book with price between $20 and $…"
type textarea "*"
type textarea "Search 'ai testing' book, and add a paperback book with price between $20 and $…"
type textarea "*"
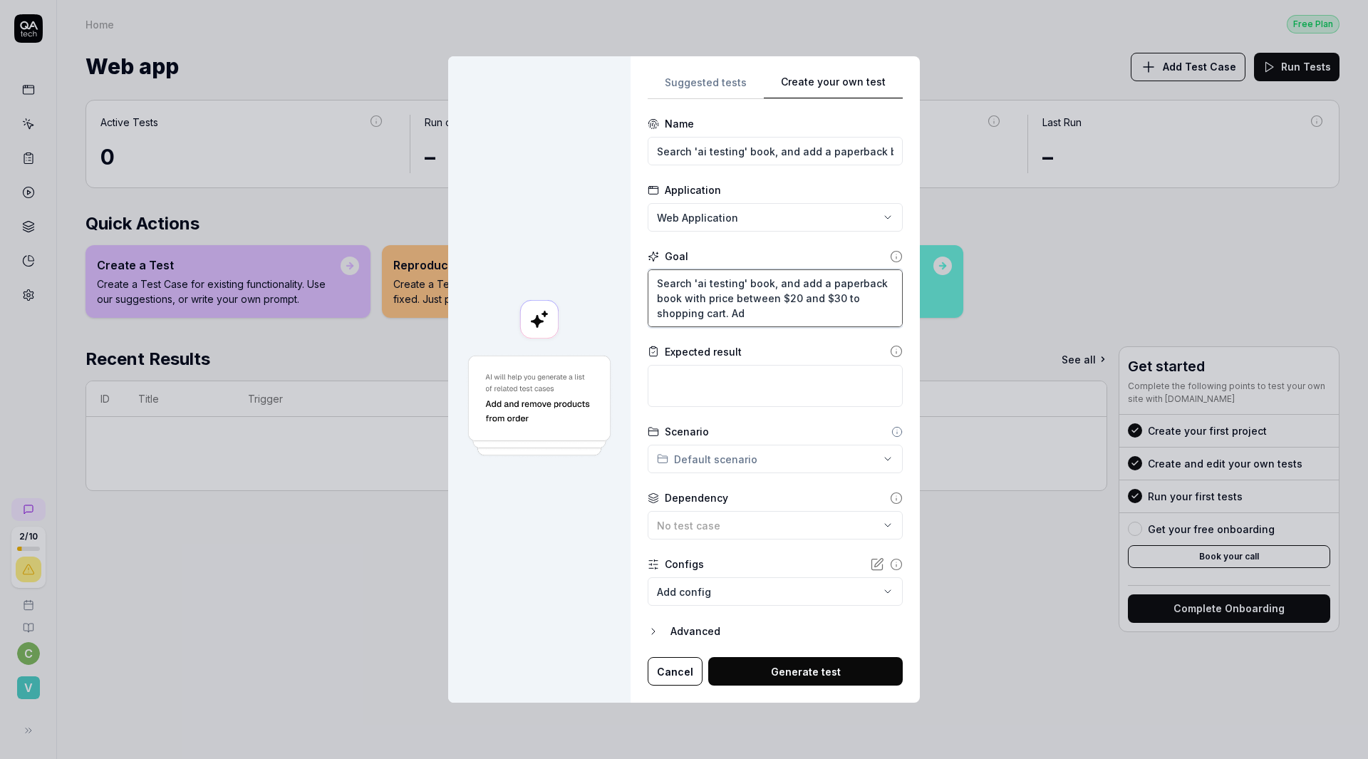
type textarea "Search 'ai testing' book, and add a paperback book with price between $20 and $…"
type textarea "*"
type textarea "Search 'ai testing' book, and add a paperback book with price between $20 and $…"
type textarea "*"
type textarea "Search 'ai testing' book, and add a paperback book with price between $20 and $…"
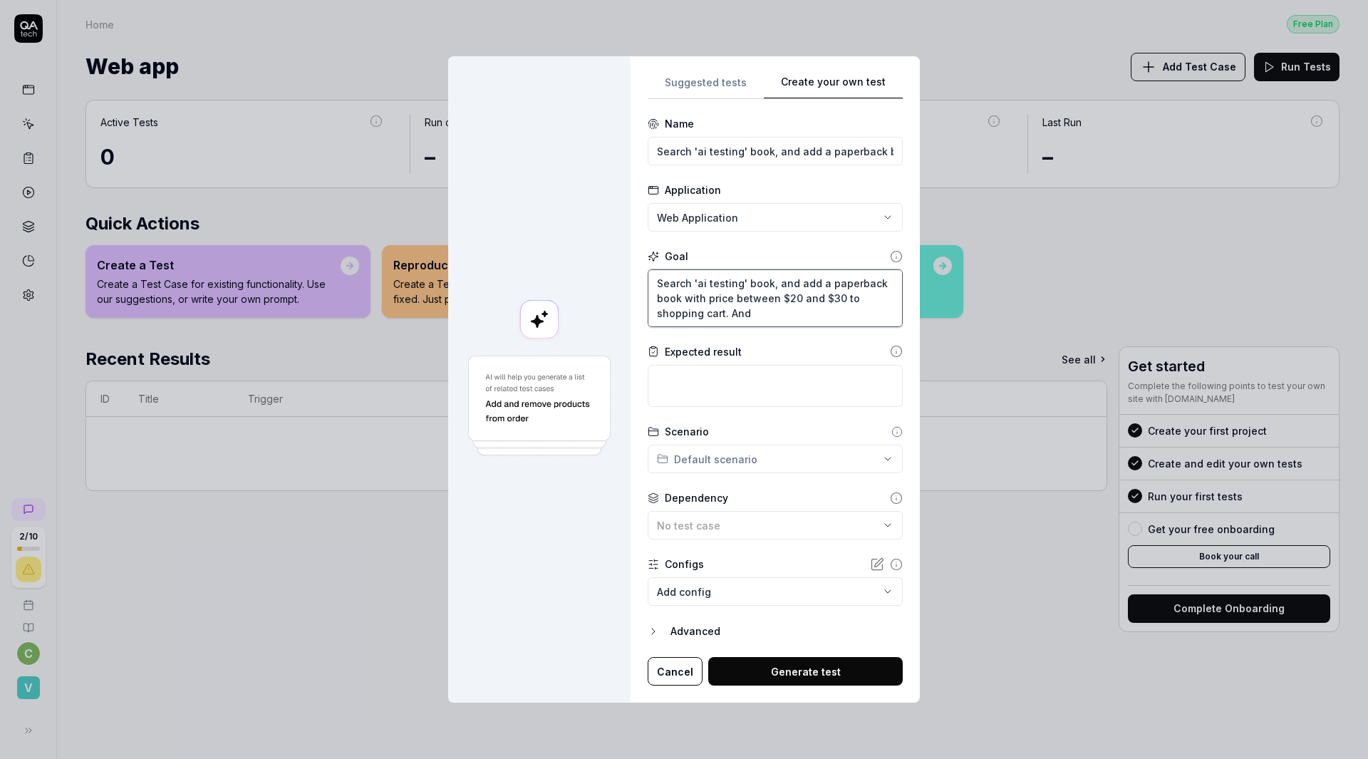
type textarea "*"
type textarea "Search 'ai testing' book, and add a paperback book with price between $20 and $…"
type textarea "*"
type textarea "Search 'ai testing' book, and add a paperback book with price between $20 and $…"
type textarea "*"
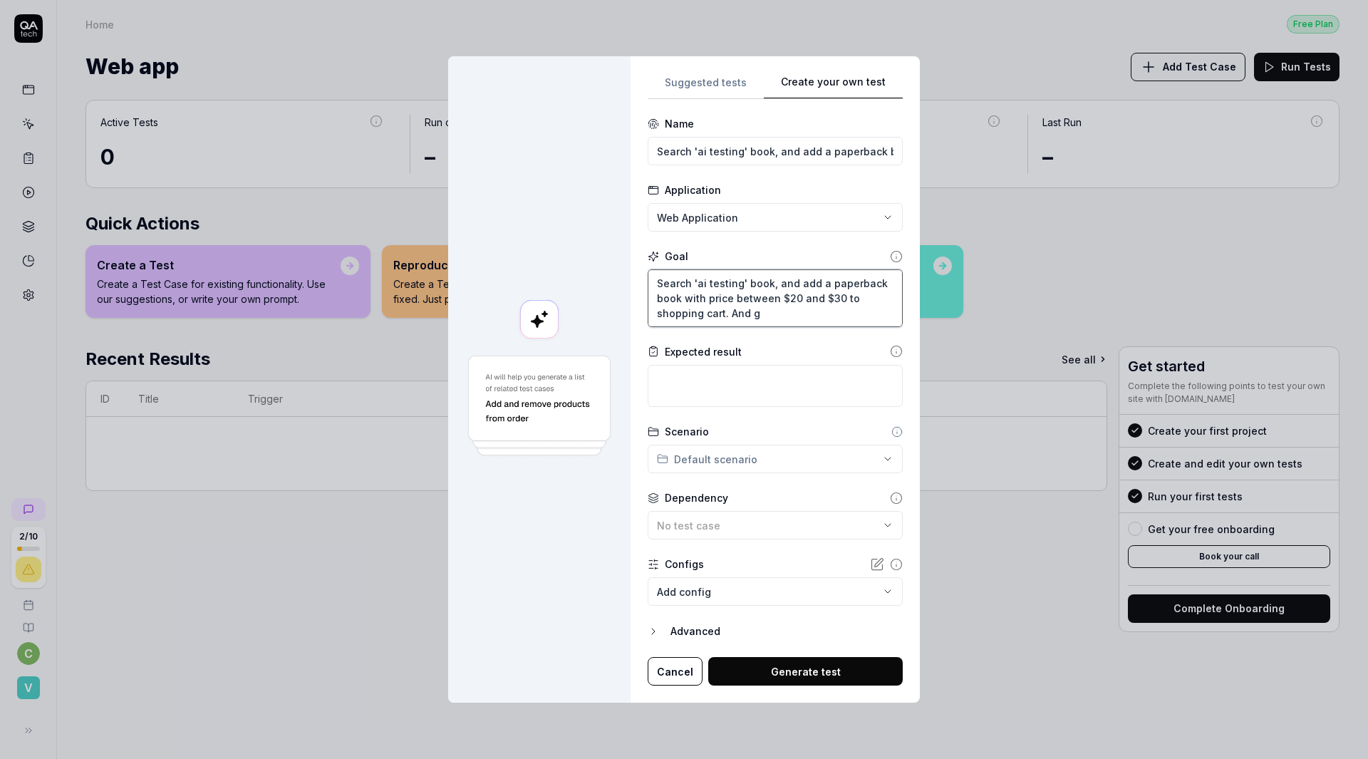
type textarea "Search 'ai testing' book, and add a paperback book with price between $20 and $…"
type textarea "*"
type textarea "Search 'ai testing' book, and add a paperback book with price between $20 and $…"
type textarea "*"
type textarea "Search 'ai testing' book, and add a paperback book with price between $20 and $…"
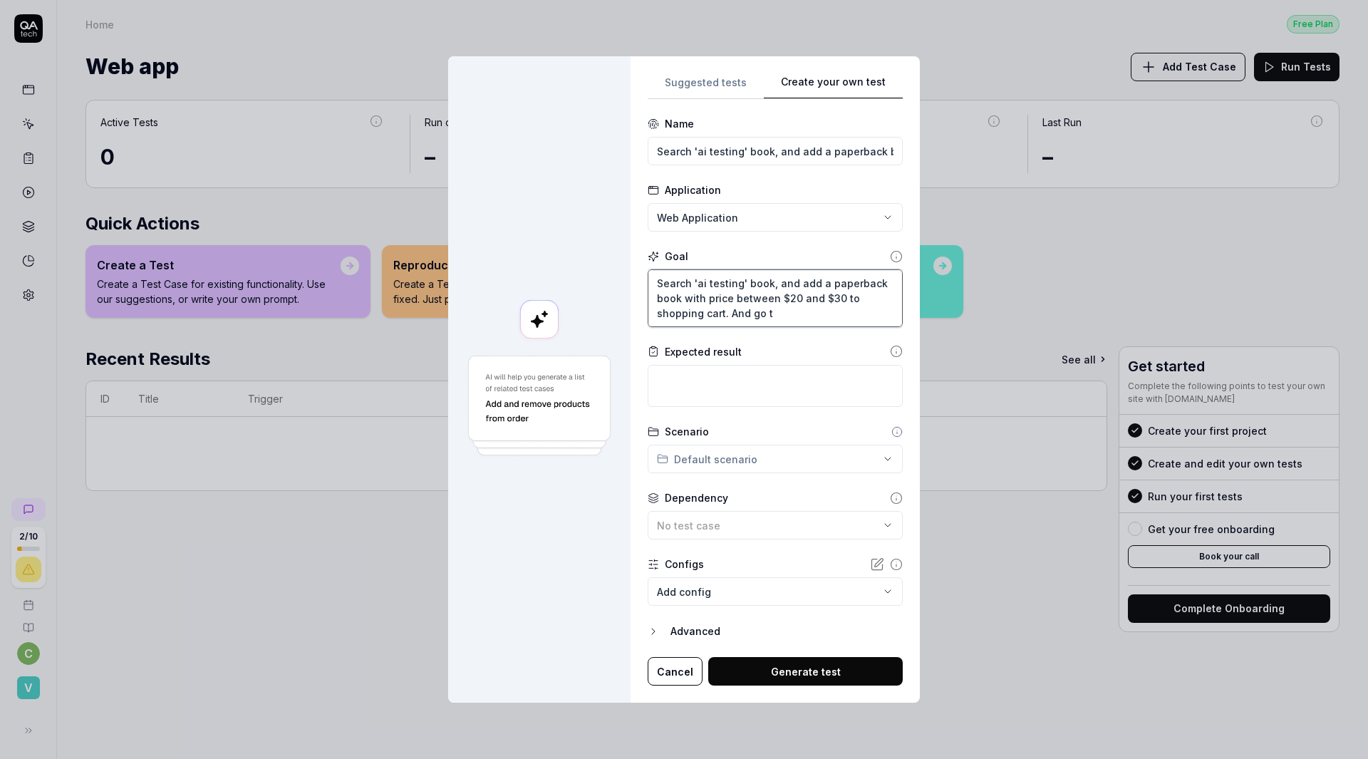
type textarea "*"
type textarea "Search 'ai testing' book, and add a paperback book with price between $20 and $…"
type textarea "*"
type textarea "Search 'ai testing' book, and add a paperback book with price between $20 and $…"
type textarea "*"
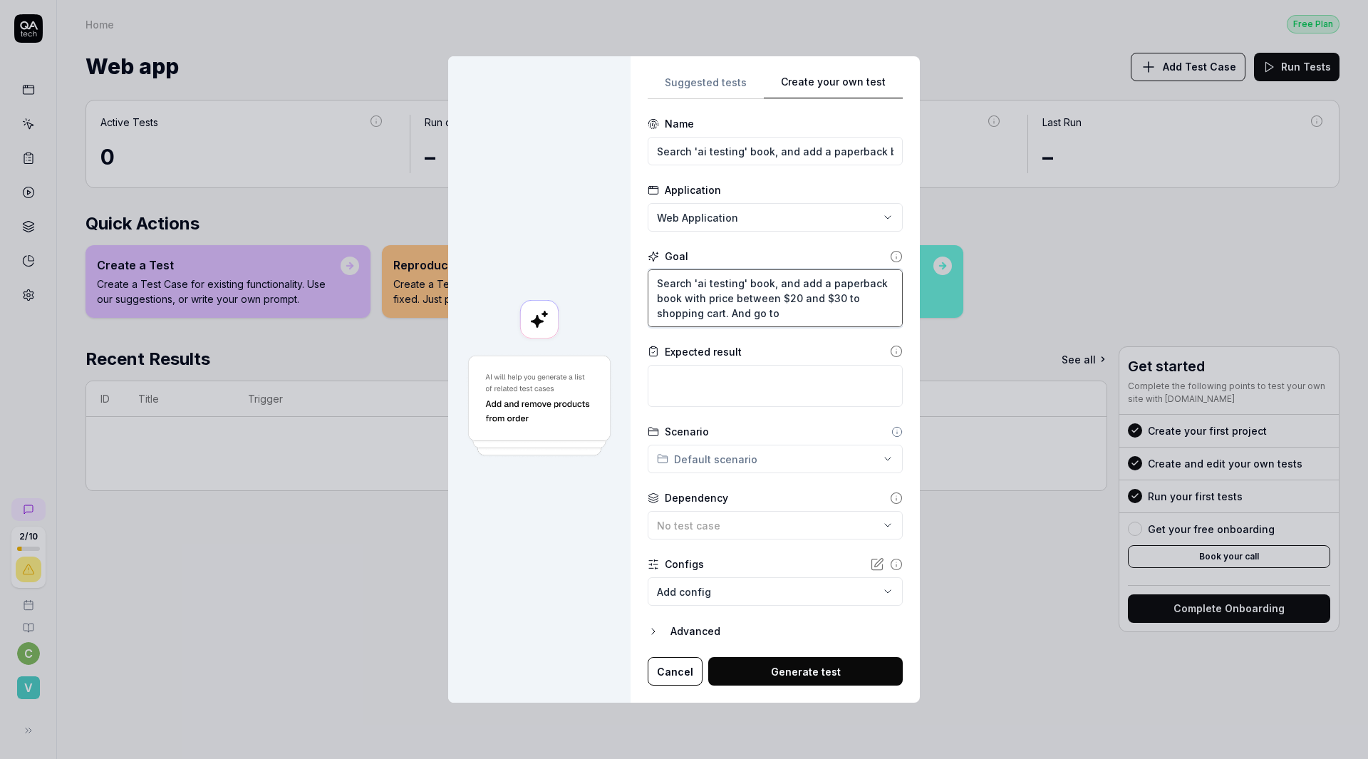
type textarea "Search 'ai testing' book, and add a paperback book with price between $20 and $…"
type textarea "*"
type textarea "Search 'ai testing' book, and add a paperback book with price between $20 and $…"
type textarea "*"
type textarea "Search 'ai testing' book, and add a paperback book with price between $20 and $…"
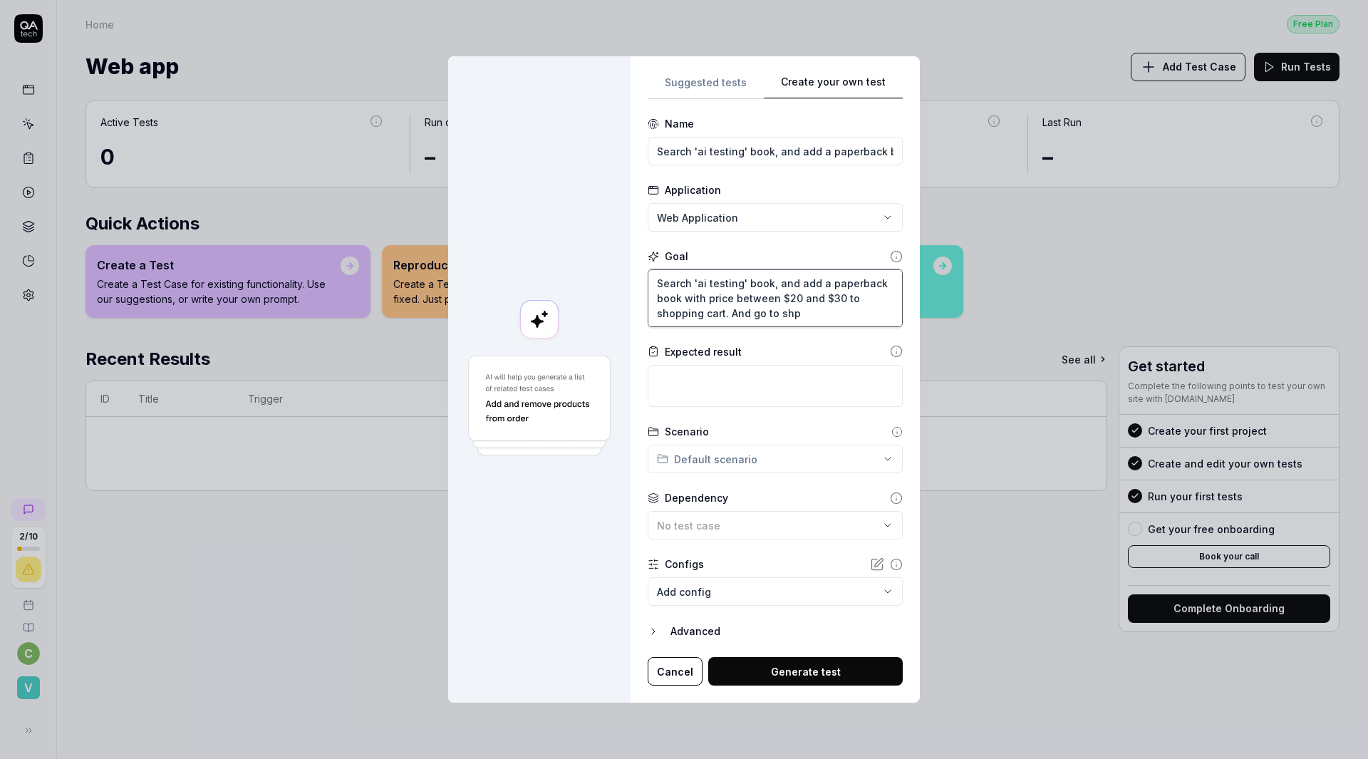
type textarea "*"
type textarea "Search 'ai testing' book, and add a paperback book with price between $20 and $…"
type textarea "*"
type textarea "Search 'ai testing' book, and add a paperback book with price between $20 and $…"
type textarea "*"
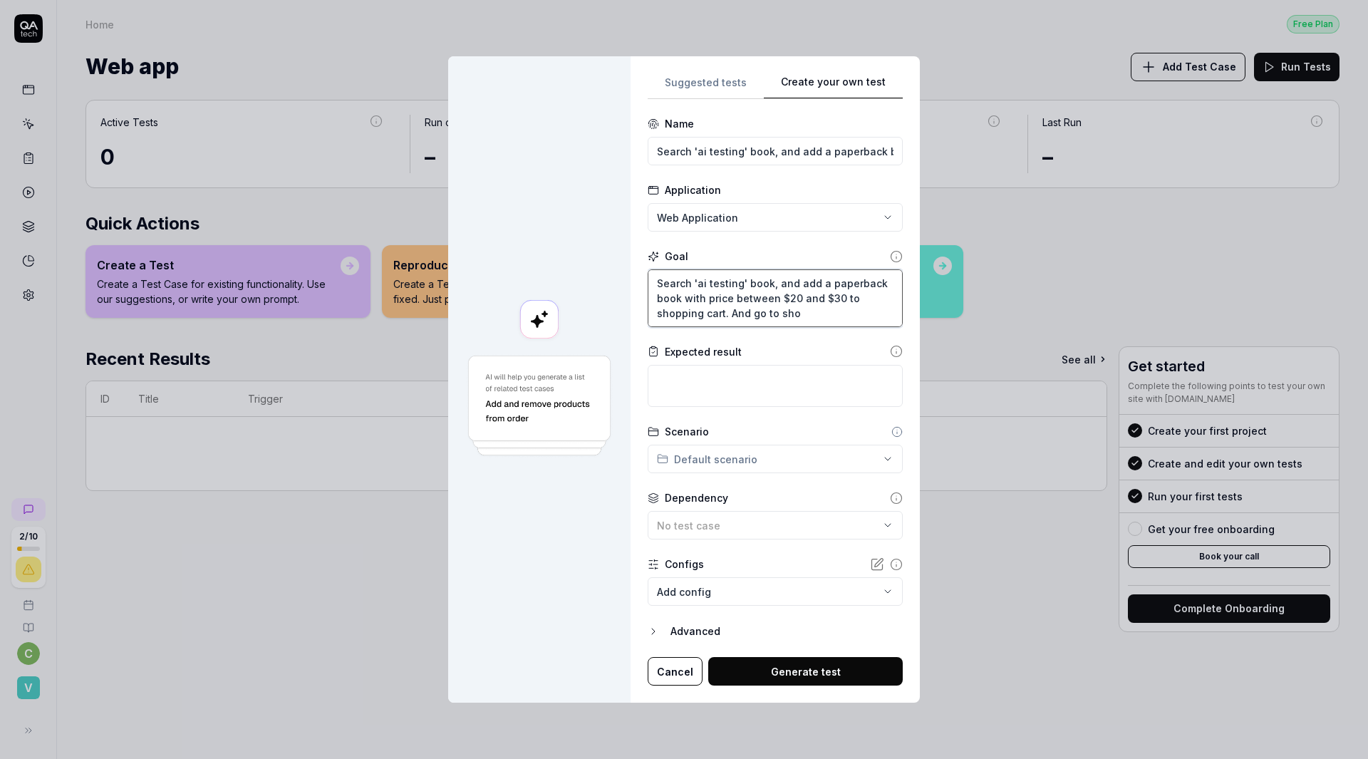
type textarea "Search 'ai testing' book, and add a paperback book with price between $20 and $…"
type textarea "*"
type textarea "Search 'ai testing' book, and add a paperback book with price between $20 and $…"
type textarea "*"
type textarea "Search 'ai testing' book, and add a paperback book with price between $20 and $…"
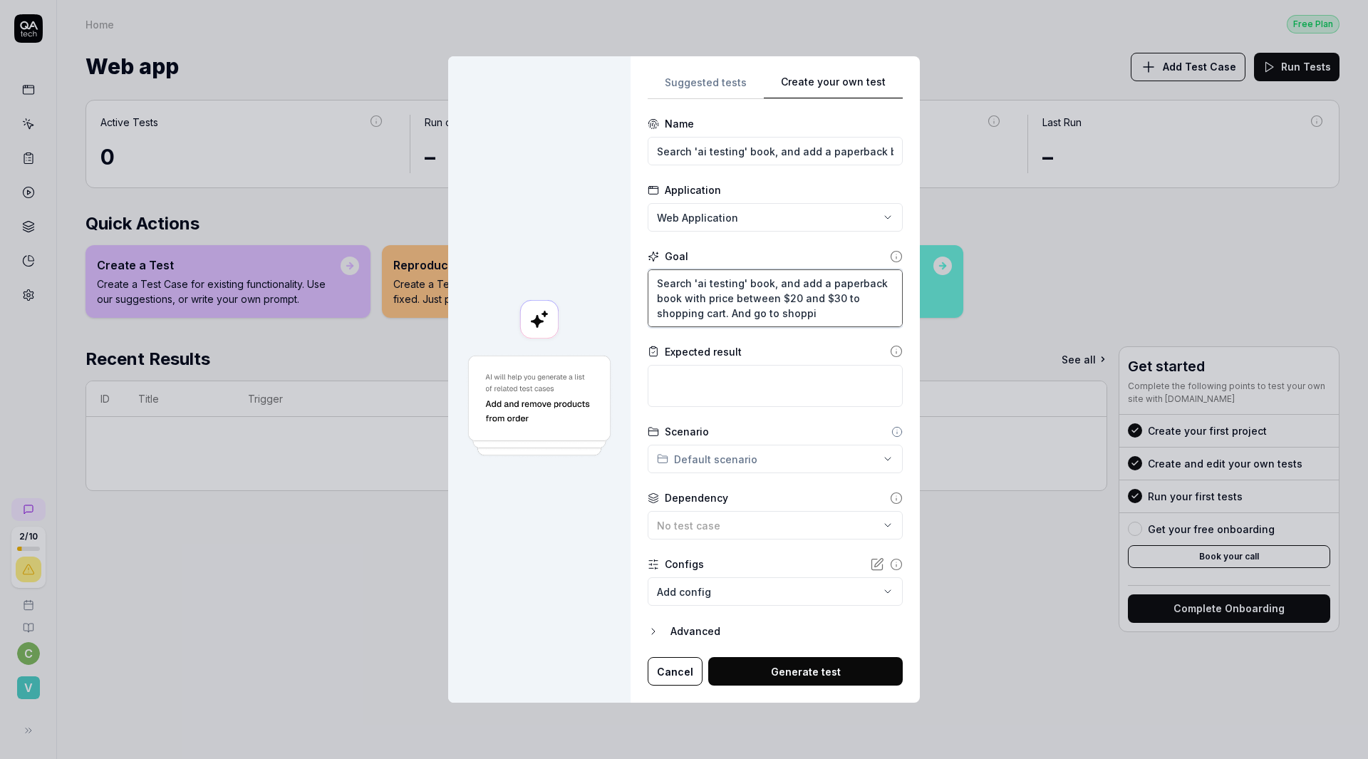
type textarea "*"
type textarea "Search 'ai testing' book, and add a paperback book with price between $20 and $…"
type textarea "*"
type textarea "Search 'ai testing' book, and add a paperback book with price between $20 and $…"
type textarea "*"
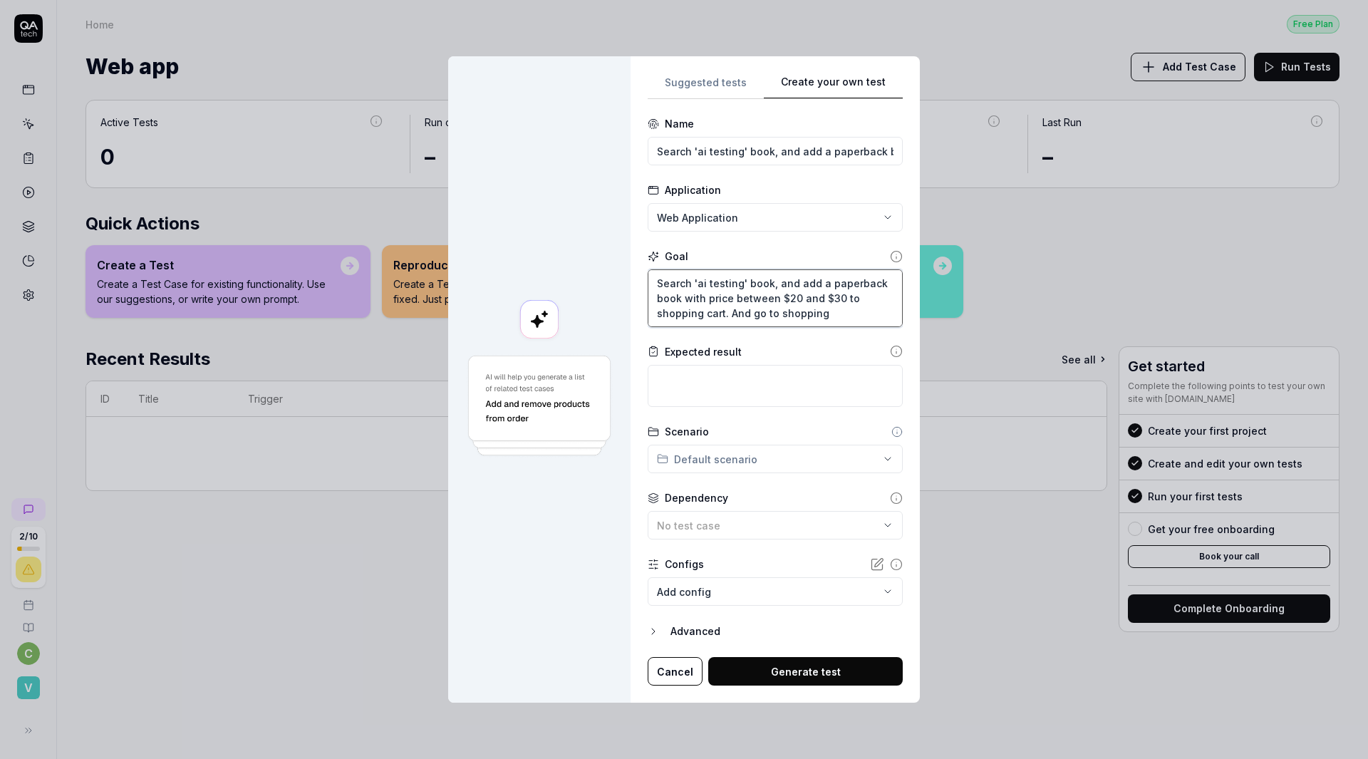
type textarea "Search 'ai testing' book, and add a paperback book with price between $20 and $…"
type textarea "*"
type textarea "Search 'ai testing' book, and add a paperback book with price between $20 and $…"
type textarea "*"
type textarea "Search 'ai testing' book, and add a paperback book with price between $20 and $…"
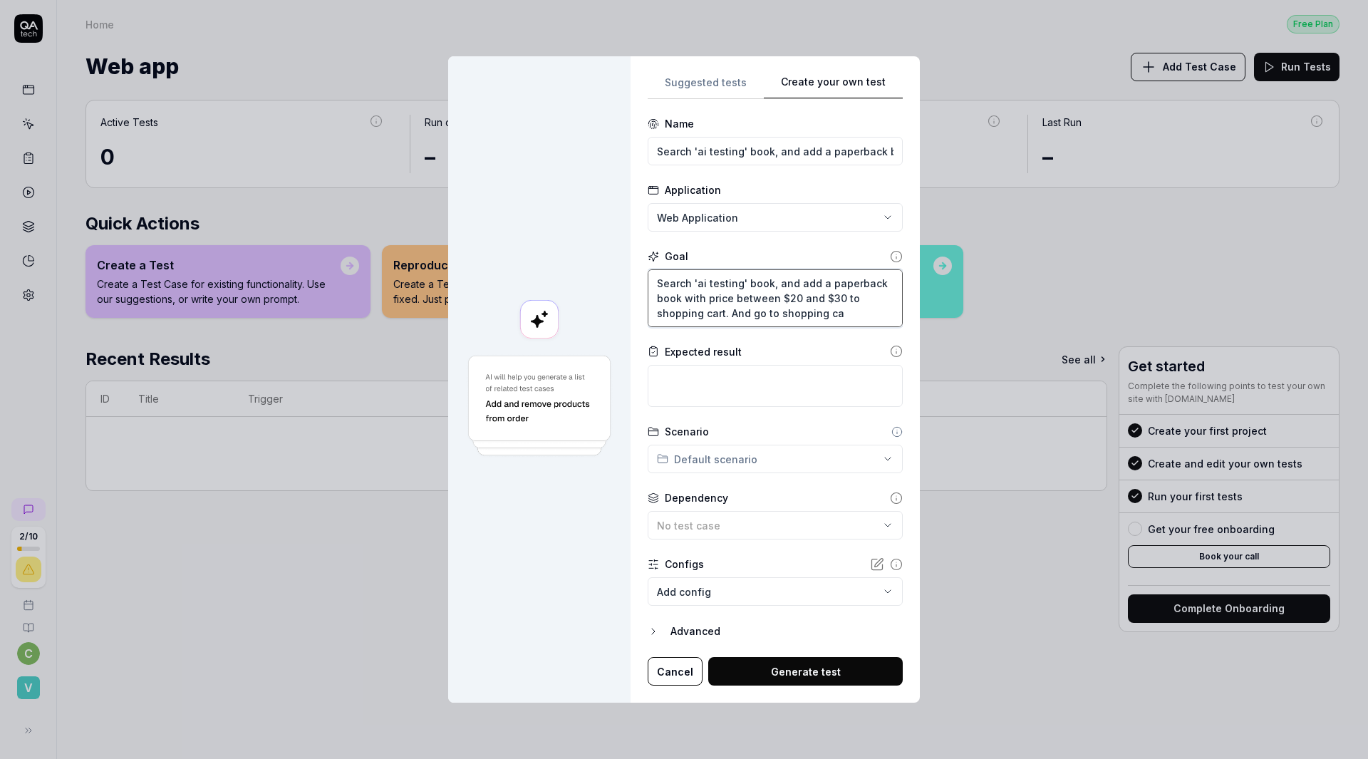
type textarea "*"
type textarea "Search 'ai testing' book, and add a paperback book with price between $20 and $…"
type textarea "*"
type textarea "Search 'ai testing' book, and add a paperback book with price between $20 and $…"
type textarea "*"
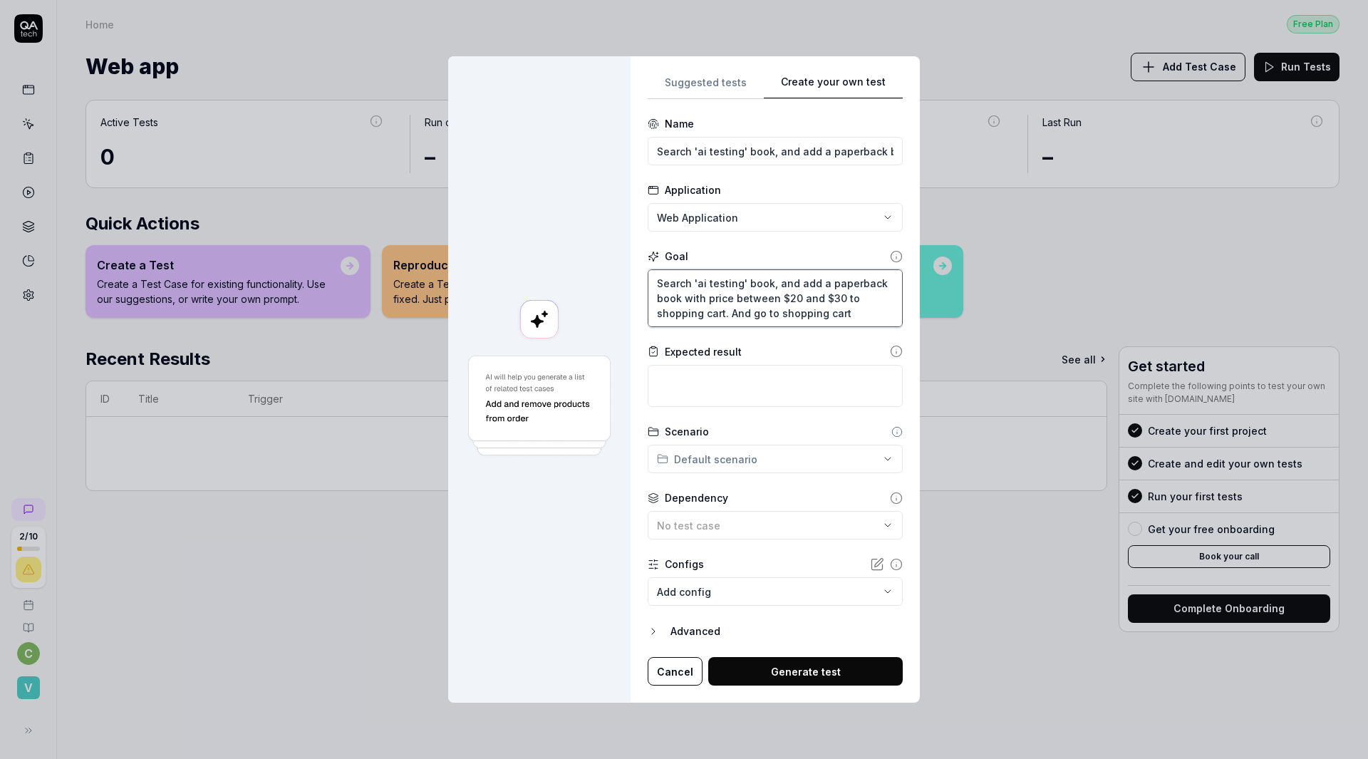
type textarea "Search 'ai testing' book, and add a paperback book with price between $20 and $…"
type textarea "*"
type textarea "Search 'ai testing' book, and add a paperback book with price between $20 and $…"
type textarea "*"
type textarea "Search 'ai testing' book, and add a paperback book with price between $20 and $…"
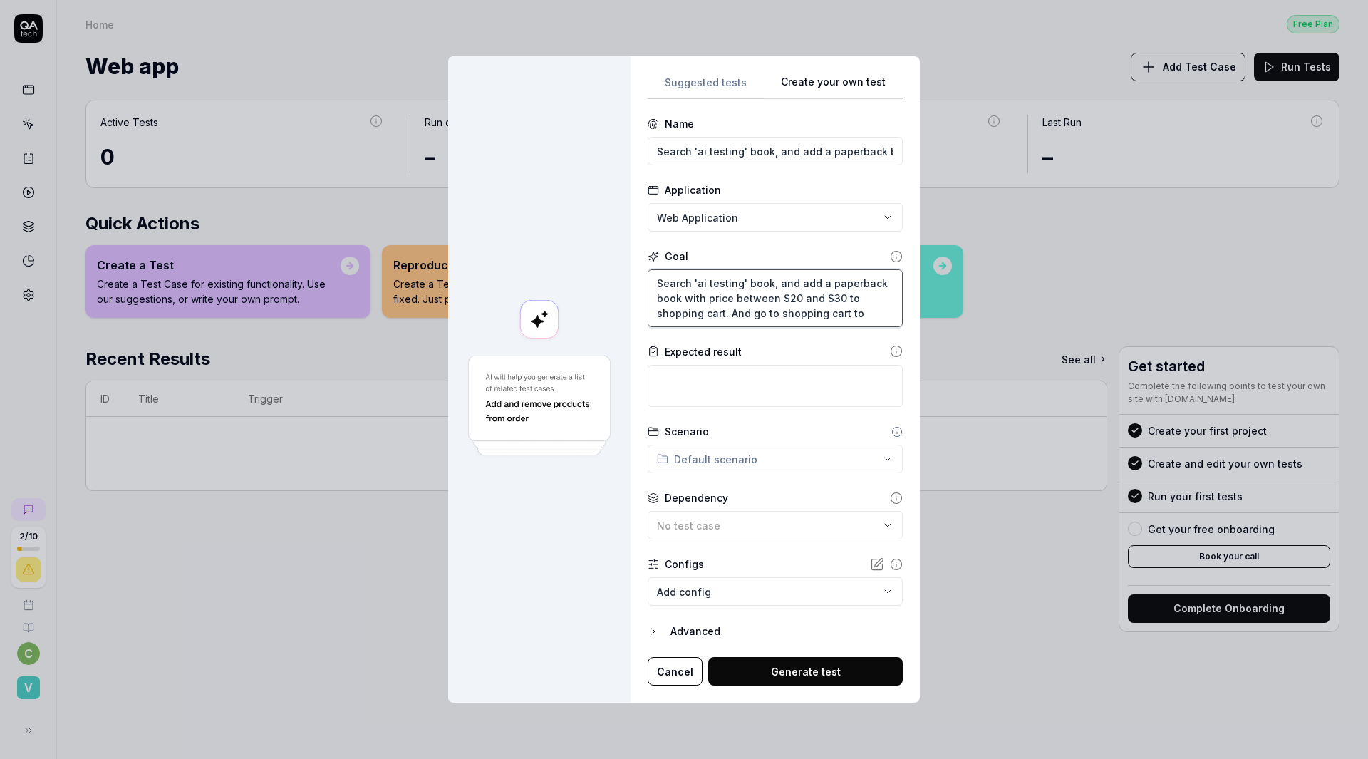
type textarea "*"
type textarea "Search 'ai testing' book, and add a paperback book with price between $20 and $…"
type textarea "*"
type textarea "Search 'ai testing' book, and add a paperback book with price between $20 and $…"
type textarea "*"
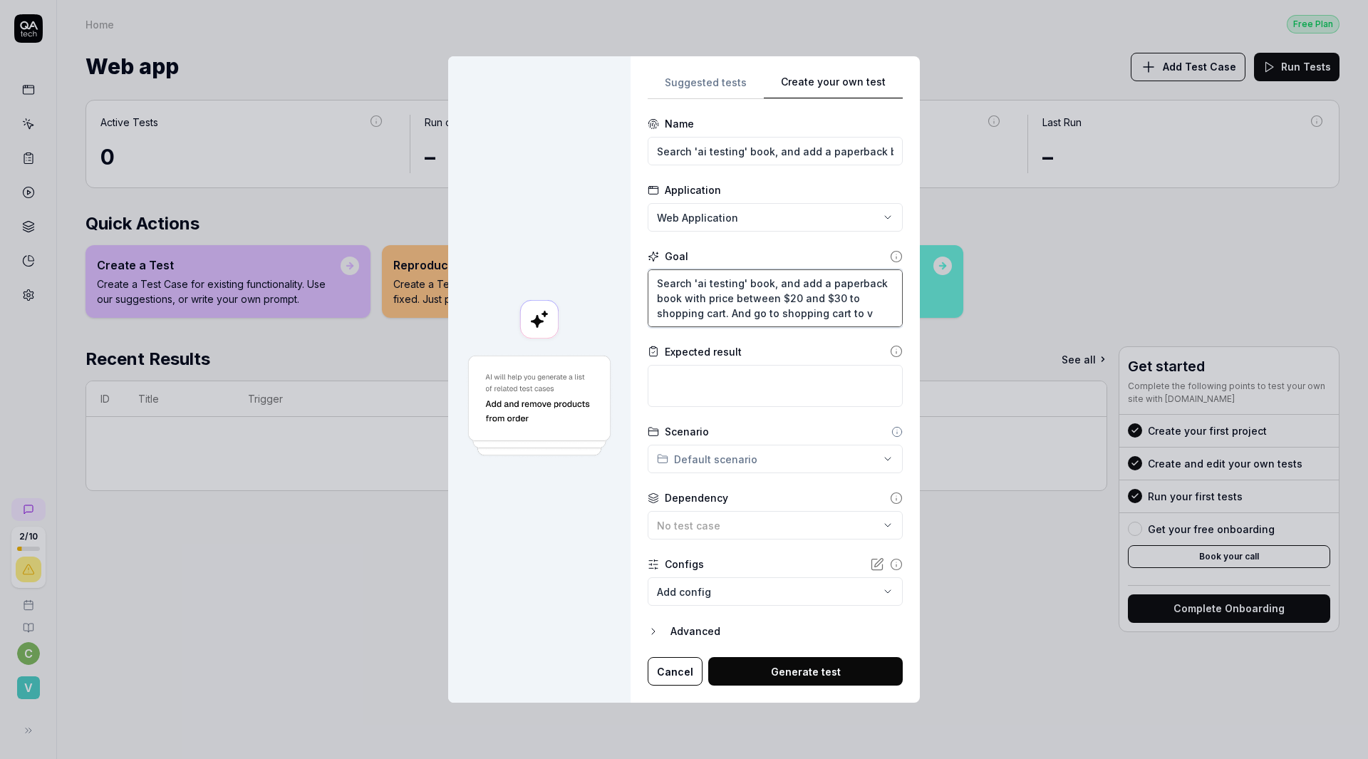
type textarea "Search 'ai testing' book, and add a paperback book with price between $20 and $…"
type textarea "*"
type textarea "Search 'ai testing' book, and add a paperback book with price between $20 and $…"
type textarea "*"
type textarea "Search 'ai testing' book, and add a paperback book with price between $20 and $…"
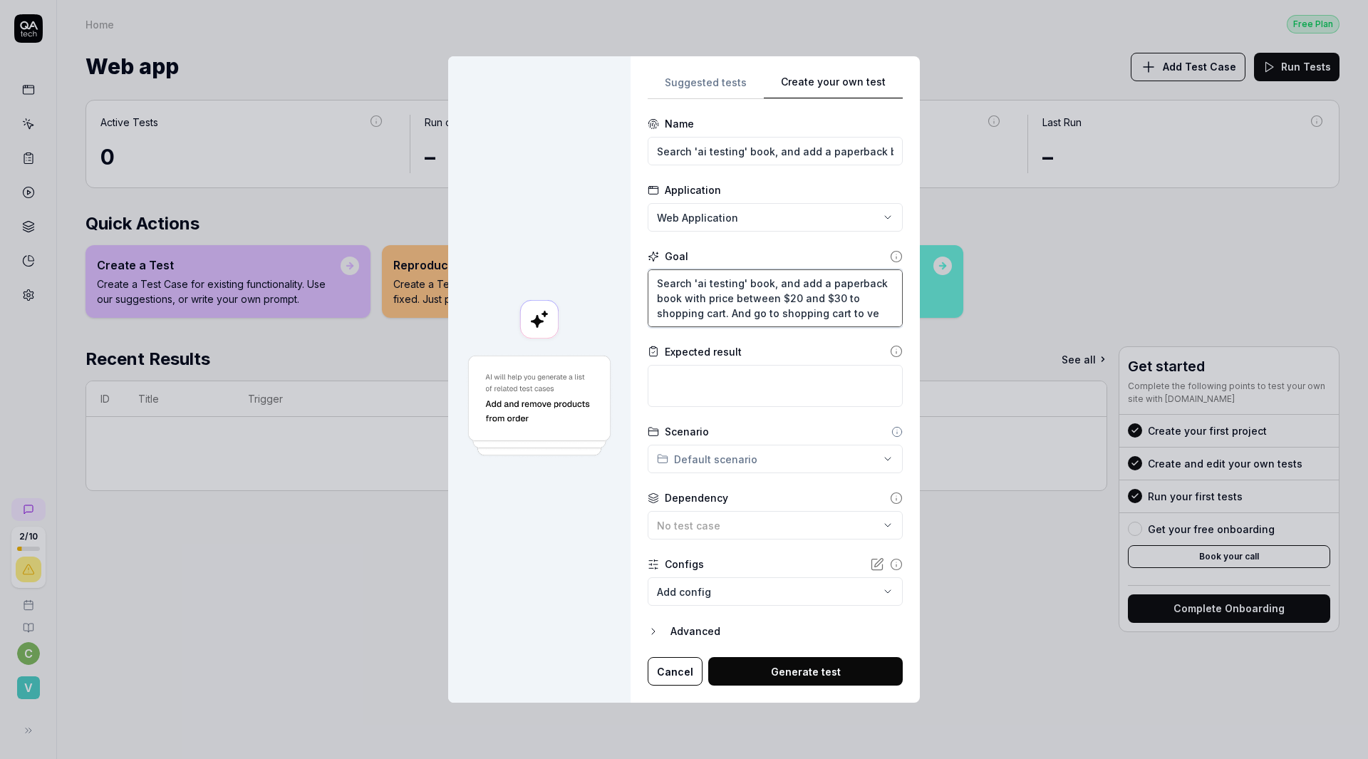
type textarea "*"
type textarea "Search 'ai testing' book, and add a paperback book with price between $20 and $…"
type textarea "*"
type textarea "Search 'ai testing' book, and add a paperback book with price between $20 and $…"
type textarea "*"
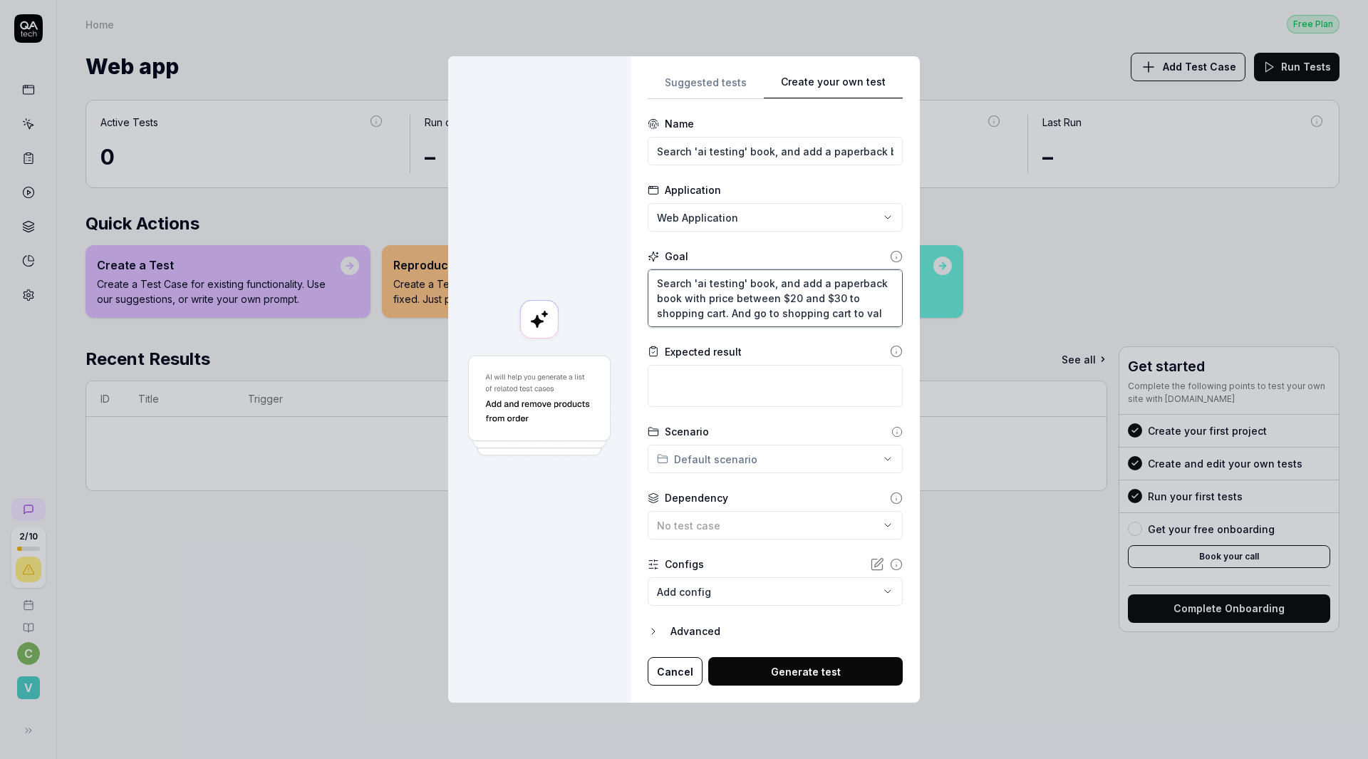
type textarea "Search 'ai testing' book, and add a paperback book with price between $20 and $…"
type textarea "*"
type textarea "Search 'ai testing' book, and add a paperback book with price between $20 and $…"
type textarea "*"
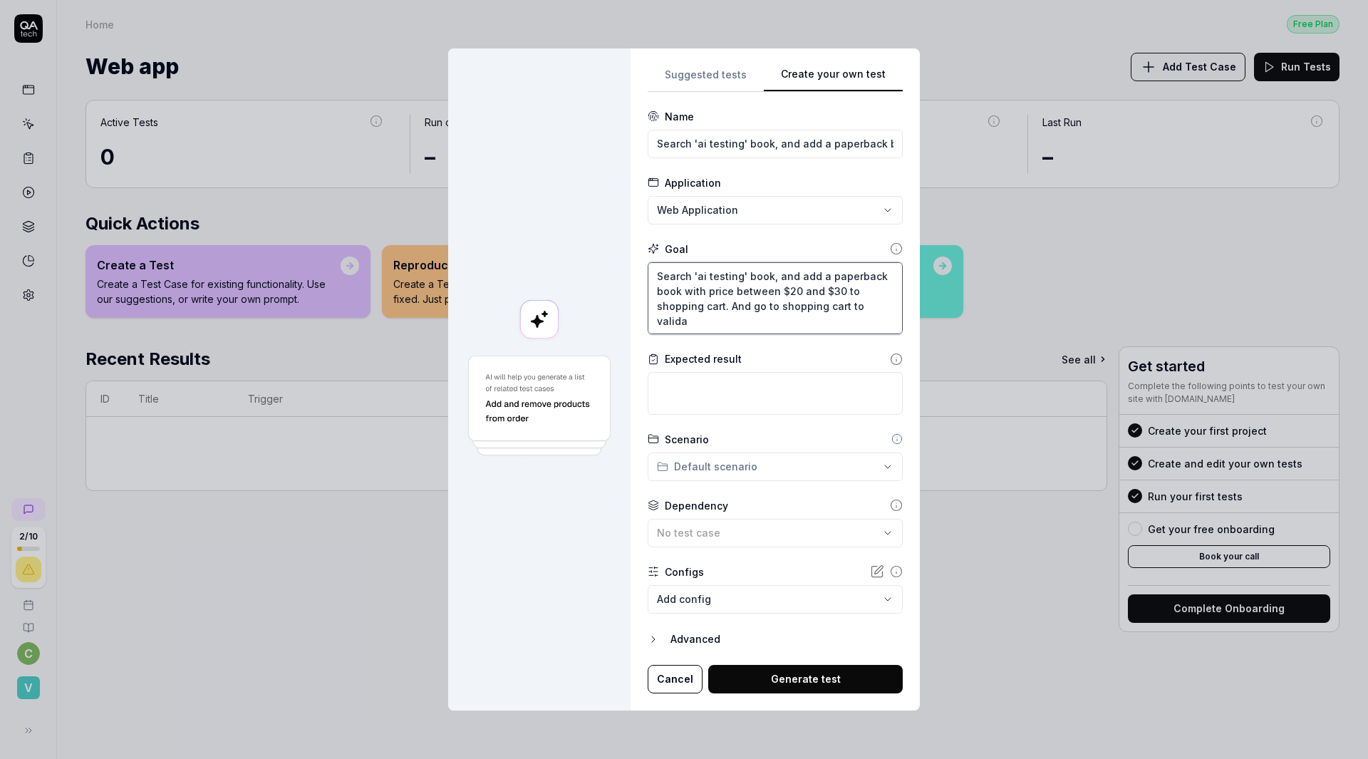
type textarea "Search 'ai testing' book, and add a paperback book with price between $20 and $…"
type textarea "*"
type textarea "Search 'ai testing' book, and add a paperback book with price between $20 and $…"
type textarea "*"
type textarea "Search 'ai testing' book, and add a paperback book with price between $20 and $…"
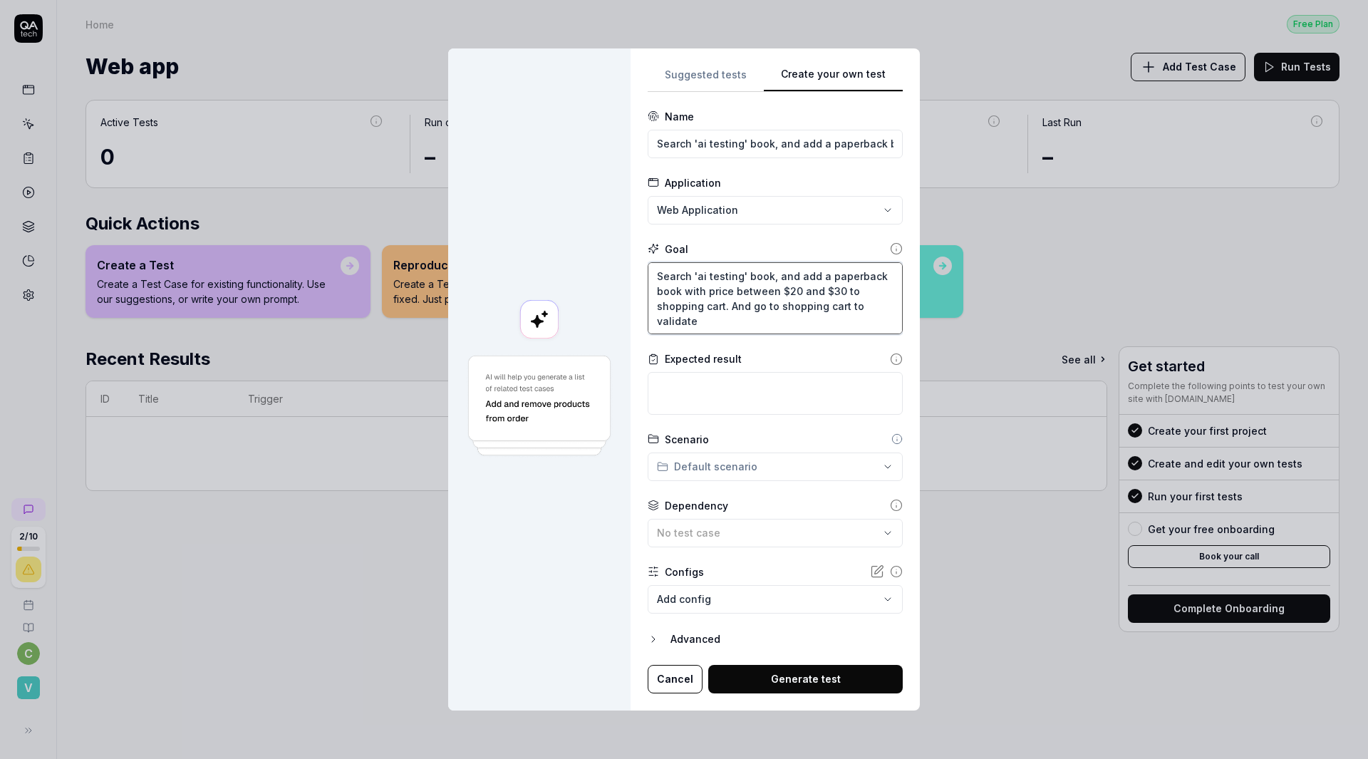
type textarea "*"
type textarea "Search 'ai testing' book, and add a paperback book with price between $20 and $…"
type textarea "*"
type textarea "Search 'ai testing' book, and add a paperback book with price between $20 and $…"
type textarea "*"
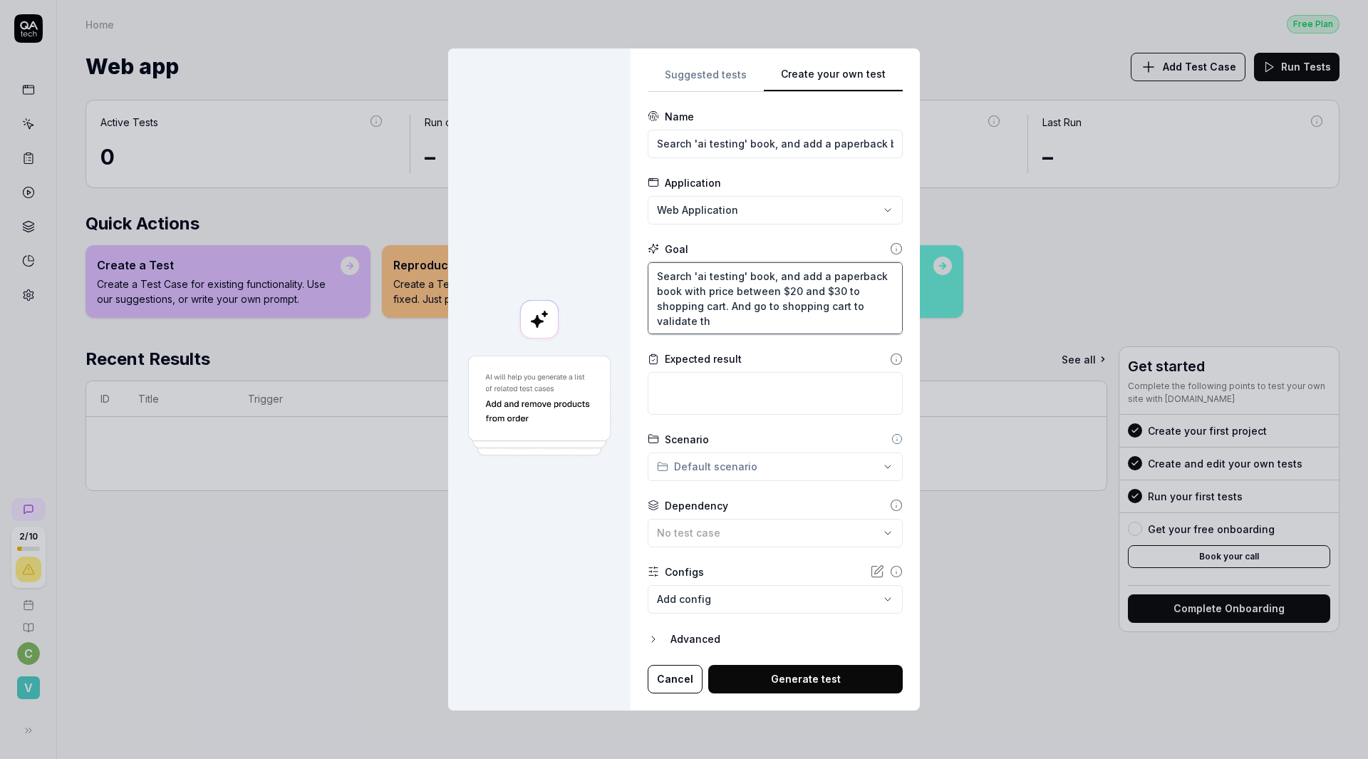
type textarea "Search 'ai testing' book, and add a paperback book with price between $20 and $…"
type textarea "*"
type textarea "Search 'ai testing' book, and add a paperback book with price between $20 and $…"
type textarea "*"
type textarea "Search 'ai testing' book, and add a paperback book with price between $20 and $…"
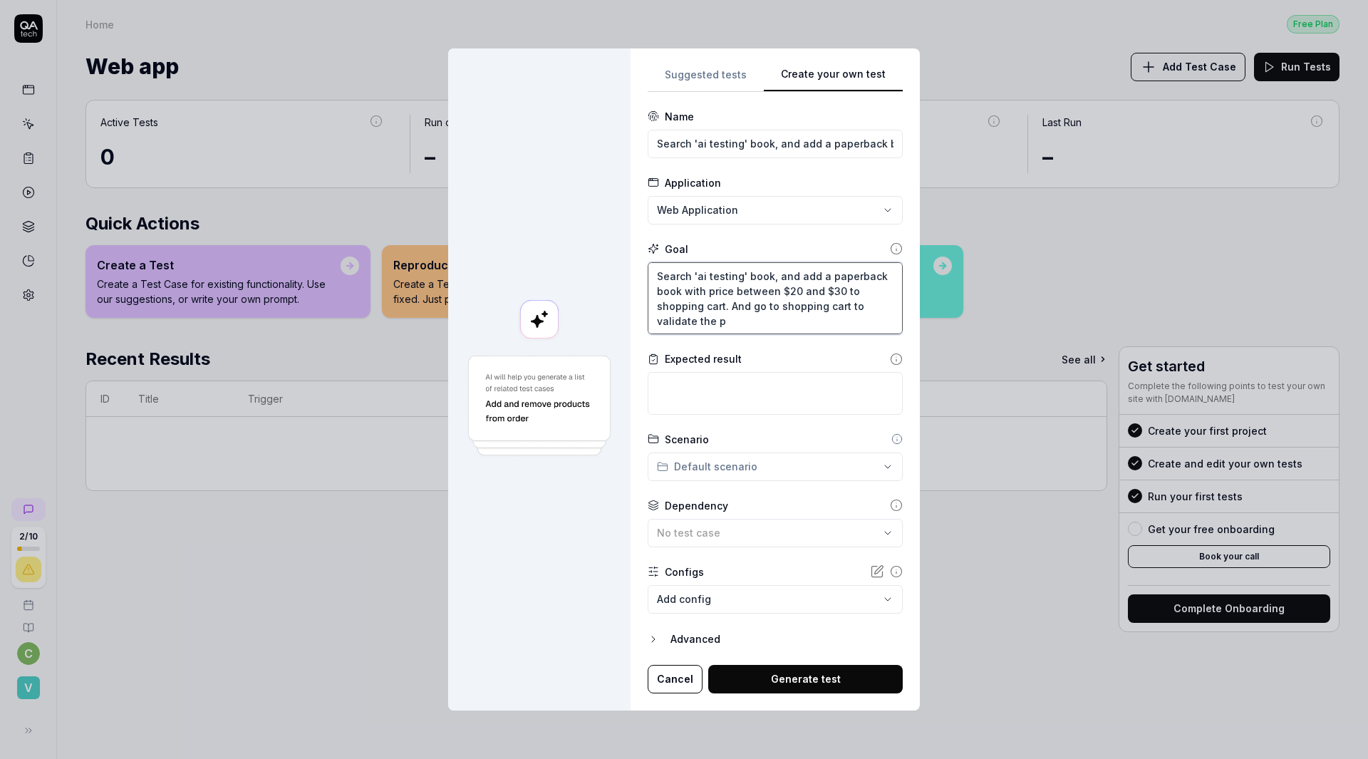
type textarea "*"
type textarea "Search 'ai testing' book, and add a paperback book with price between $20 and $…"
type textarea "*"
type textarea "Search 'ai testing' book, and add a paperback book with price between $20 and $…"
type textarea "*"
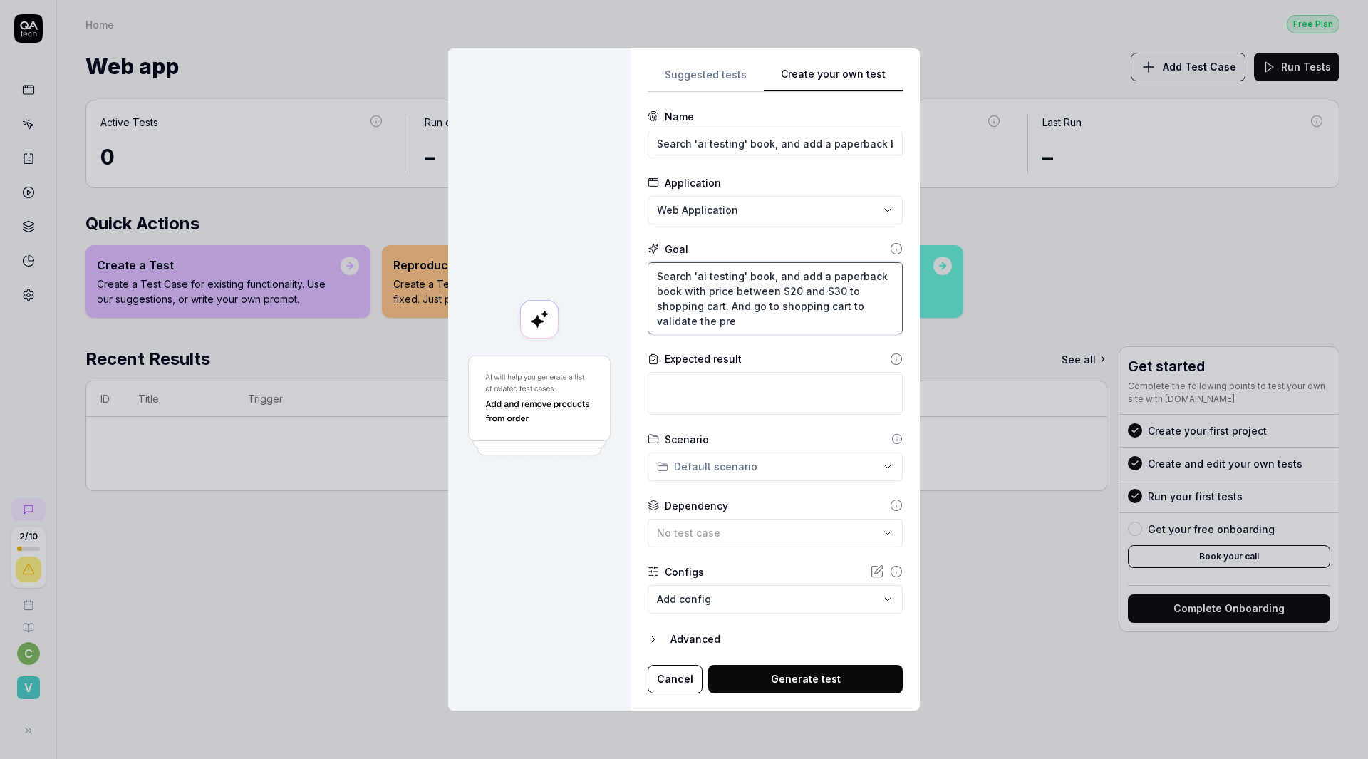
type textarea "Search 'ai testing' book, and add a paperback book with price between $20 and $…"
type textarea "*"
type textarea "Search 'ai testing' book, and add a paperback book with price between $20 and $…"
type textarea "*"
type textarea "Search 'ai testing' book, and add a paperback book with price between $20 and $…"
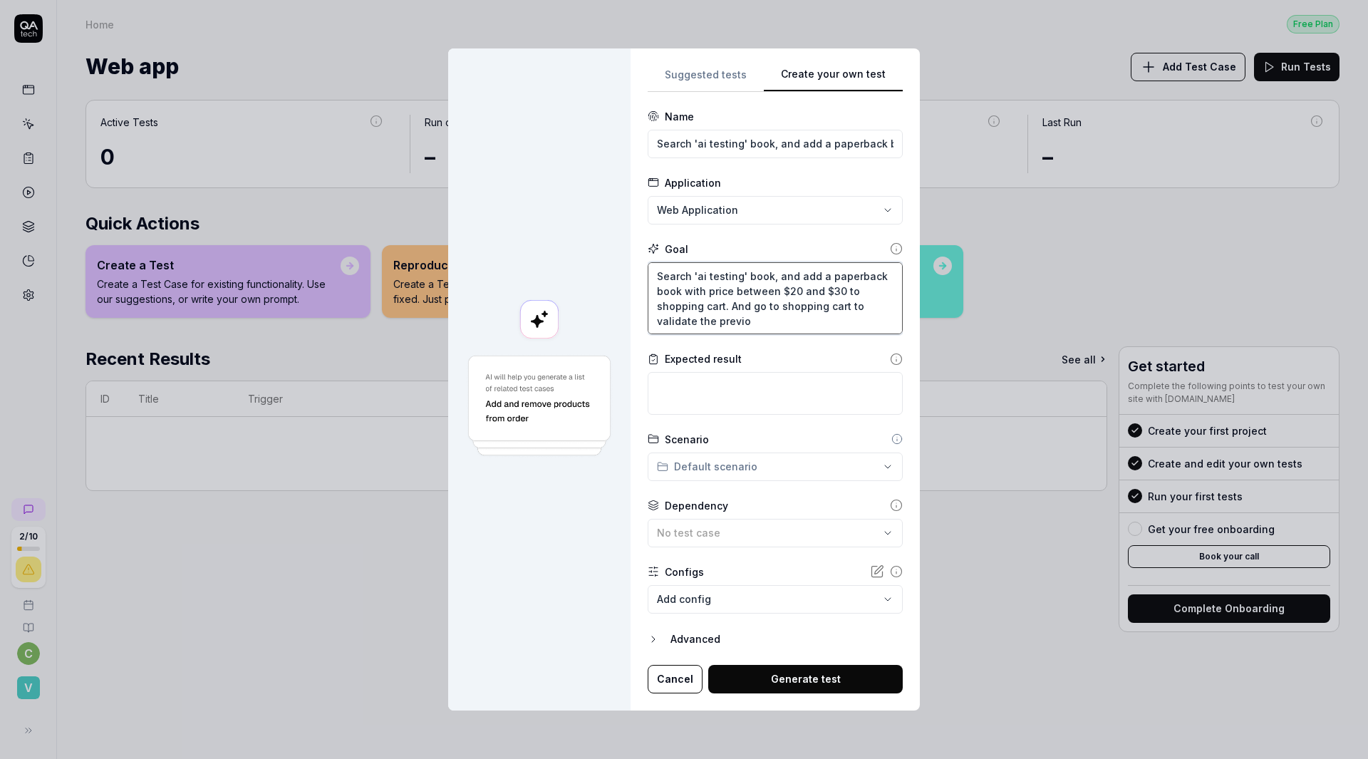
type textarea "*"
type textarea "Search 'ai testing' book, and add a paperback book with price between $20 and $…"
type textarea "*"
type textarea "Search 'ai testing' book, and add a paperback book with price between $20 and $…"
type textarea "*"
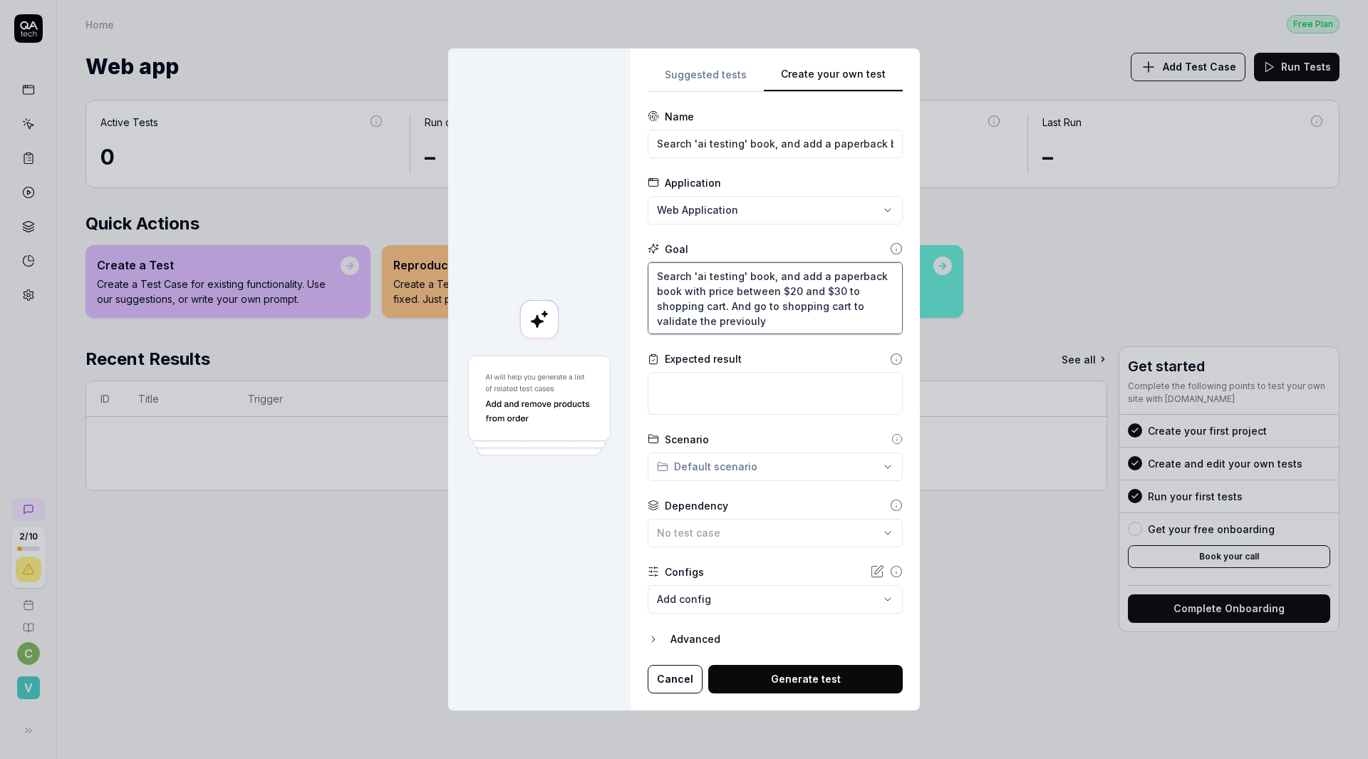
type textarea "Search 'ai testing' book, and add a paperback book with price between $20 and $…"
type textarea "*"
type textarea "Search 'ai testing' book, and add a paperback book with price between $20 and $…"
type textarea "*"
type textarea "Search 'ai testing' book, and add a paperback book with price between $20 and $…"
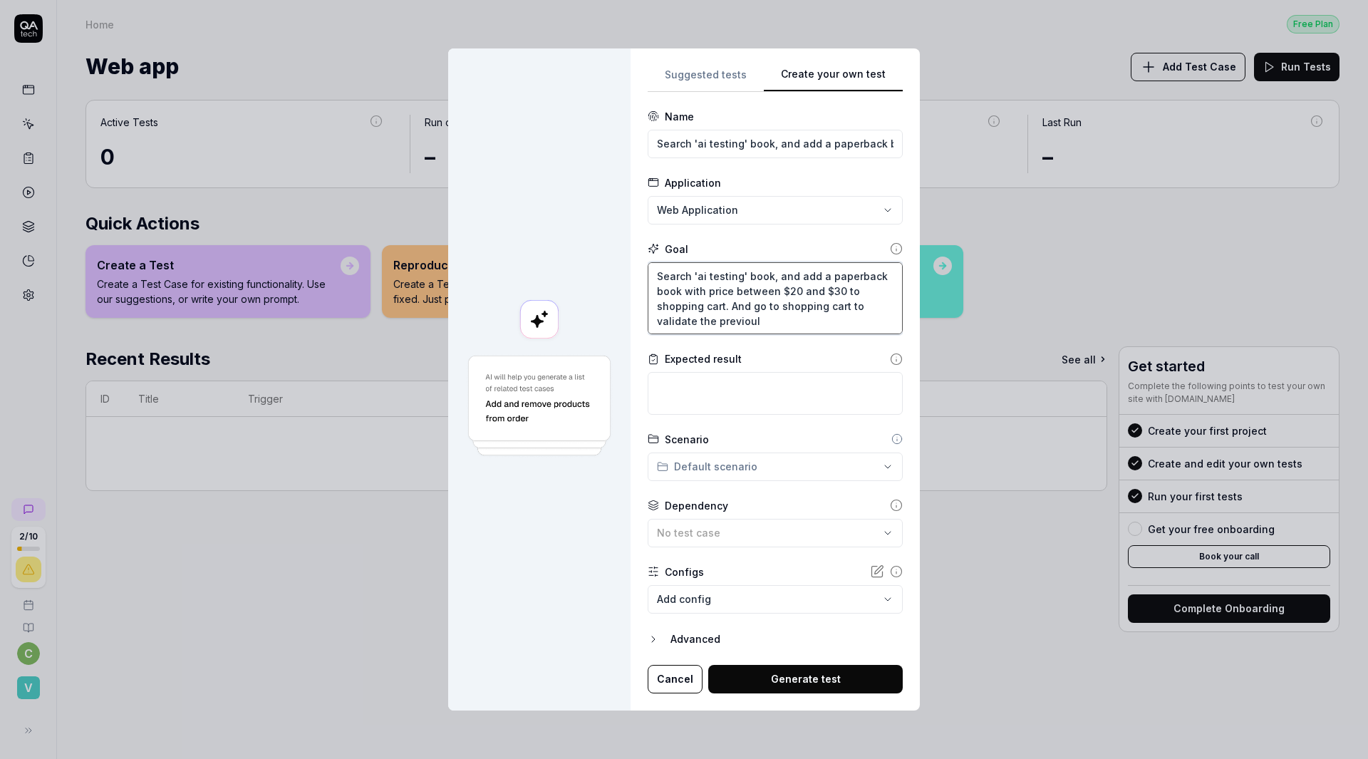
type textarea "*"
type textarea "Search 'ai testing' book, and add a paperback book with price between $20 and $…"
type textarea "*"
type textarea "Search 'ai testing' book, and add a paperback book with price between $20 and $…"
type textarea "*"
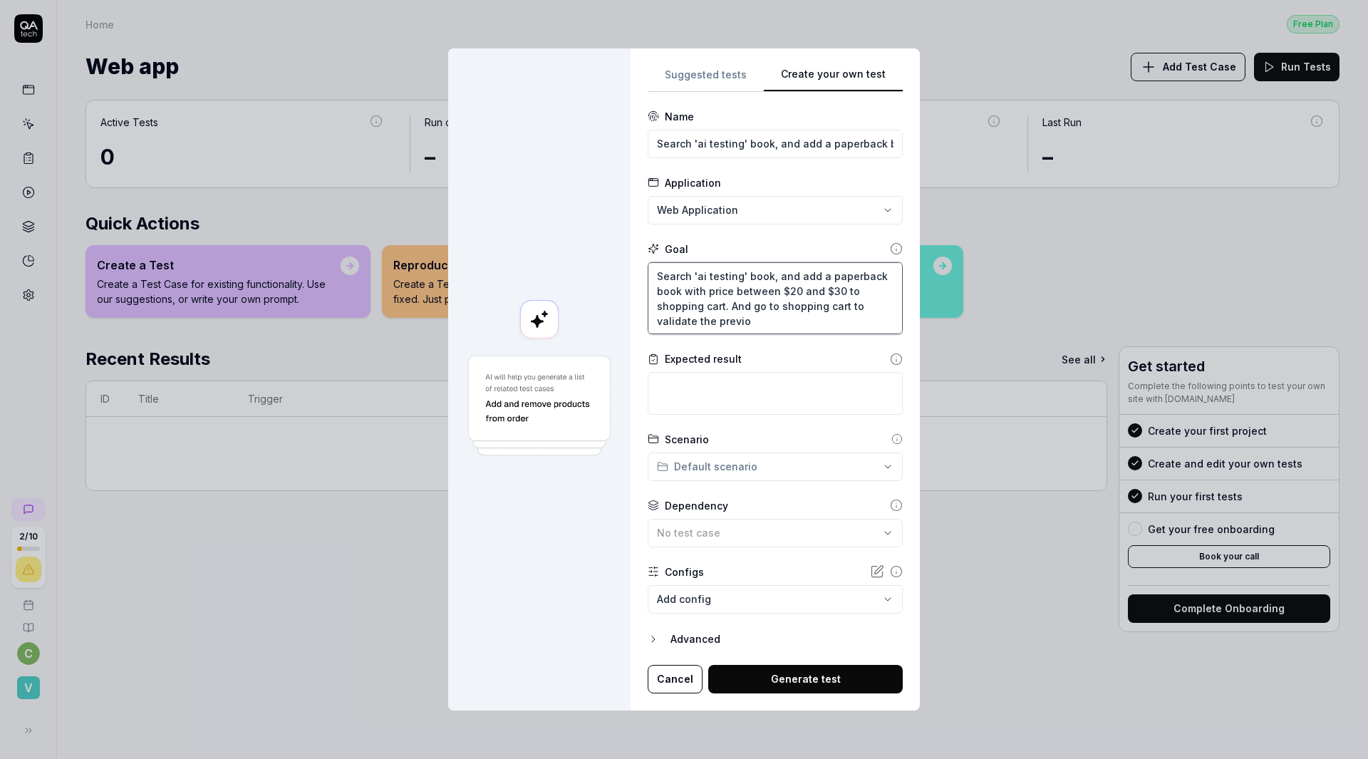
type textarea "Search 'ai testing' book, and add a paperback book with price between $20 and $…"
type textarea "*"
type textarea "Search 'ai testing' book, and add a paperback book with price between $20 and $…"
type textarea "*"
type textarea "Search 'ai testing' book, and add a paperback book with price between $20 and $…"
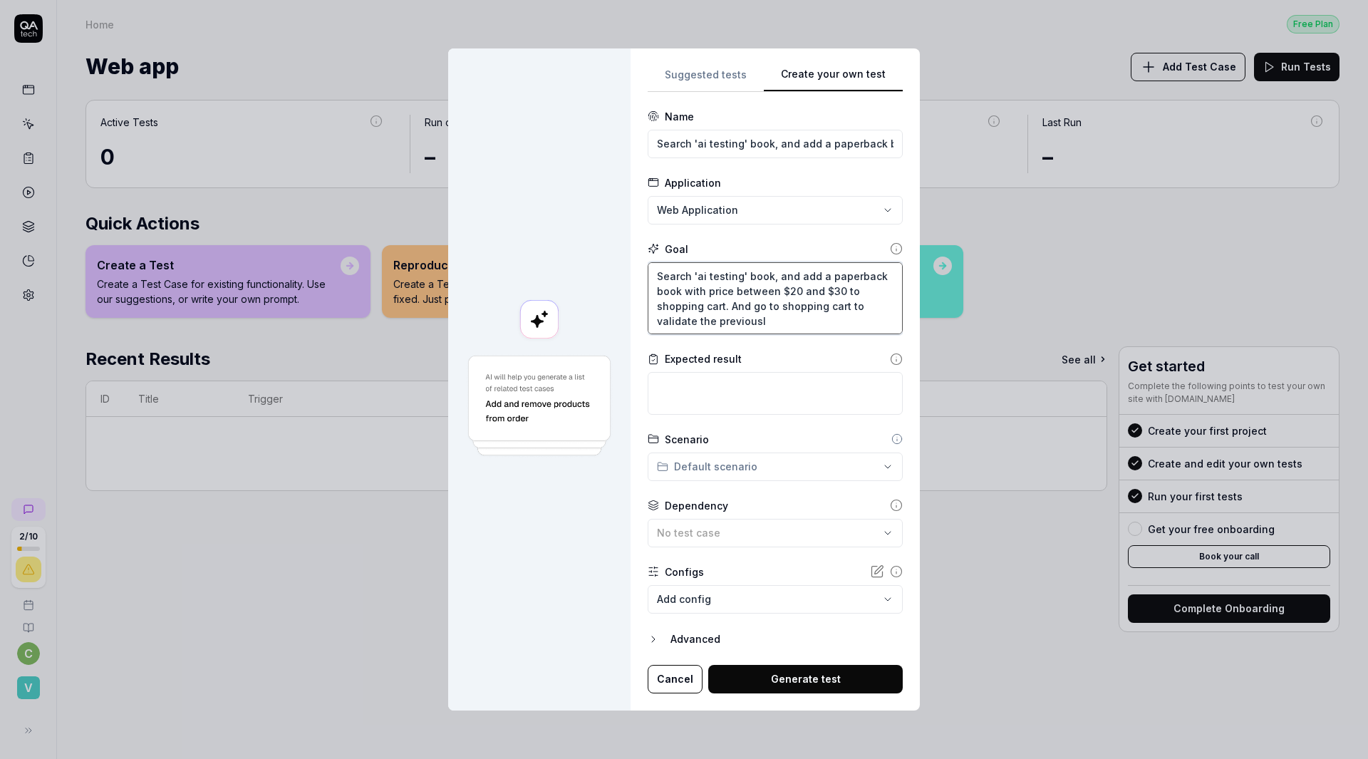
type textarea "*"
type textarea "Search 'ai testing' book, and add a paperback book with price between $20 and $…"
type textarea "*"
type textarea "Search 'ai testing' book, and add a paperback book with price between $20 and $…"
type textarea "*"
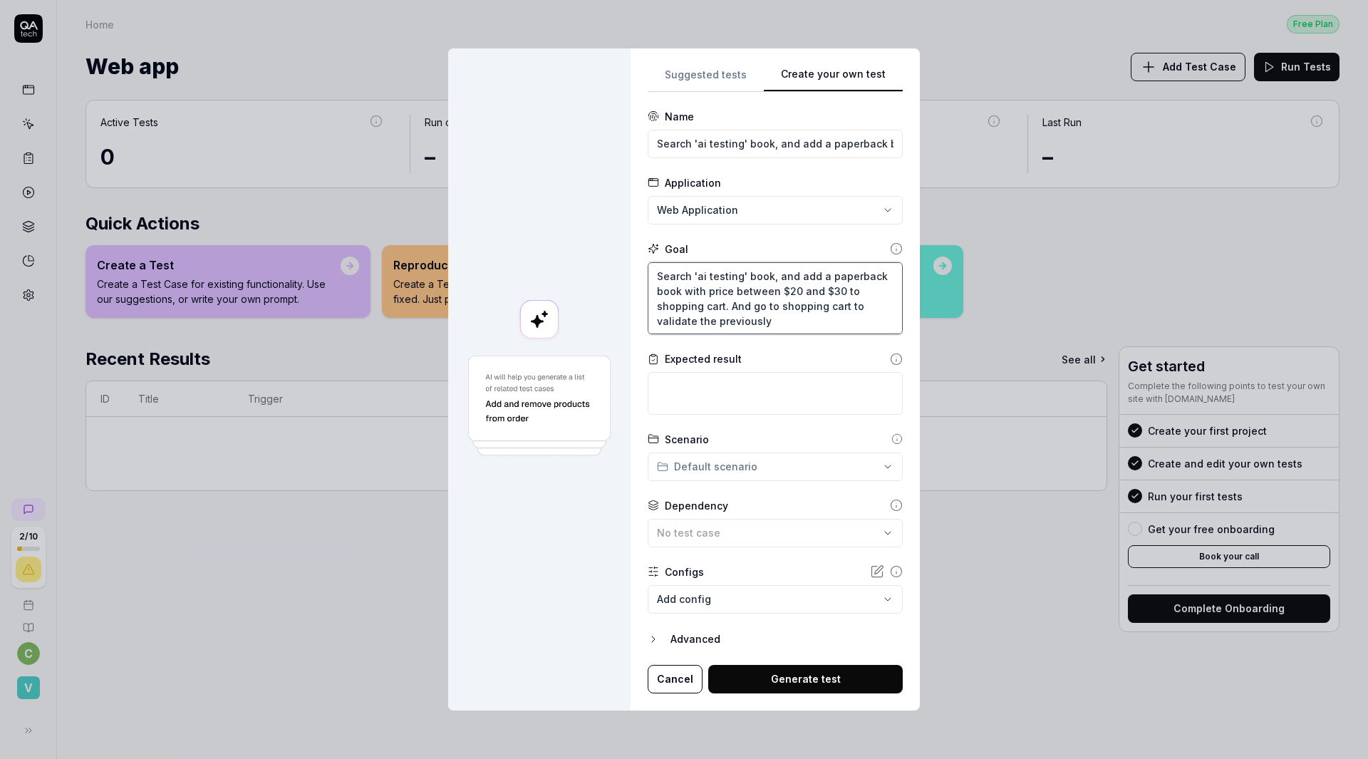
type textarea "Search 'ai testing' book, and add a paperback book with price between $20 and $…"
type textarea "*"
type textarea "Search 'ai testing' book, and add a paperback book with price between $20 and $…"
type textarea "*"
type textarea "Search 'ai testing' book, and add a paperback book with price between $20 and $…"
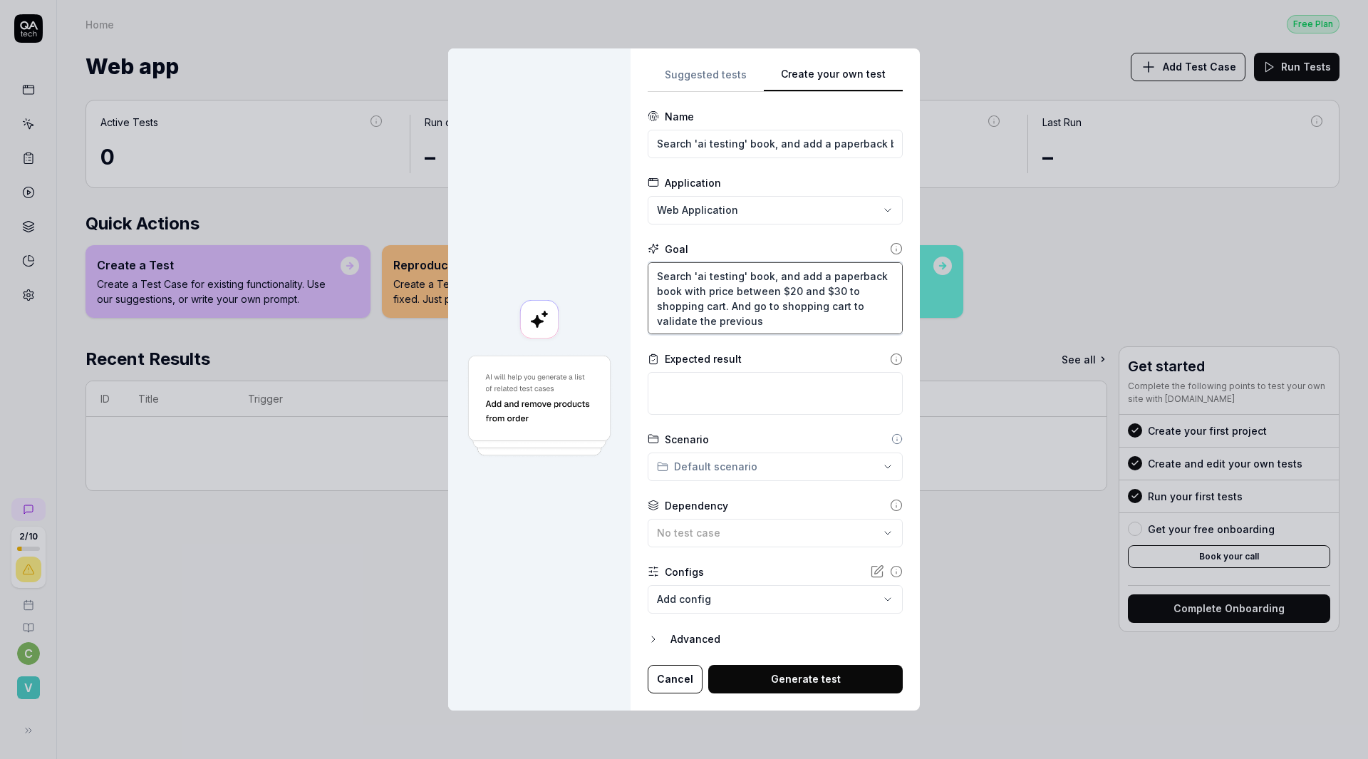
type textarea "*"
type textarea "Search 'ai testing' book, and add a paperback book with price between $20 and $…"
type textarea "*"
type textarea "Search 'ai testing' book, and add a paperback book with price between $20 and $…"
type textarea "*"
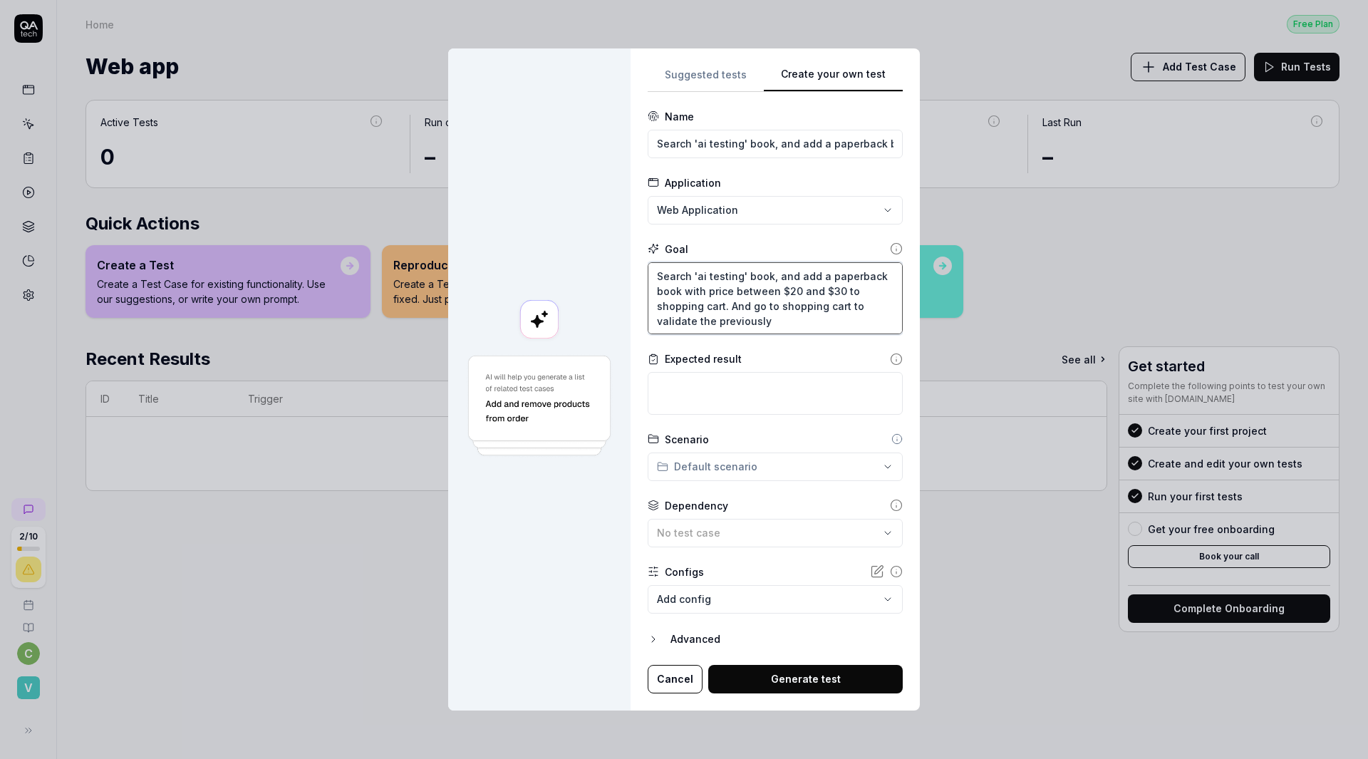
type textarea "Search 'ai testing' book, and add a paperback book with price between $20 and $…"
type textarea "*"
type textarea "Search 'ai testing' book, and add a paperback book with price between $20 and $…"
type textarea "*"
type textarea "Search 'ai testing' book, and add a paperback book with price between $20 and $…"
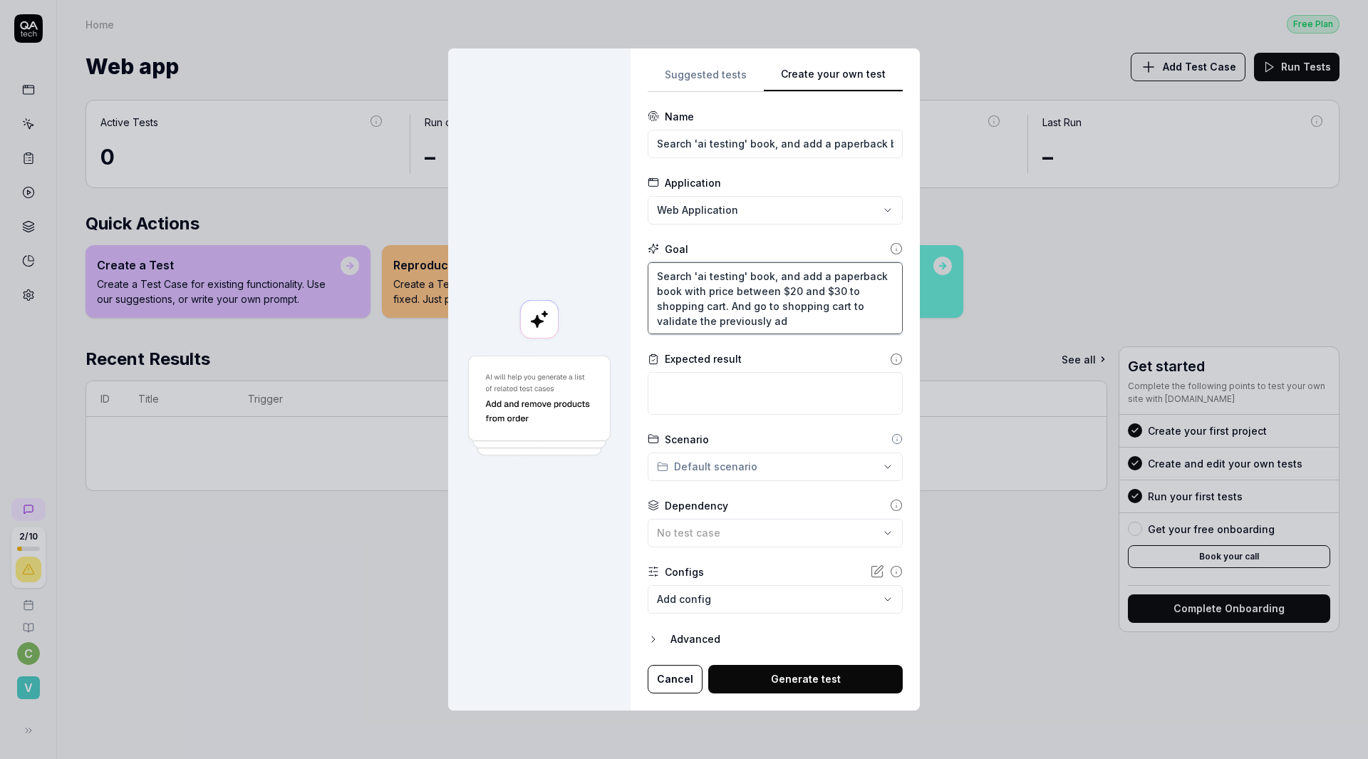
type textarea "*"
type textarea "Search 'ai testing' book, and add a paperback book with price between $20 and $…"
type textarea "*"
type textarea "Search 'ai testing' book, and add a paperback book with price between $20 and $…"
type textarea "*"
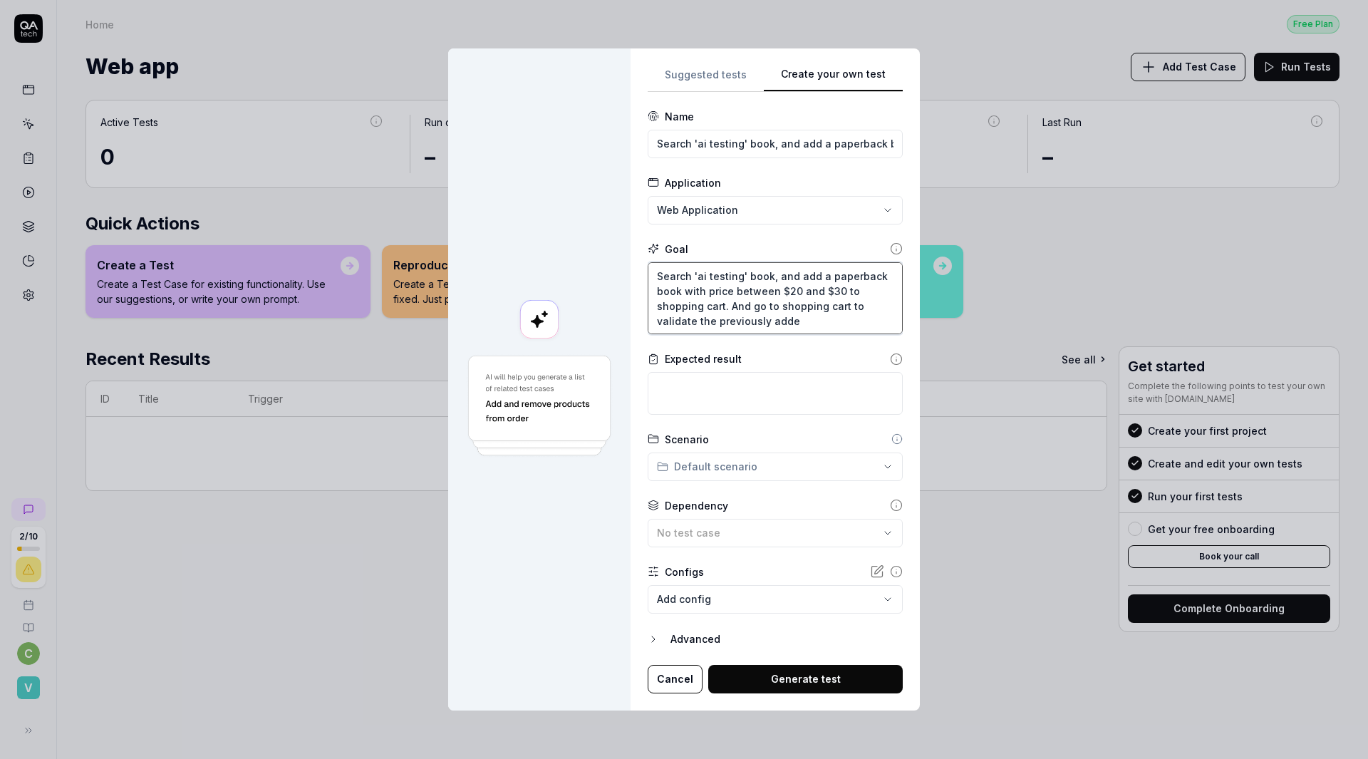
type textarea "Search 'ai testing' book, and add a paperback book with price between $20 and $…"
type textarea "*"
type textarea "Search 'ai testing' book, and add a paperback book with price between $20 and $…"
type textarea "*"
type textarea "Search 'ai testing' book, and add a paperback book with price between $20 and $…"
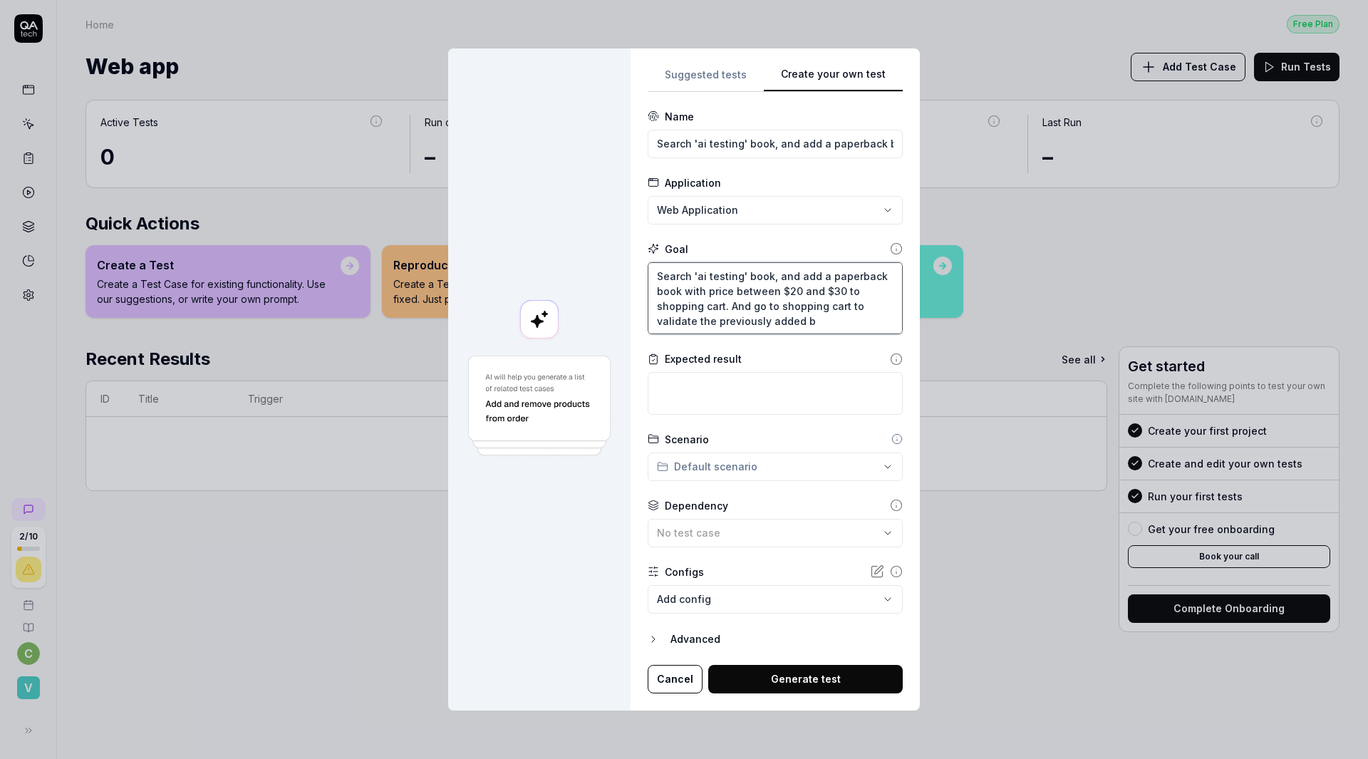
type textarea "*"
type textarea "Search 'ai testing' book, and add a paperback book with price between $20 and $…"
type textarea "*"
type textarea "Search 'ai testing' book, and add a paperback book with price between $20 and $…"
type textarea "*"
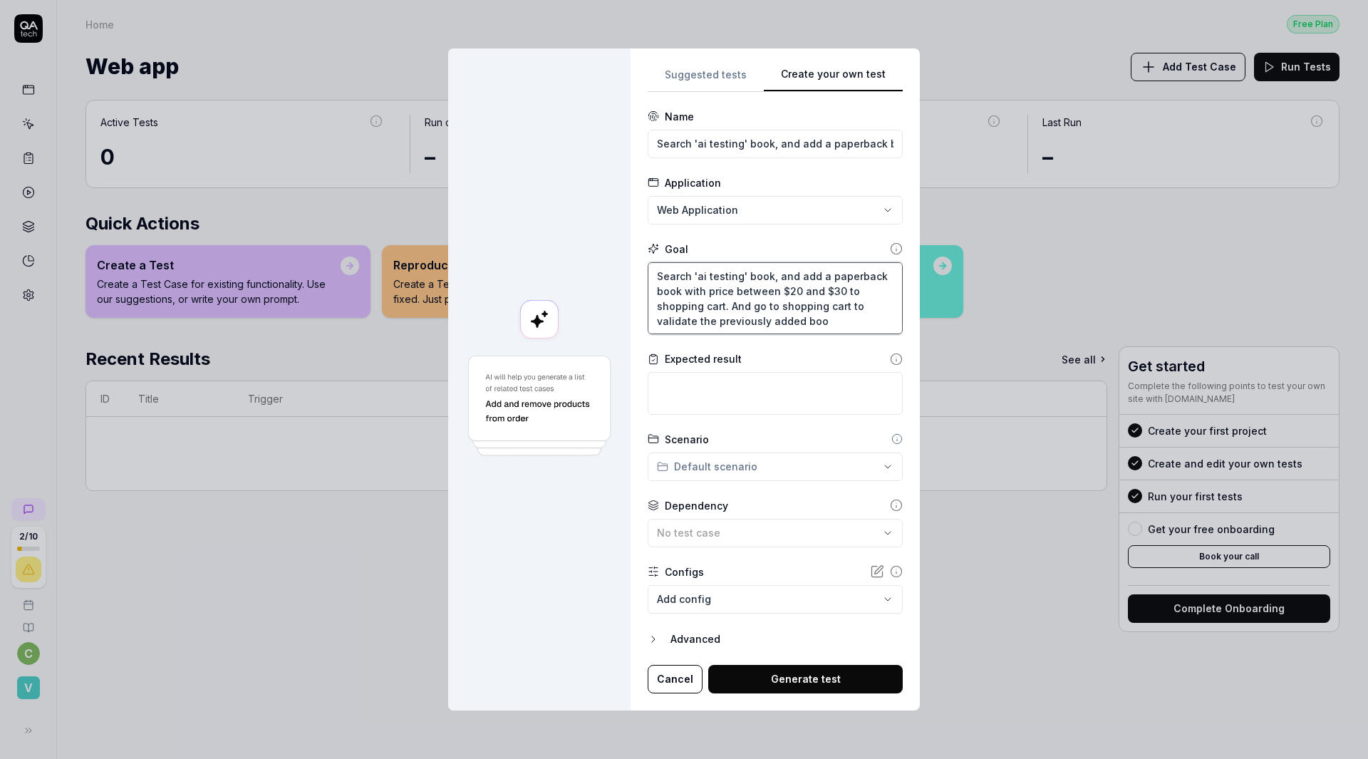
type textarea "Search 'ai testing' book, and add a paperback book with price between $20 and $…"
type textarea "*"
type textarea "Search 'ai testing' book, and add a paperback book with price between $20 and $…"
type textarea "*"
type textarea "Search 'ai testing' book, and add a paperback book with price between $20 and $…"
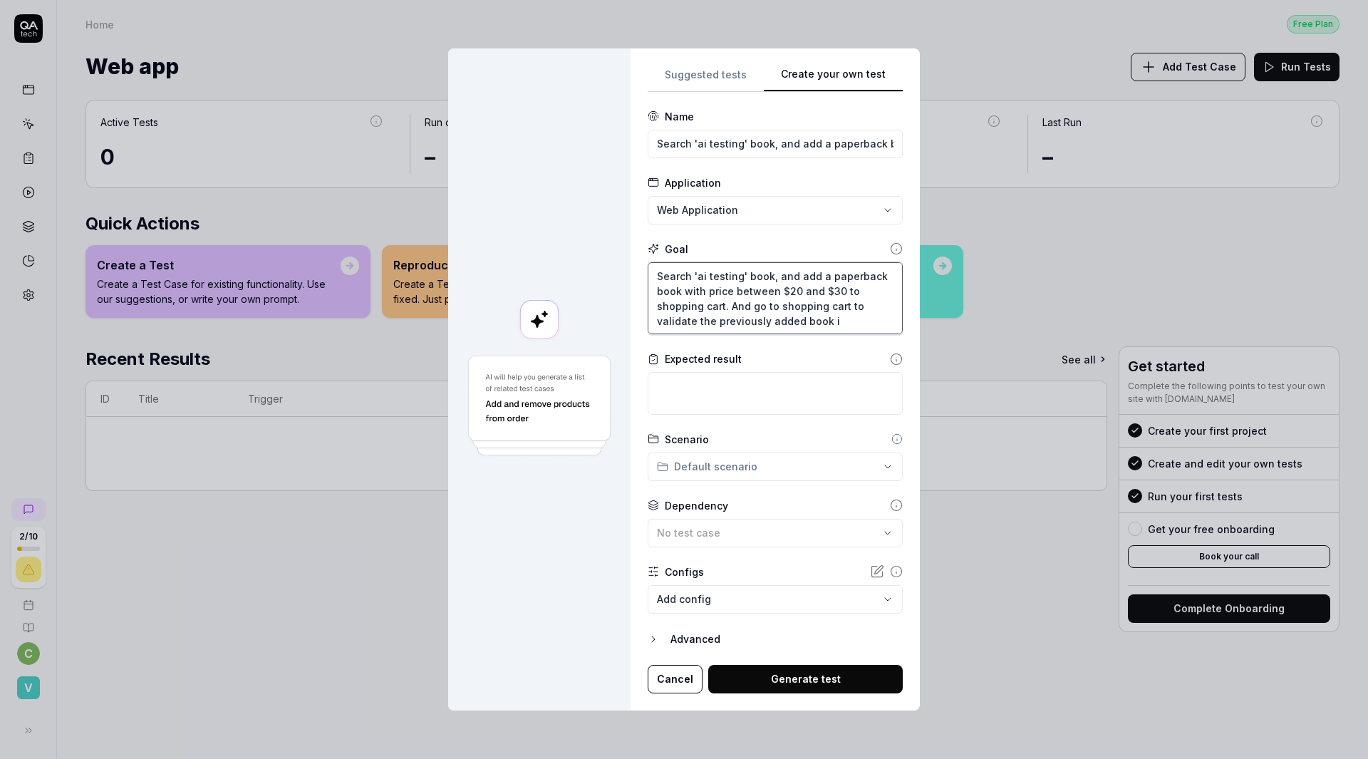
type textarea "*"
type textarea "Search 'ai testing' book, and add a paperback book with price between $20 and $…"
type textarea "*"
type textarea "Search 'ai testing' book, and add a paperback book with price between $20 and $…"
type textarea "*"
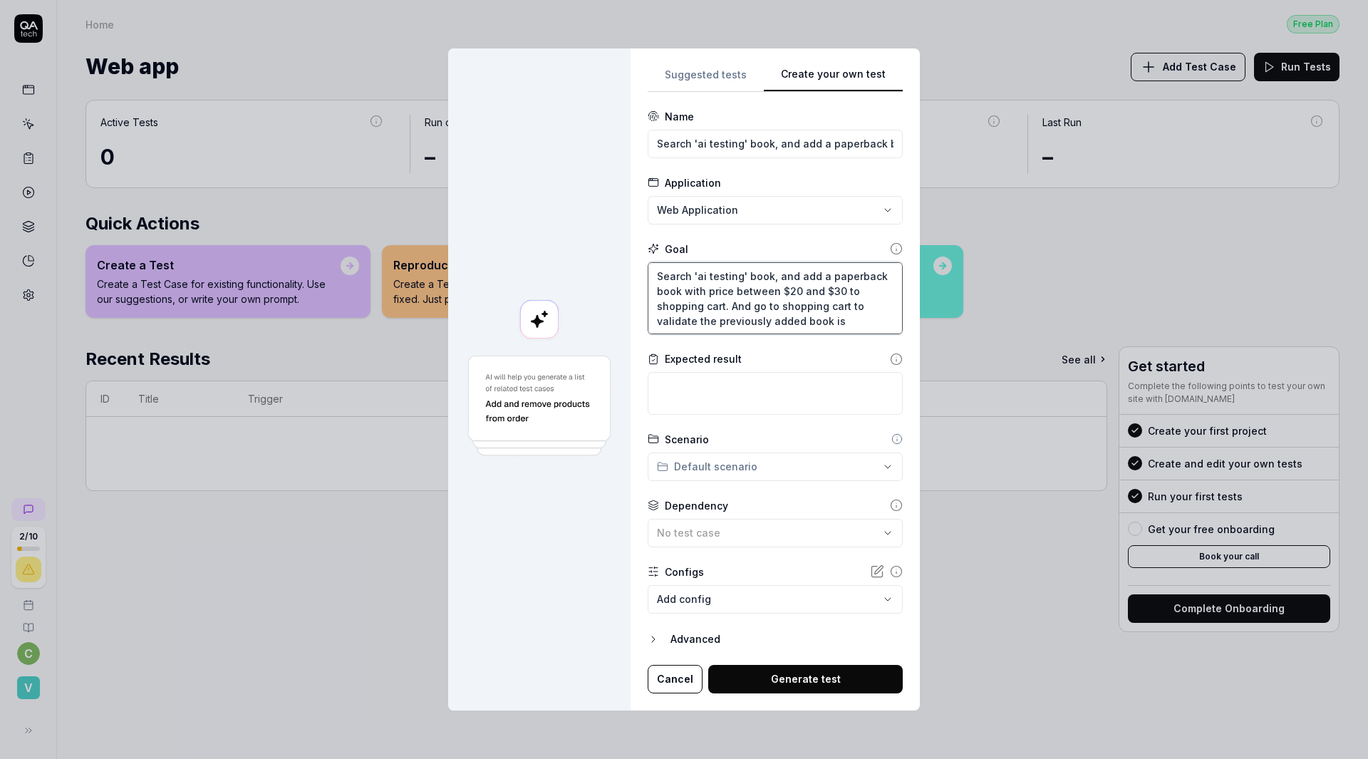
type textarea "Search 'ai testing' book, and add a paperback book with price between $20 and $…"
type textarea "*"
type textarea "Search 'ai testing' book, and add a paperback book with price between $20 and $…"
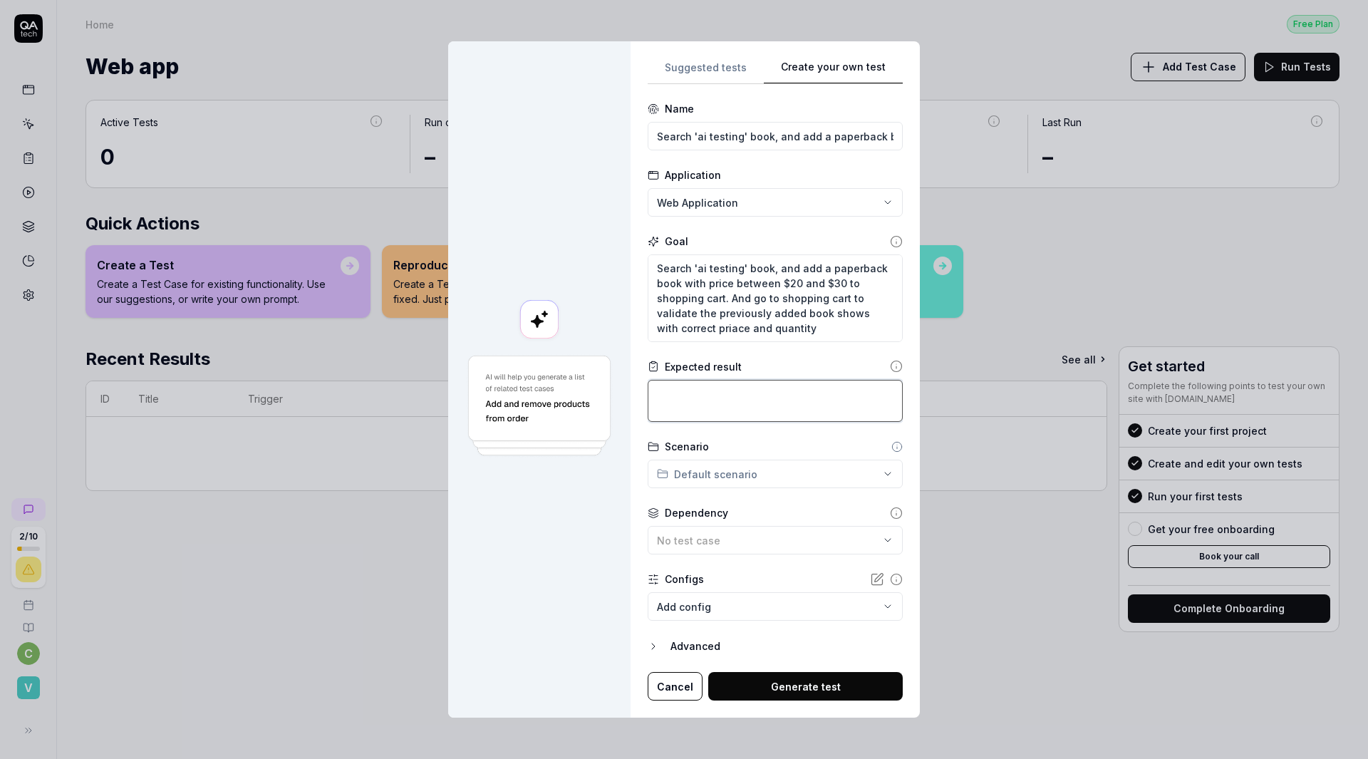
click at [648, 388] on textarea at bounding box center [775, 401] width 255 height 42
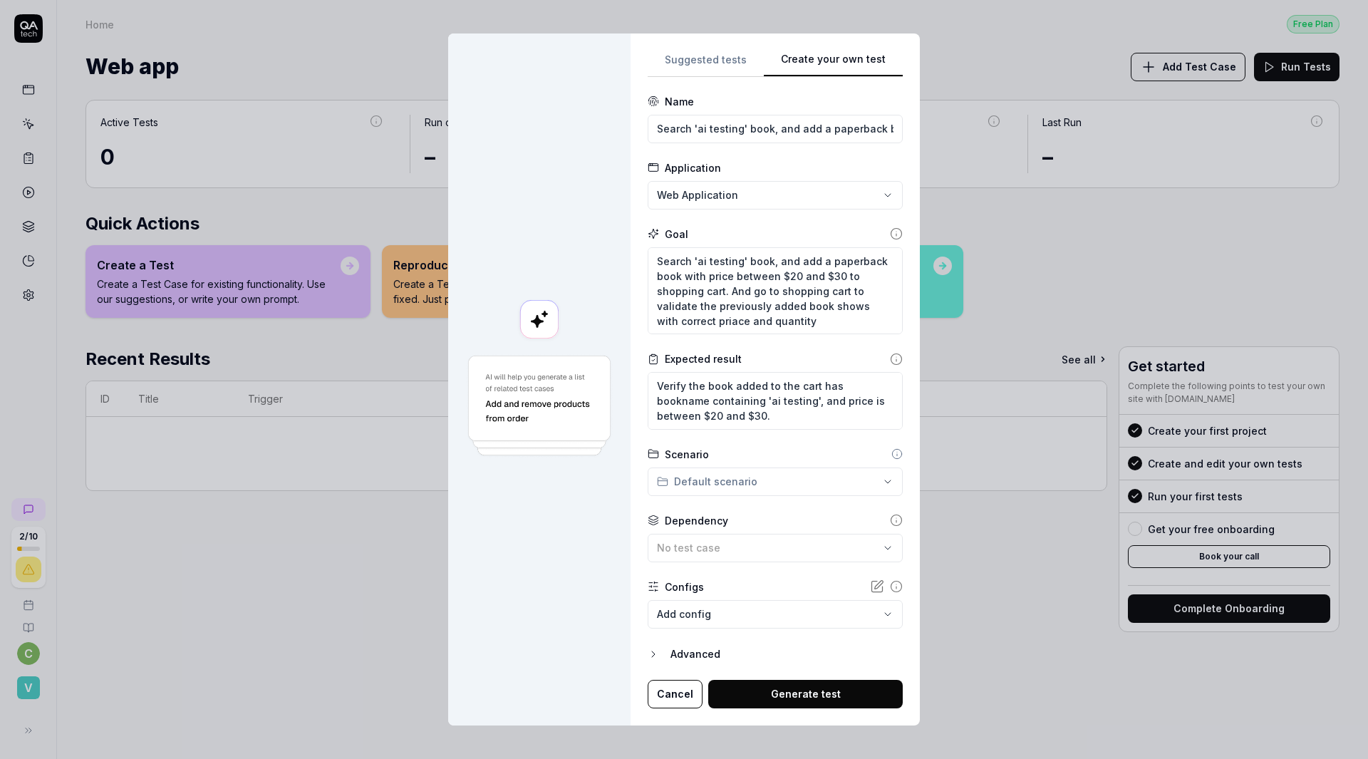
click at [708, 692] on button "Generate test" at bounding box center [805, 694] width 194 height 28
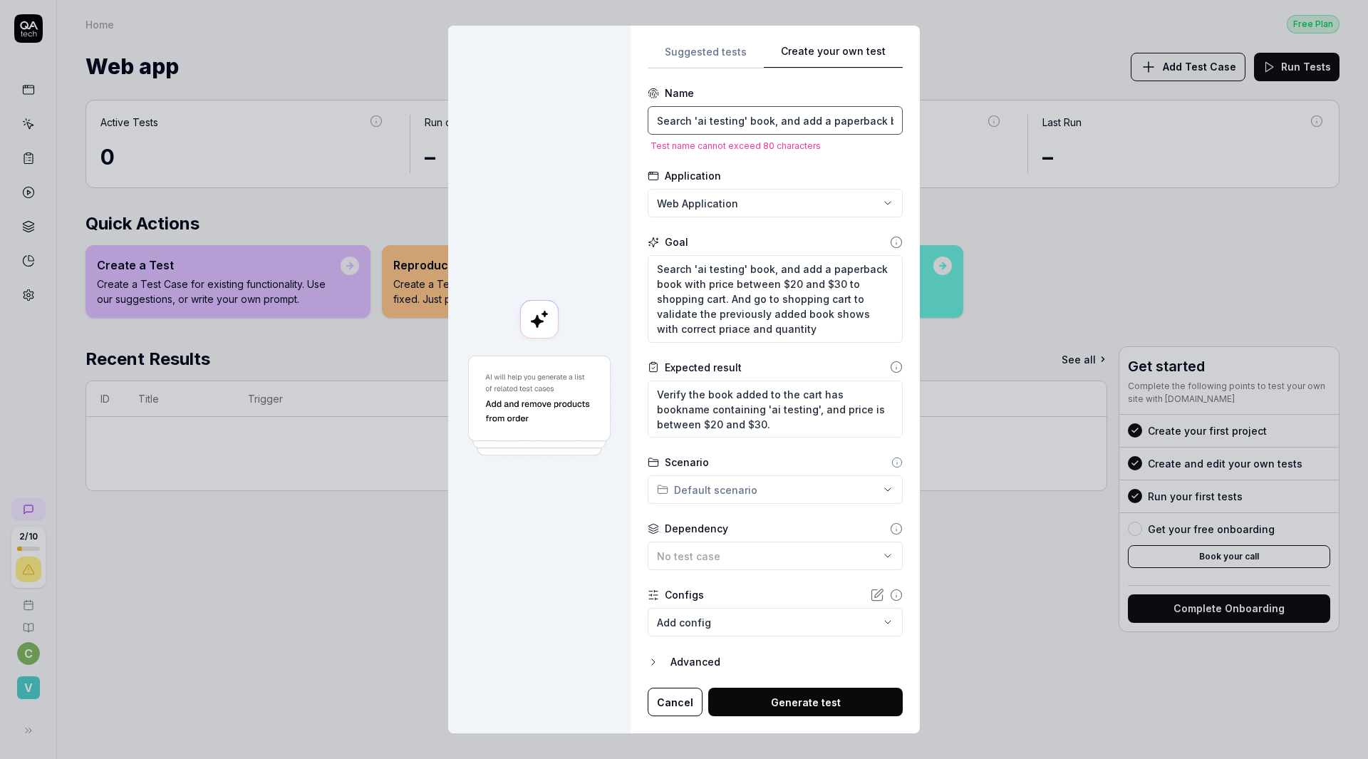
click at [648, 126] on input "Search 'ai testing' book, and add a paperback book with price between $20 and $…" at bounding box center [775, 120] width 255 height 28
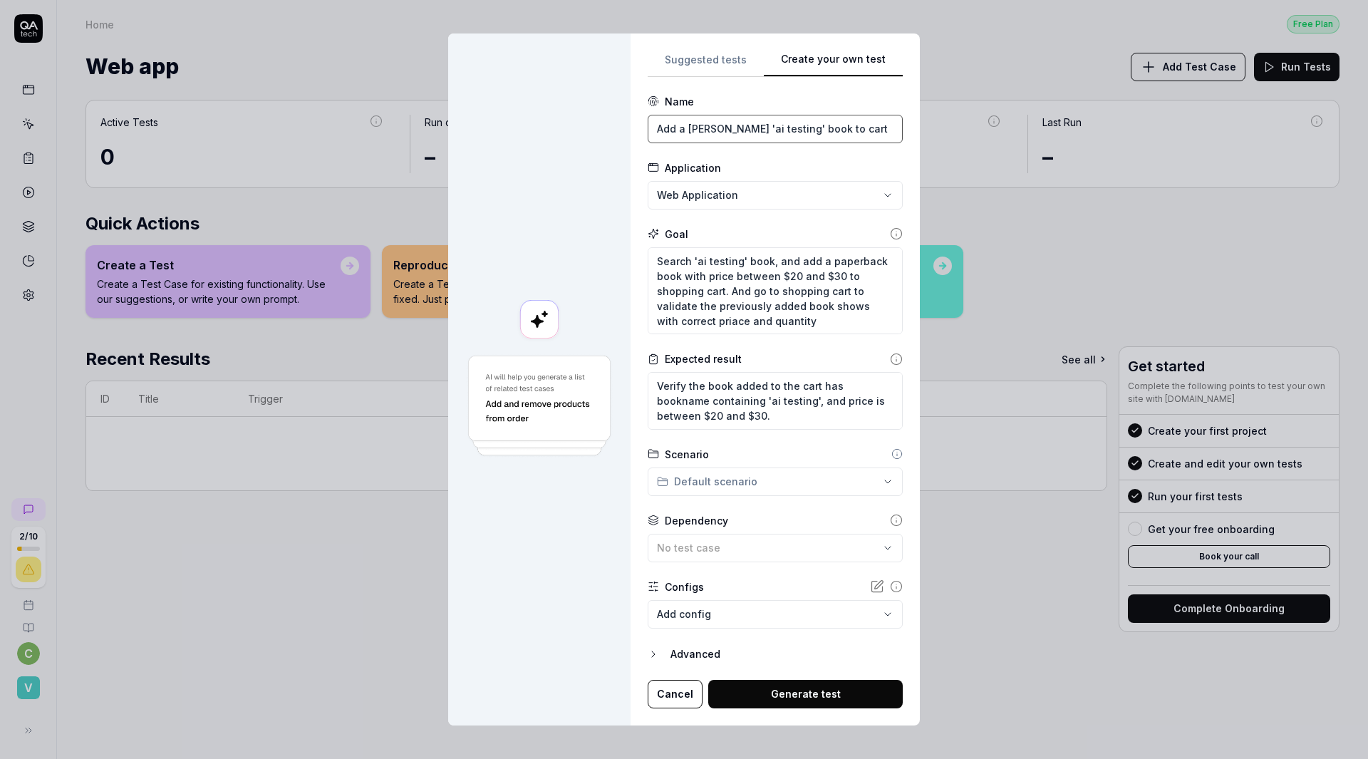
click at [648, 130] on input "Add a [PERSON_NAME] 'ai testing' book to cart" at bounding box center [775, 129] width 255 height 28
click at [708, 680] on button "Generate test" at bounding box center [805, 694] width 194 height 28
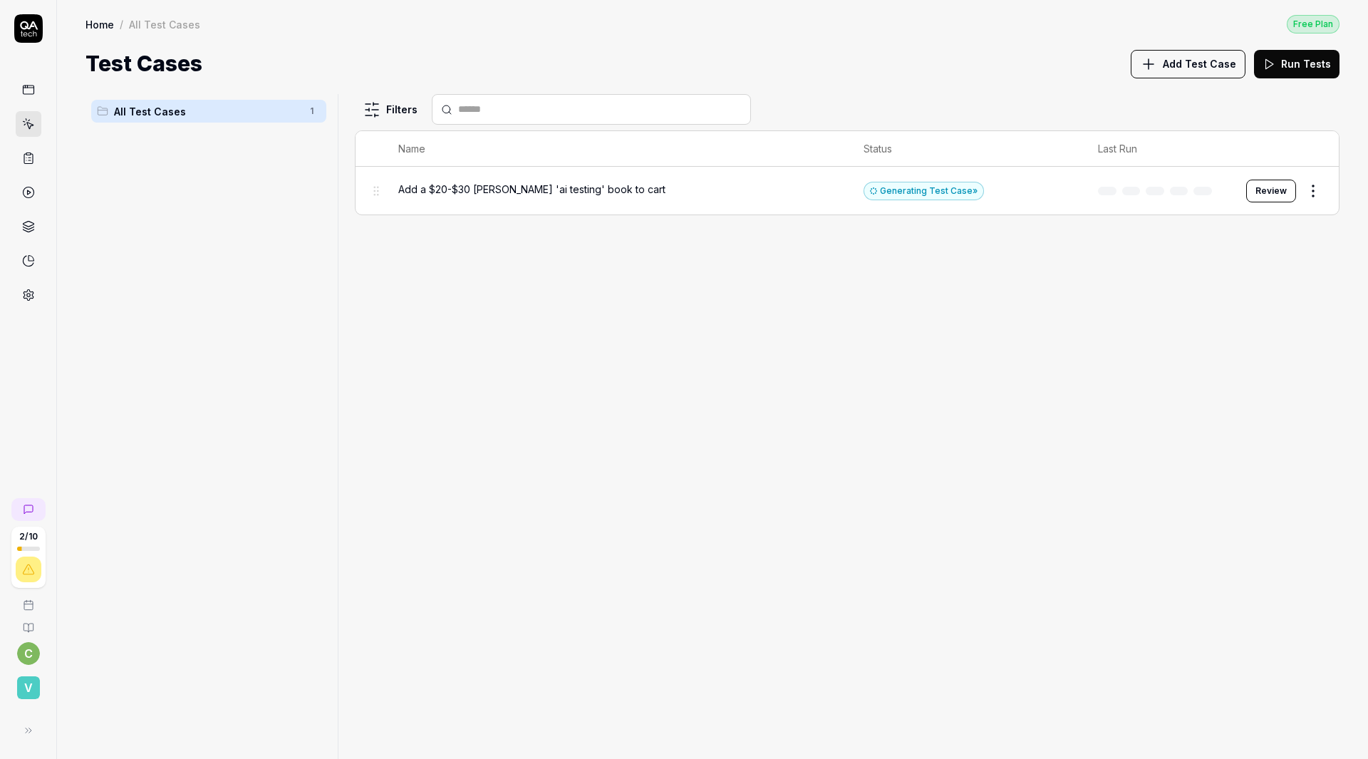
click at [1262, 180] on button "Review" at bounding box center [1271, 191] width 50 height 23
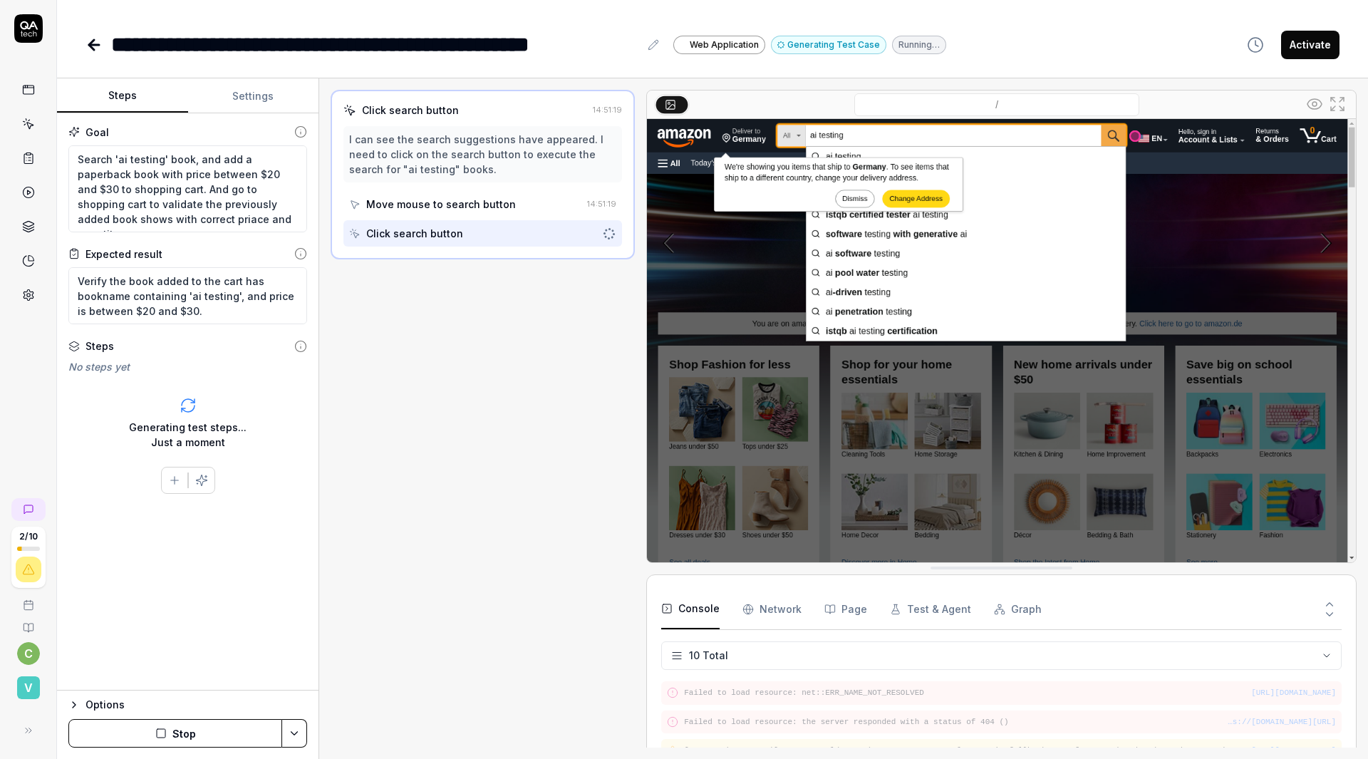
scroll to position [219, 0]
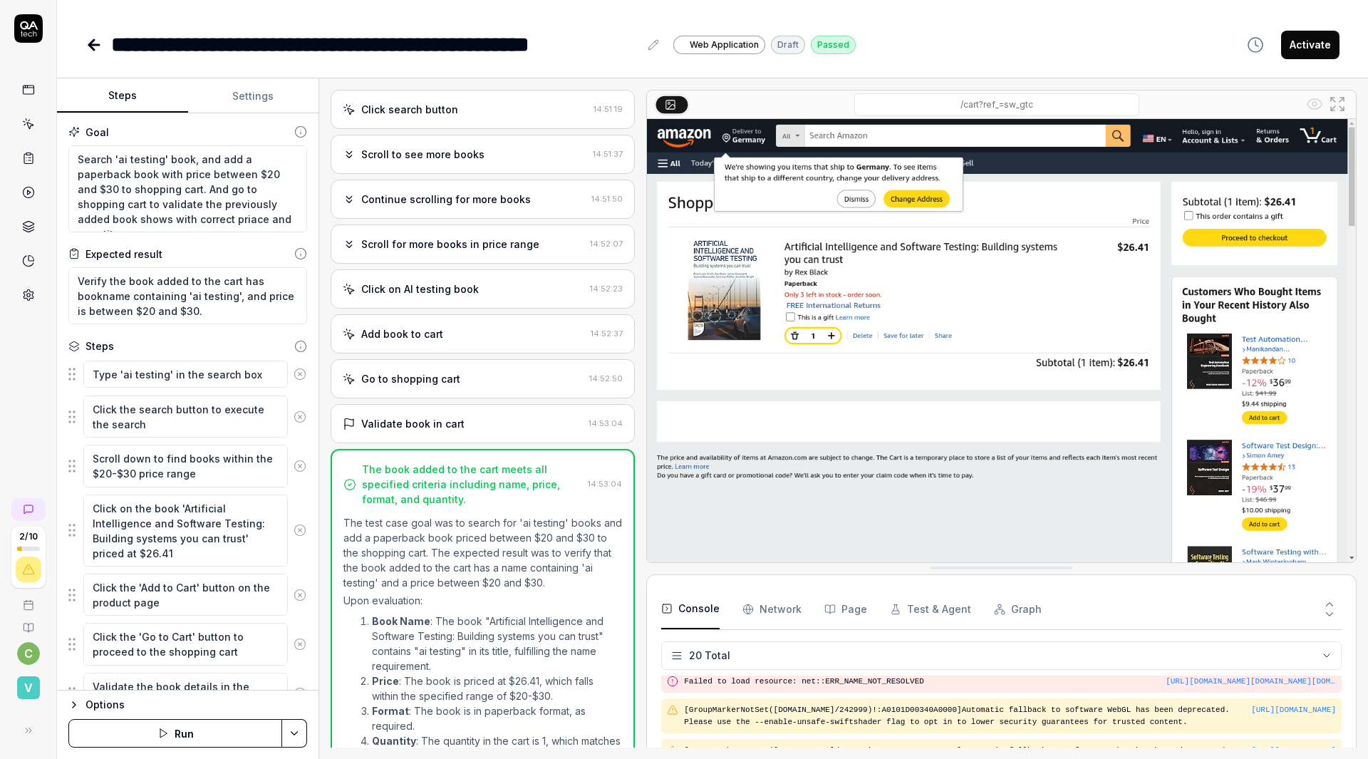
scroll to position [51, 0]
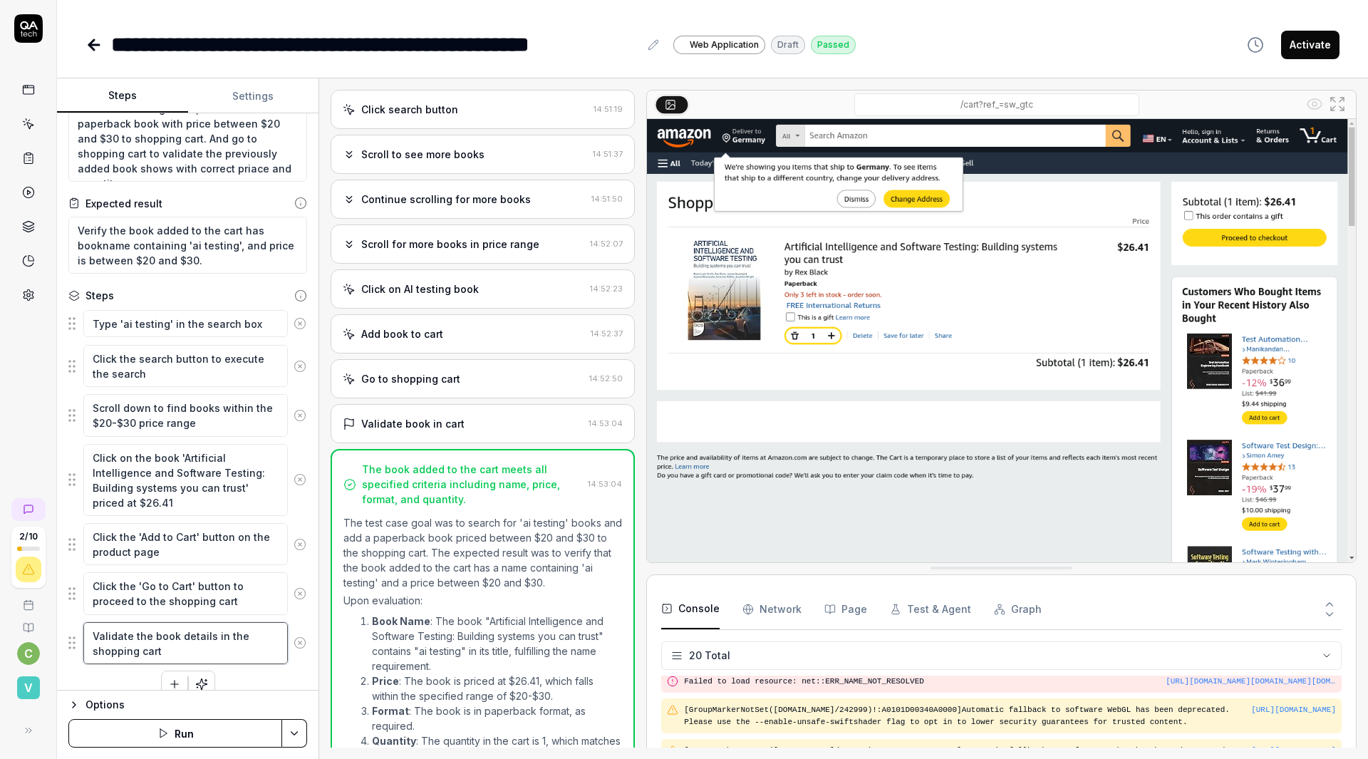
click at [83, 636] on textarea "Validate the book details in the shopping cart" at bounding box center [185, 643] width 204 height 42
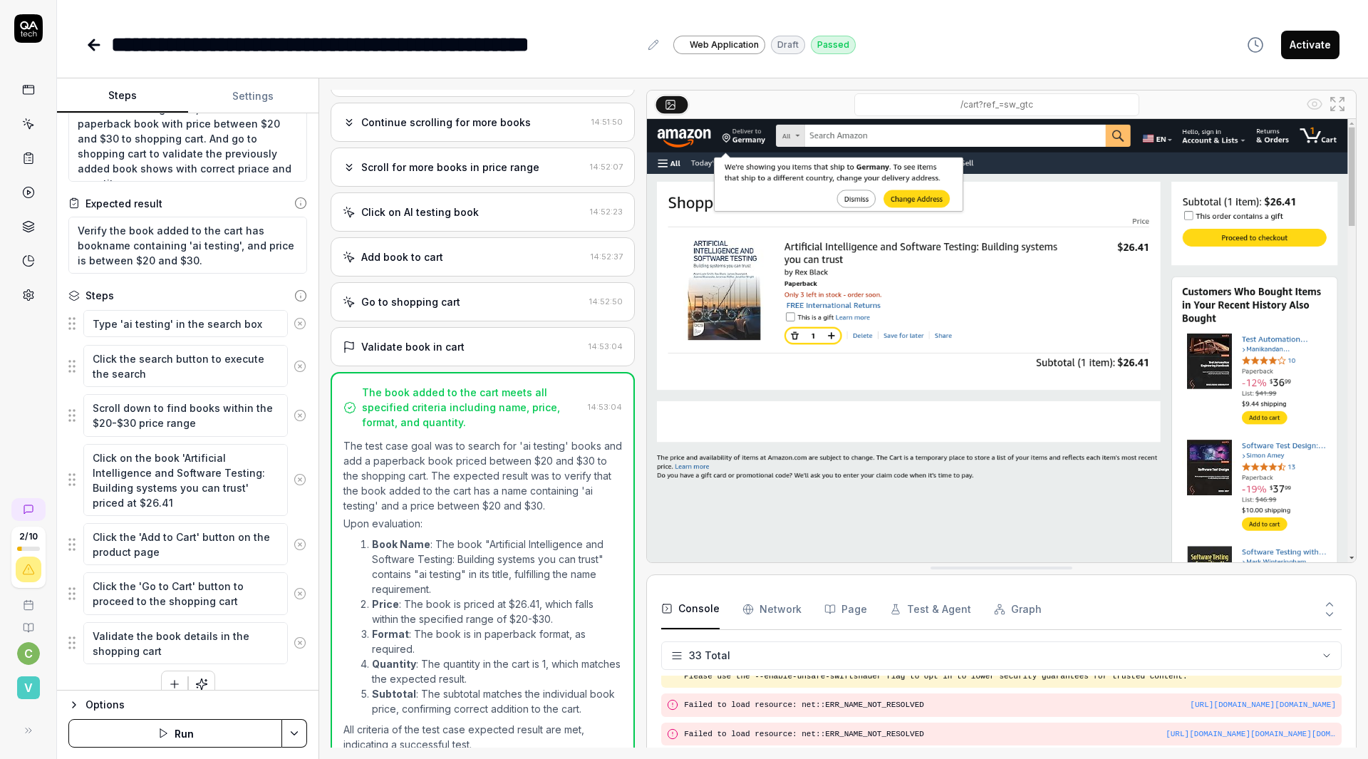
click at [917, 28] on div "**********" at bounding box center [712, 44] width 1254 height 32
click at [876, 58] on div "**********" at bounding box center [712, 379] width 1311 height 759
click at [85, 36] on icon at bounding box center [93, 44] width 17 height 17
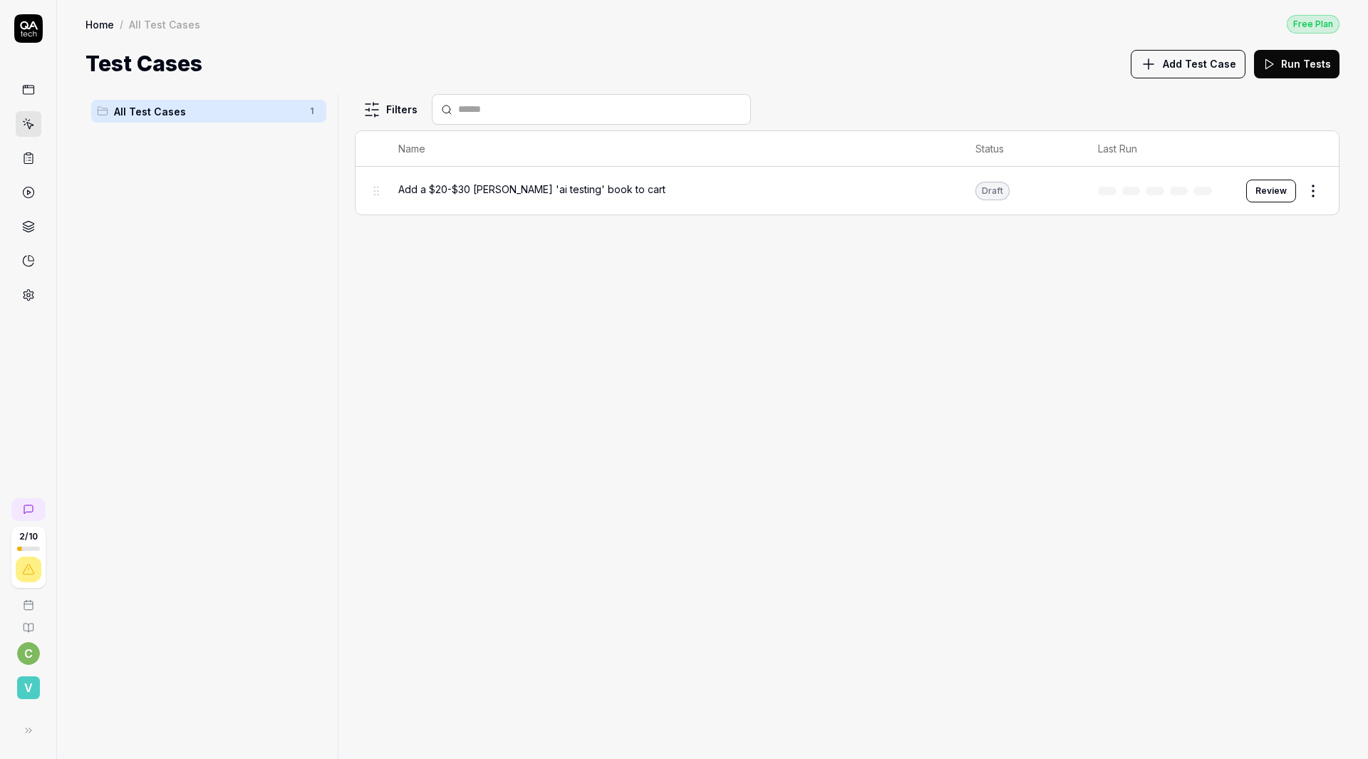
click at [1189, 187] on div at bounding box center [1158, 191] width 120 height 9
click at [514, 182] on span "Add a $20-$30 [PERSON_NAME] 'ai testing' book to cart" at bounding box center [531, 189] width 267 height 15
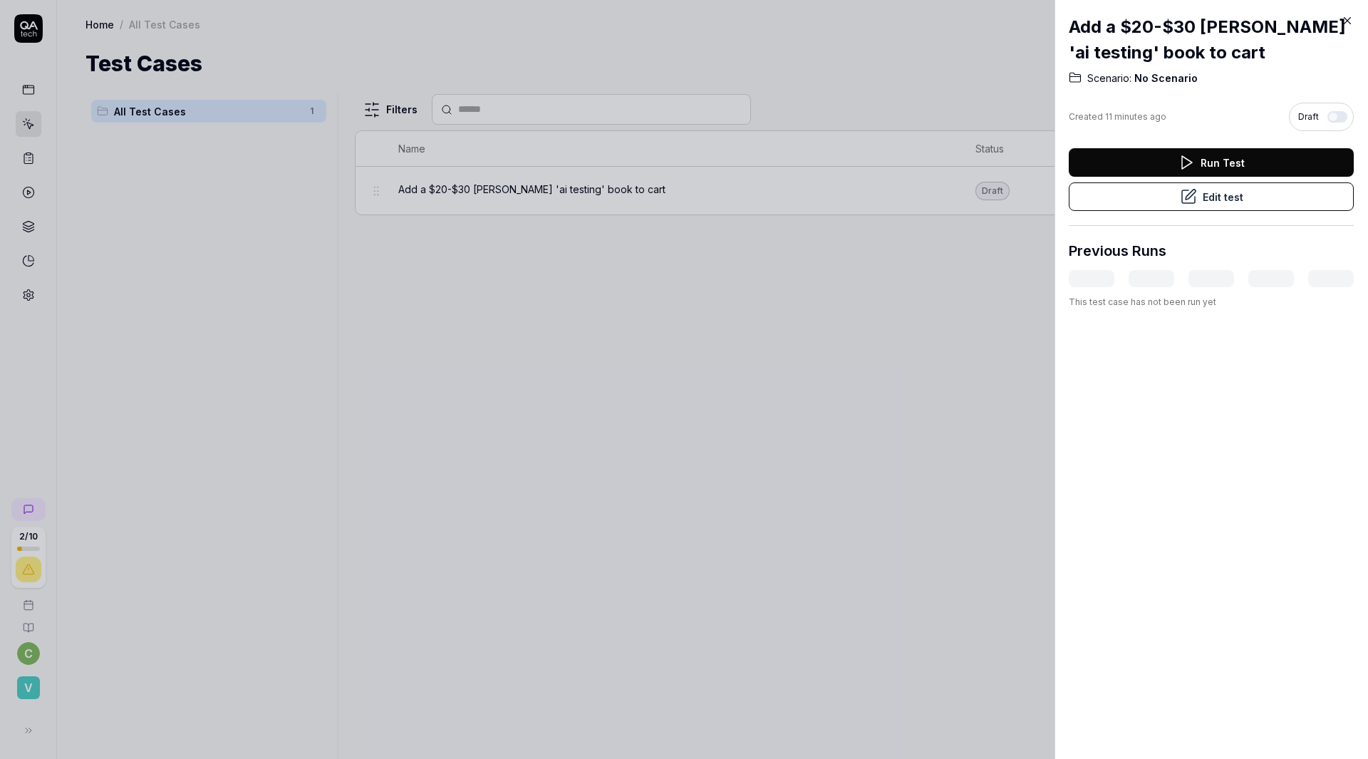
click at [1350, 14] on icon at bounding box center [1347, 20] width 13 height 13
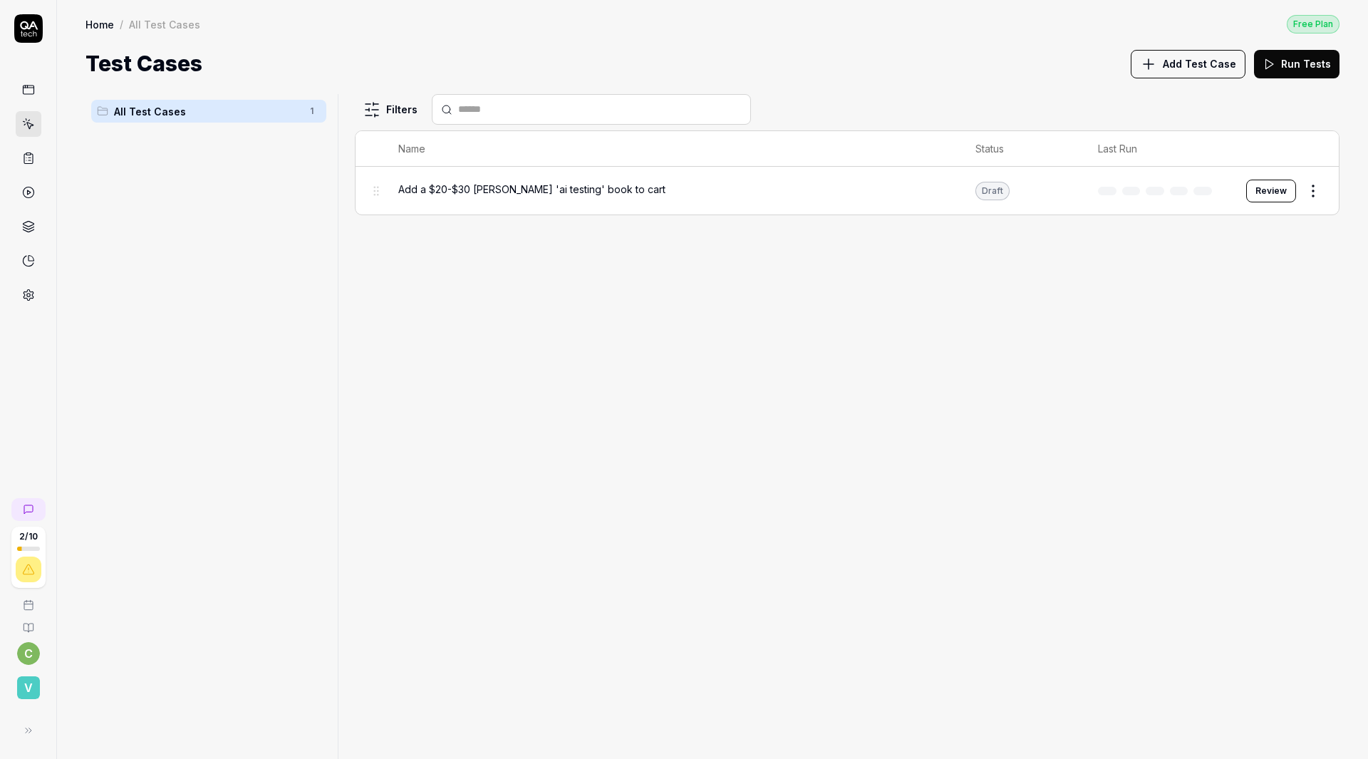
click at [1309, 162] on html "2 / 10 c v Home / All Test Cases Free Plan Home / All Test Cases Free Plan Test…" at bounding box center [684, 379] width 1368 height 759
click at [1275, 149] on html "2 / 10 c v Home / All Test Cases Free Plan Home / All Test Cases Free Plan Test…" at bounding box center [684, 379] width 1368 height 759
click at [1279, 180] on button "Review" at bounding box center [1271, 191] width 50 height 23
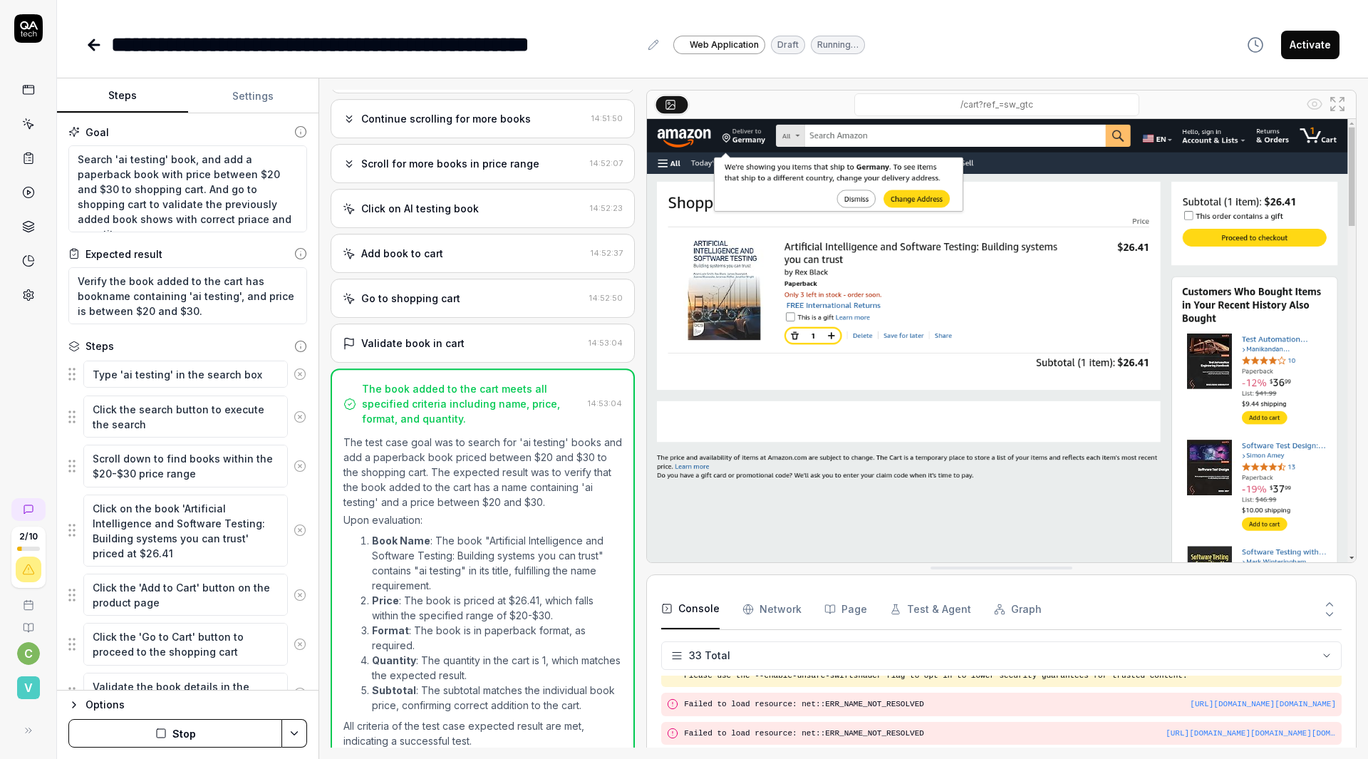
scroll to position [188, 0]
click at [1254, 36] on icon "button" at bounding box center [1255, 44] width 17 height 17
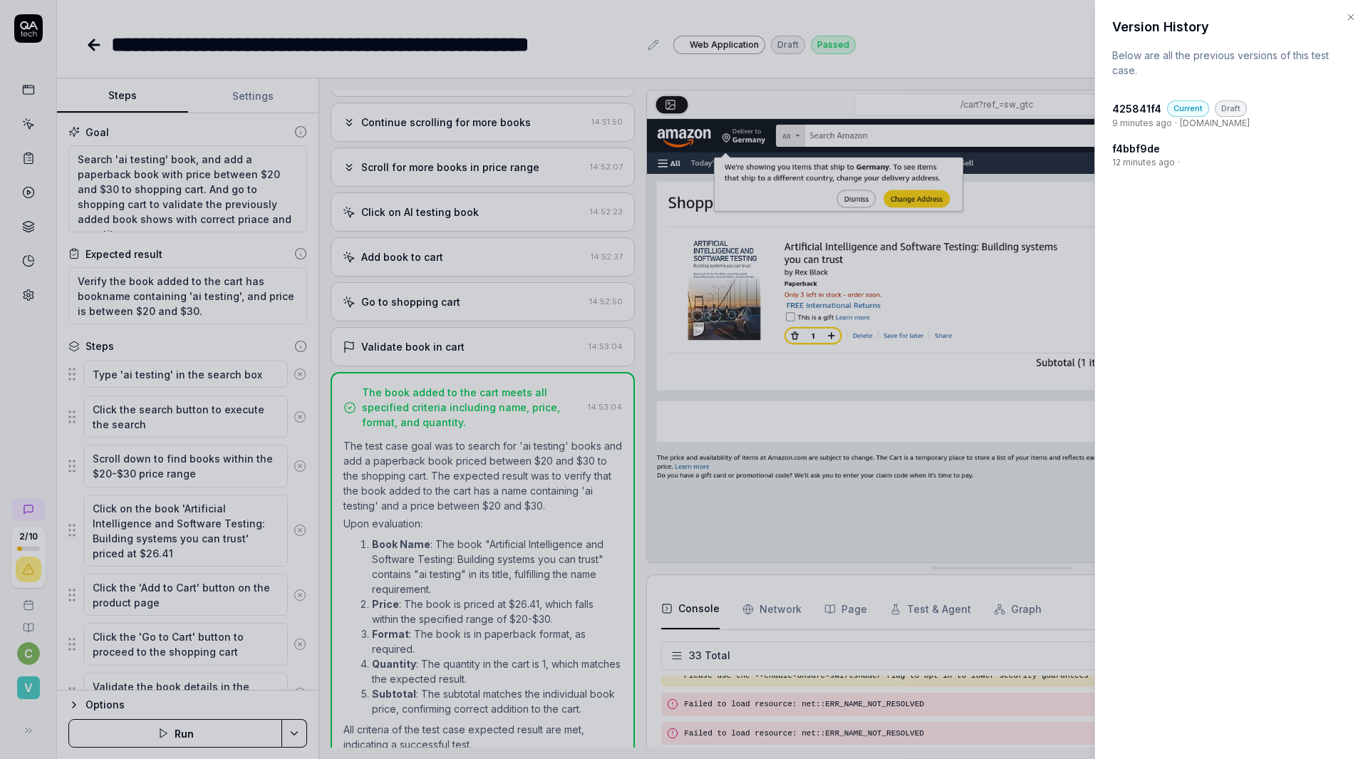
click at [975, 51] on div at bounding box center [684, 379] width 1368 height 759
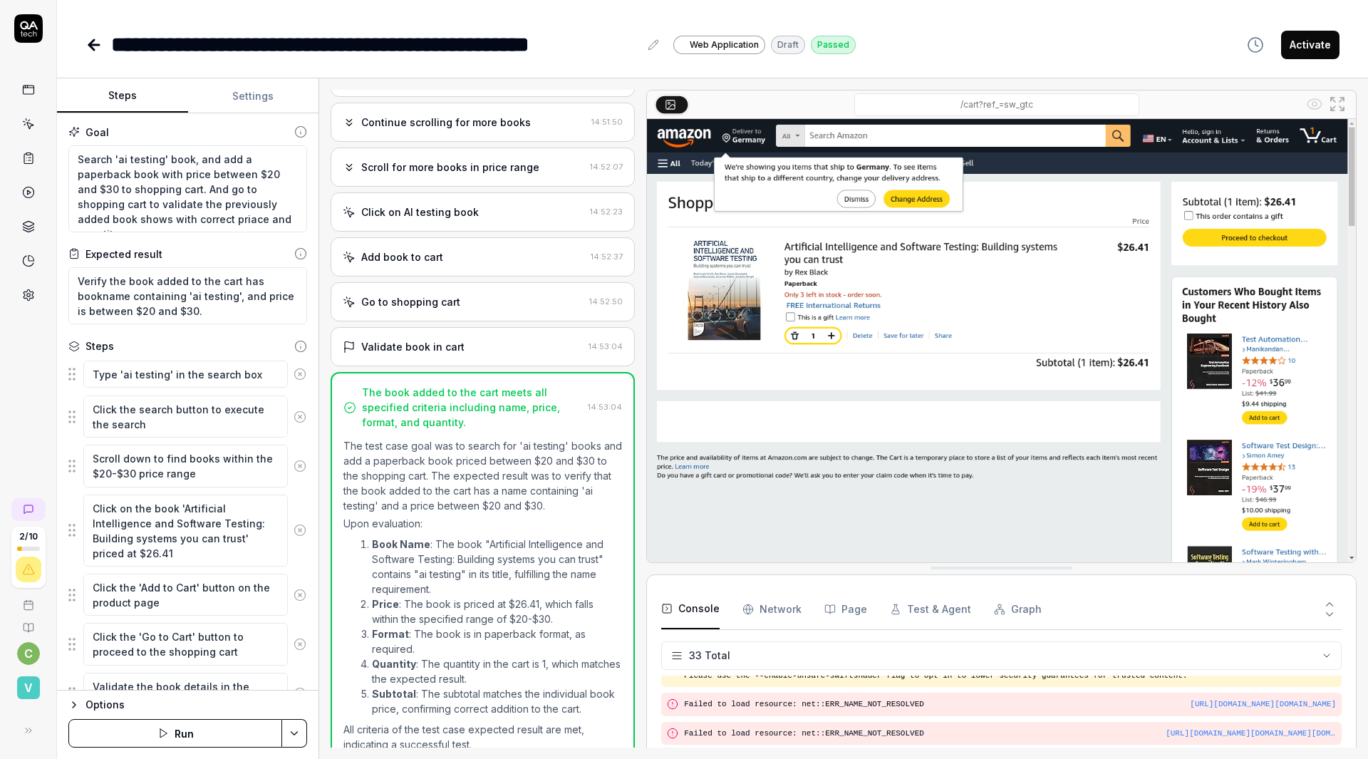
click at [426, 115] on div "Continue scrolling for more books" at bounding box center [446, 122] width 170 height 15
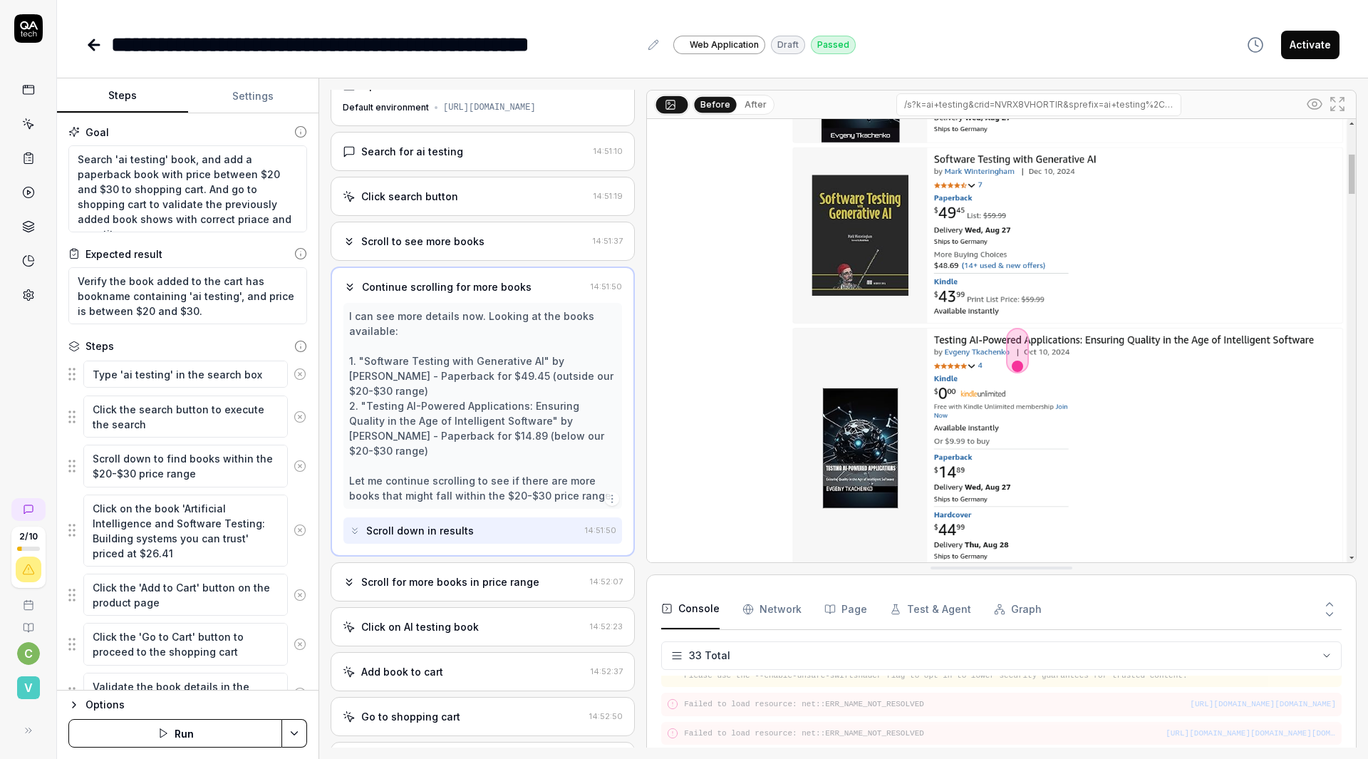
scroll to position [98, 0]
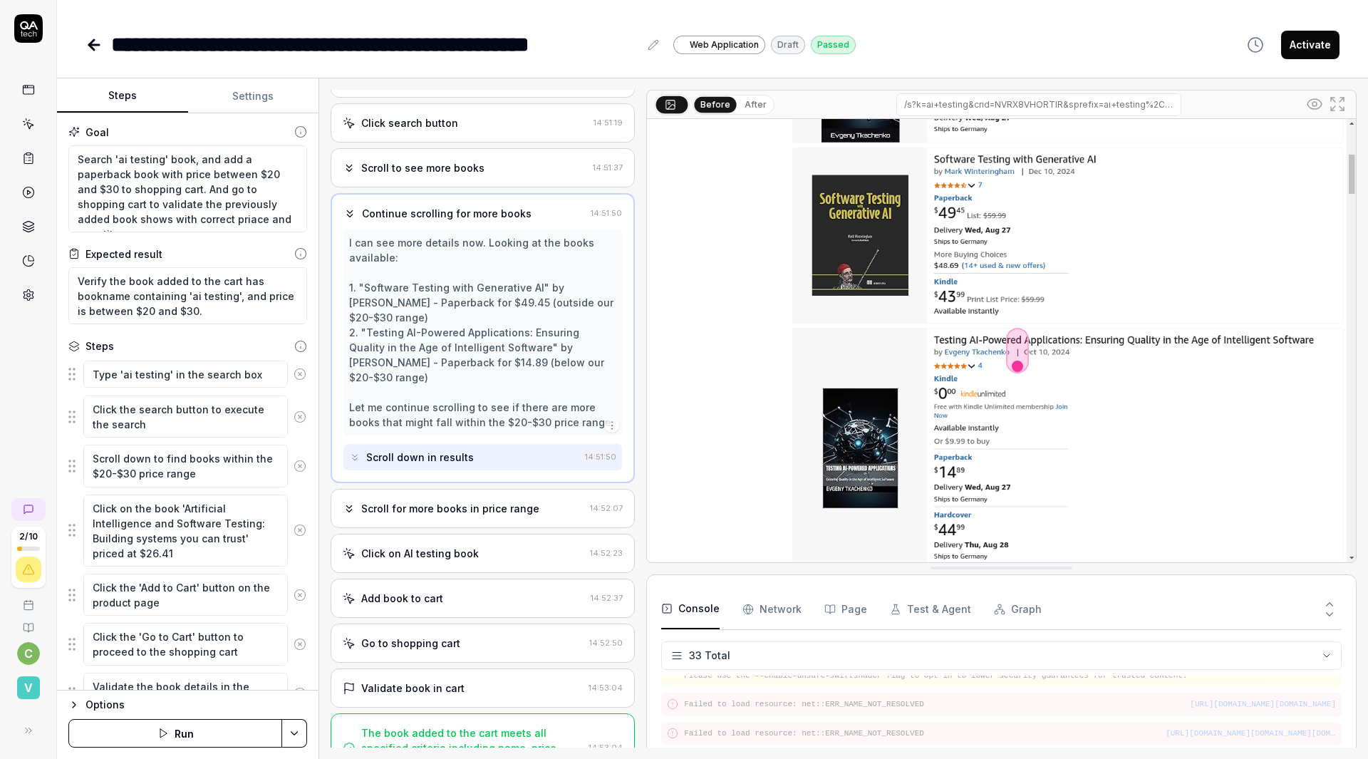
click at [474, 501] on div "Scroll for more books in price range" at bounding box center [450, 508] width 178 height 15
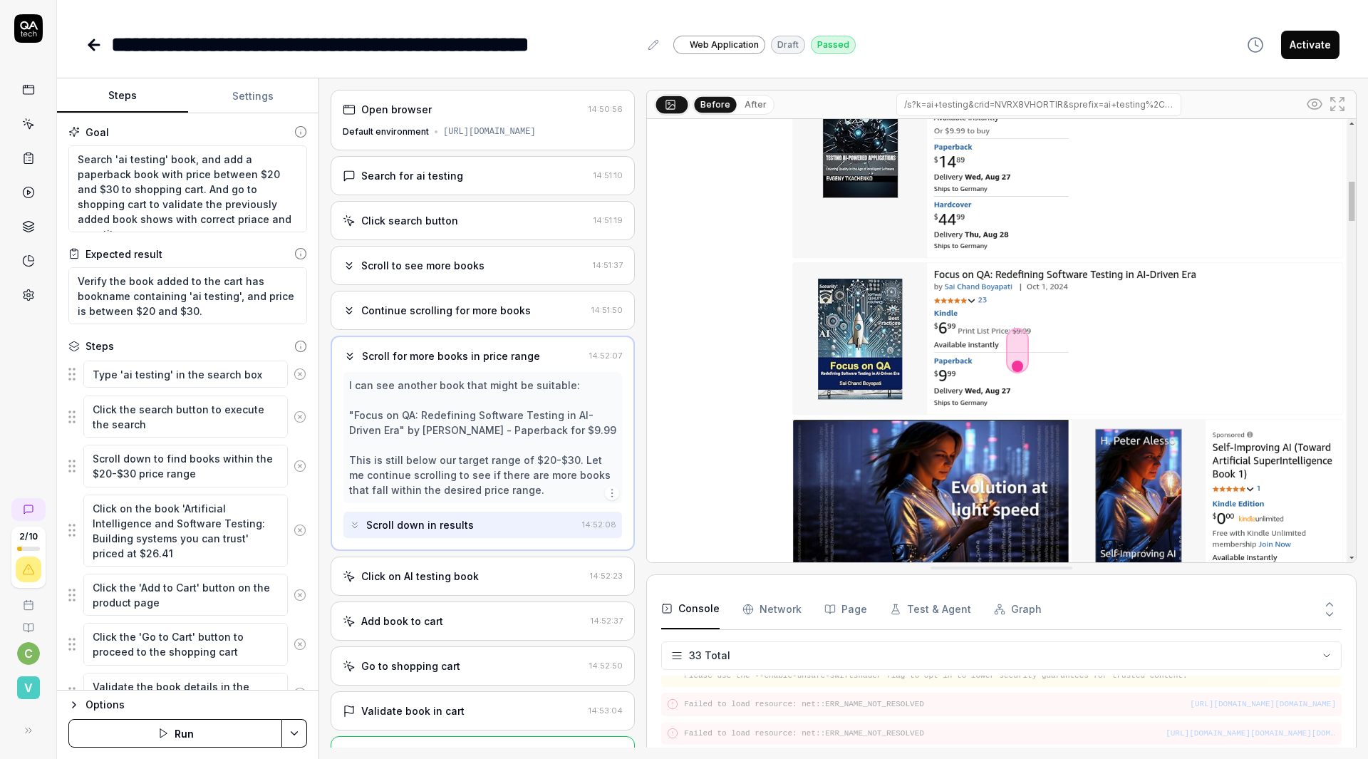
scroll to position [38, 0]
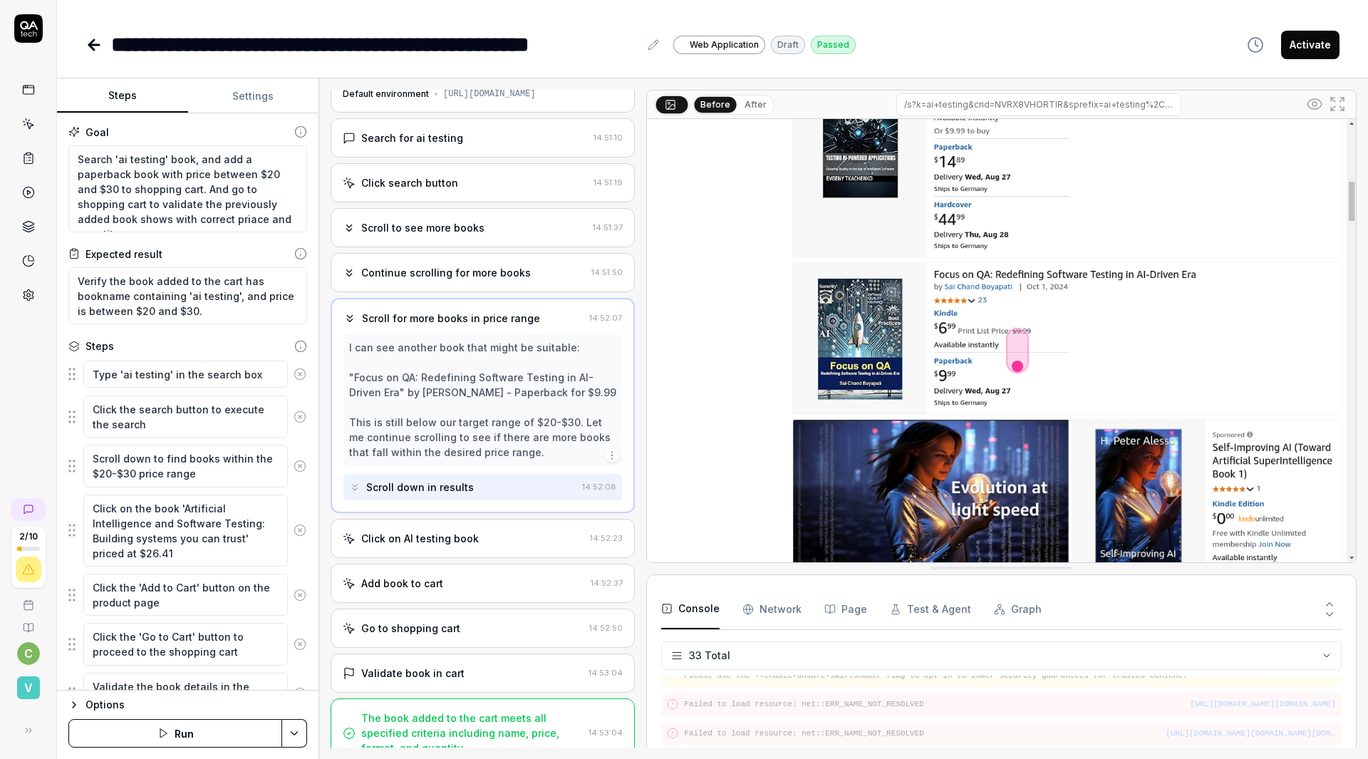
click at [442, 531] on div "Click on AI testing book" at bounding box center [464, 538] width 242 height 15
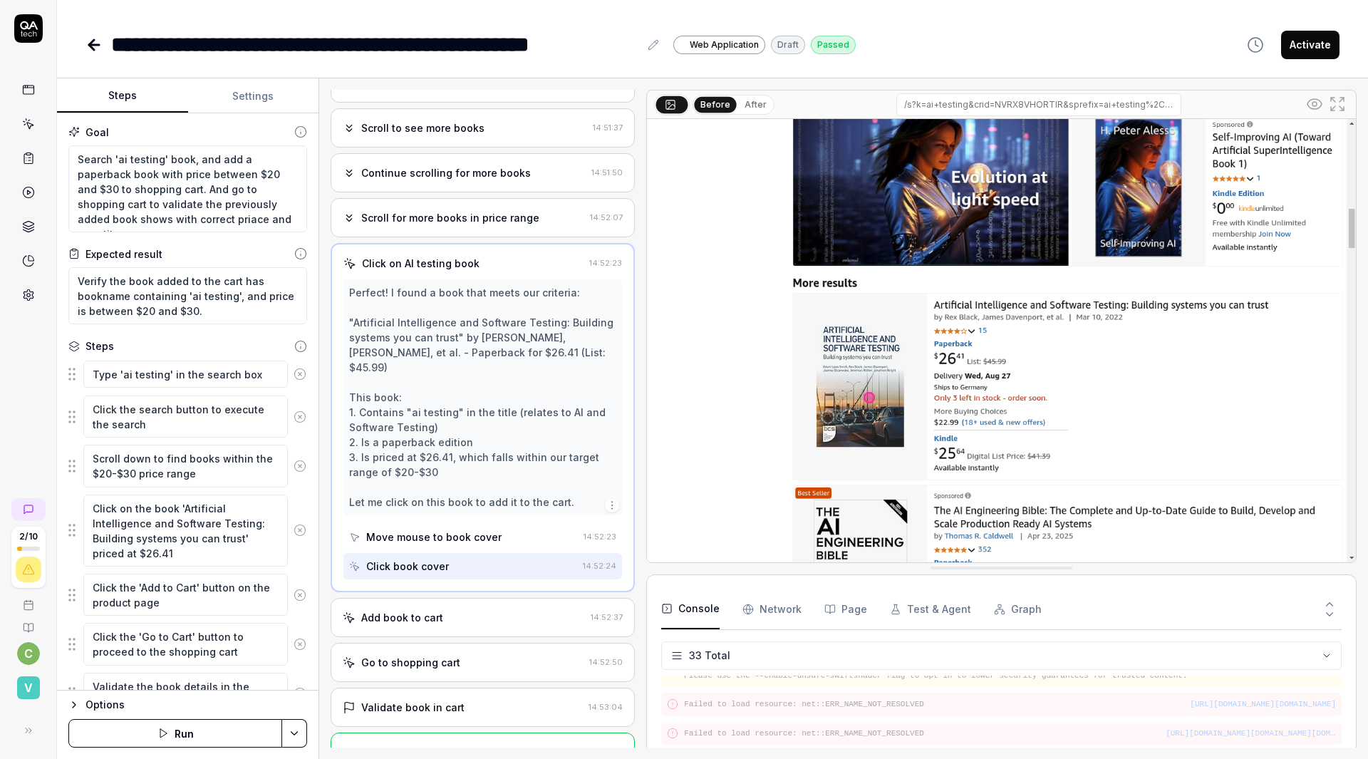
scroll to position [157, 0]
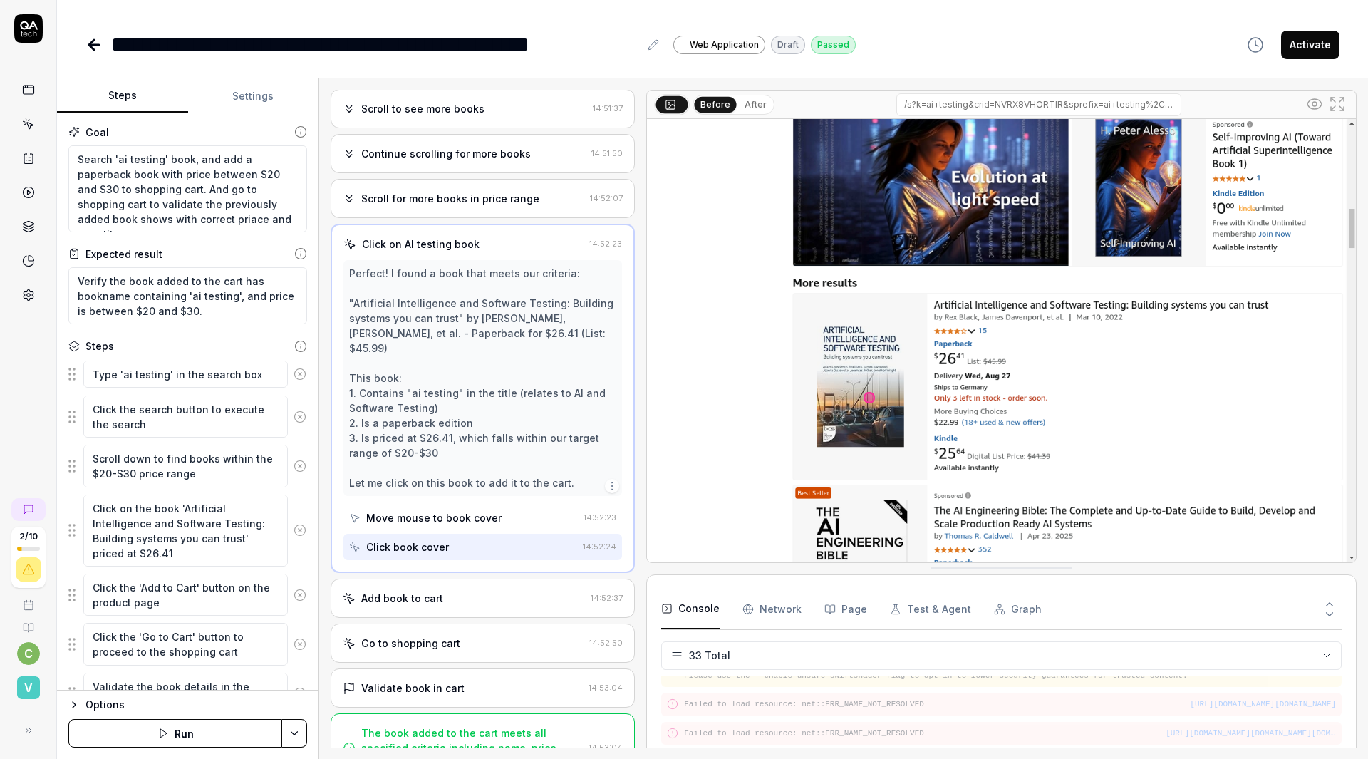
click at [436, 591] on div "Add book to cart" at bounding box center [464, 598] width 242 height 15
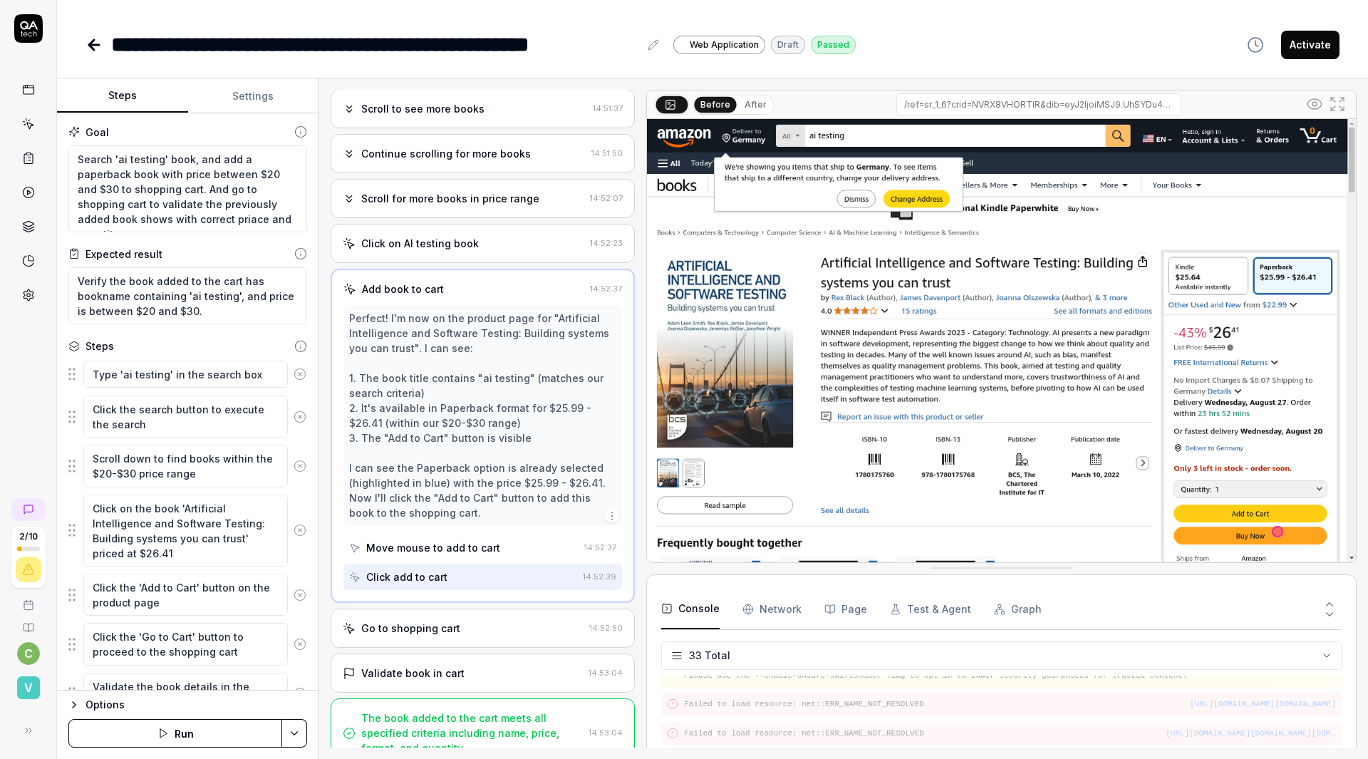
scroll to position [0, 0]
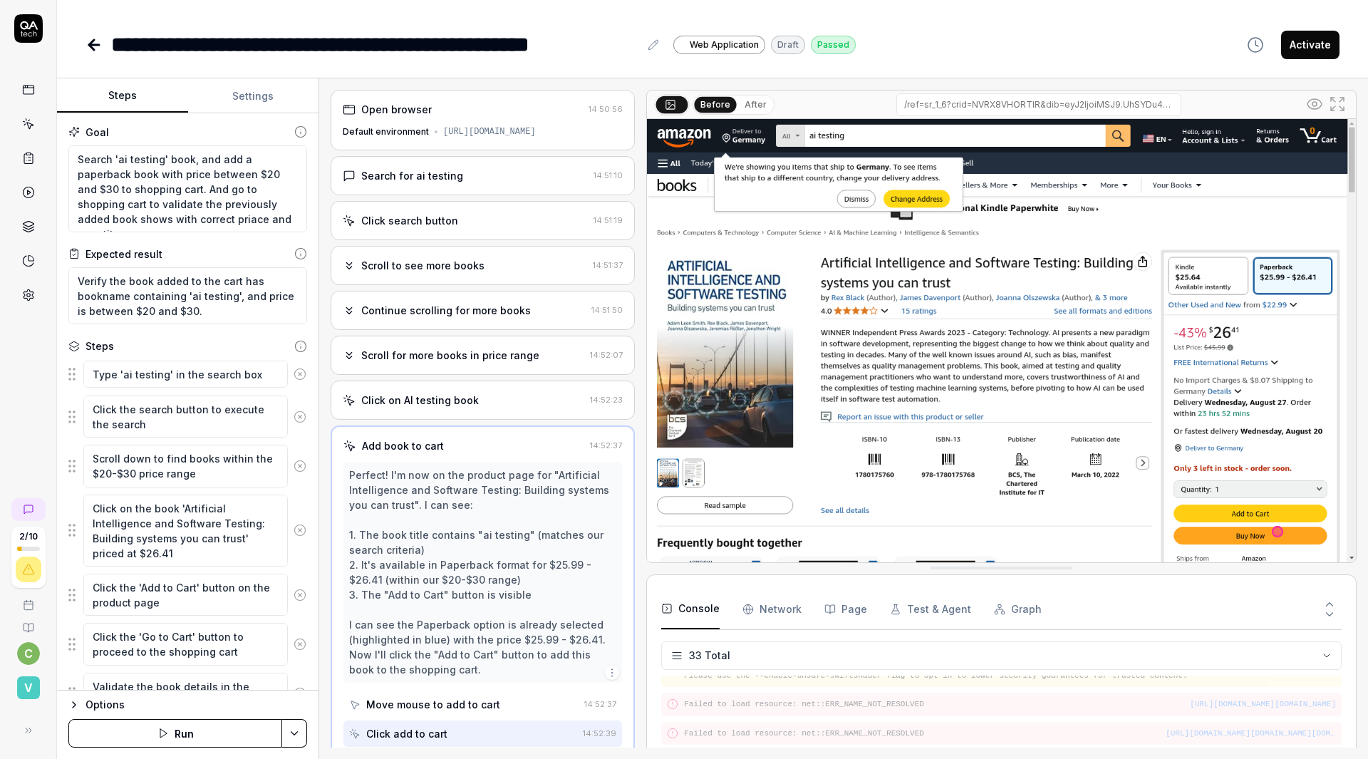
click at [465, 216] on div "Click search button 14:51:19" at bounding box center [483, 220] width 304 height 39
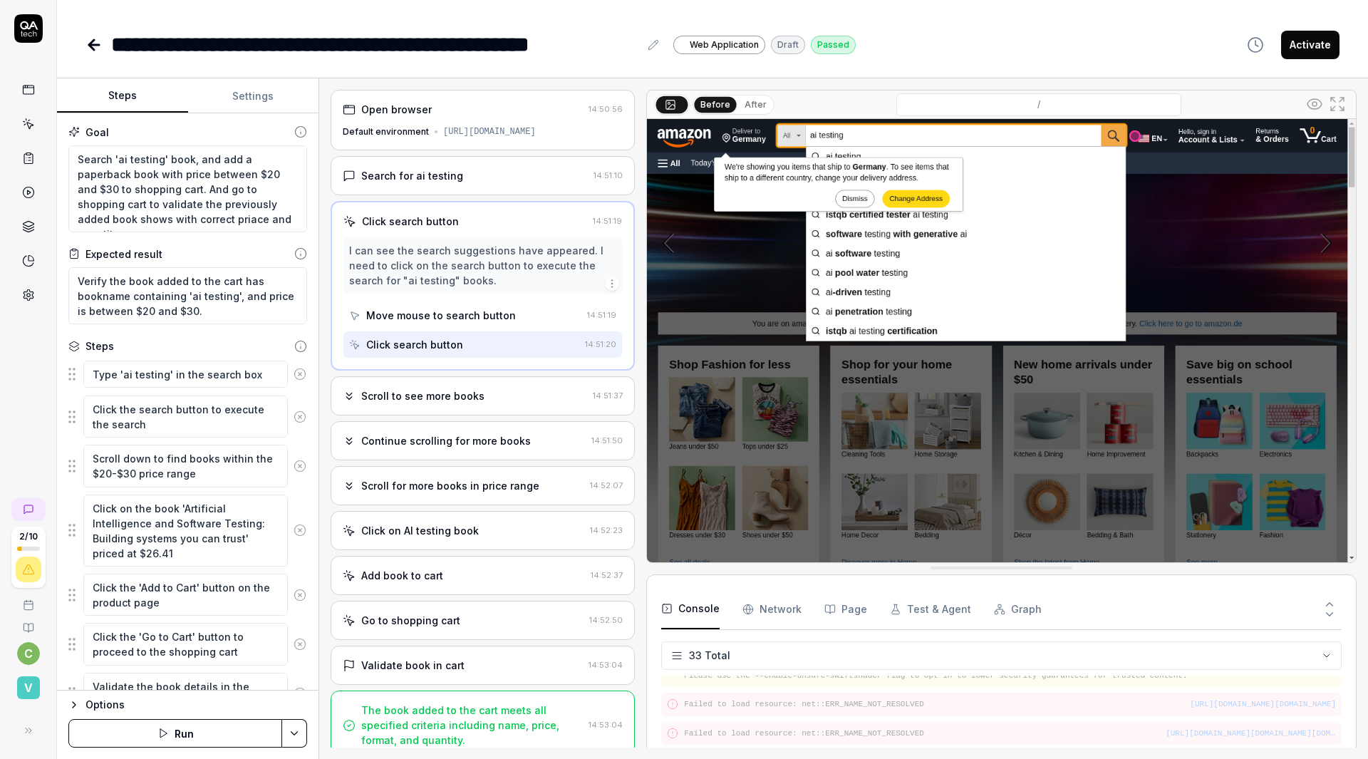
click at [465, 178] on div "Search for ai testing 14:51:10" at bounding box center [483, 175] width 304 height 39
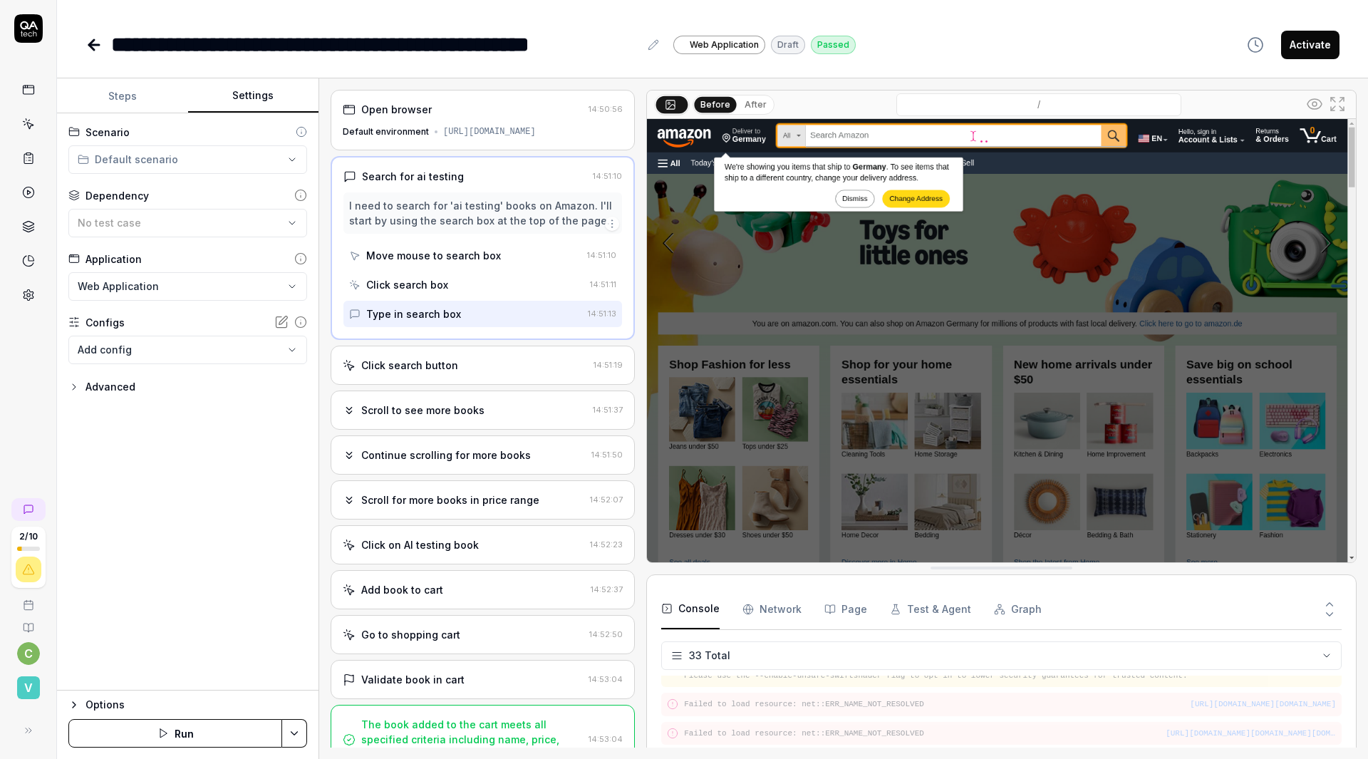
click at [213, 79] on button "Settings" at bounding box center [253, 96] width 131 height 34
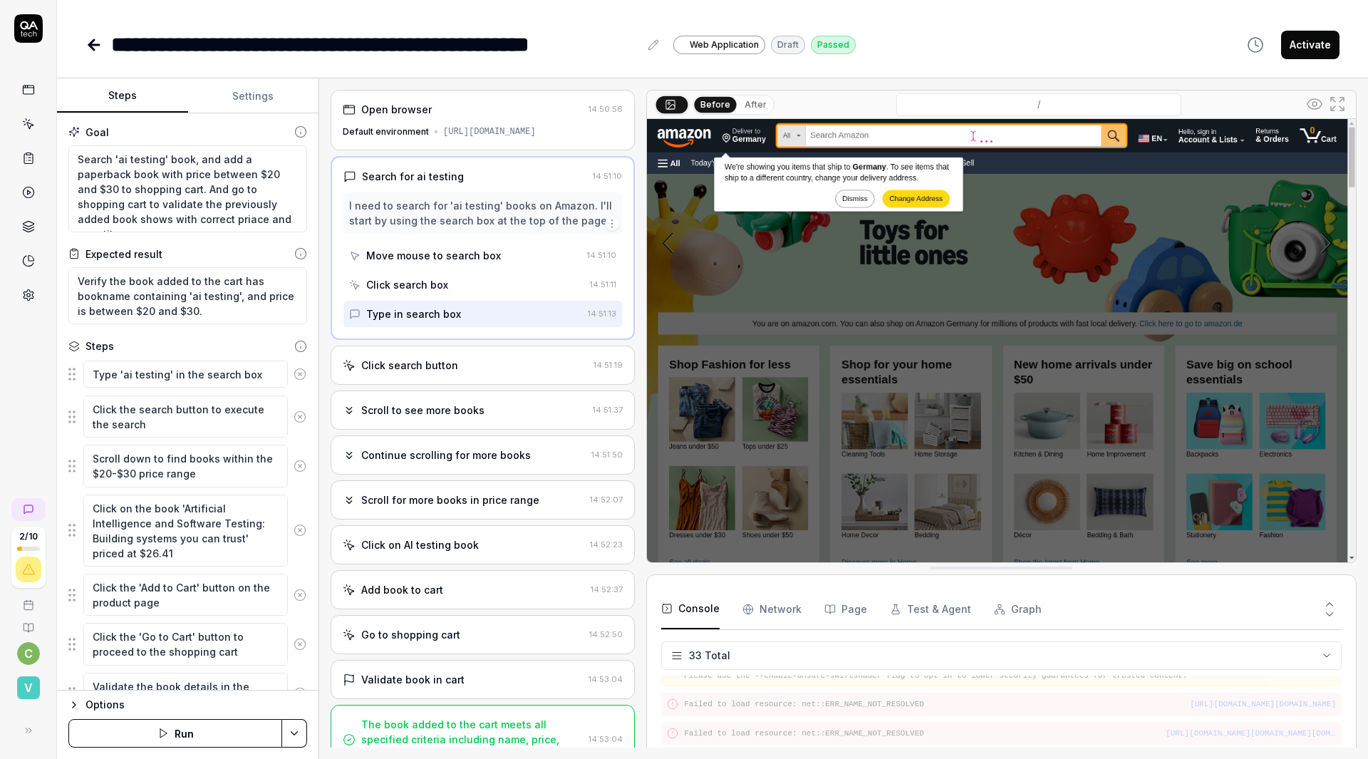
click at [94, 83] on button "Steps" at bounding box center [122, 96] width 131 height 34
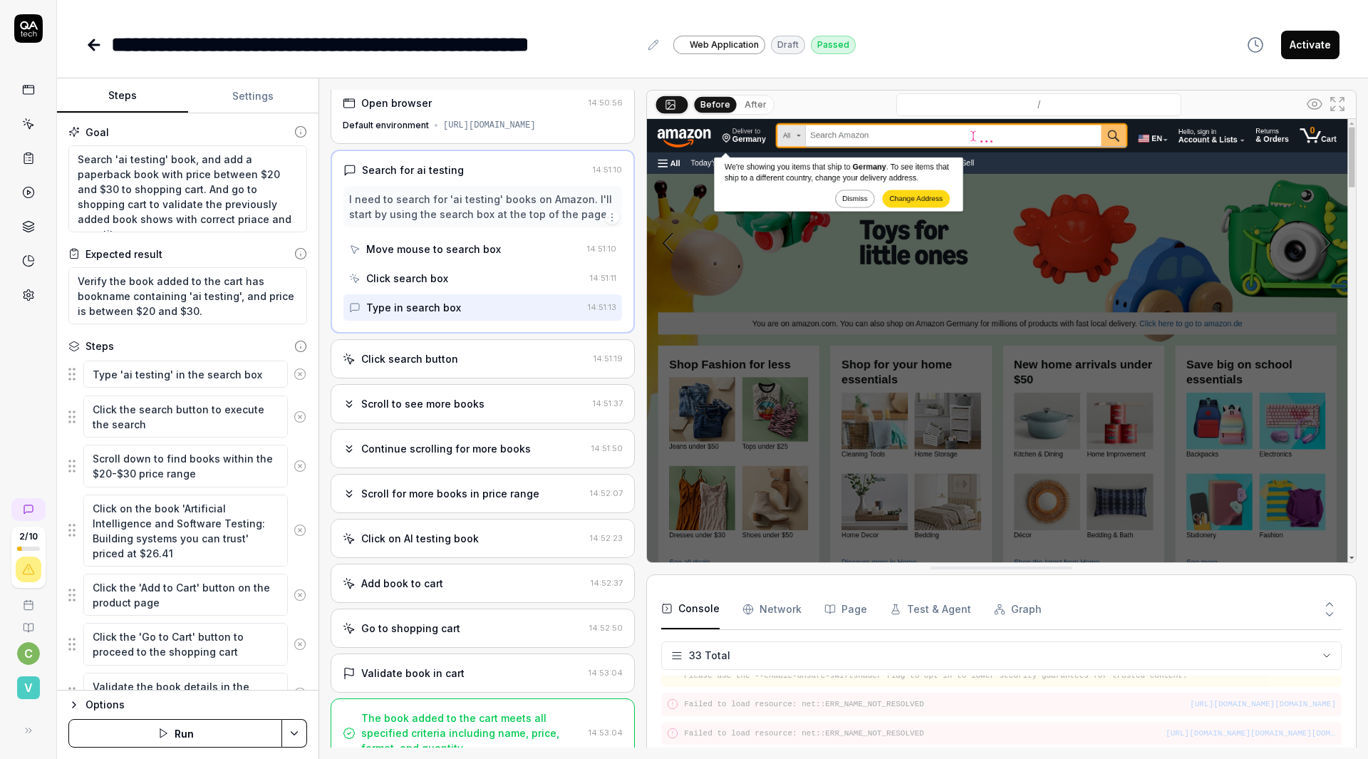
click at [802, 93] on div "/" at bounding box center [1038, 104] width 529 height 23
click at [739, 97] on button "After" at bounding box center [755, 105] width 33 height 16
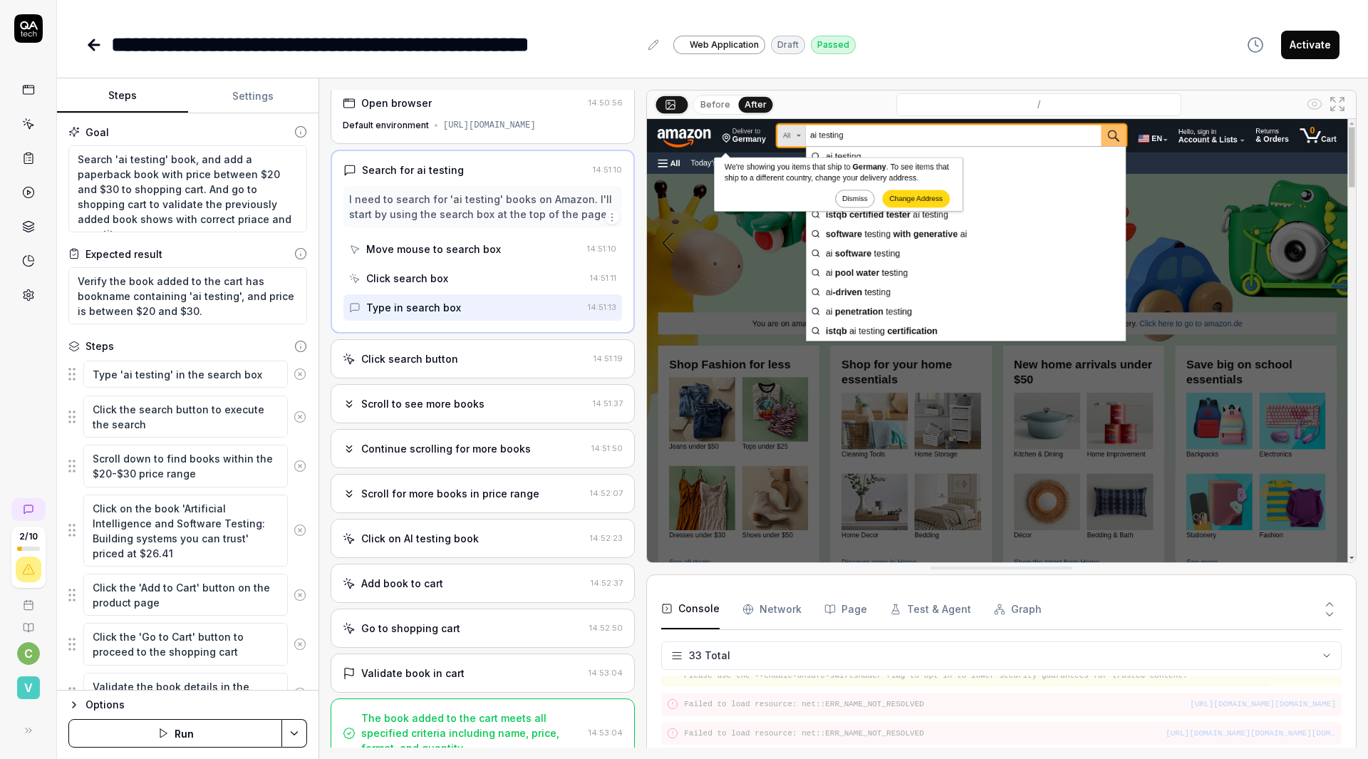
click at [695, 97] on button "Before" at bounding box center [715, 105] width 41 height 16
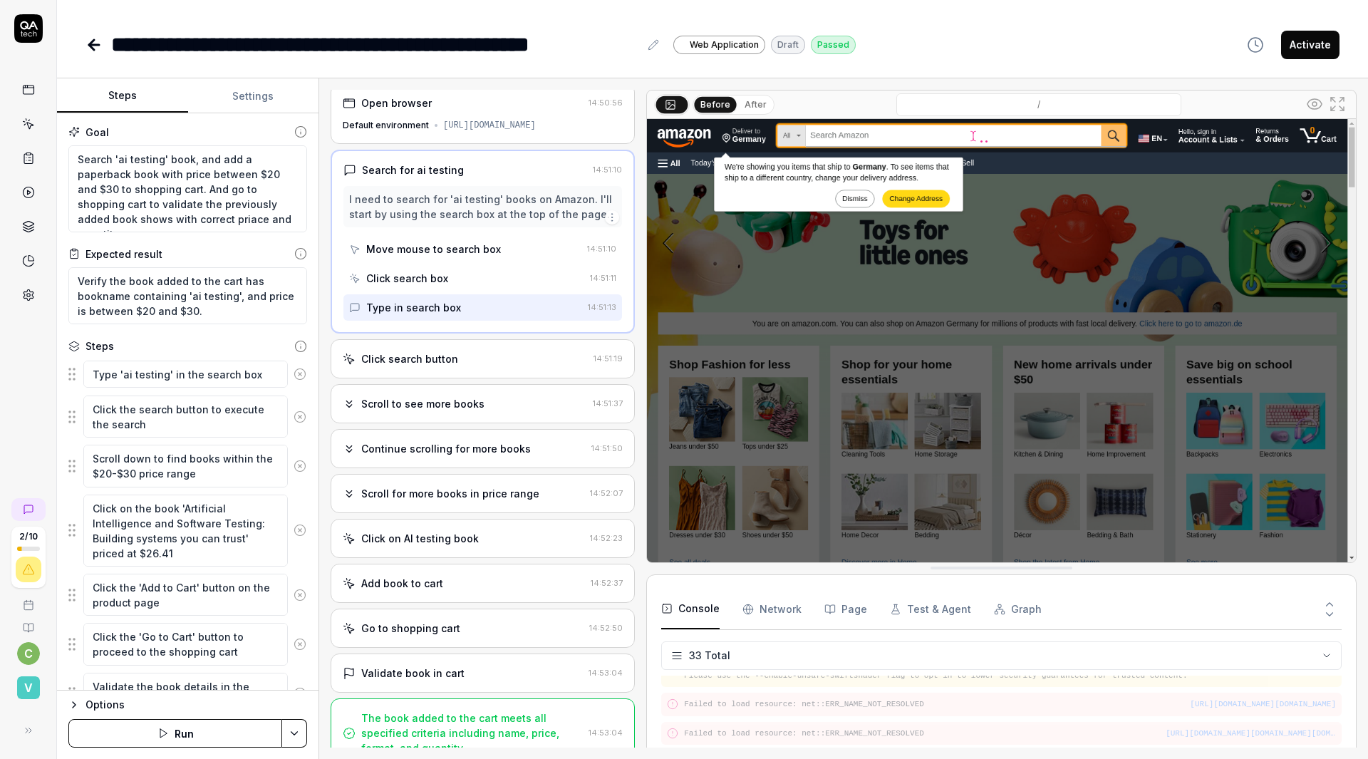
click at [725, 95] on div "Before After" at bounding box center [733, 105] width 82 height 20
click at [739, 97] on button "After" at bounding box center [755, 105] width 33 height 16
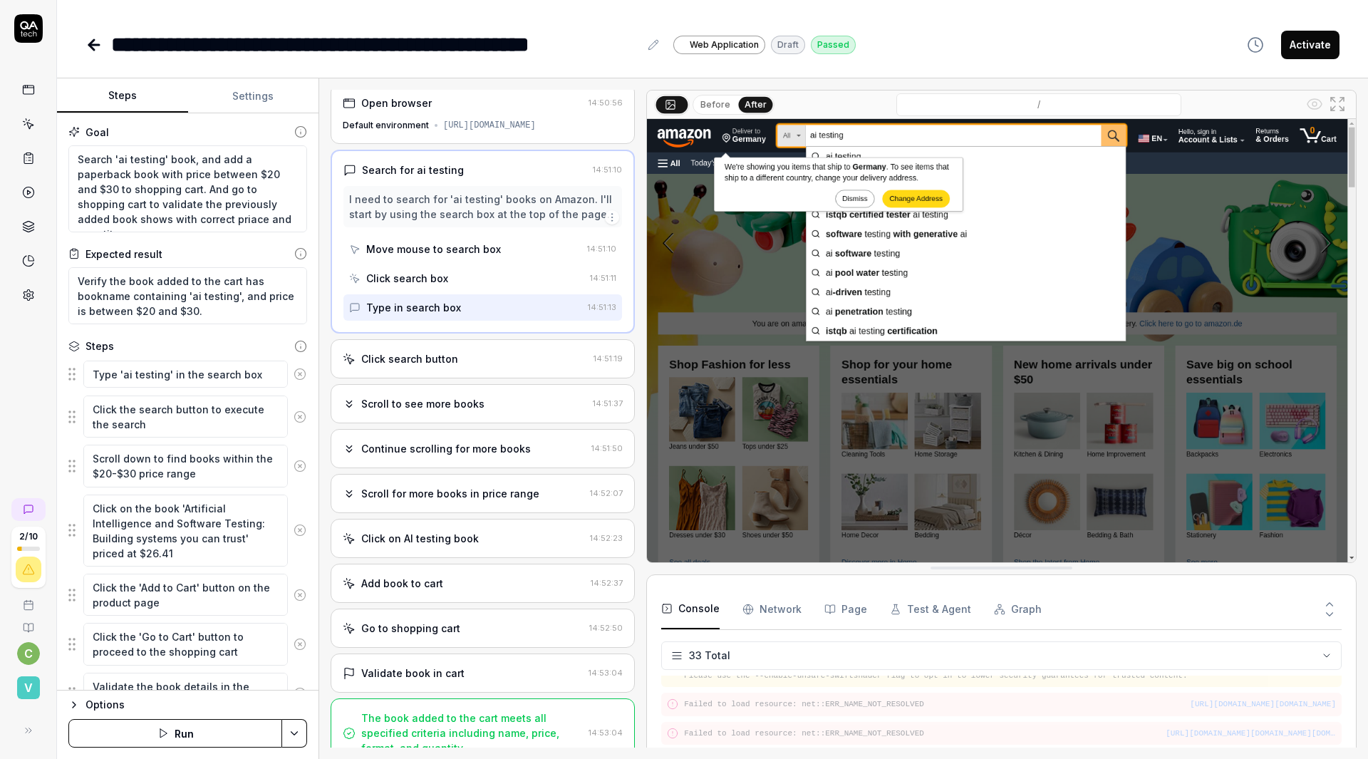
click at [695, 97] on button "Before" at bounding box center [715, 105] width 41 height 16
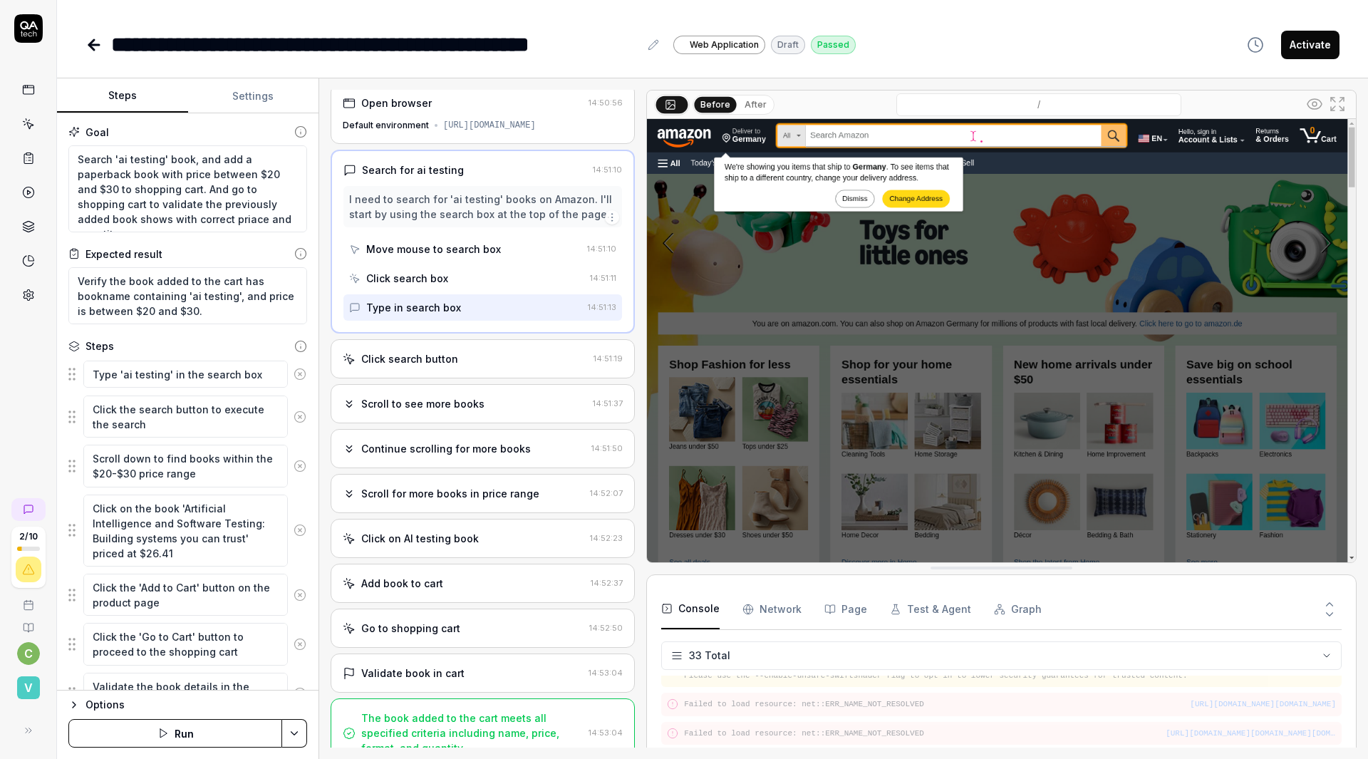
click at [739, 97] on button "After" at bounding box center [755, 105] width 33 height 16
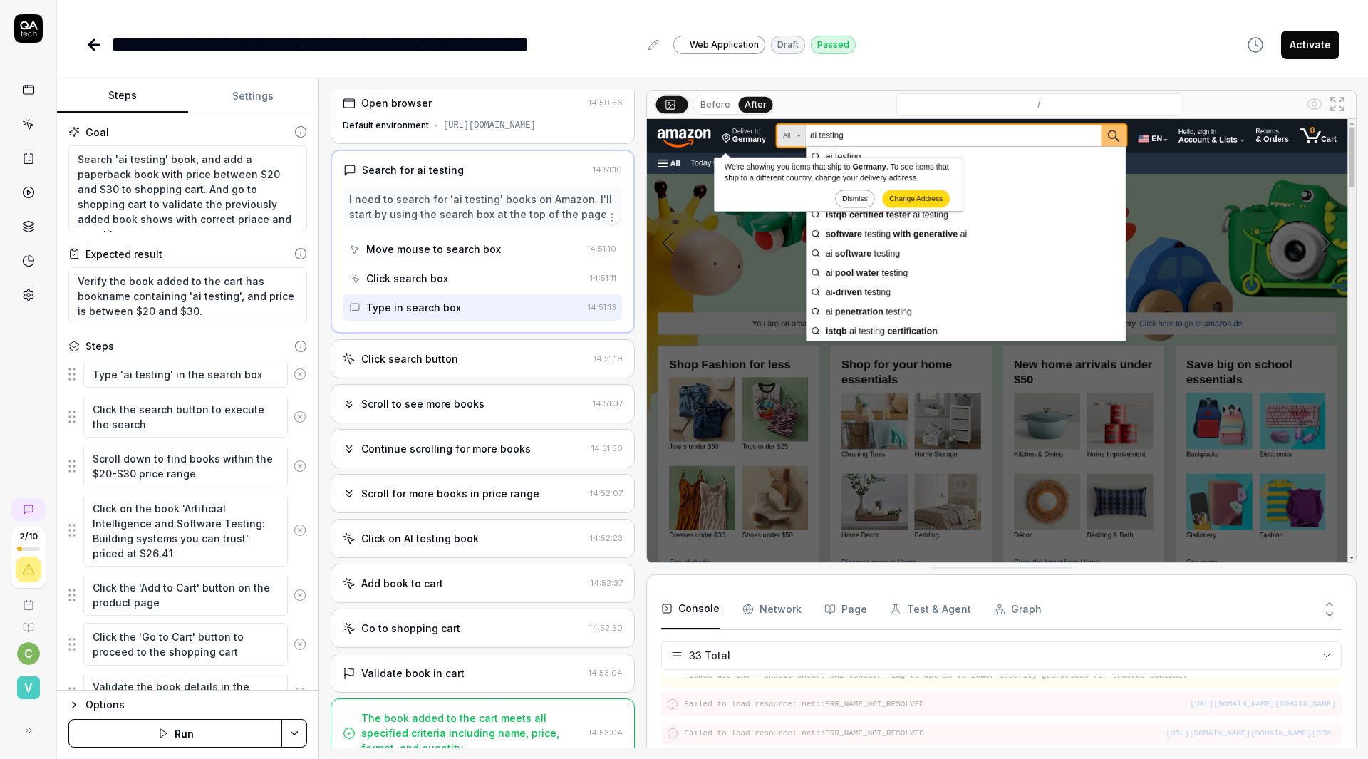
click at [695, 97] on button "Before" at bounding box center [715, 105] width 41 height 16
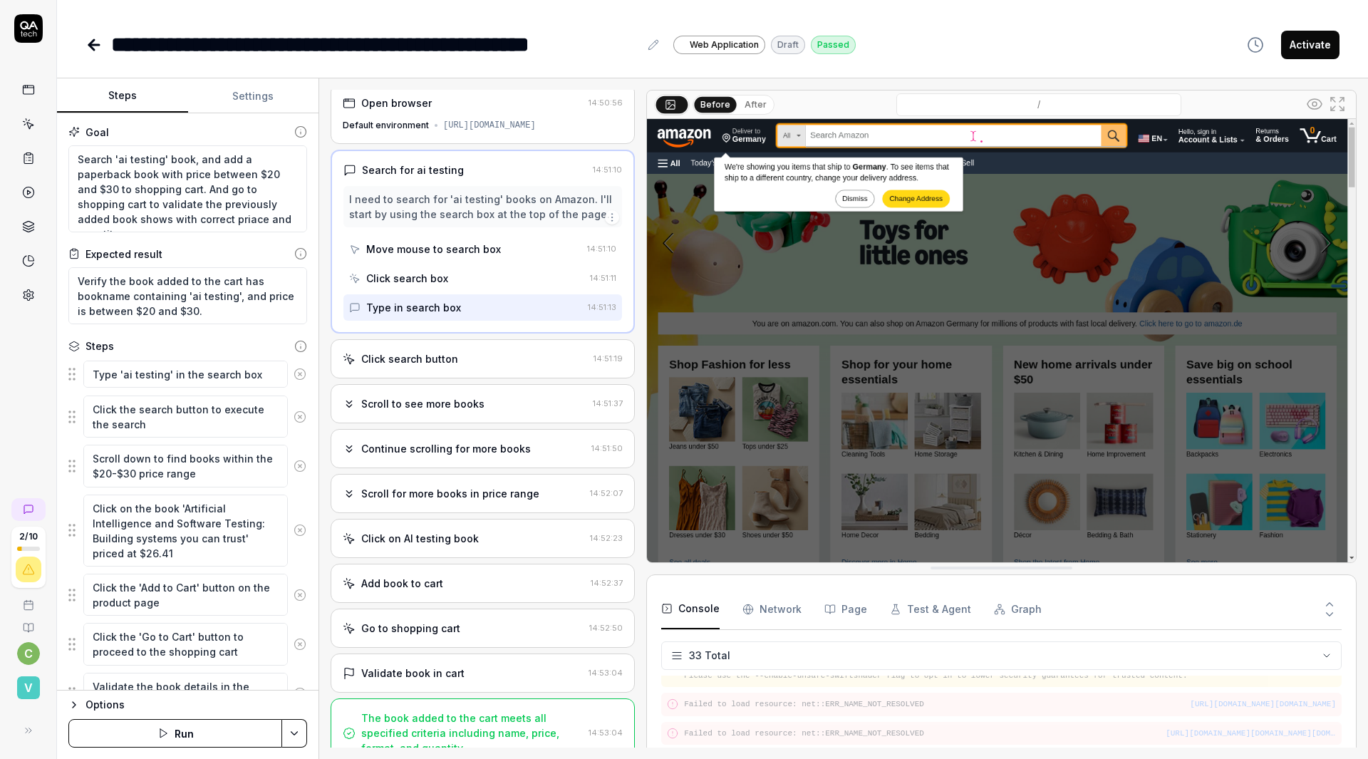
click at [739, 97] on button "After" at bounding box center [755, 105] width 33 height 16
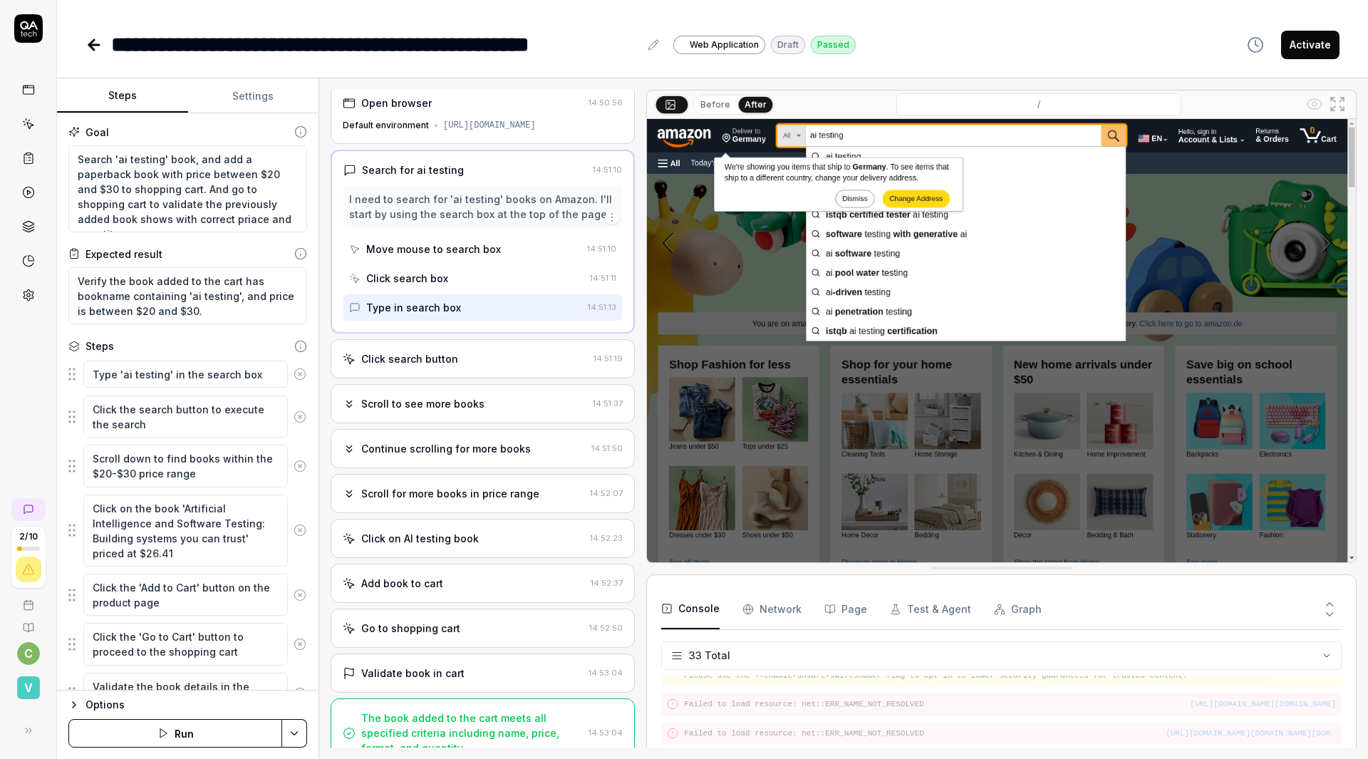
click at [695, 97] on button "Before" at bounding box center [715, 105] width 41 height 16
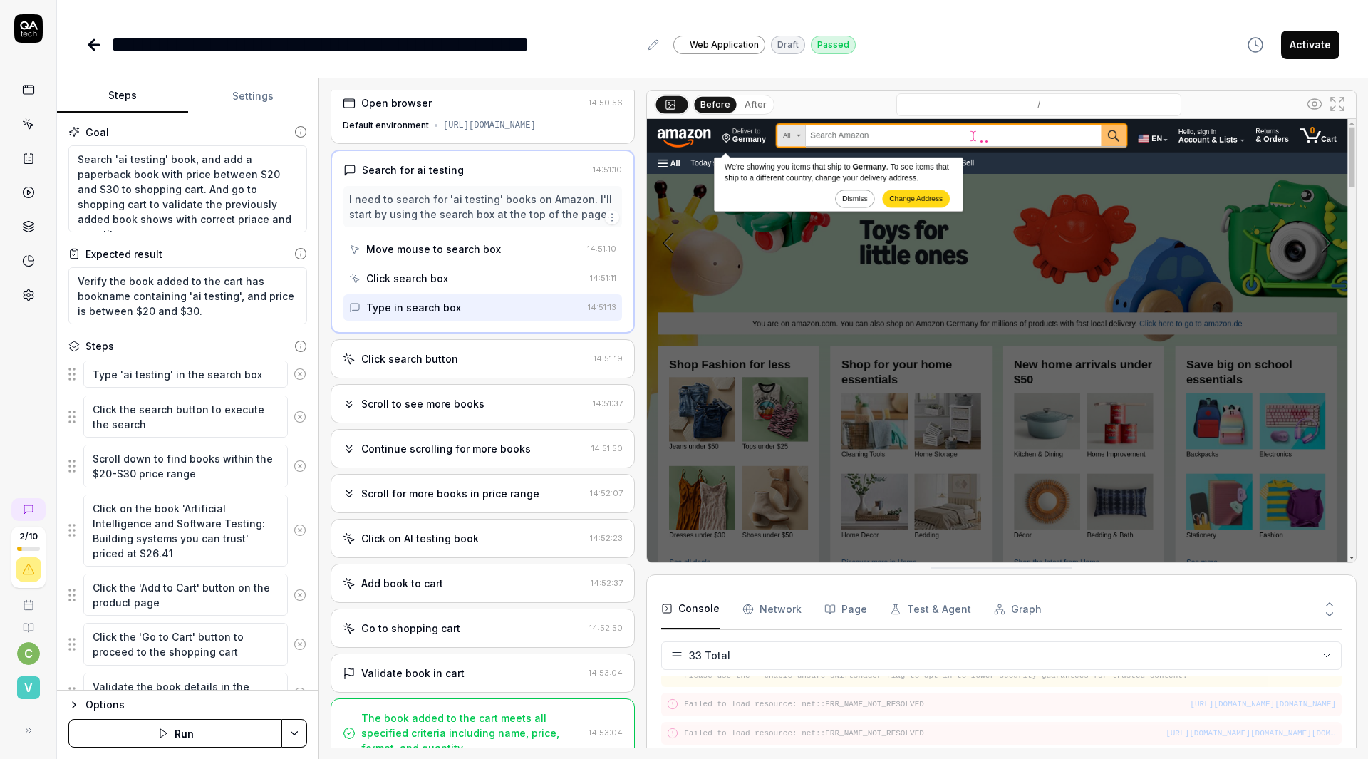
click at [739, 97] on button "After" at bounding box center [755, 105] width 33 height 16
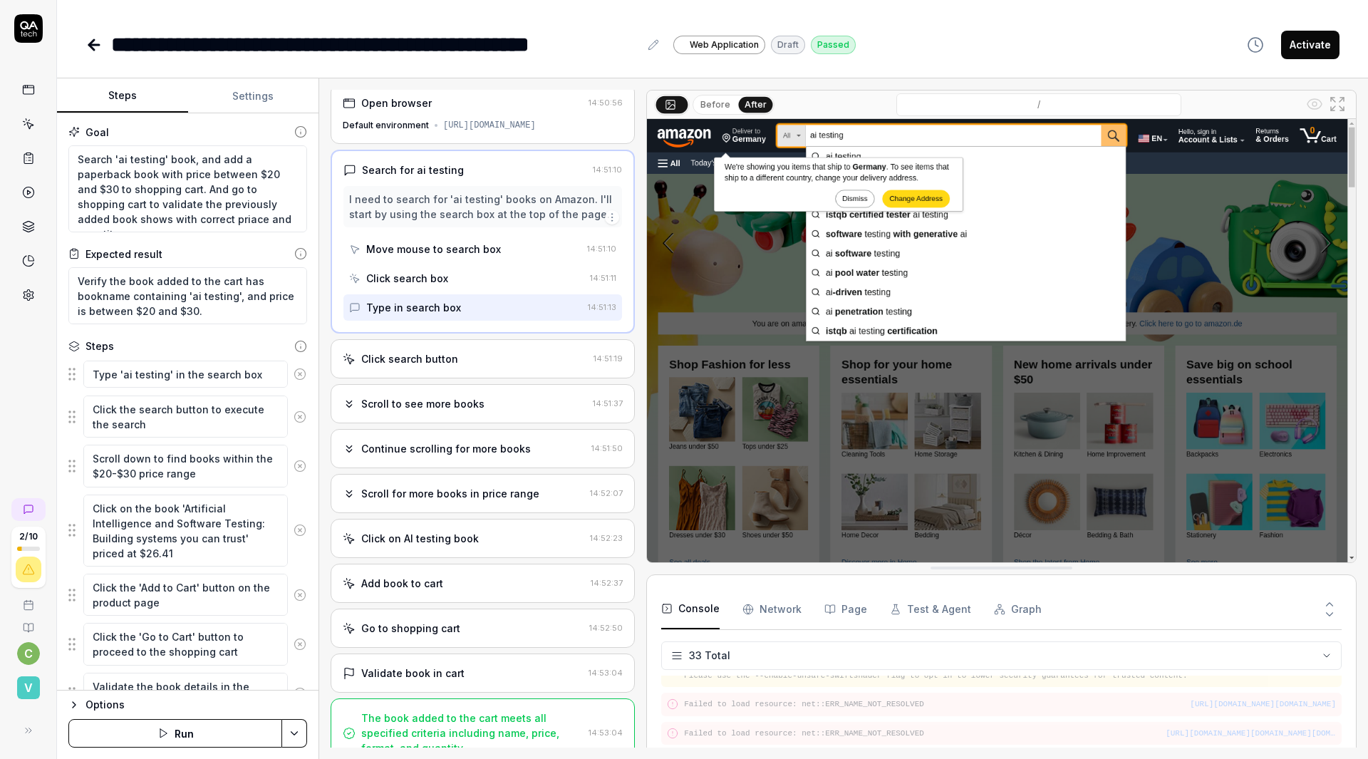
click at [695, 97] on button "Before" at bounding box center [715, 105] width 41 height 16
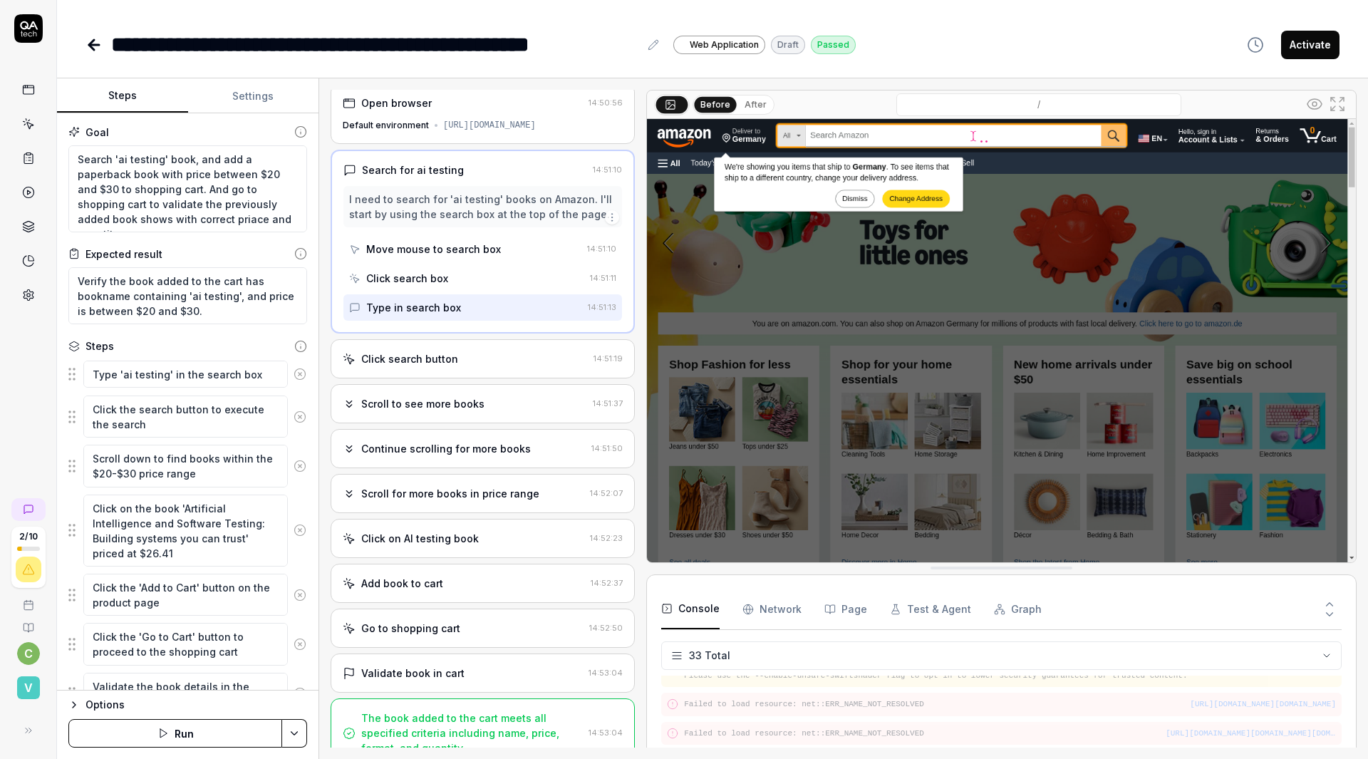
click at [739, 97] on button "After" at bounding box center [755, 105] width 33 height 16
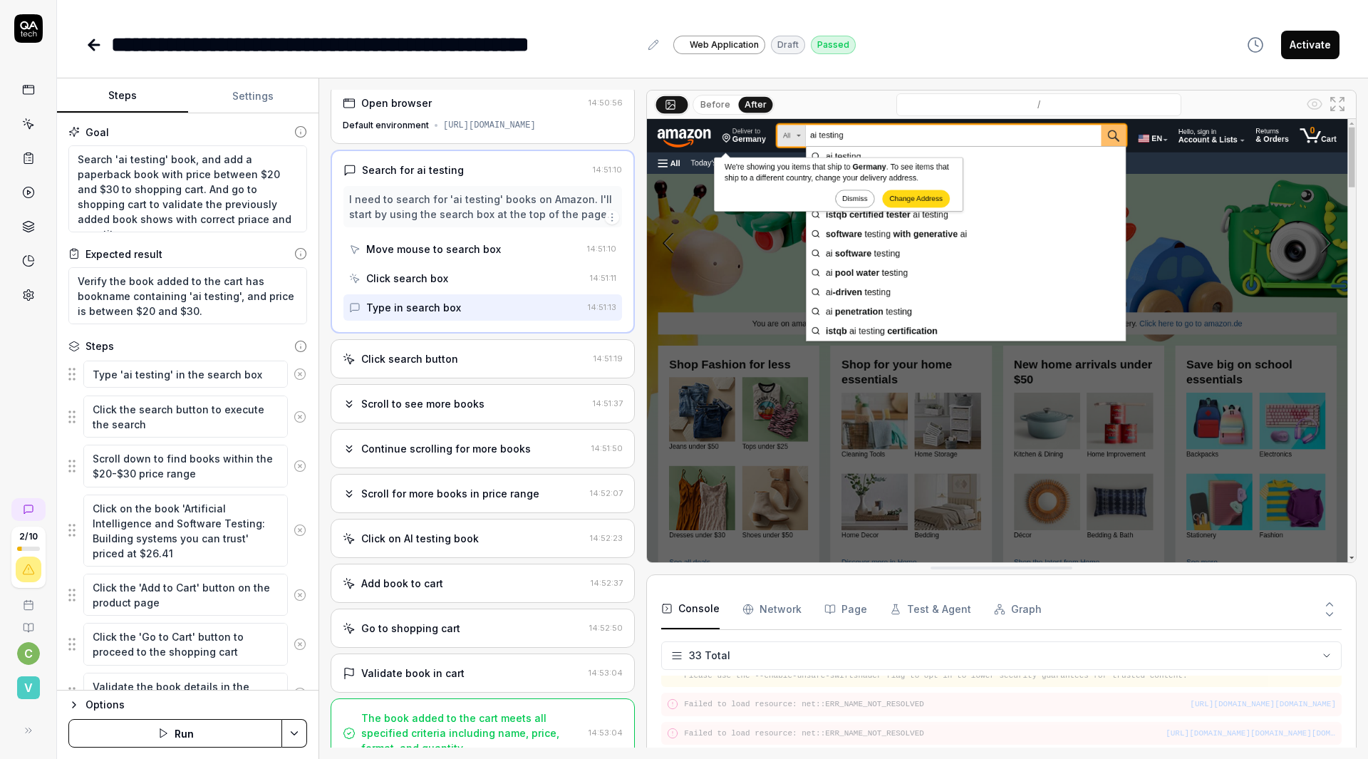
click at [467, 351] on div "Click search button 14:51:19" at bounding box center [483, 358] width 304 height 39
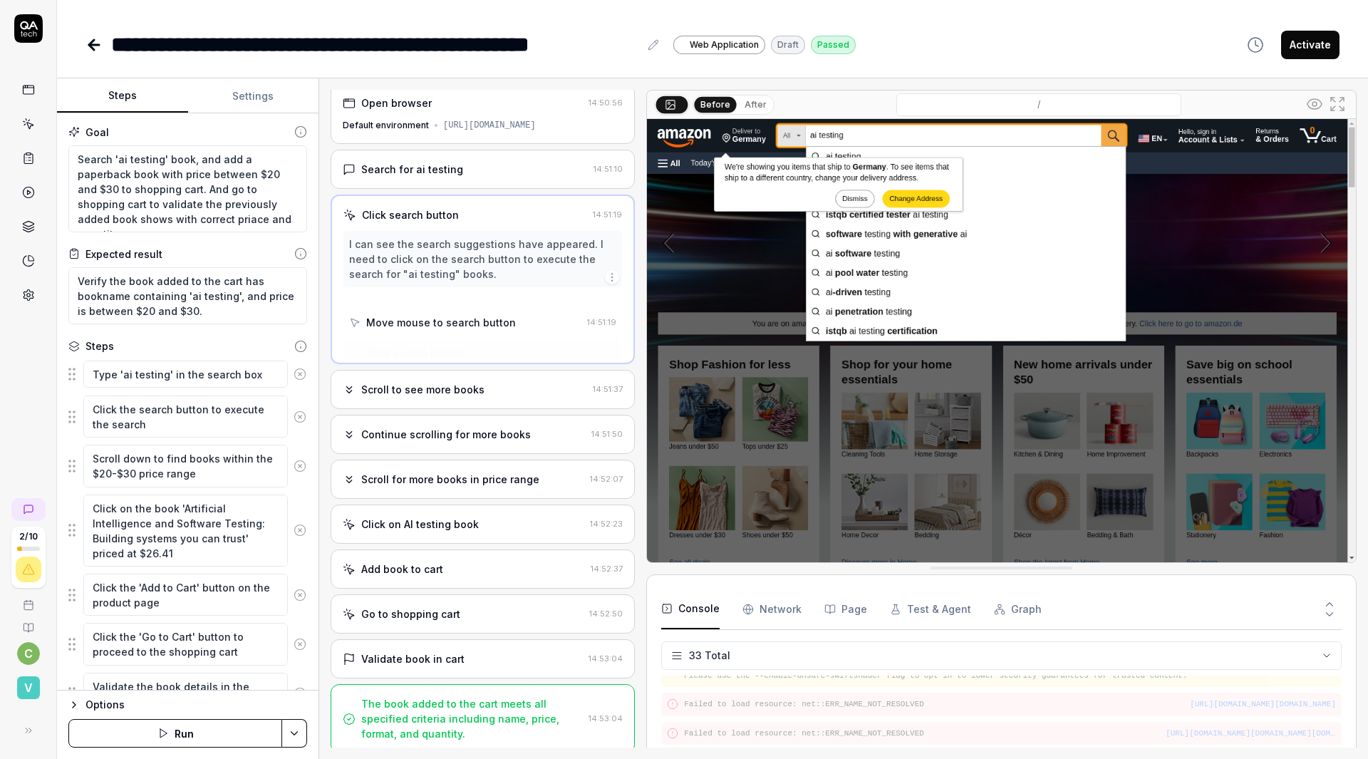
scroll to position [0, 0]
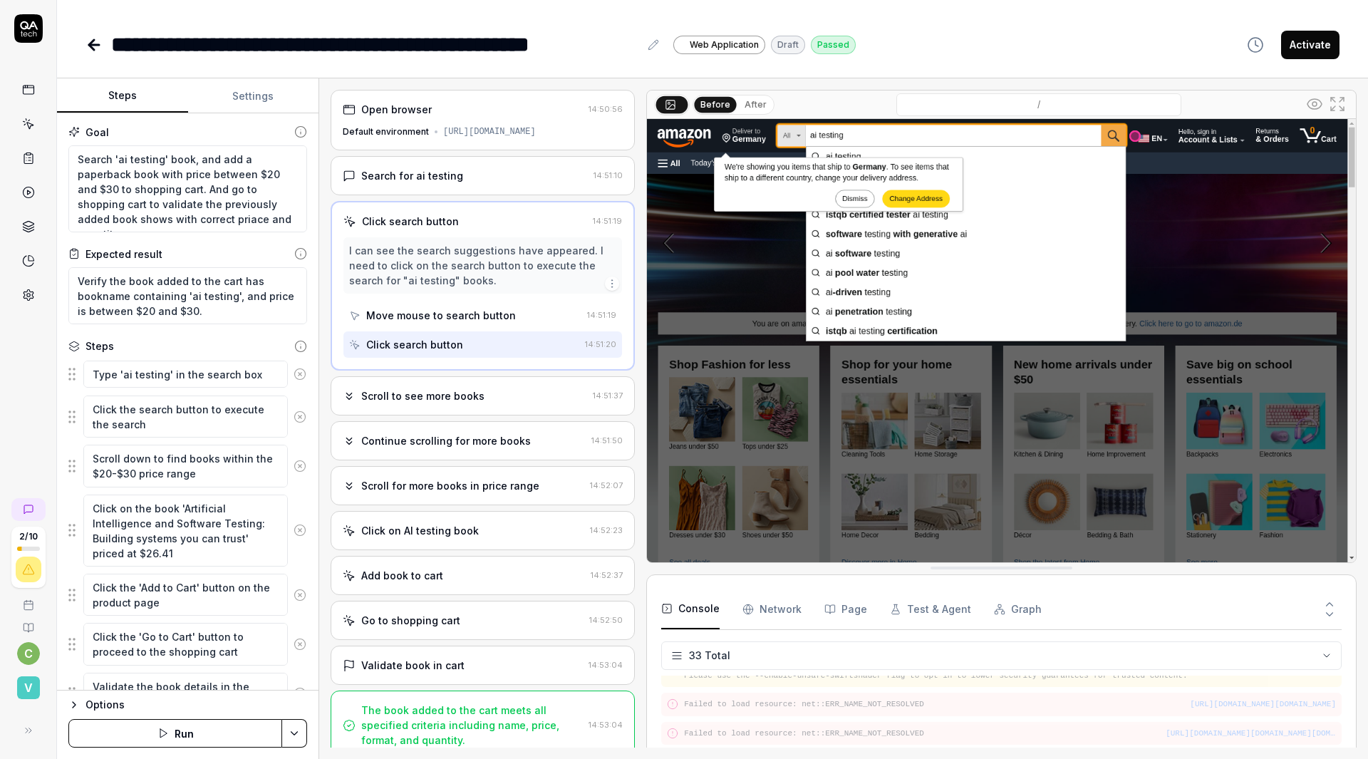
click at [739, 97] on button "After" at bounding box center [755, 105] width 33 height 16
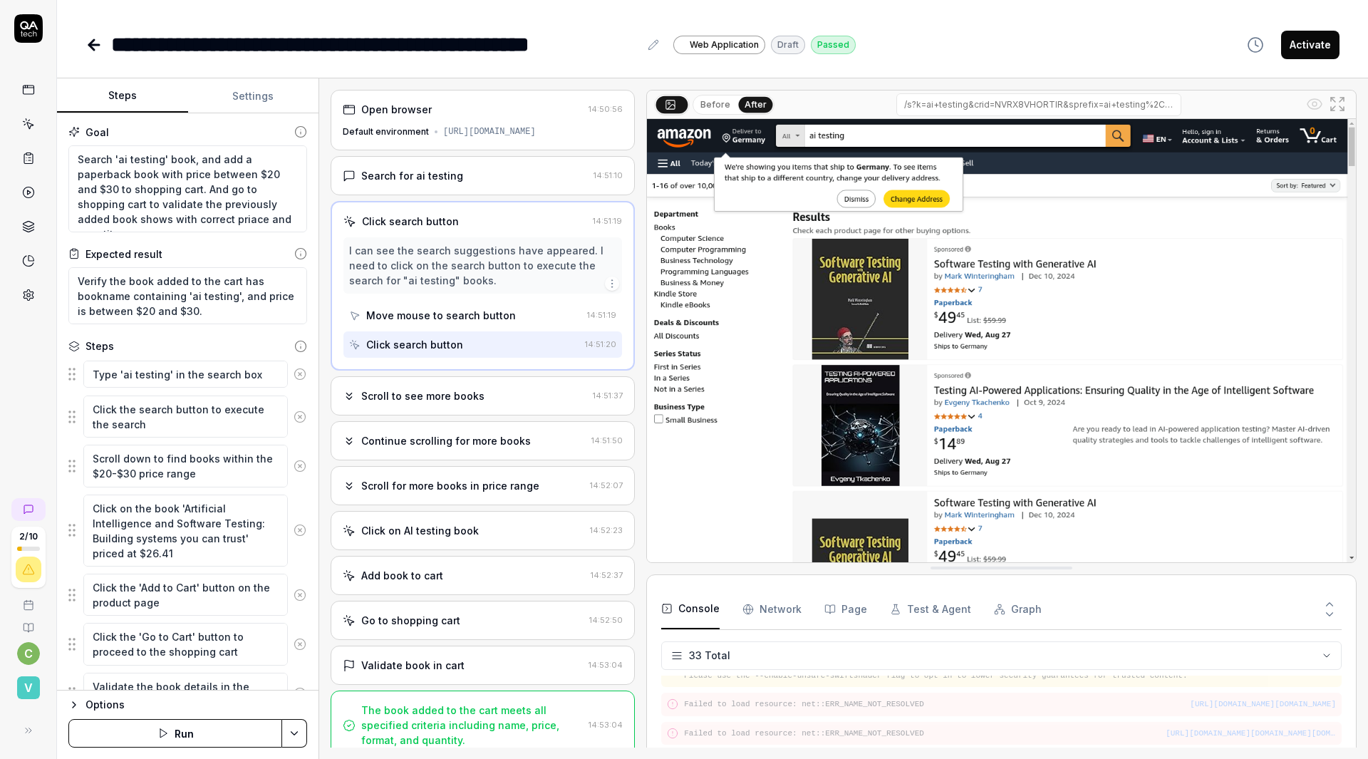
click at [695, 97] on button "Before" at bounding box center [715, 105] width 41 height 16
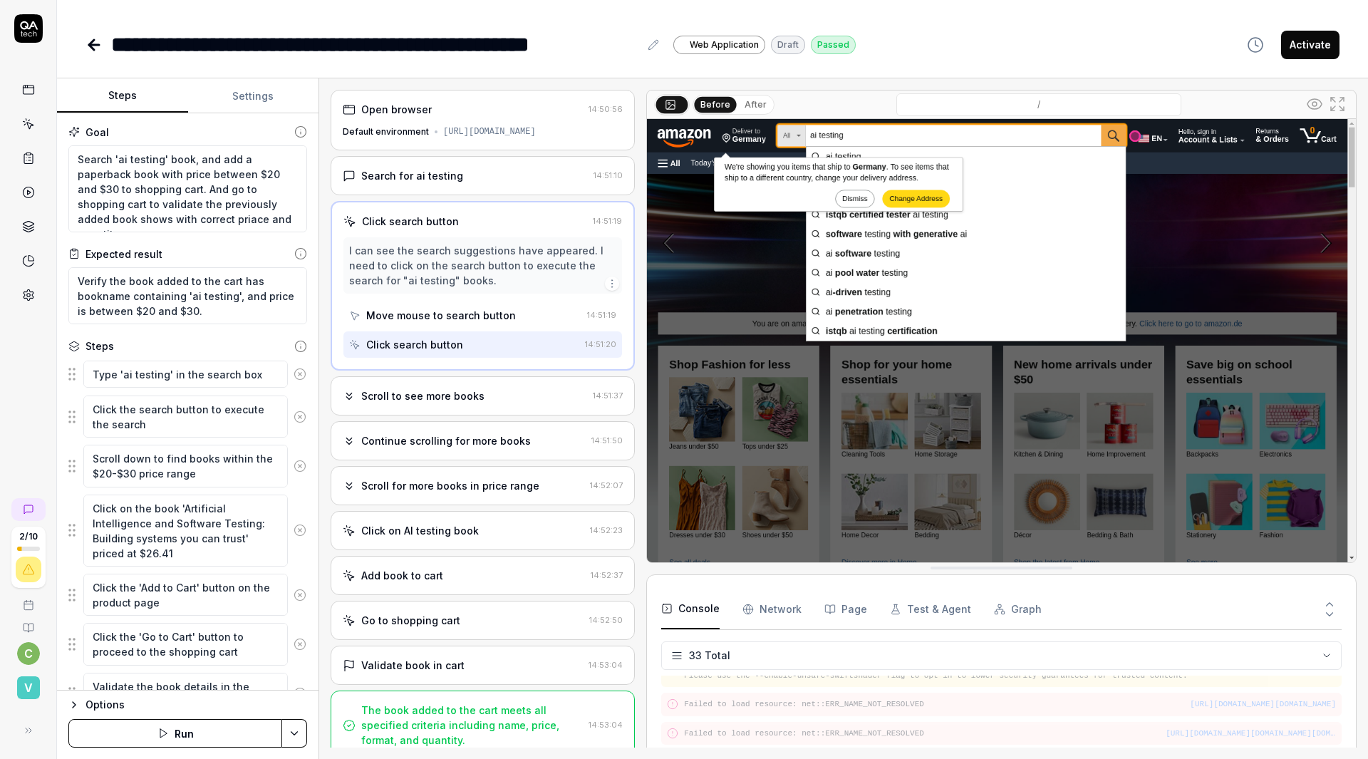
click at [739, 97] on button "After" at bounding box center [755, 105] width 33 height 16
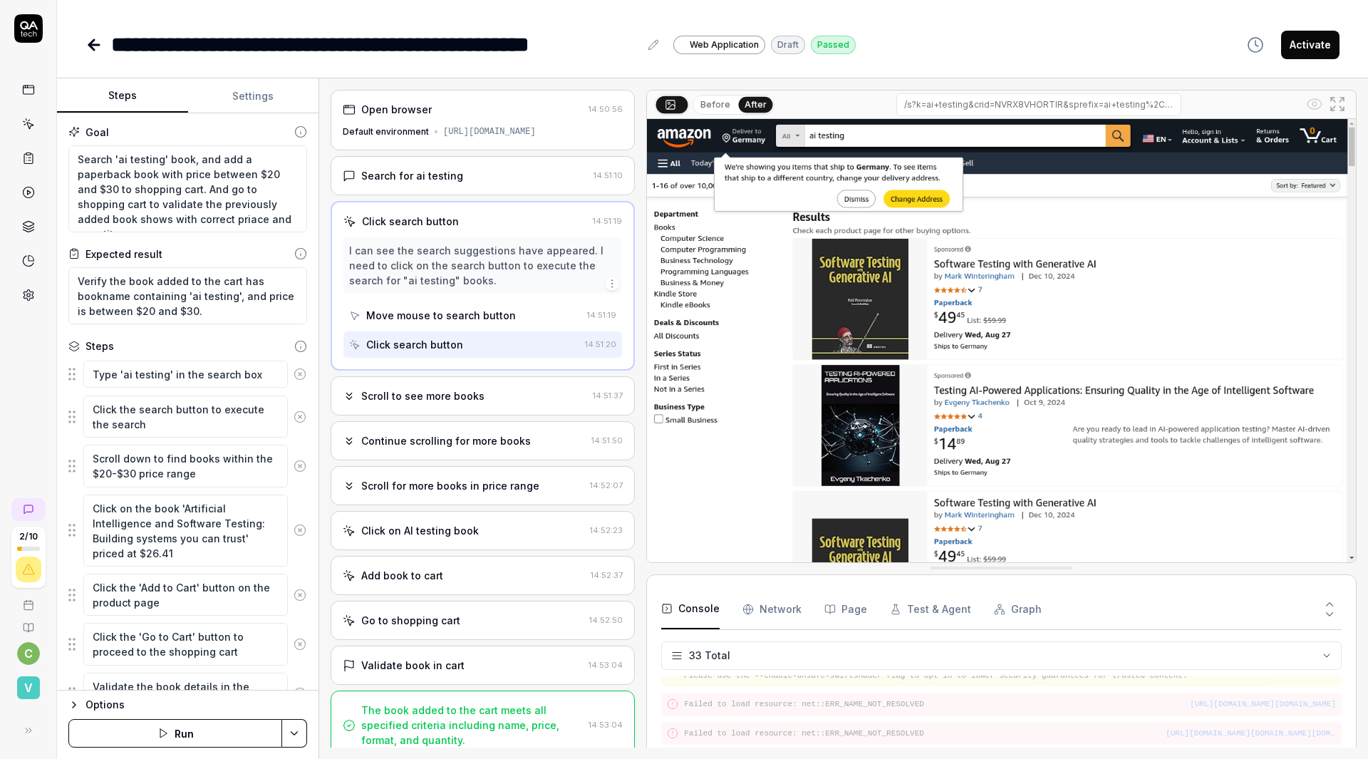
click at [695, 97] on button "Before" at bounding box center [715, 105] width 41 height 16
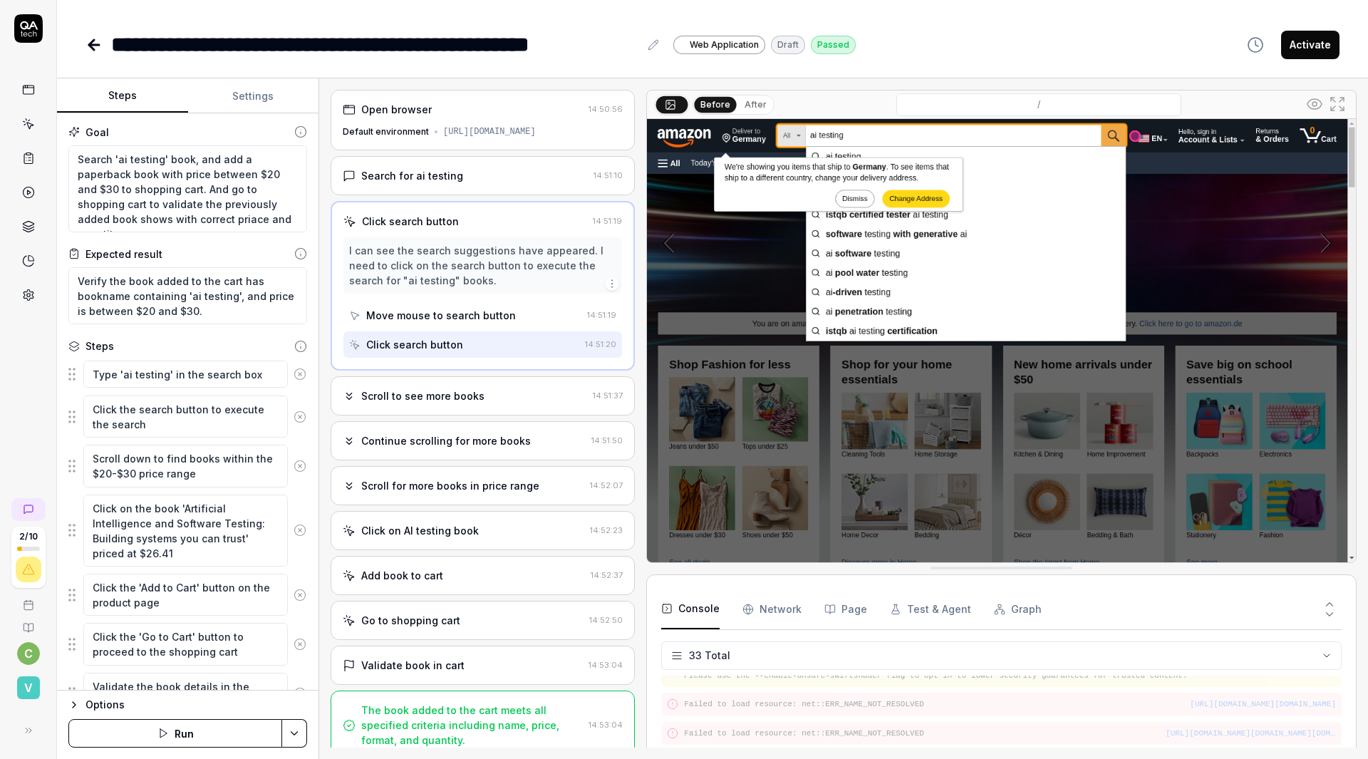
click at [739, 97] on button "After" at bounding box center [755, 105] width 33 height 16
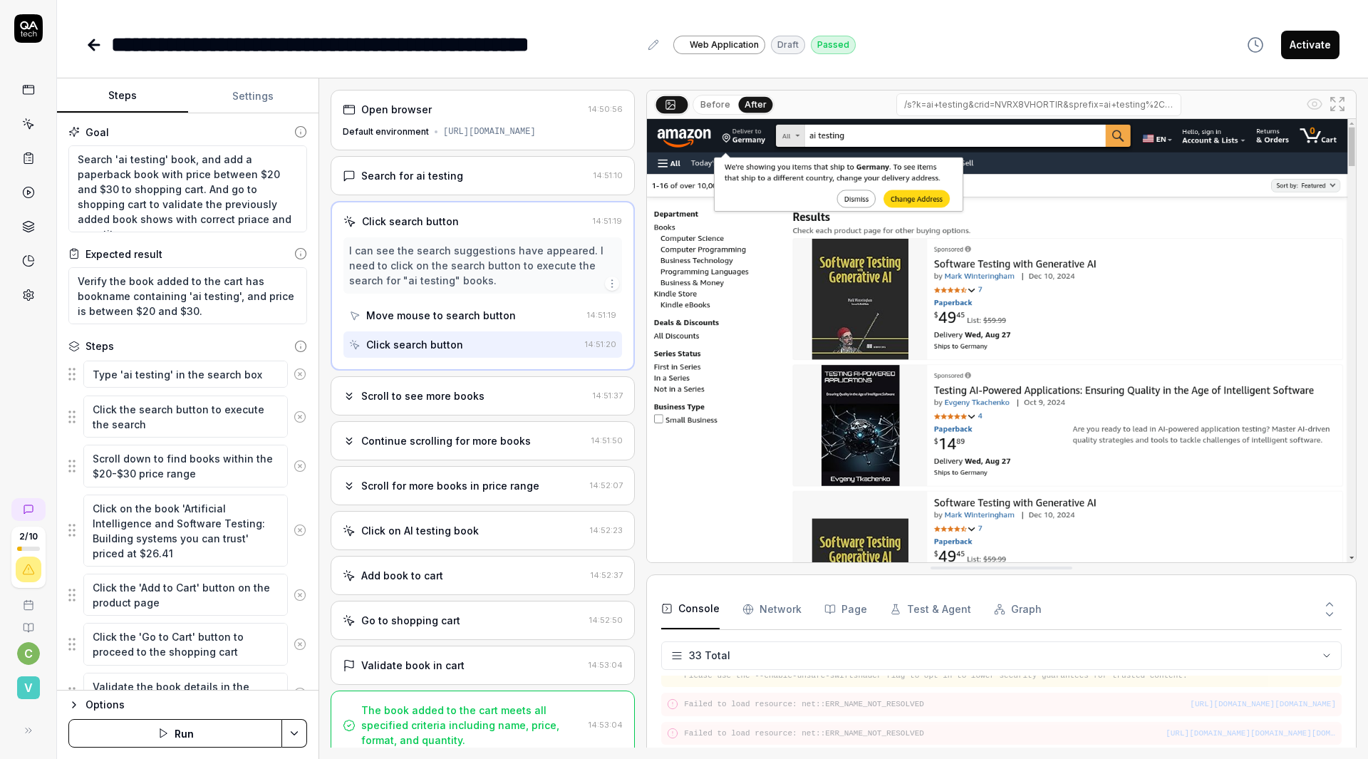
click at [695, 97] on button "Before" at bounding box center [715, 105] width 41 height 16
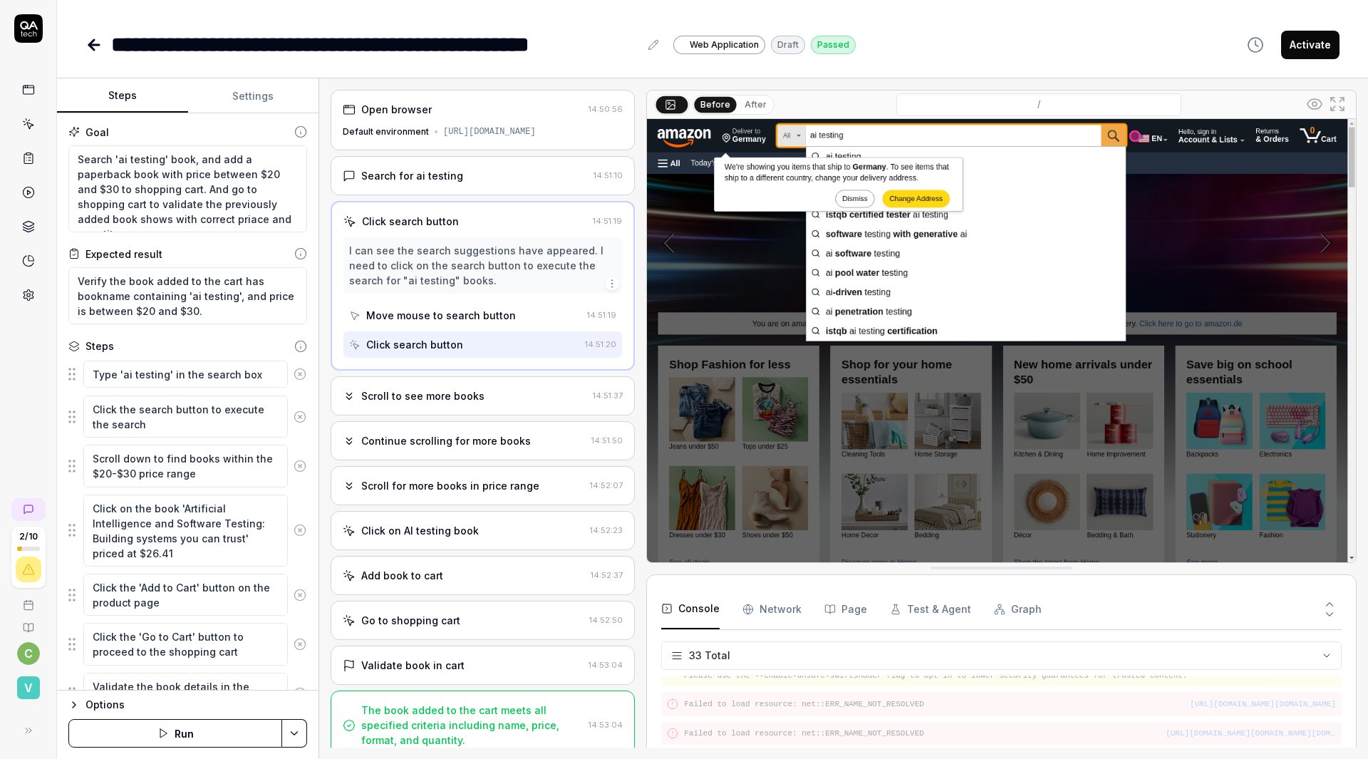
click at [739, 97] on button "After" at bounding box center [755, 105] width 33 height 16
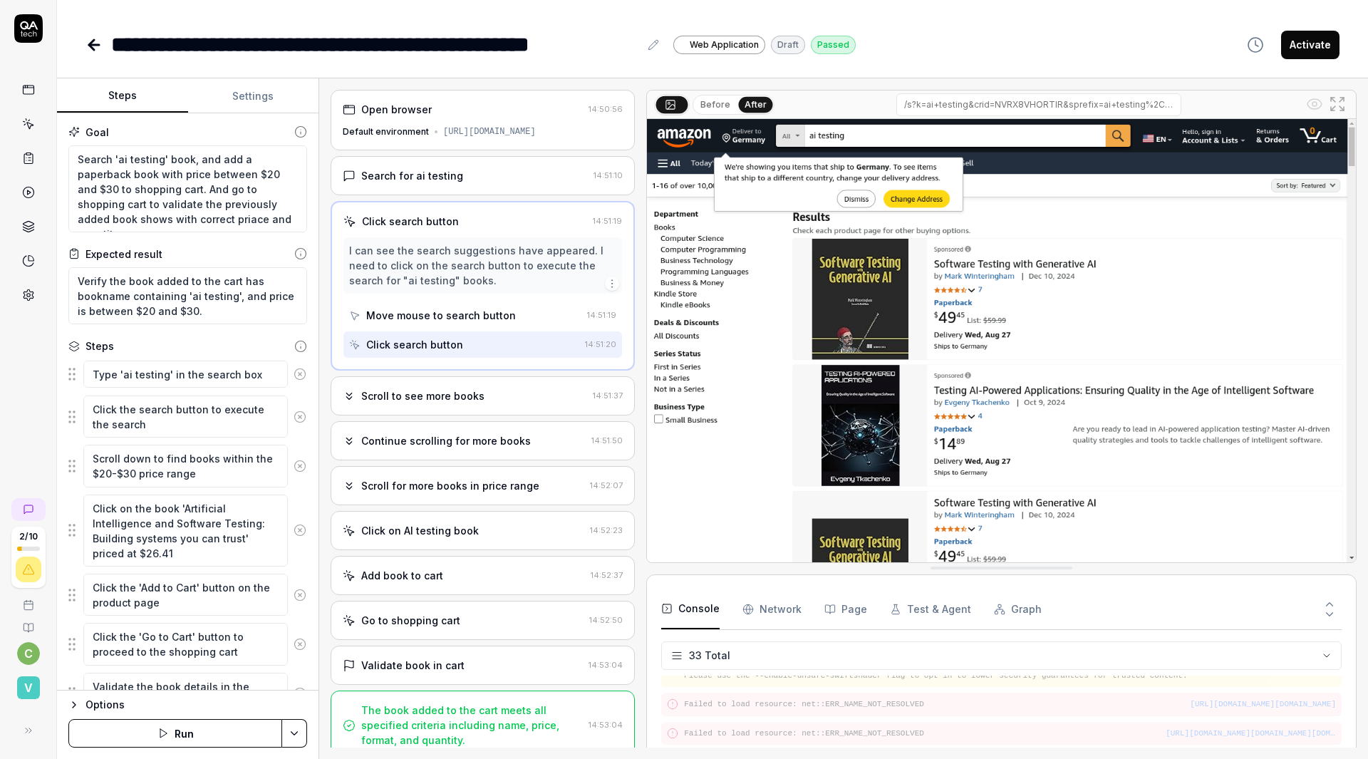
click at [447, 388] on div "Scroll to see more books" at bounding box center [465, 395] width 244 height 15
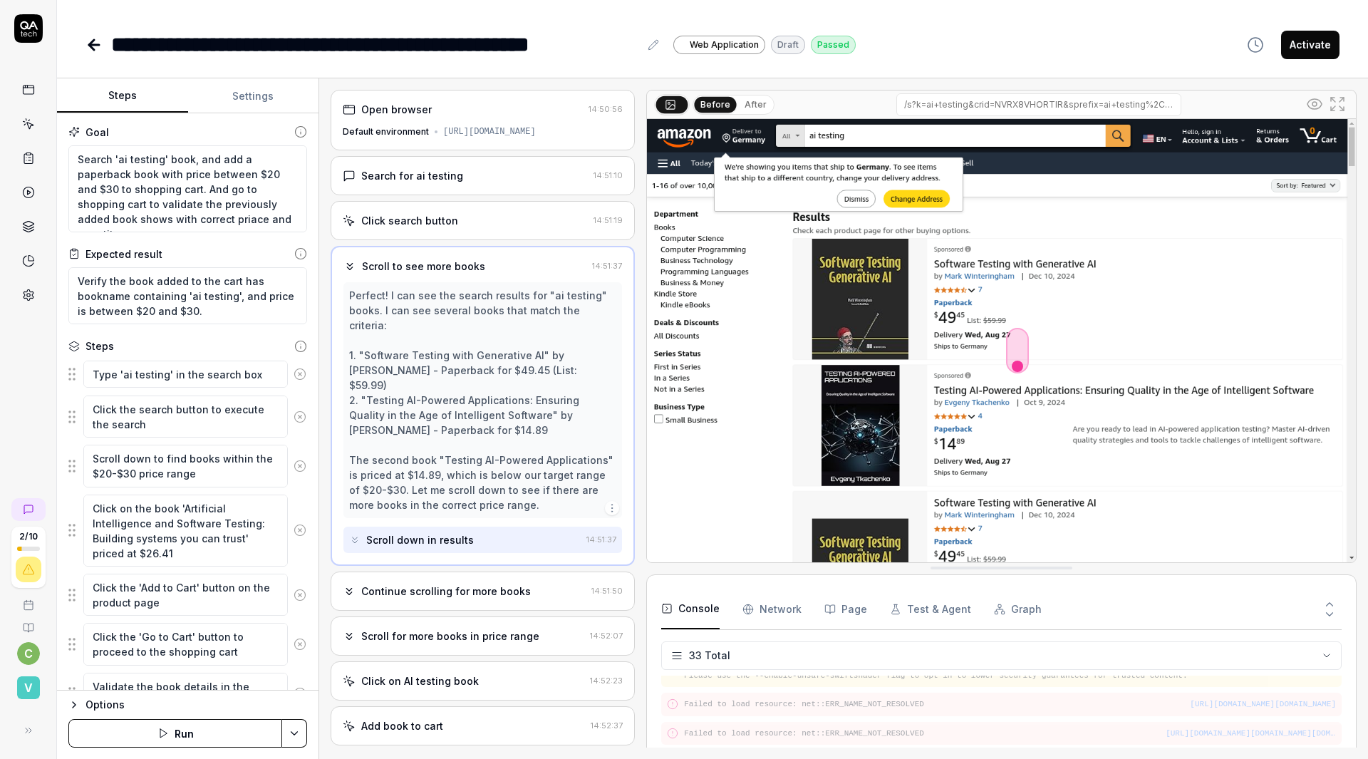
click at [442, 583] on div "Continue scrolling for more books" at bounding box center [446, 590] width 170 height 15
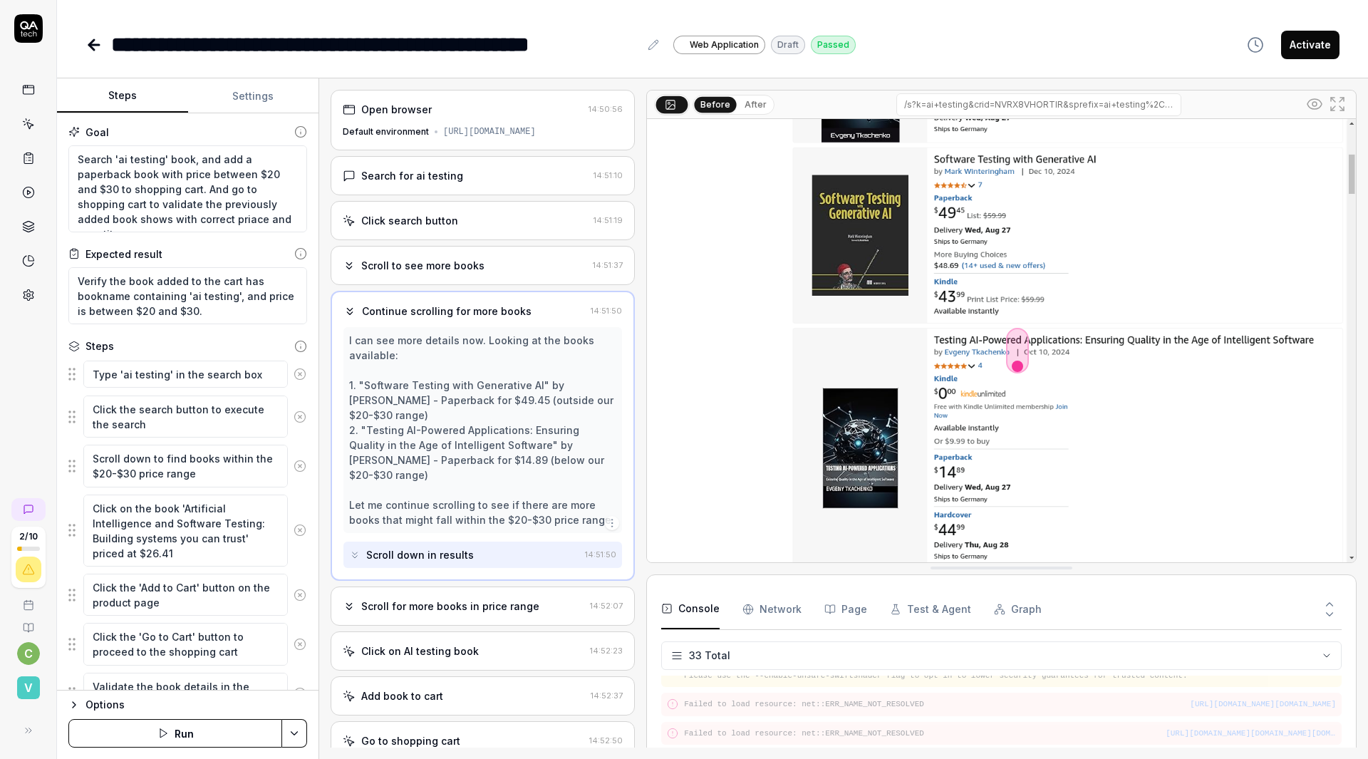
click at [739, 97] on button "After" at bounding box center [755, 105] width 33 height 16
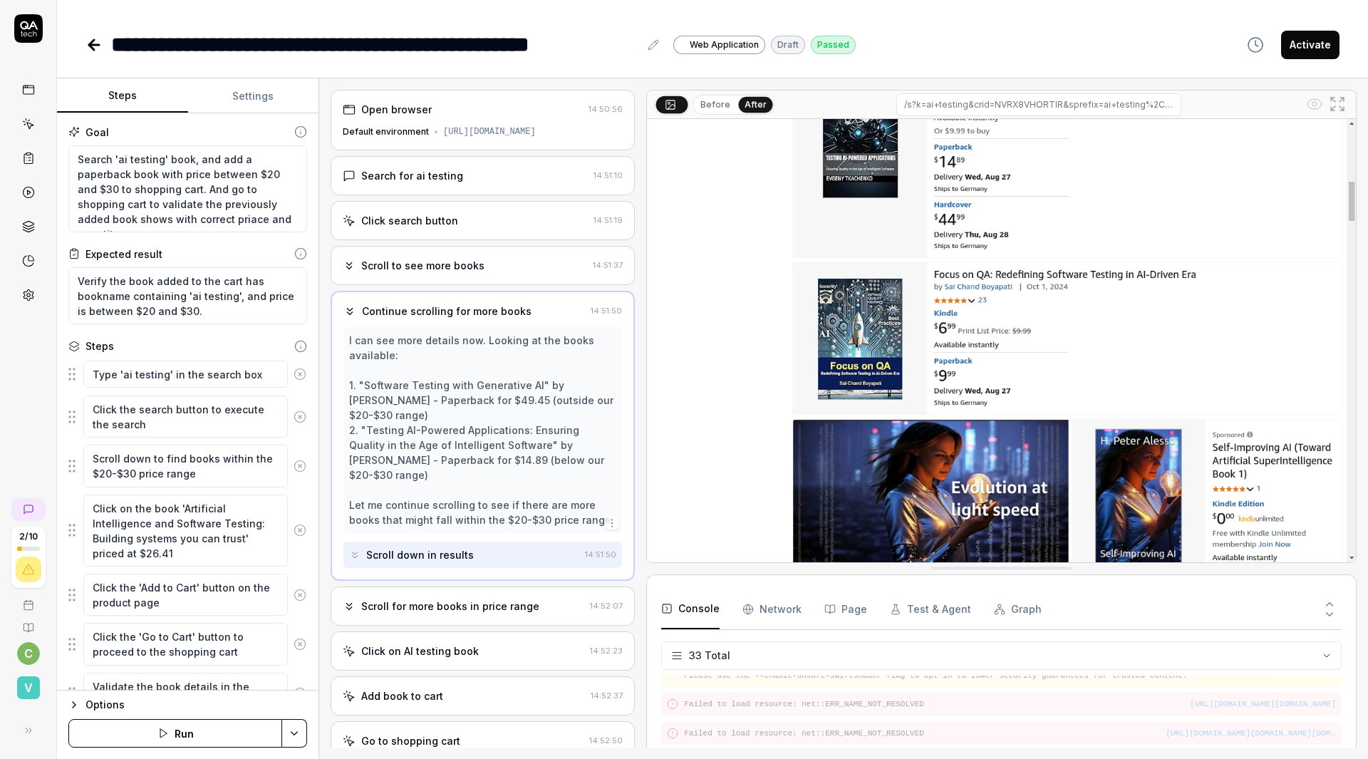
click at [695, 97] on button "Before" at bounding box center [715, 105] width 41 height 16
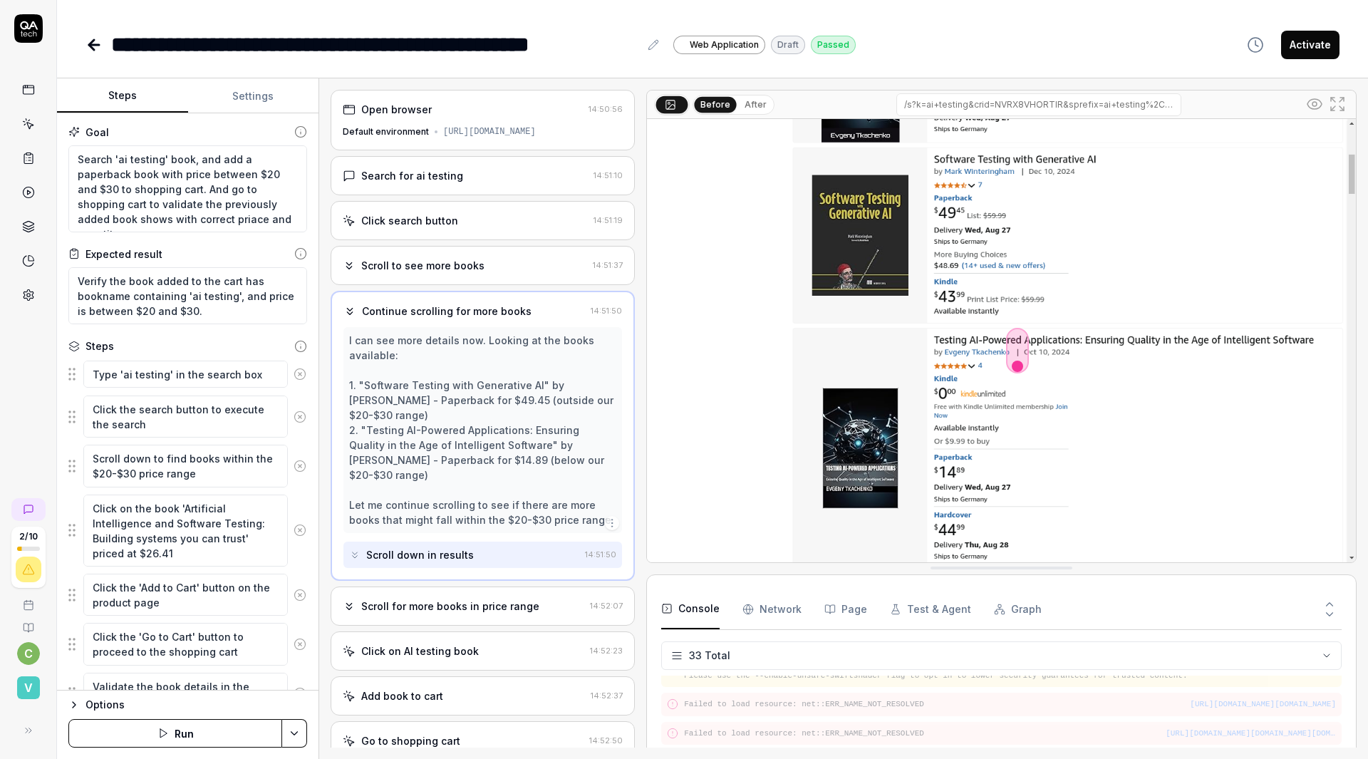
click at [739, 97] on button "After" at bounding box center [755, 105] width 33 height 16
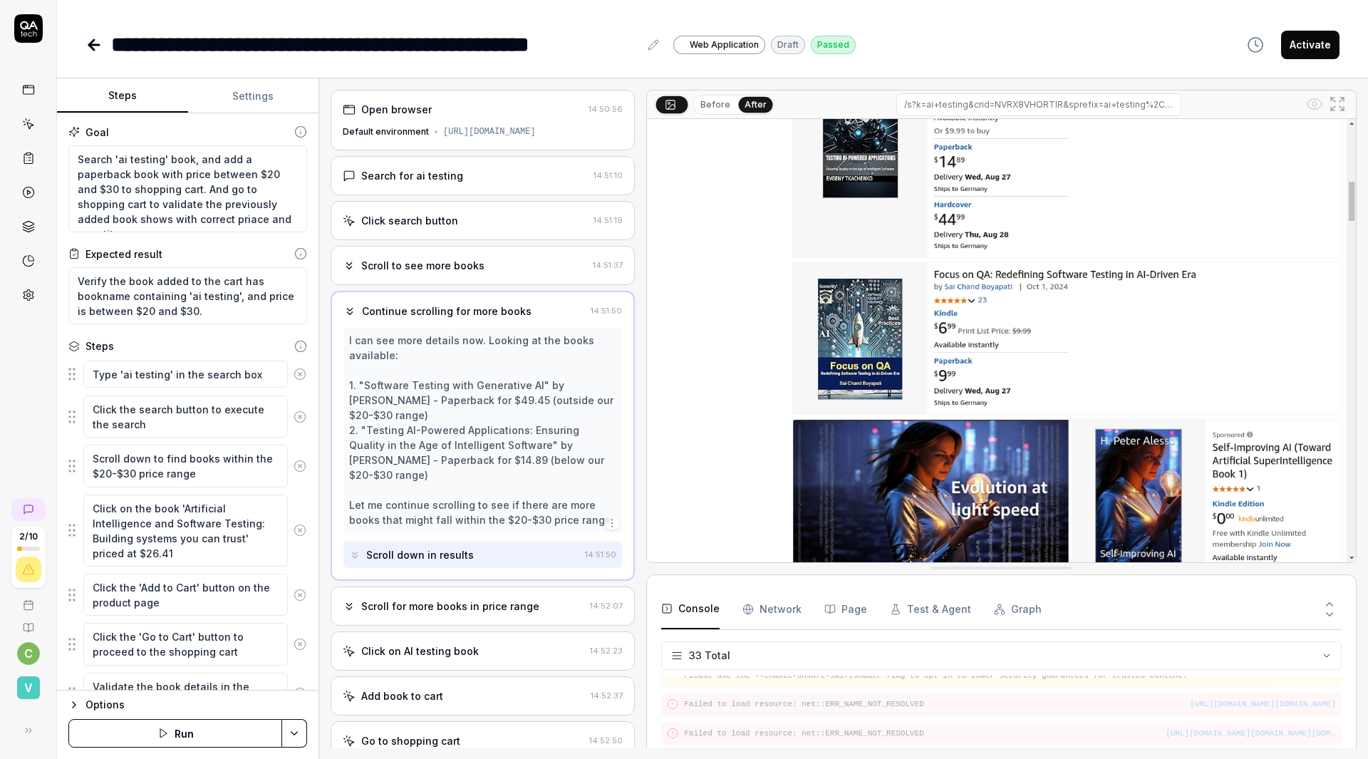
scroll to position [98, 0]
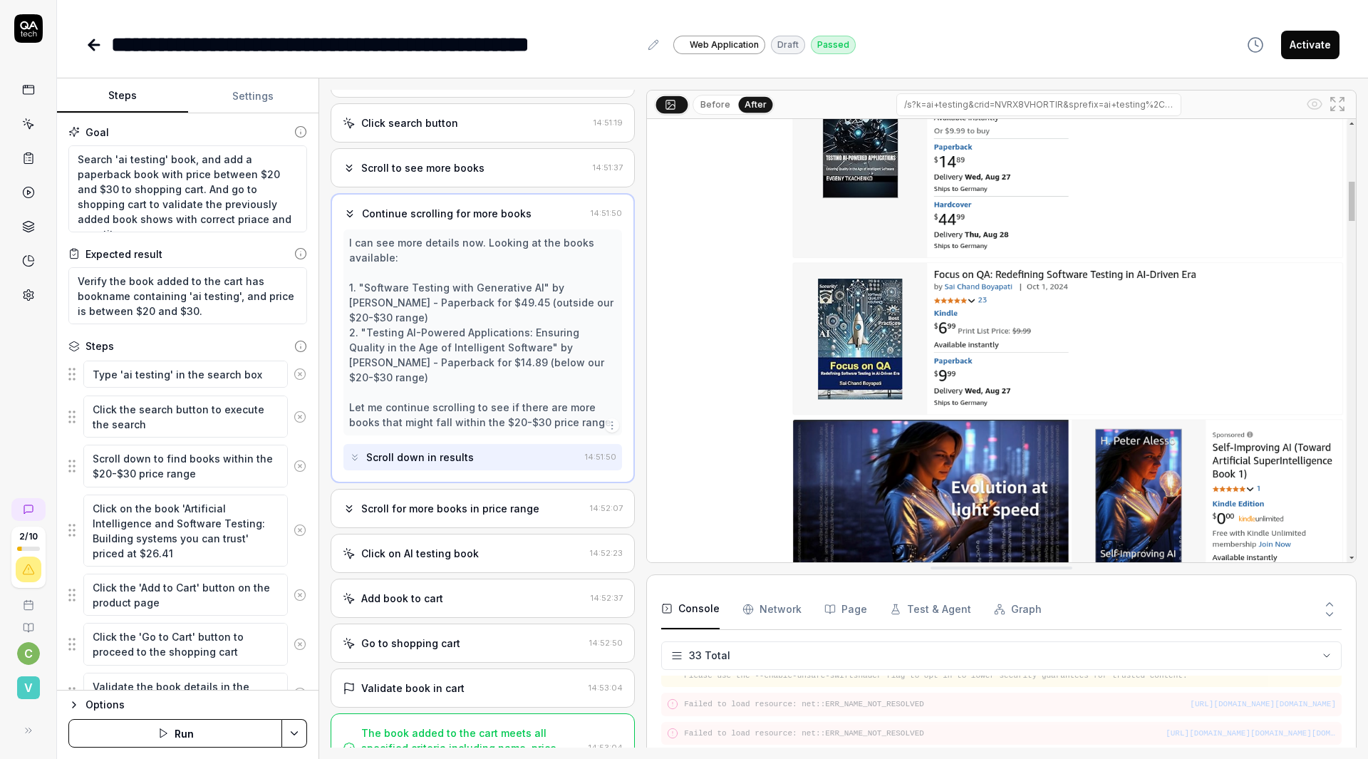
click at [422, 501] on div "Scroll for more books in price range" at bounding box center [450, 508] width 178 height 15
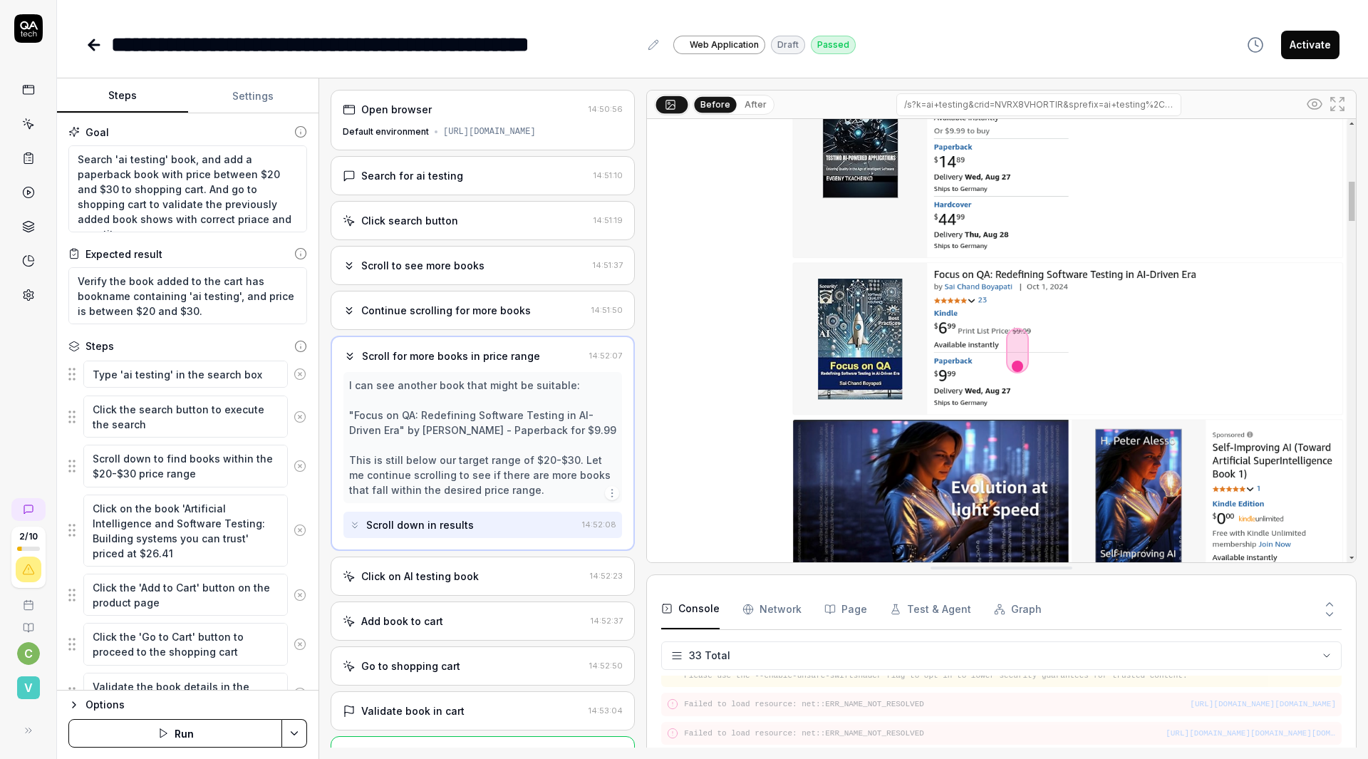
scroll to position [38, 0]
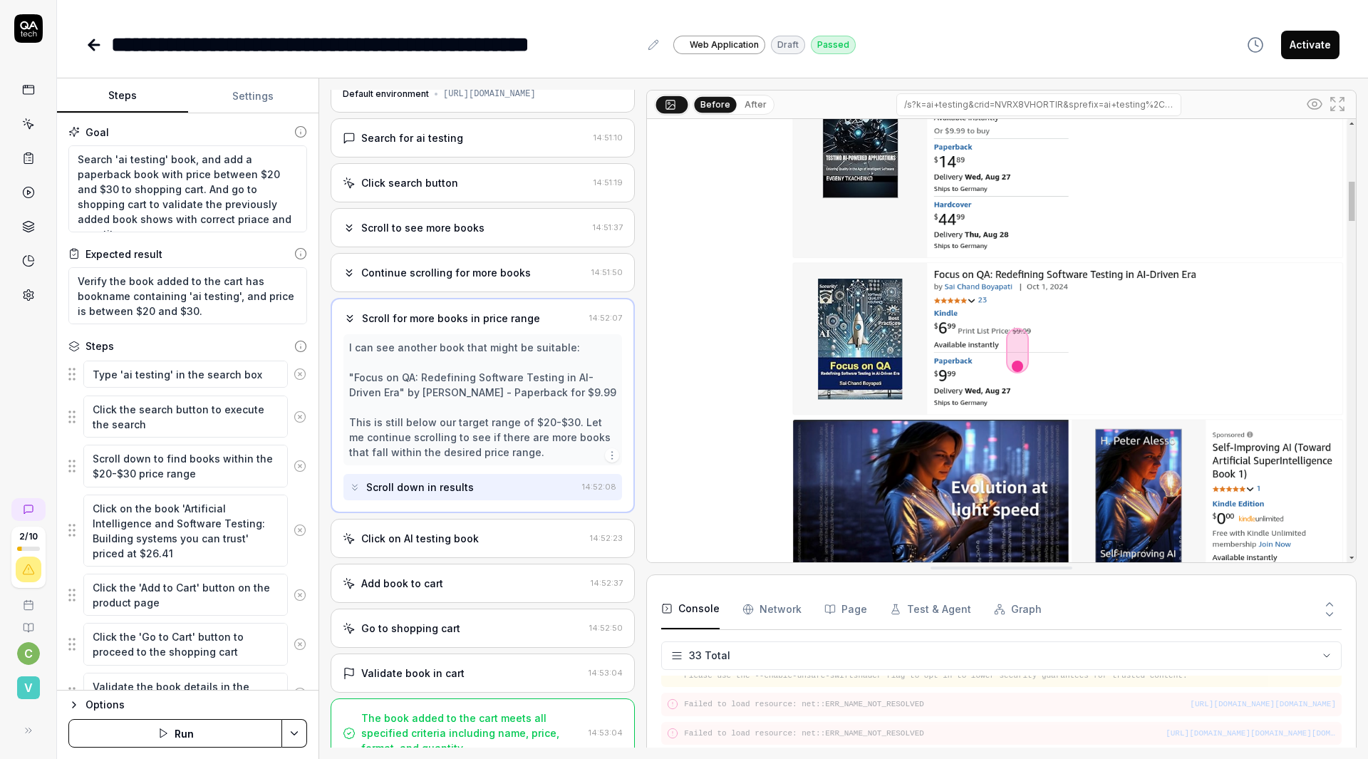
click at [739, 97] on button "After" at bounding box center [755, 105] width 33 height 16
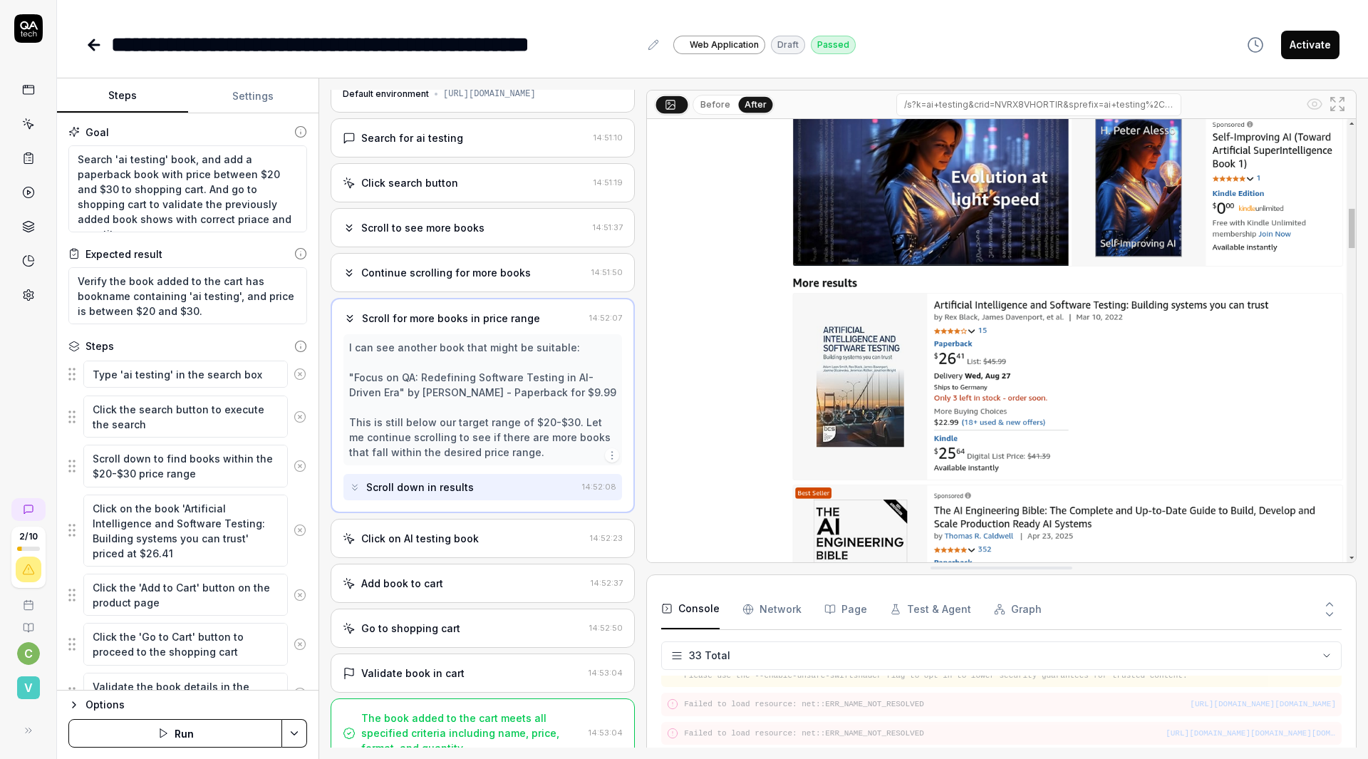
click at [695, 97] on button "Before" at bounding box center [715, 105] width 41 height 16
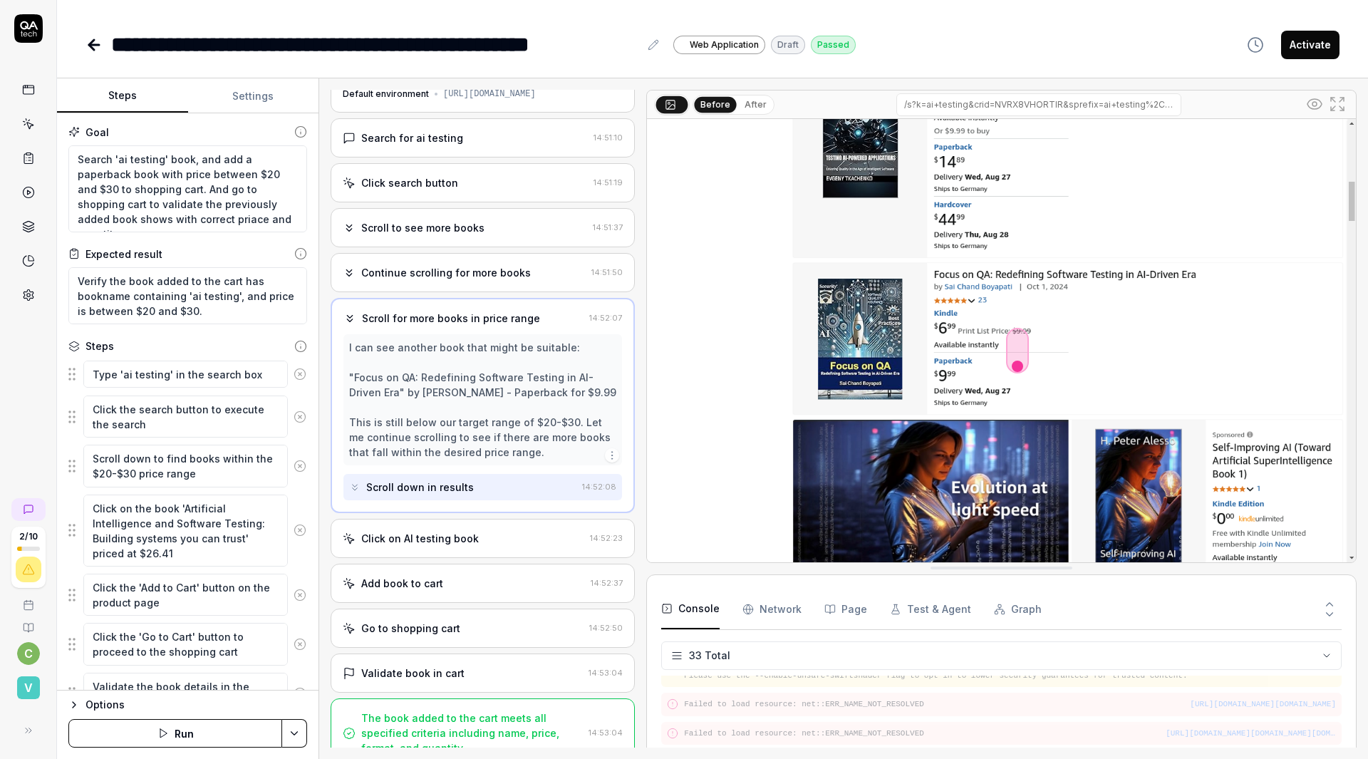
click at [441, 531] on div "Click on AI testing book" at bounding box center [464, 538] width 242 height 15
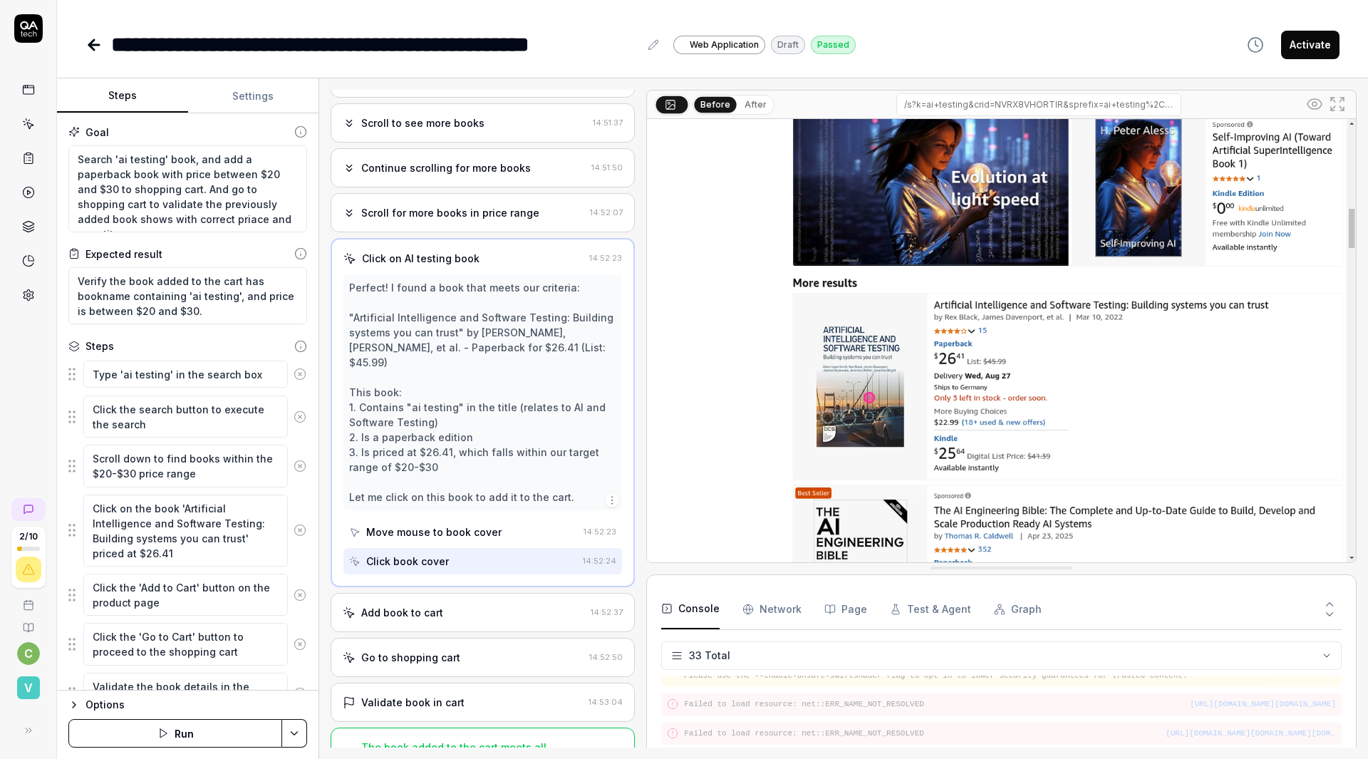
scroll to position [157, 0]
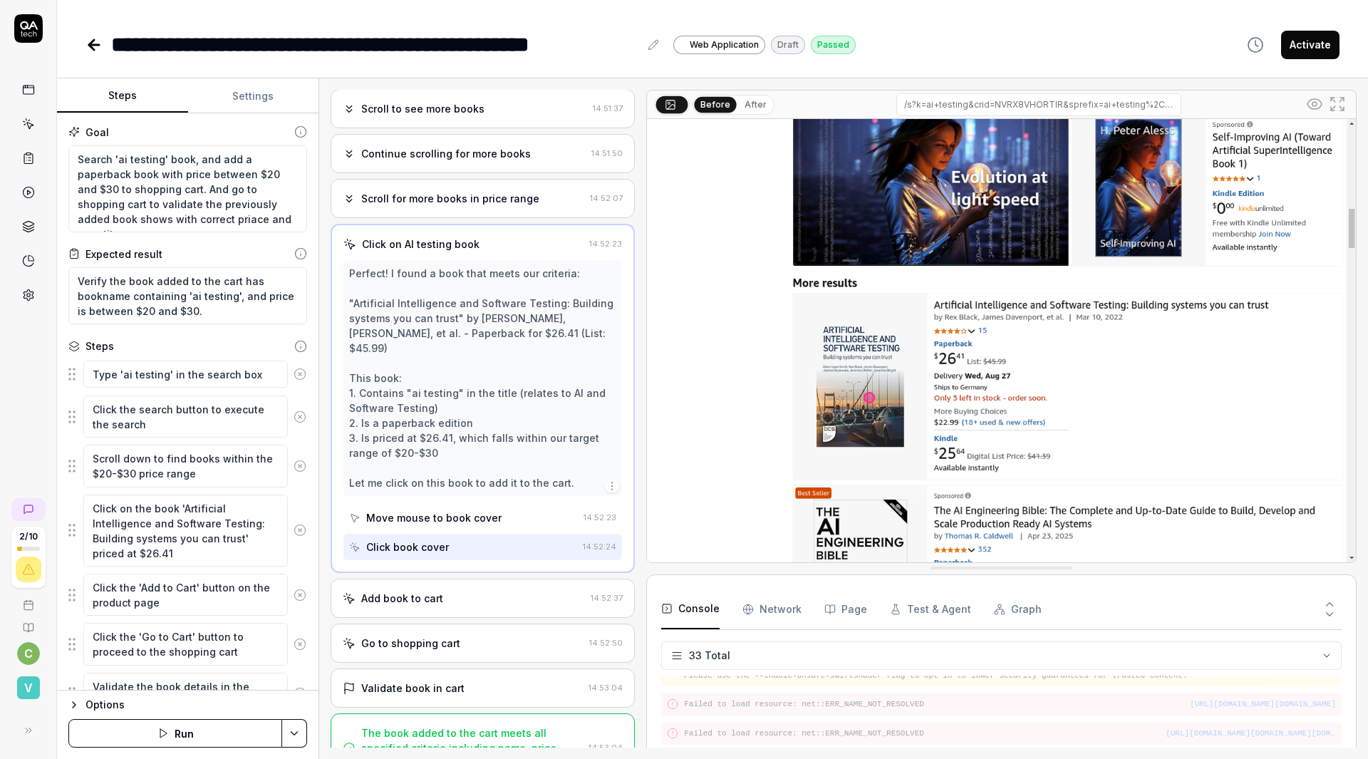
click at [739, 97] on button "After" at bounding box center [755, 105] width 33 height 16
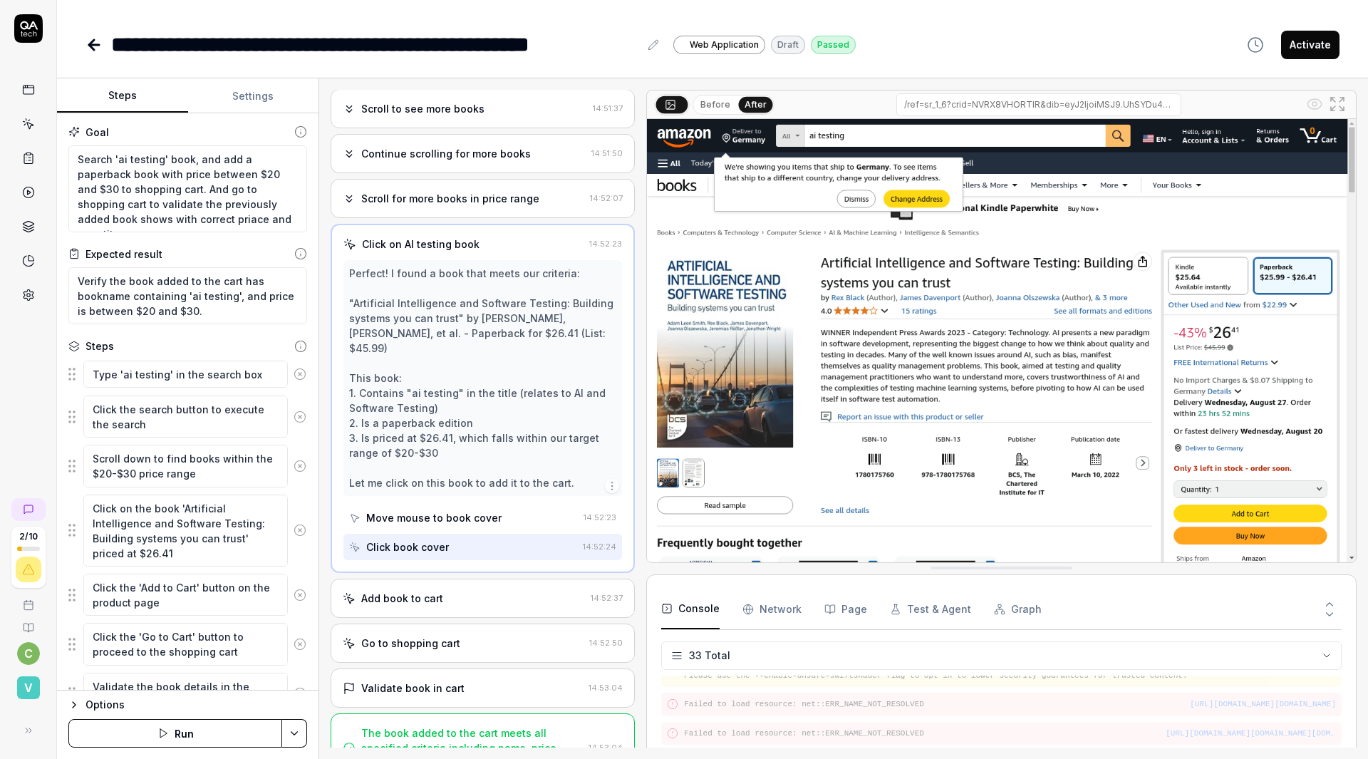
click at [695, 97] on button "Before" at bounding box center [715, 105] width 41 height 16
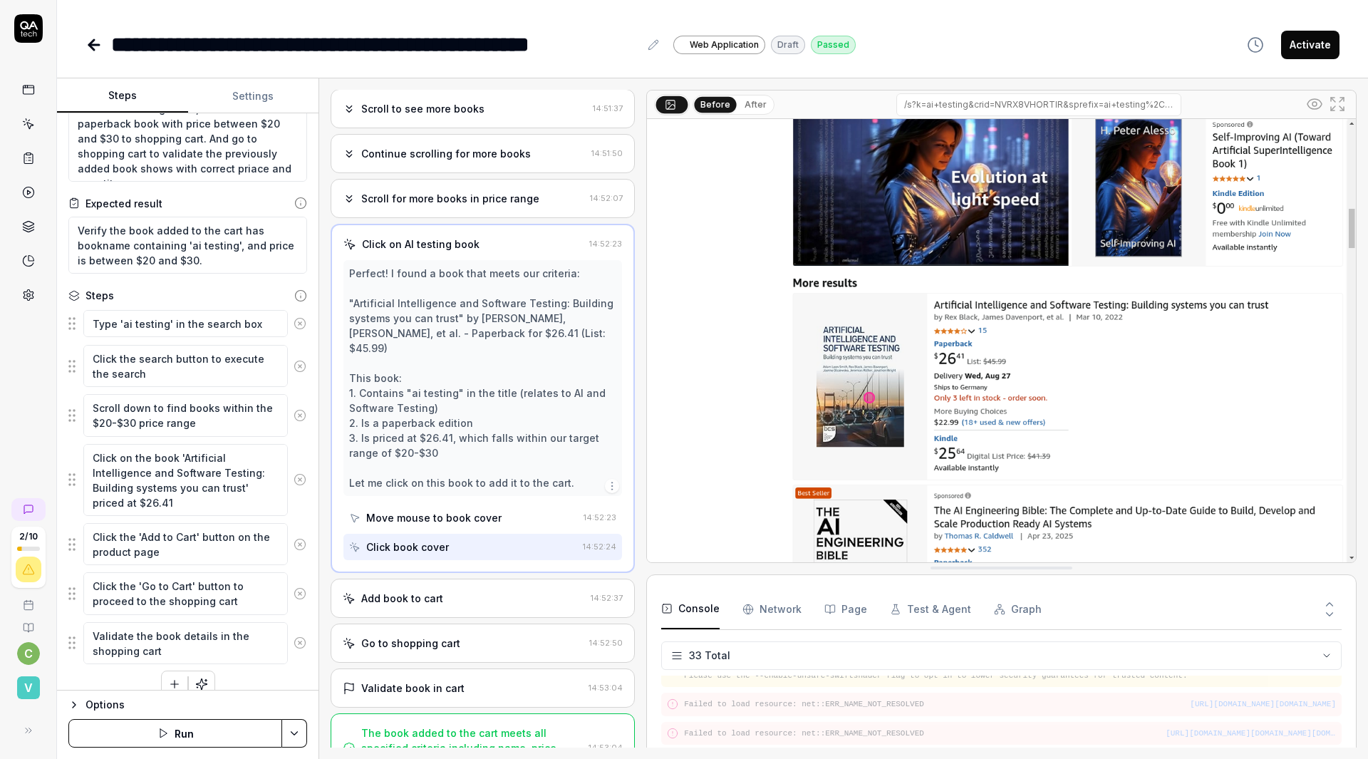
scroll to position [0, 0]
